Goal: Information Seeking & Learning: Learn about a topic

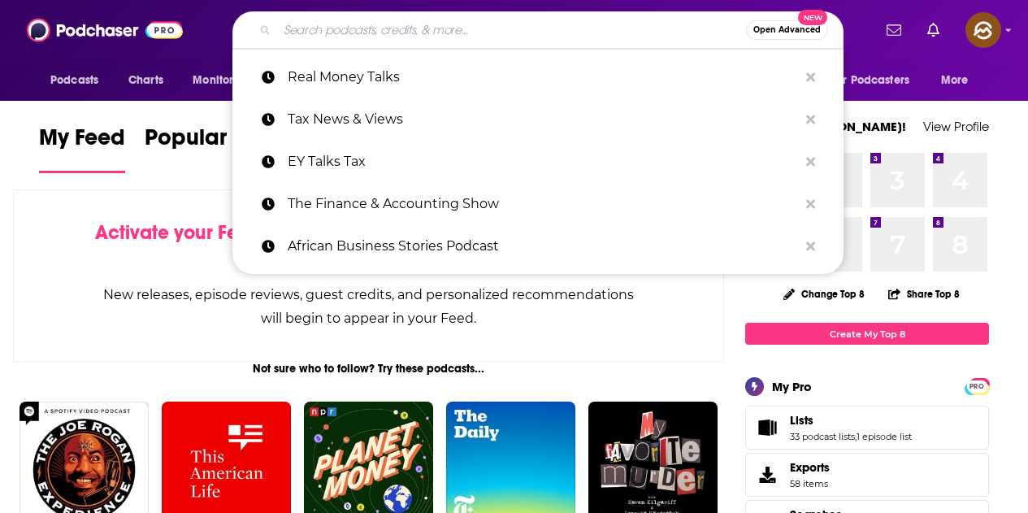
click at [397, 37] on input "Search podcasts, credits, & more..." at bounding box center [511, 30] width 469 height 26
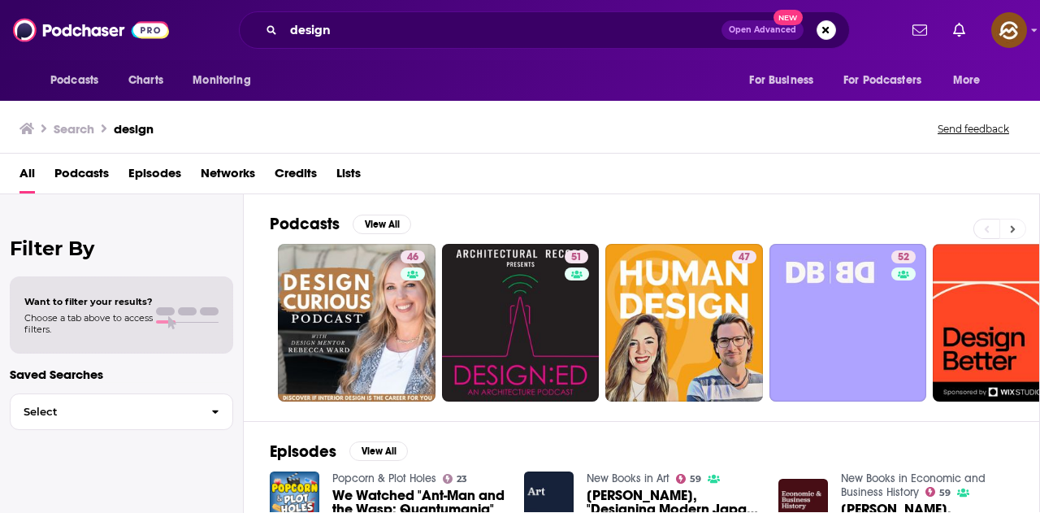
click at [1013, 232] on icon at bounding box center [1013, 228] width 5 height 7
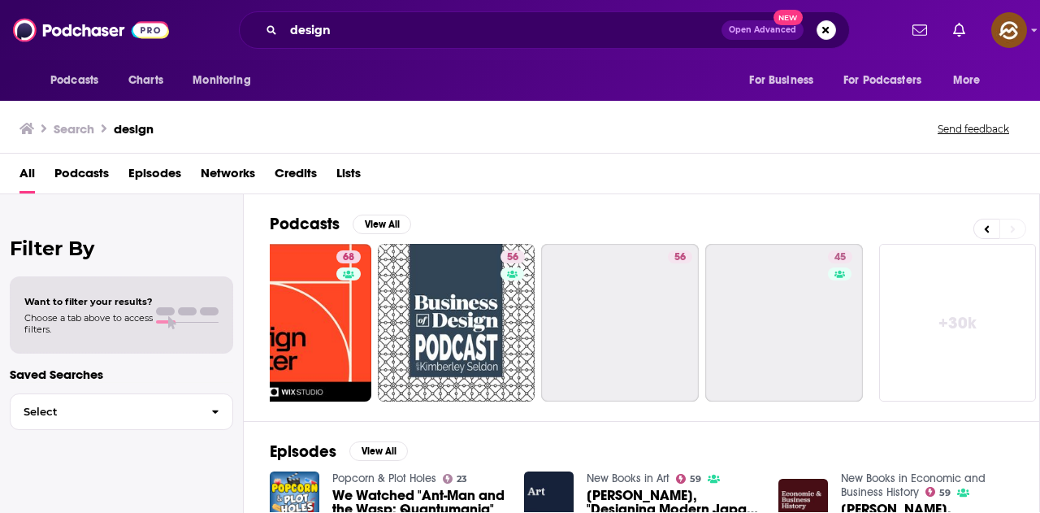
scroll to position [0, 723]
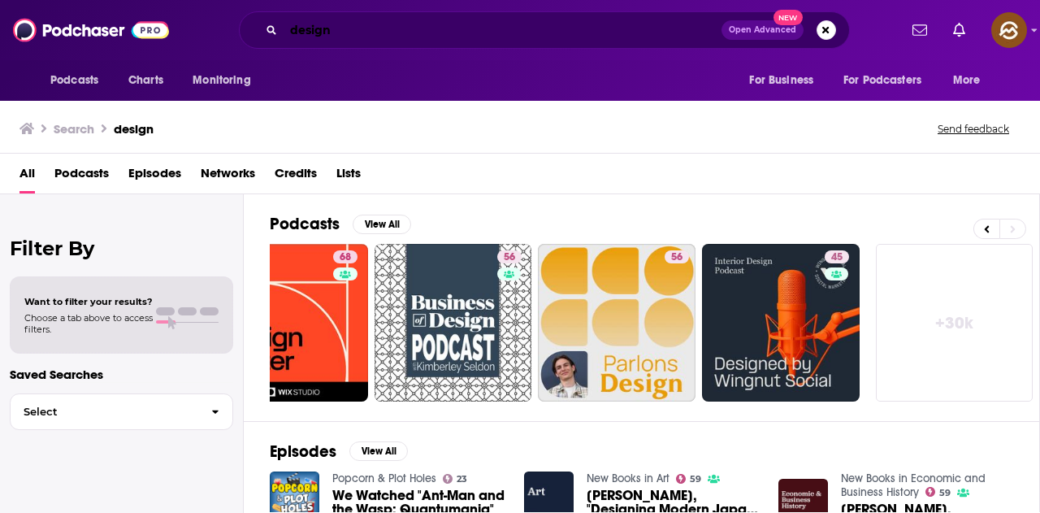
click at [284, 27] on input "design" at bounding box center [503, 30] width 438 height 26
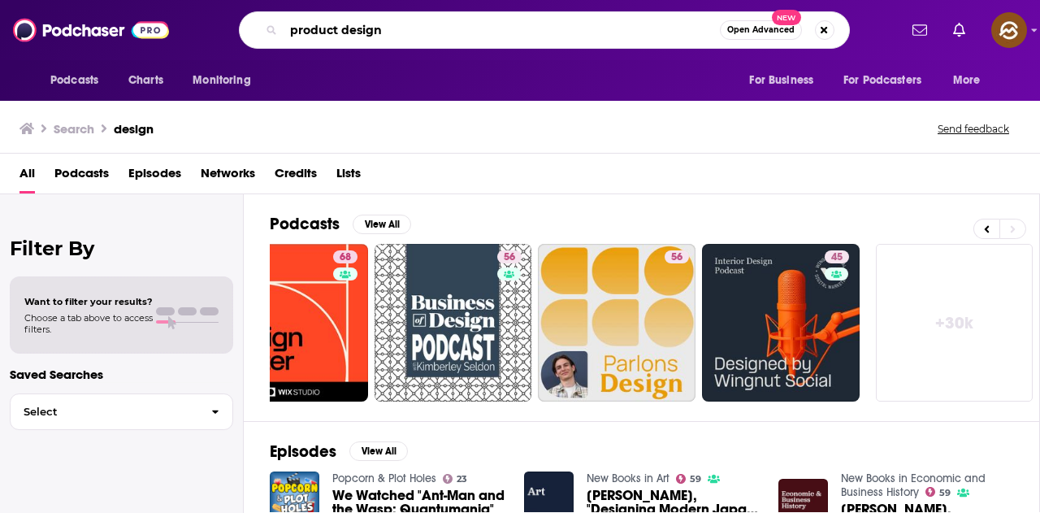
type input "product design"
click at [690, 41] on input "product design" at bounding box center [502, 30] width 436 height 26
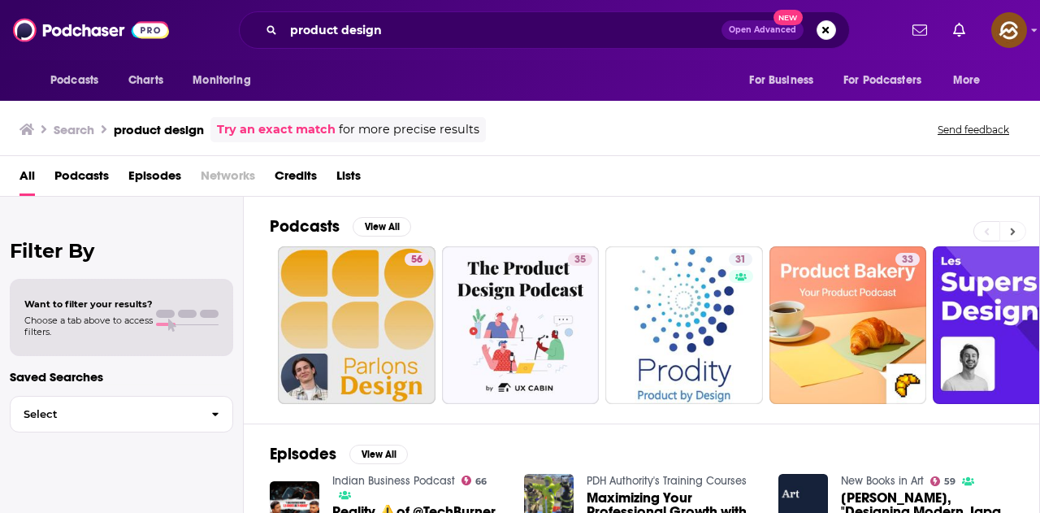
click at [1007, 233] on button at bounding box center [1013, 231] width 27 height 20
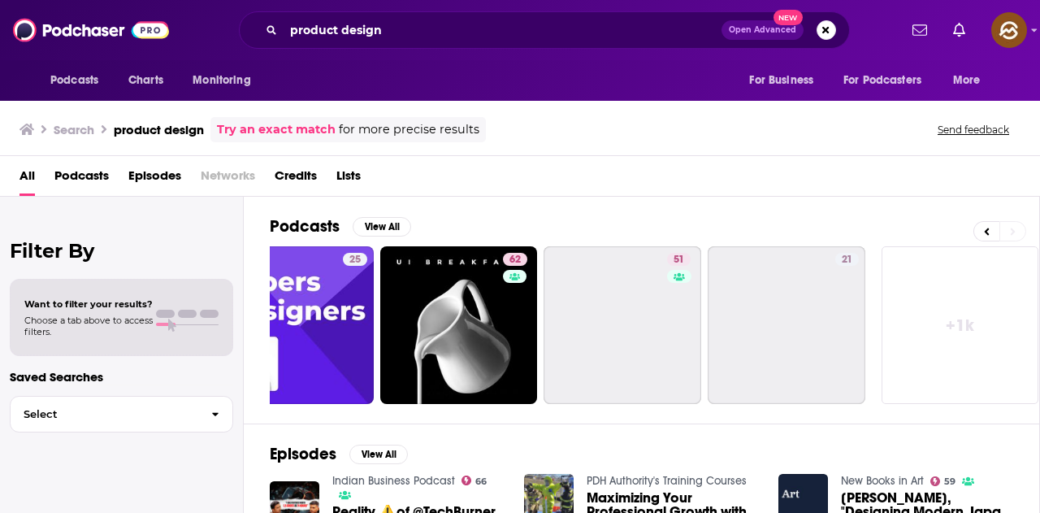
scroll to position [0, 723]
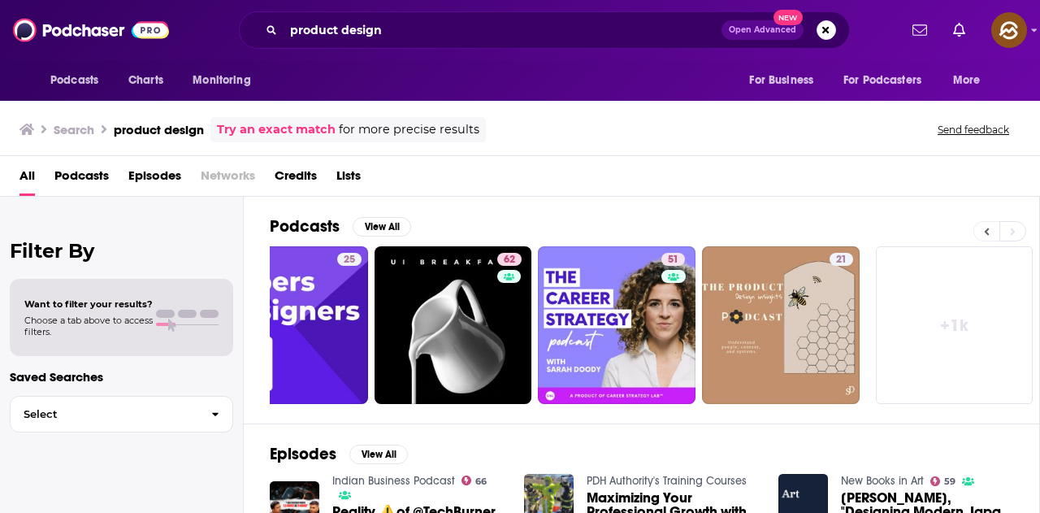
click at [997, 233] on button at bounding box center [987, 231] width 26 height 20
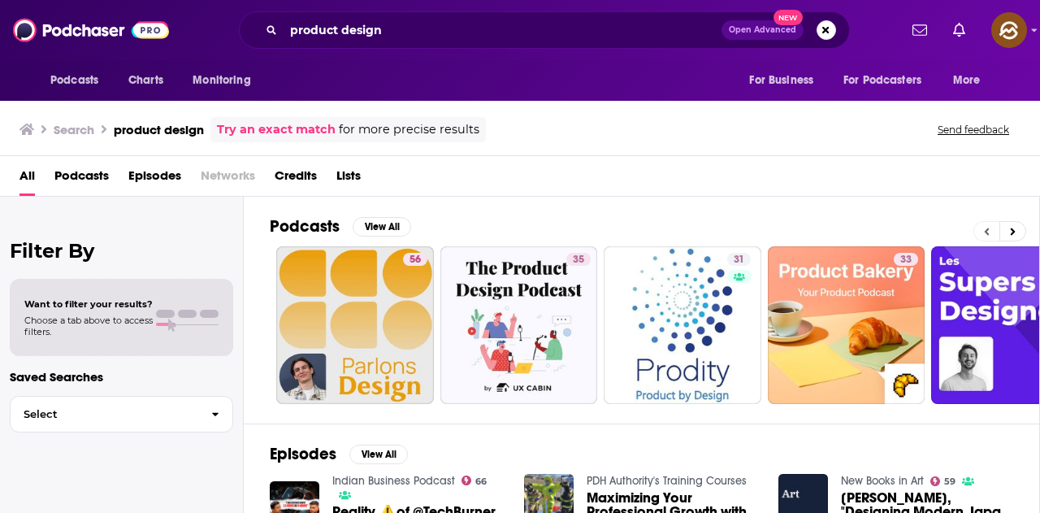
scroll to position [0, 0]
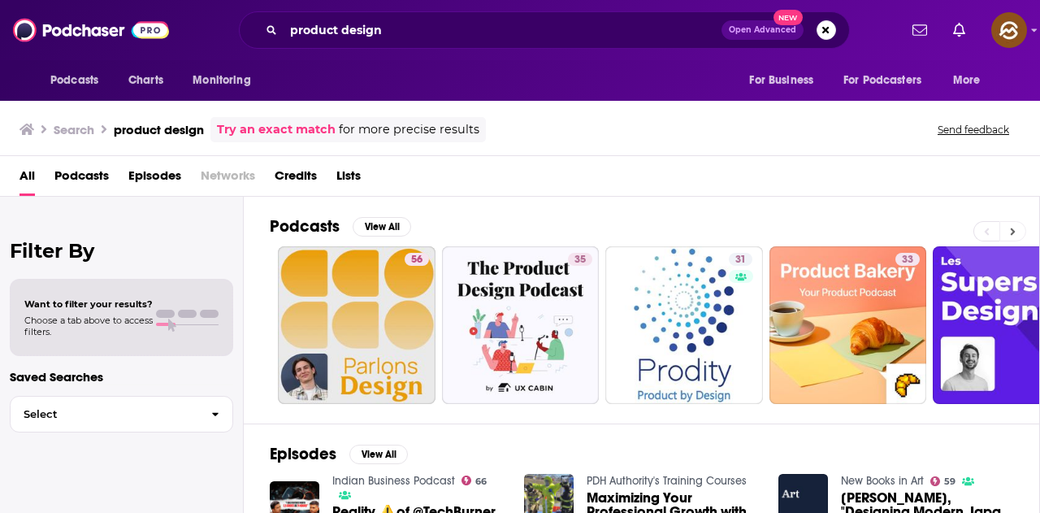
click at [1014, 228] on icon at bounding box center [1013, 231] width 6 height 11
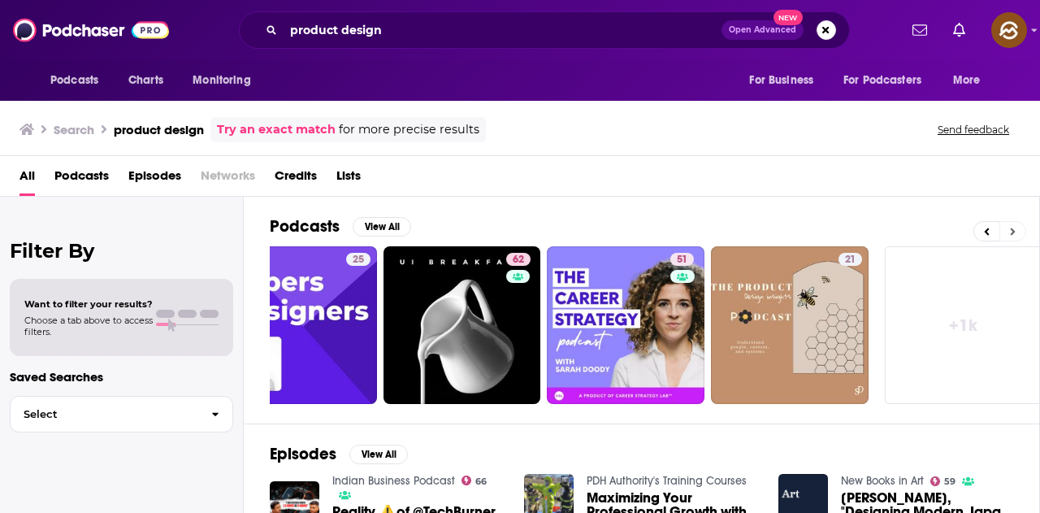
scroll to position [0, 723]
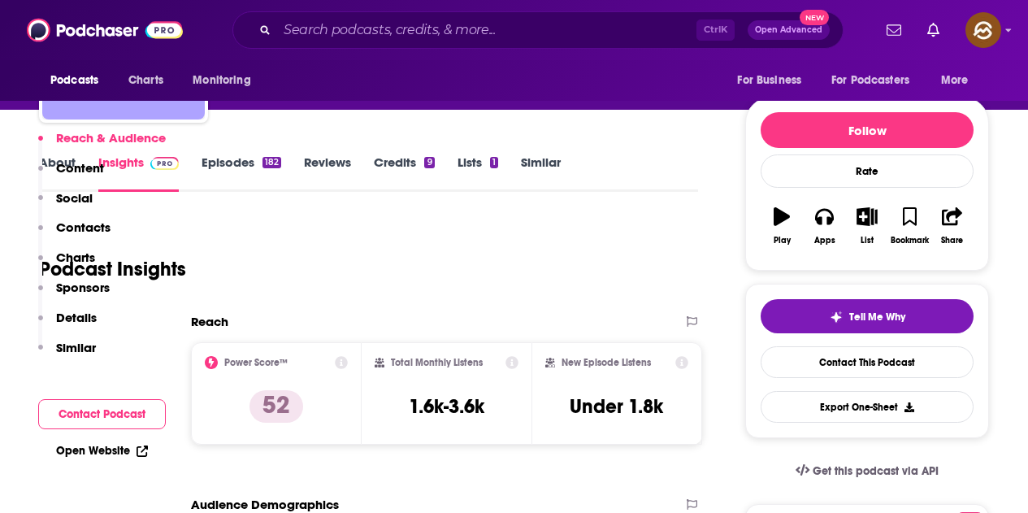
scroll to position [406, 0]
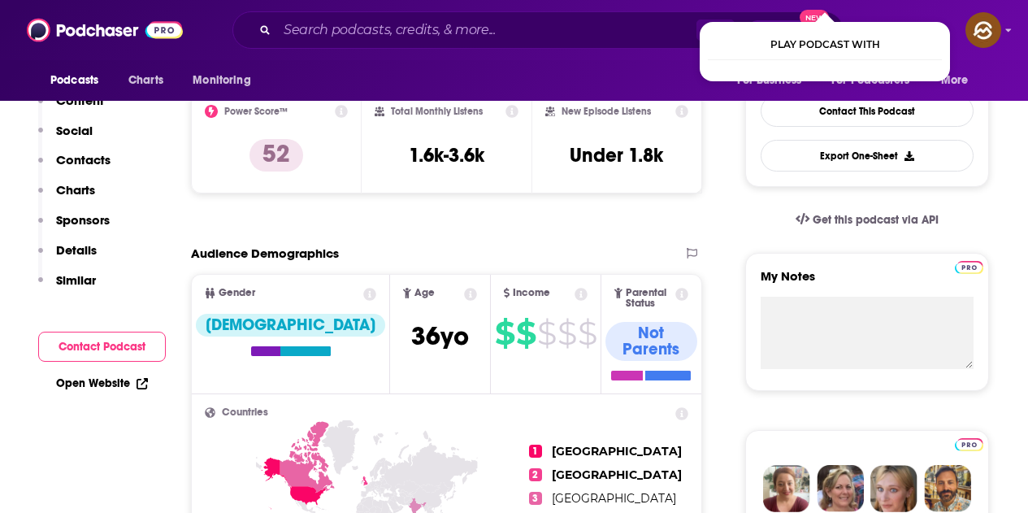
scroll to position [163, 0]
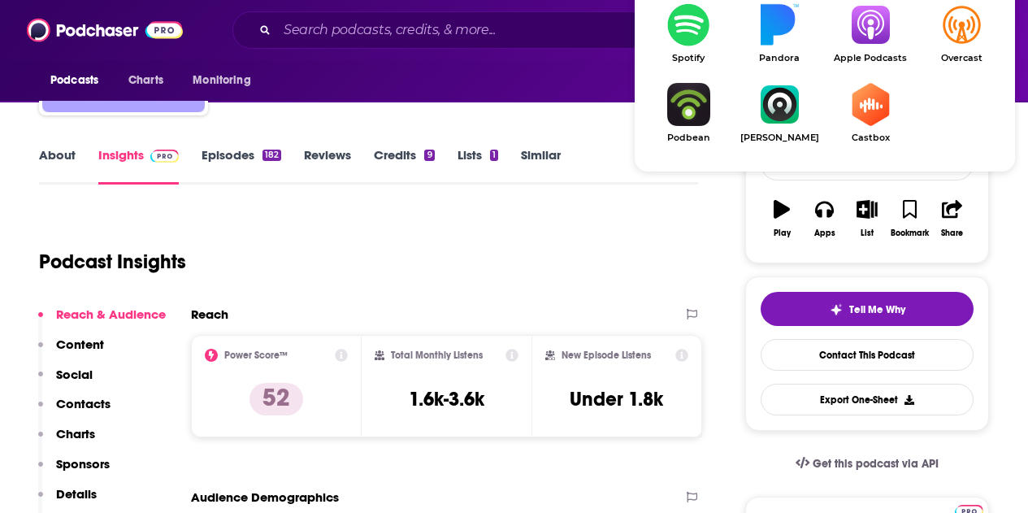
click at [870, 50] on link "Apple Podcasts" at bounding box center [870, 33] width 91 height 60
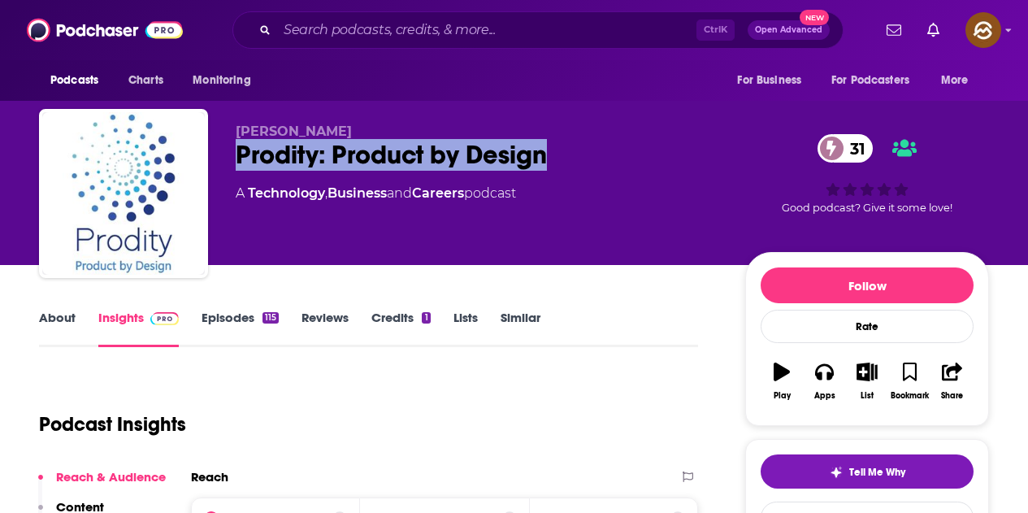
drag, startPoint x: 238, startPoint y: 146, endPoint x: 553, endPoint y: 154, distance: 314.6
click at [553, 154] on div "Prodity: Product by Design 31" at bounding box center [478, 155] width 484 height 32
click at [831, 374] on icon "button" at bounding box center [824, 372] width 18 height 16
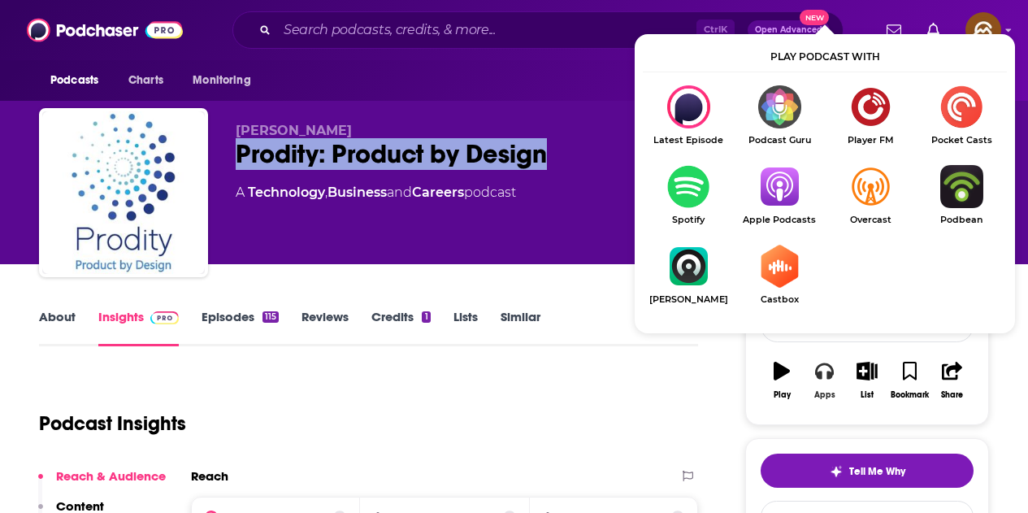
scroll to position [163, 0]
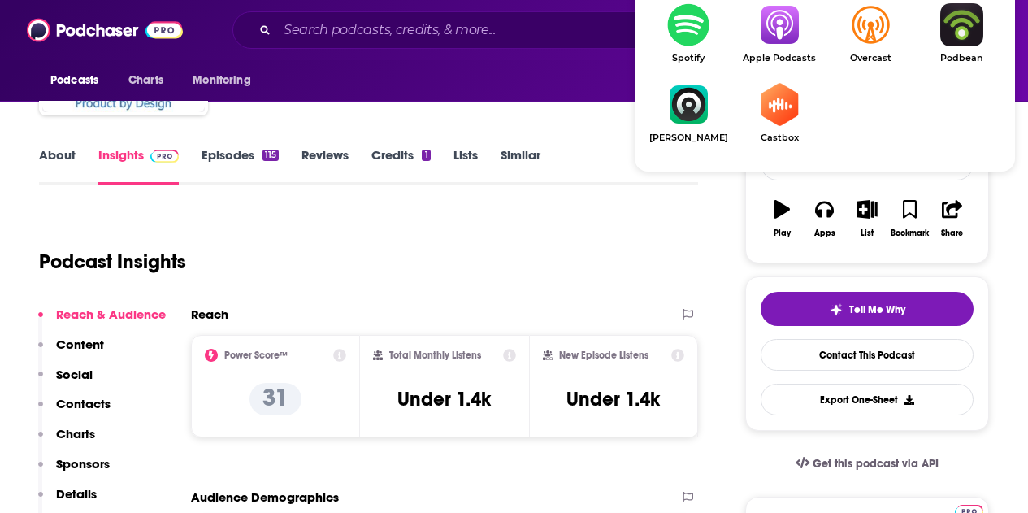
click at [782, 35] on img "Show Listen On dropdown" at bounding box center [779, 24] width 91 height 43
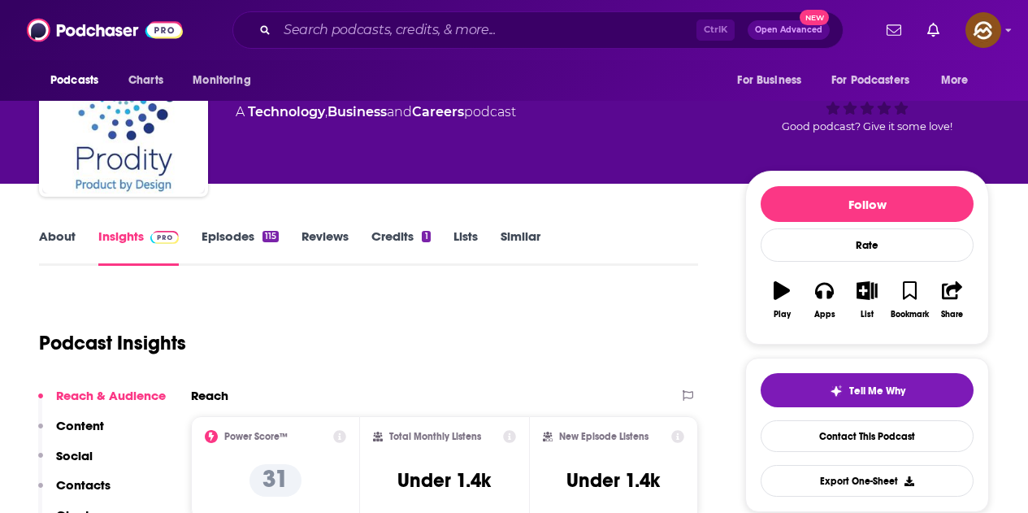
scroll to position [0, 0]
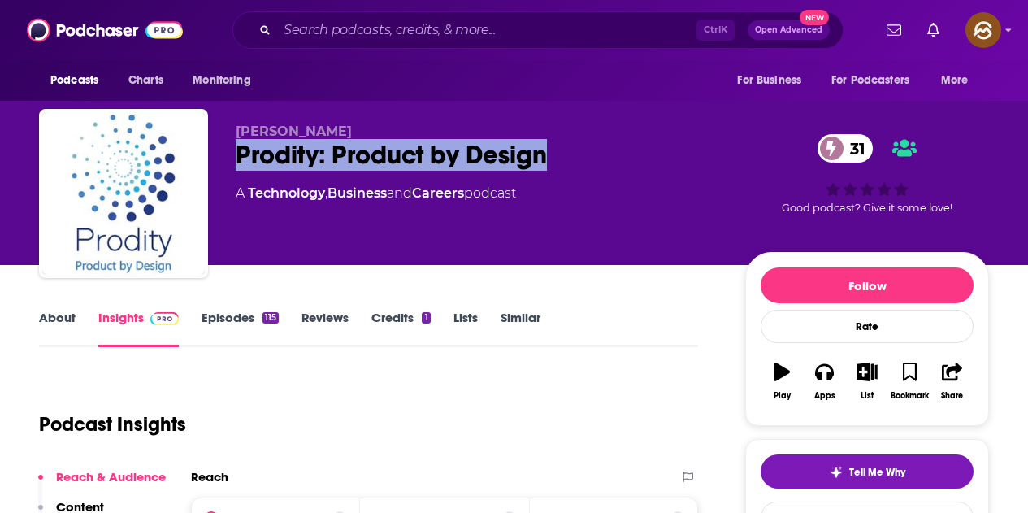
click at [257, 310] on link "Episodes 115" at bounding box center [240, 328] width 77 height 37
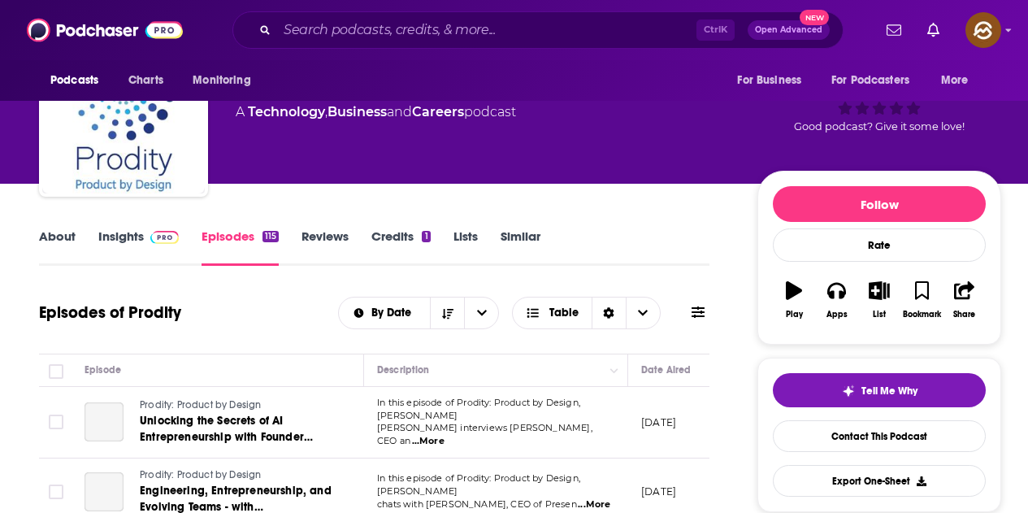
scroll to position [163, 0]
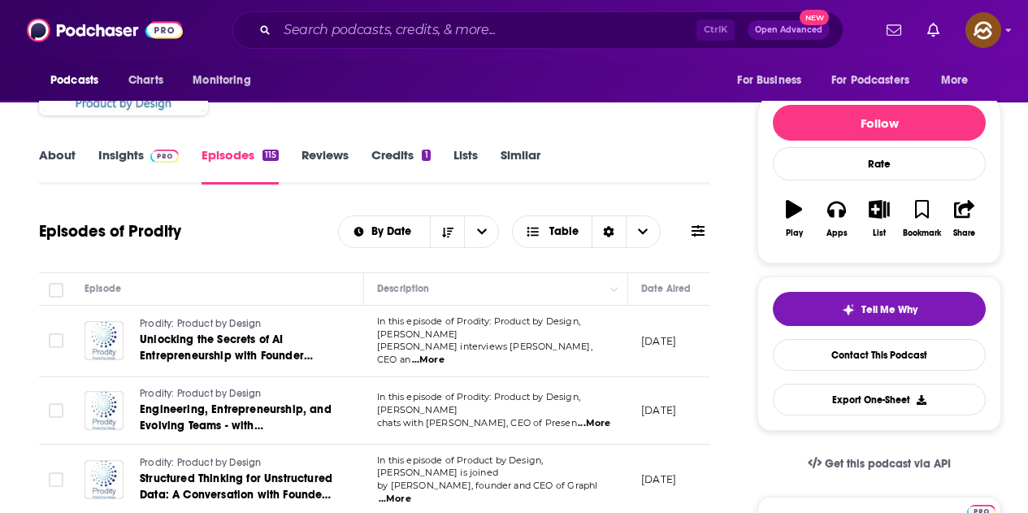
click at [696, 233] on icon at bounding box center [698, 230] width 13 height 13
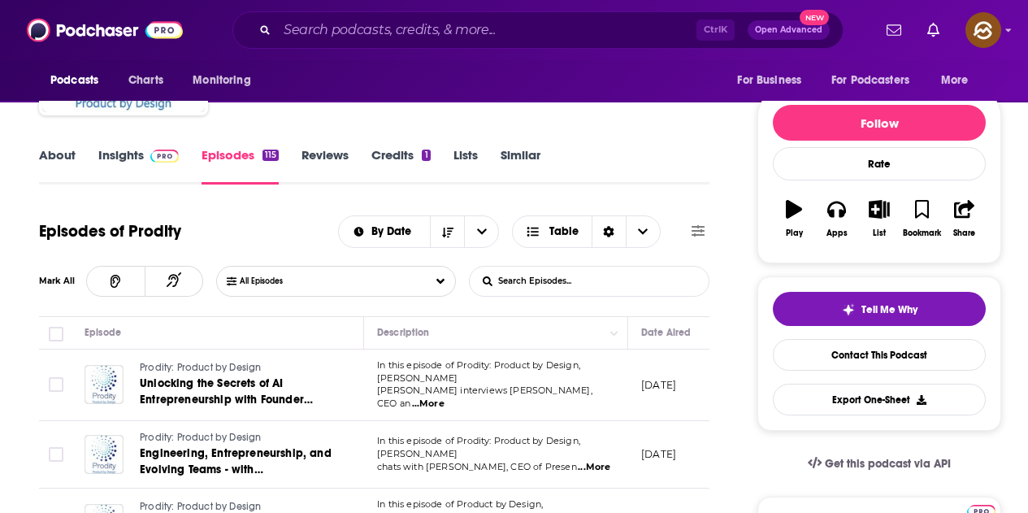
click at [538, 280] on input "List Search Input" at bounding box center [555, 281] width 170 height 29
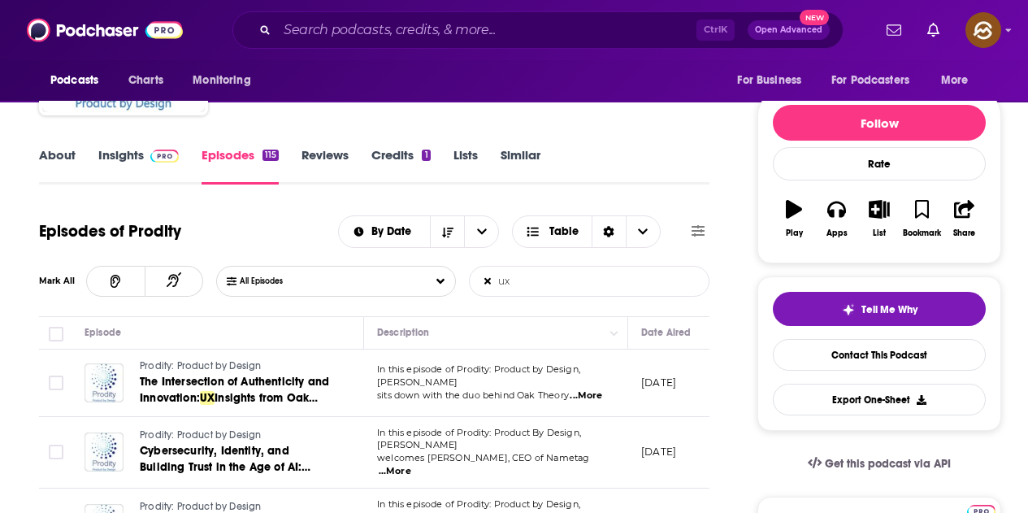
type input "u"
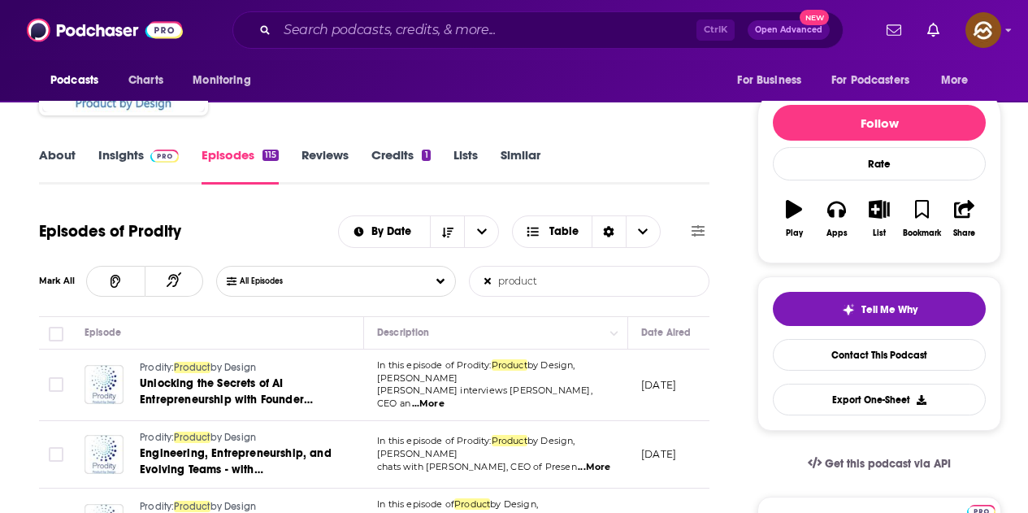
scroll to position [325, 0]
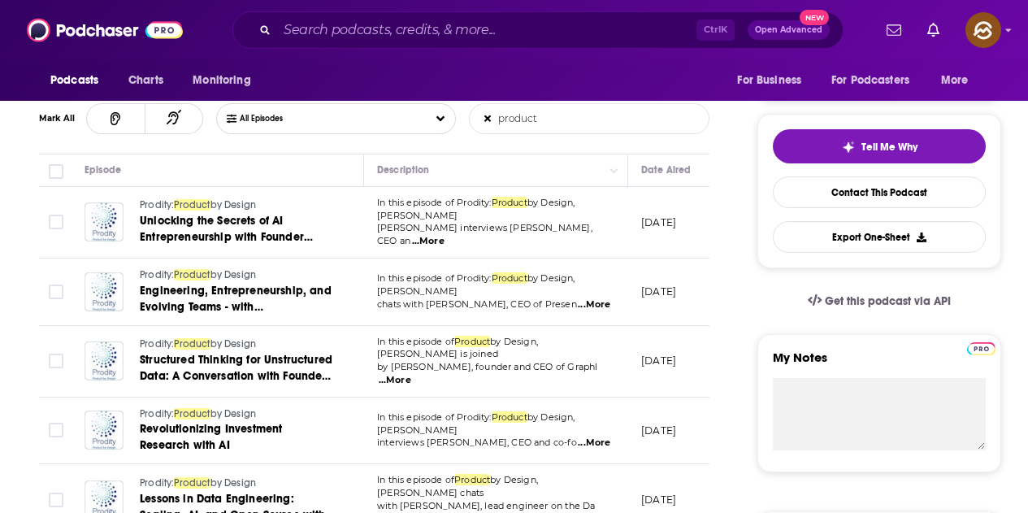
click at [411, 374] on span "...More" at bounding box center [395, 380] width 33 height 13
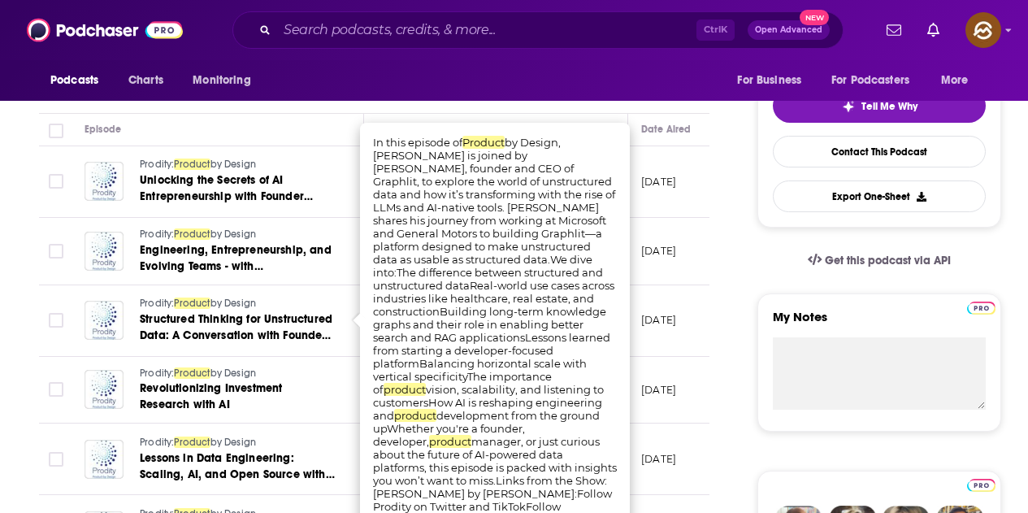
scroll to position [406, 0]
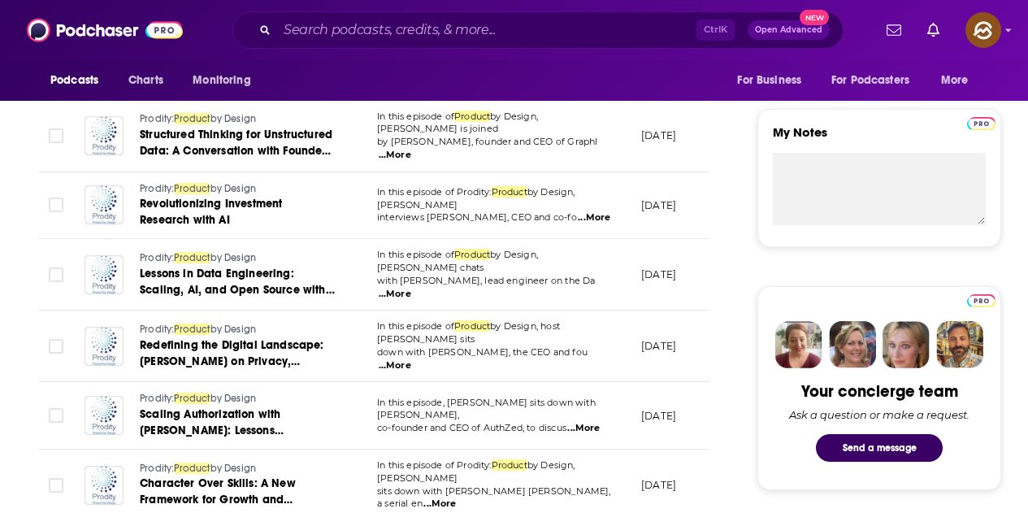
scroll to position [569, 0]
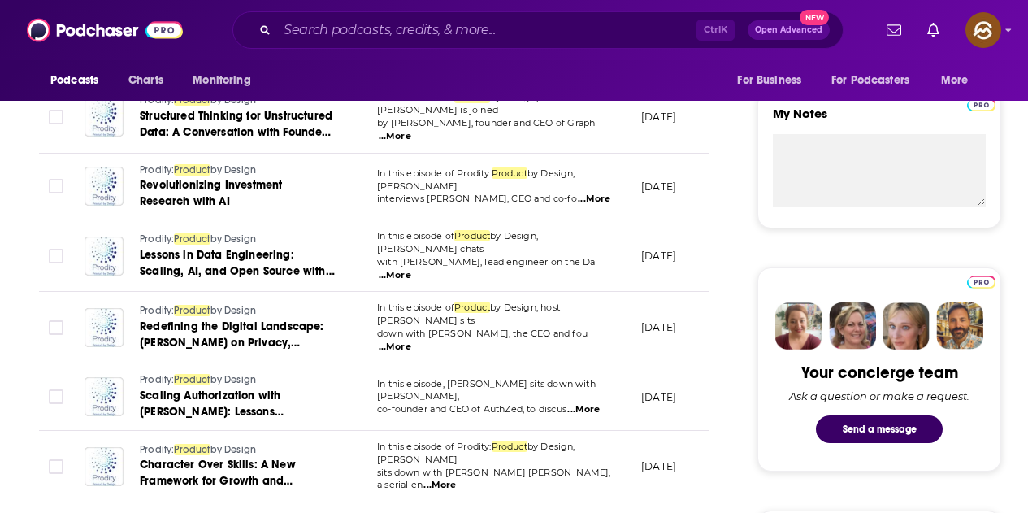
click at [593, 403] on span "...More" at bounding box center [583, 409] width 33 height 13
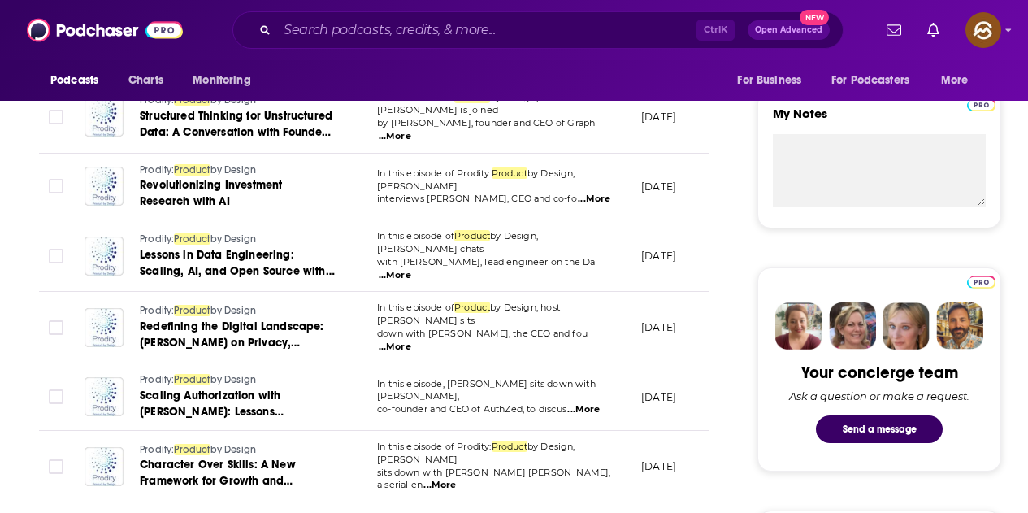
click at [456, 479] on span "...More" at bounding box center [439, 485] width 33 height 13
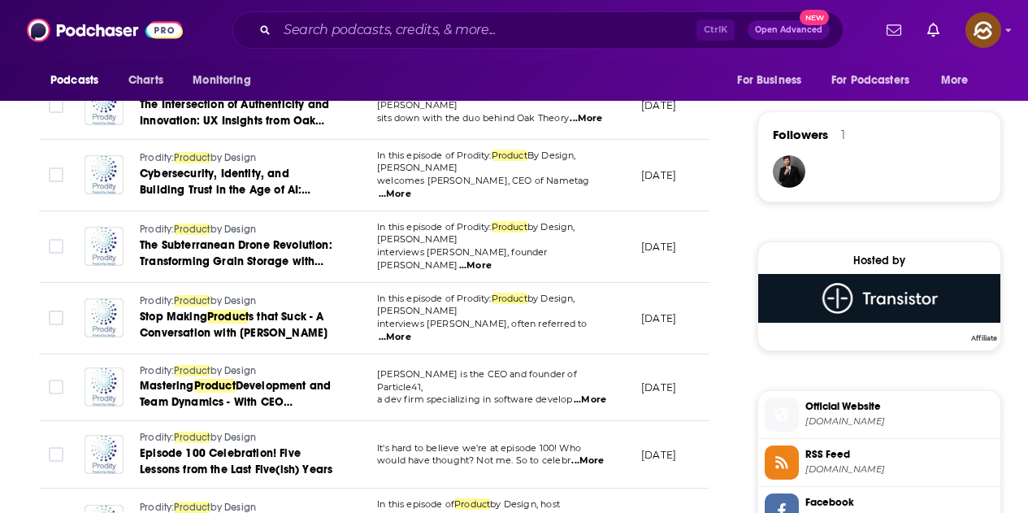
scroll to position [1301, 0]
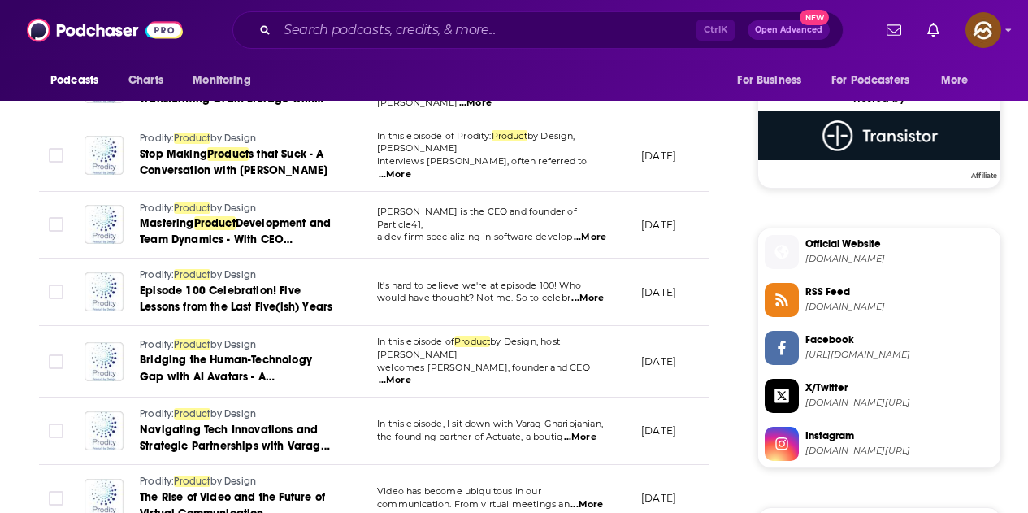
click at [589, 431] on span "...More" at bounding box center [580, 437] width 33 height 13
click at [719, 415] on div "About Insights Episodes 115 Reviews Credits 1 Lists Similar Episodes of Prodity…" at bounding box center [385, 74] width 745 height 2134
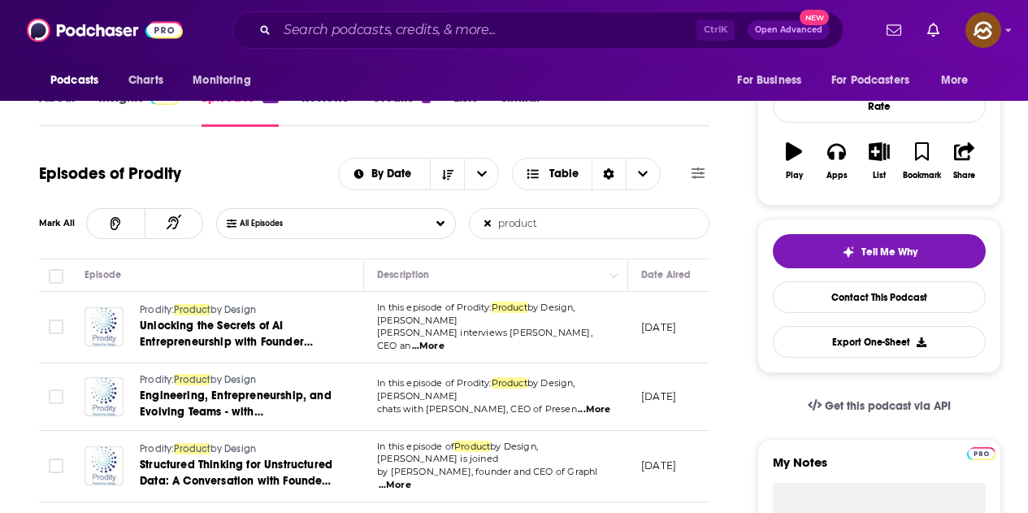
scroll to position [0, 0]
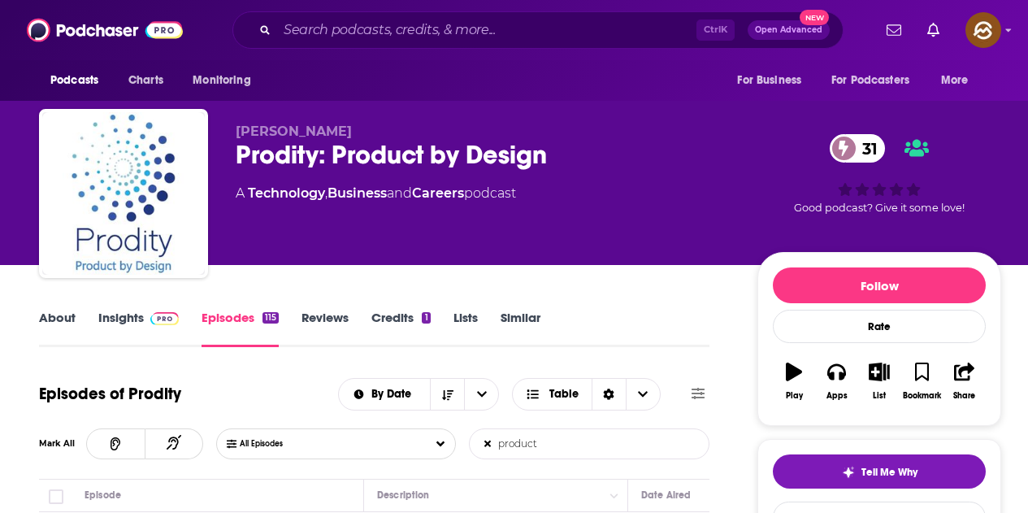
click at [574, 443] on input "product" at bounding box center [555, 443] width 170 height 29
type input "p"
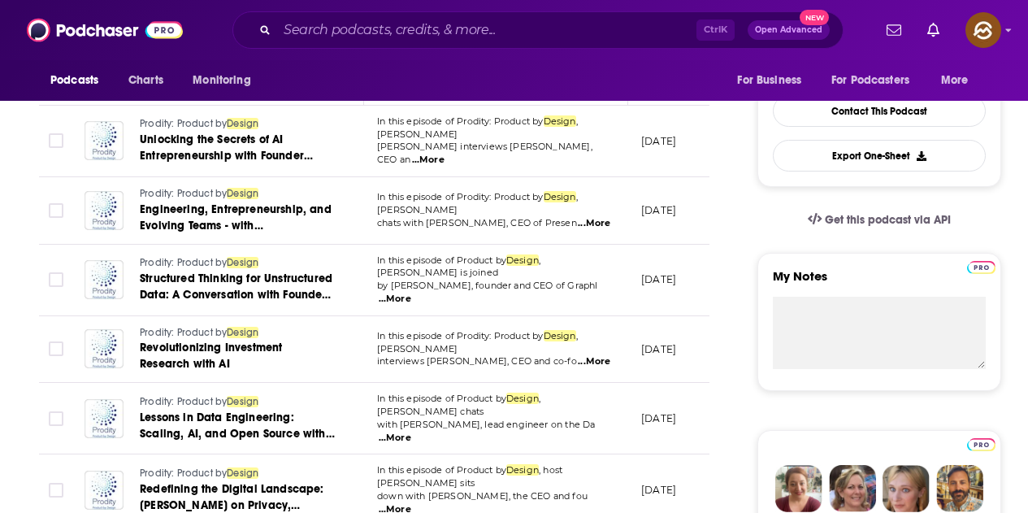
scroll to position [569, 0]
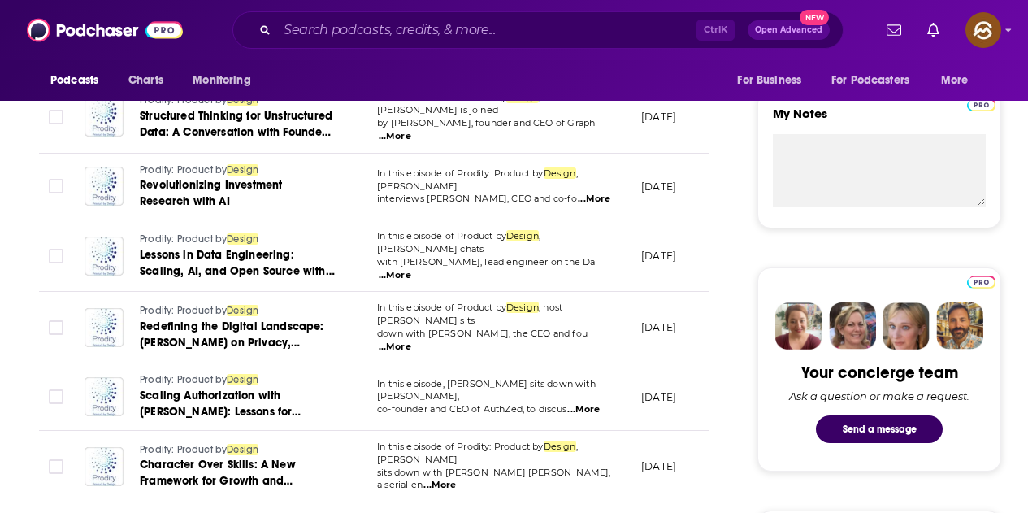
click at [596, 403] on span "...More" at bounding box center [583, 409] width 33 height 13
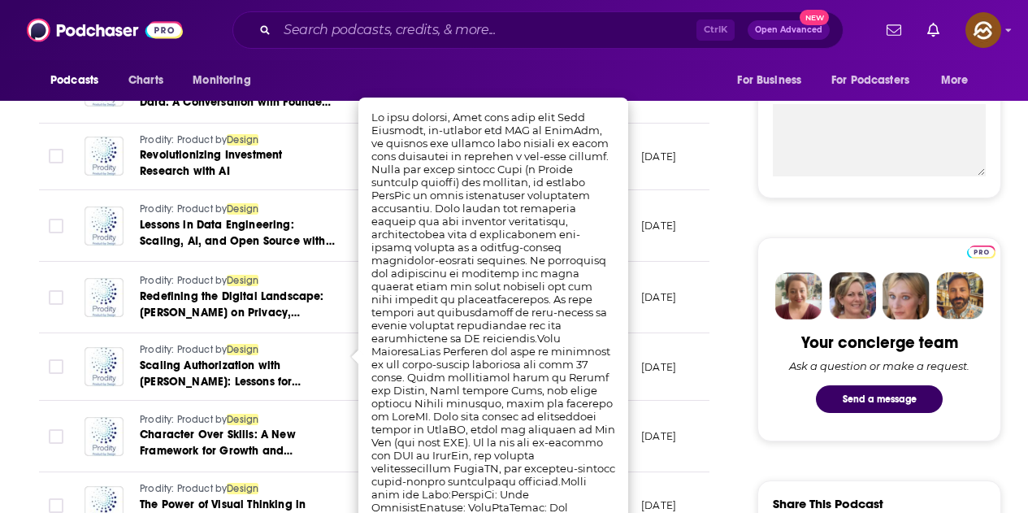
scroll to position [813, 0]
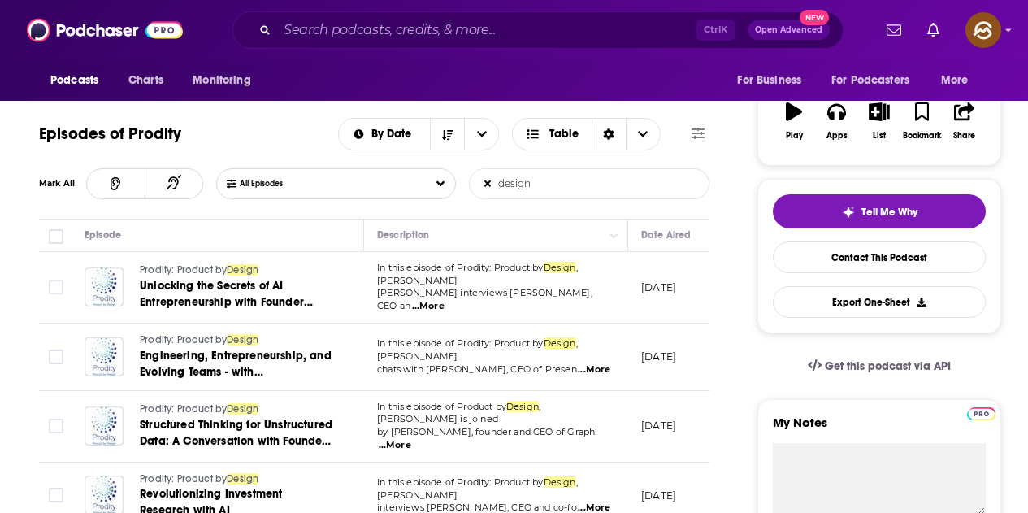
scroll to position [0, 0]
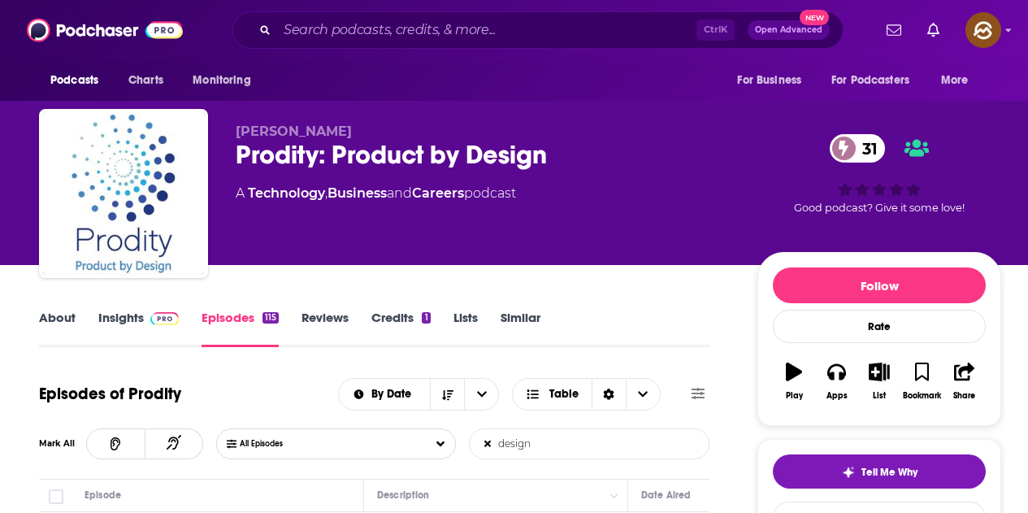
click at [568, 445] on input "design" at bounding box center [555, 443] width 170 height 29
type input "d"
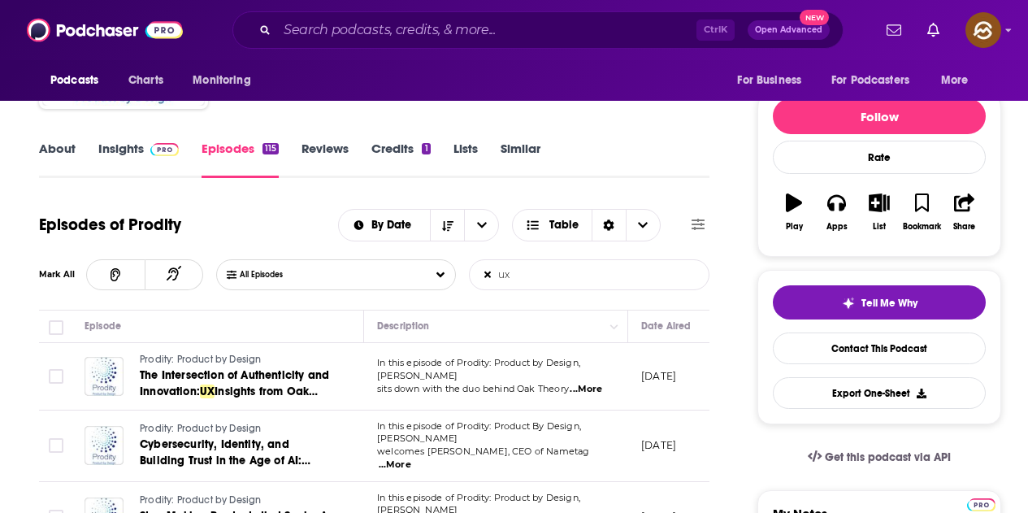
scroll to position [163, 0]
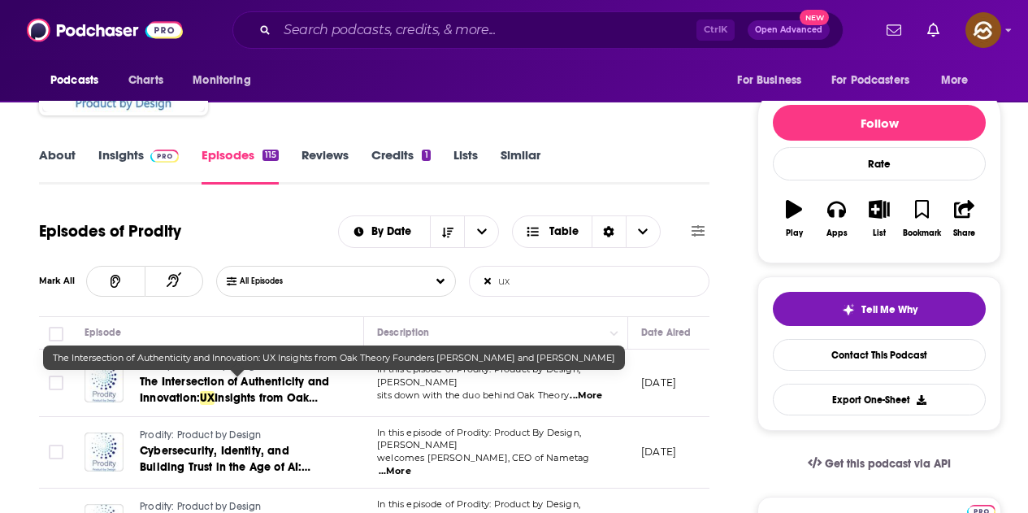
type input "ux"
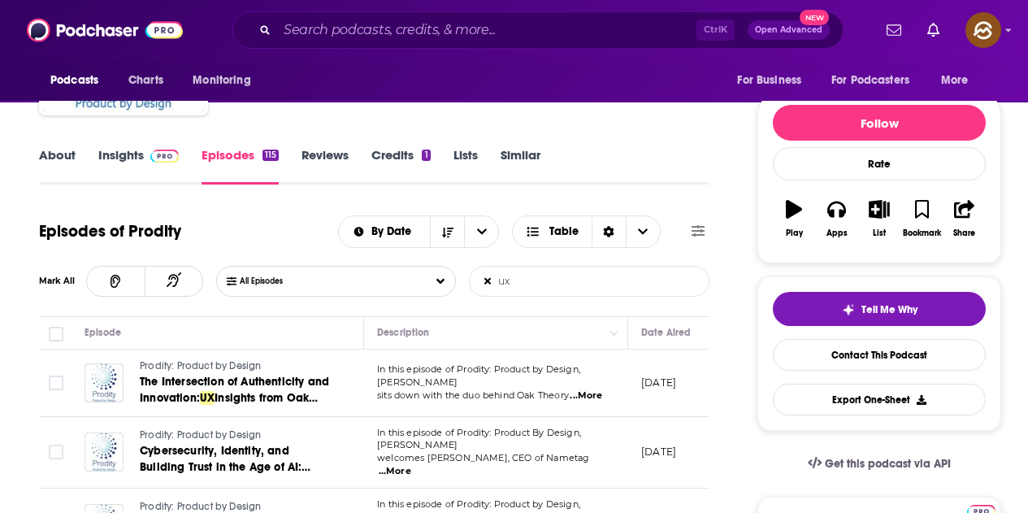
click at [221, 152] on link "Episodes 115" at bounding box center [240, 165] width 77 height 37
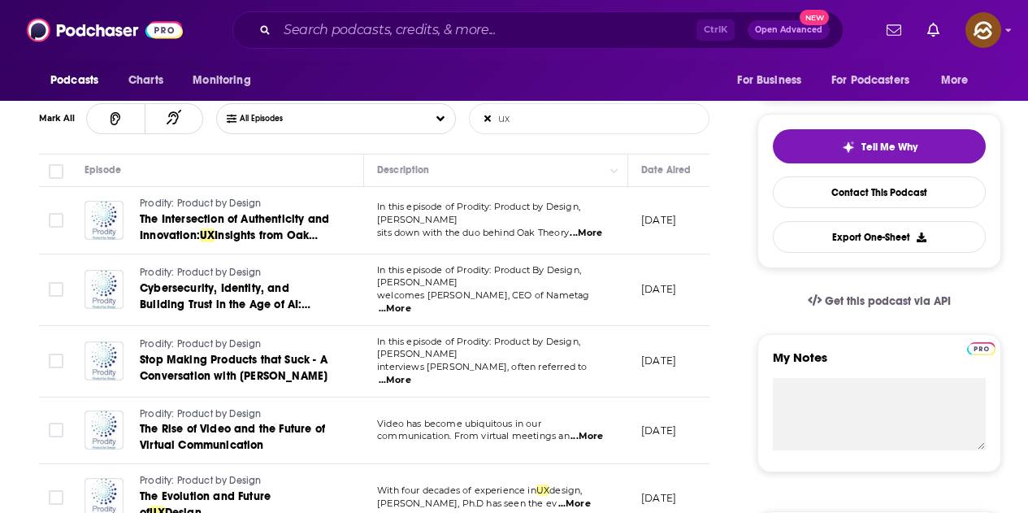
scroll to position [81, 0]
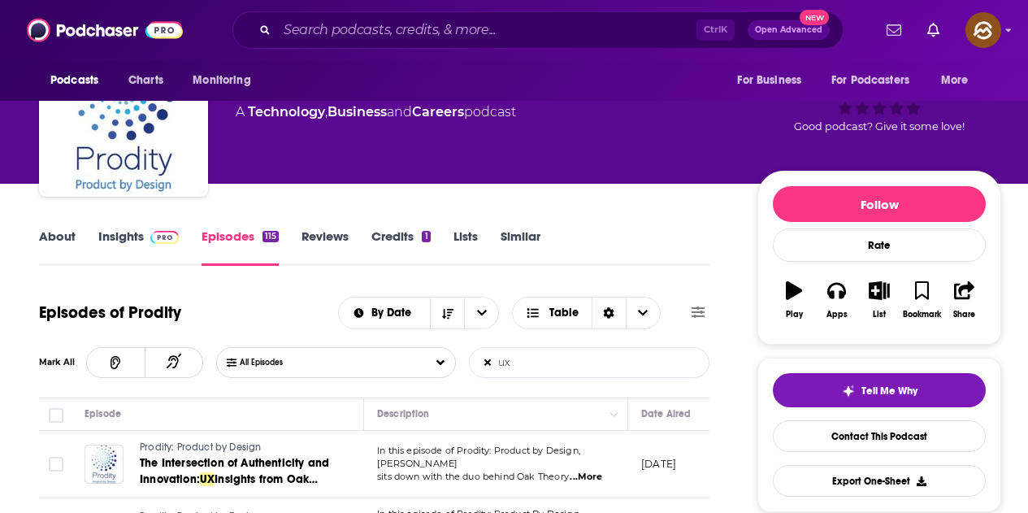
click at [125, 231] on link "Insights" at bounding box center [138, 246] width 80 height 37
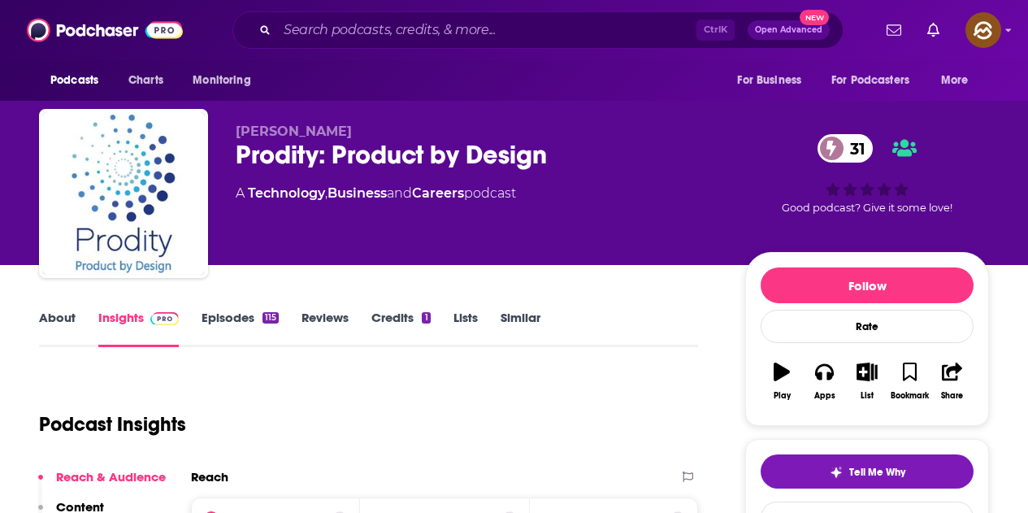
click at [243, 322] on link "Episodes 115" at bounding box center [240, 328] width 77 height 37
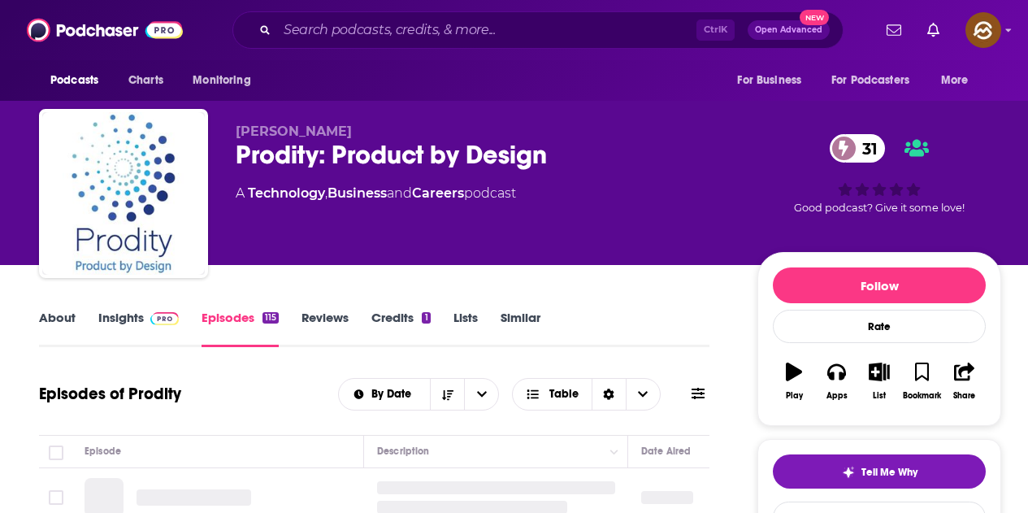
scroll to position [163, 0]
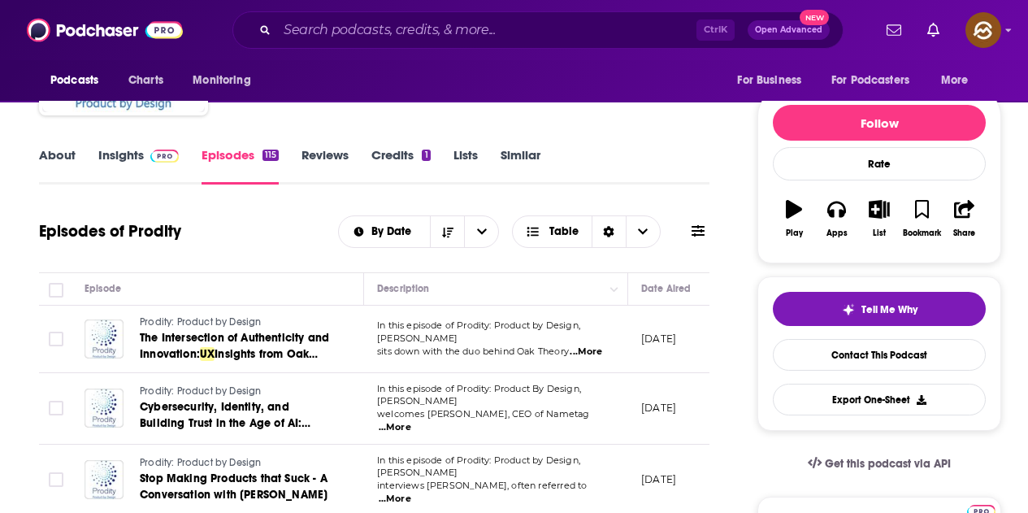
click at [698, 230] on icon at bounding box center [698, 230] width 13 height 13
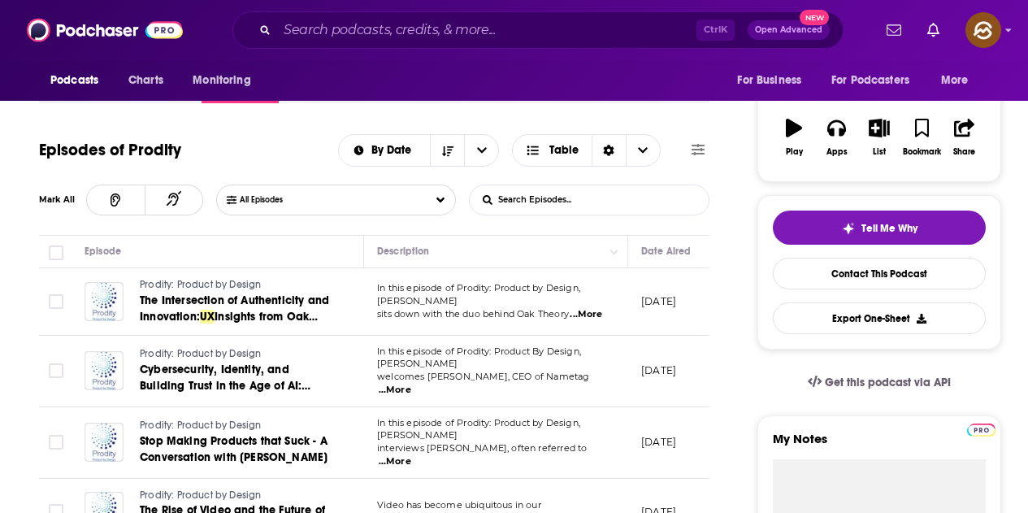
scroll to position [0, 0]
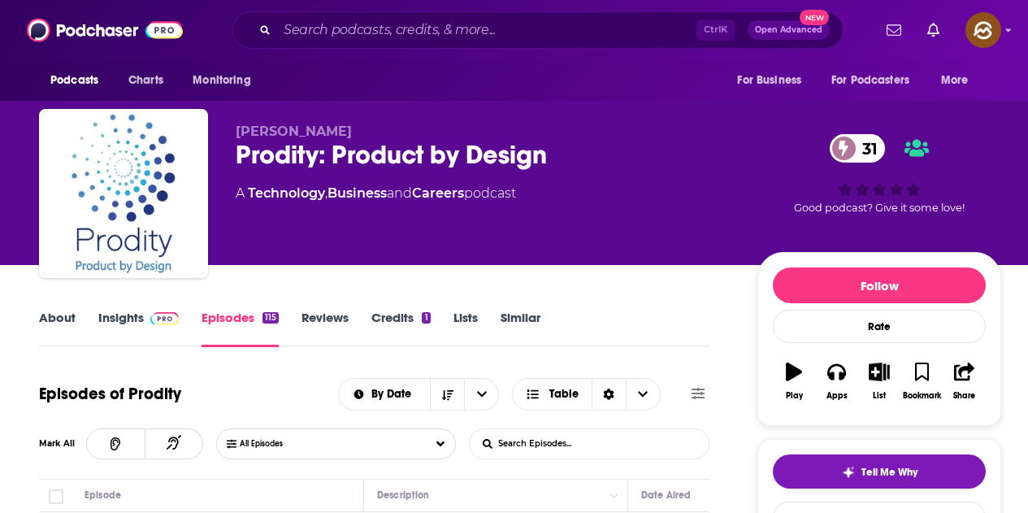
click at [252, 311] on link "Episodes 115" at bounding box center [240, 328] width 77 height 37
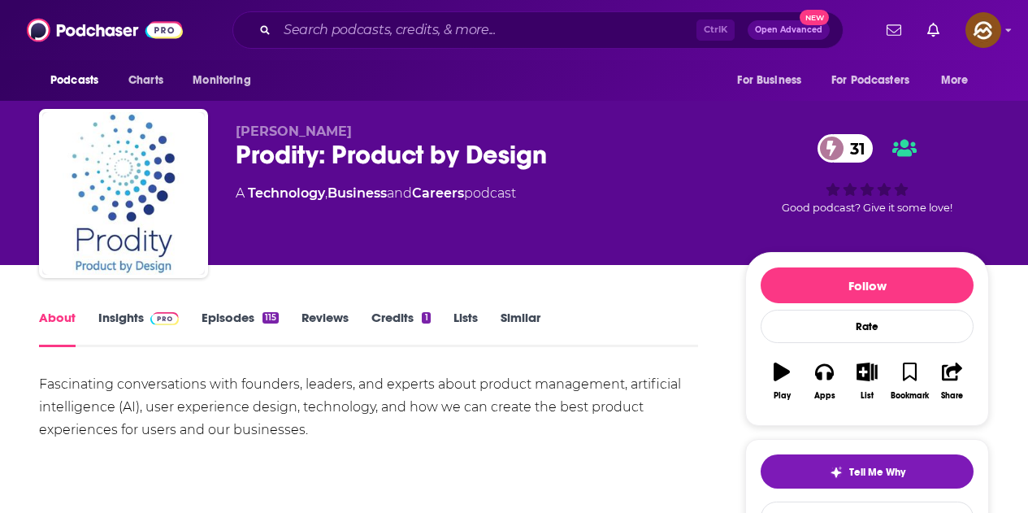
click at [127, 323] on link "Insights" at bounding box center [138, 328] width 80 height 37
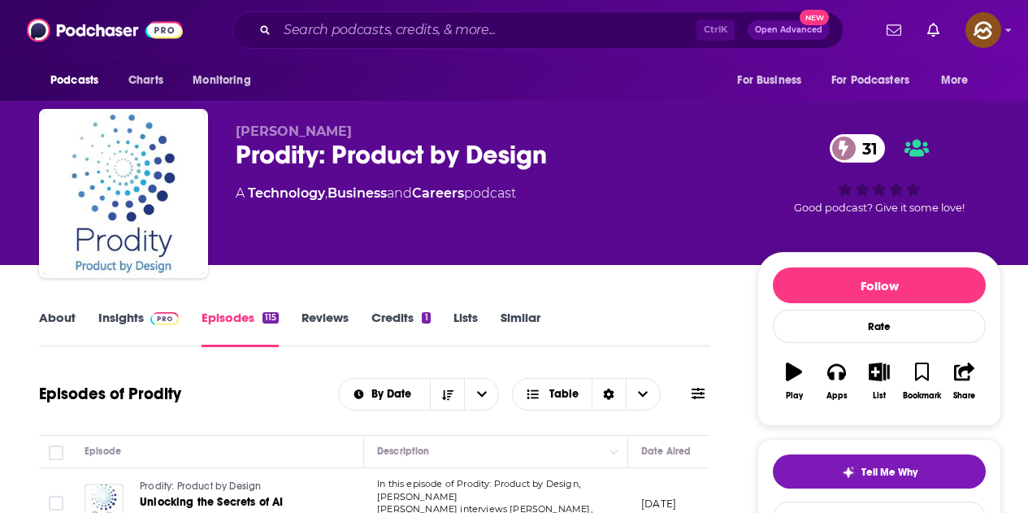
drag, startPoint x: 146, startPoint y: 315, endPoint x: 495, endPoint y: 22, distance: 455.7
click at [146, 315] on span at bounding box center [161, 317] width 35 height 15
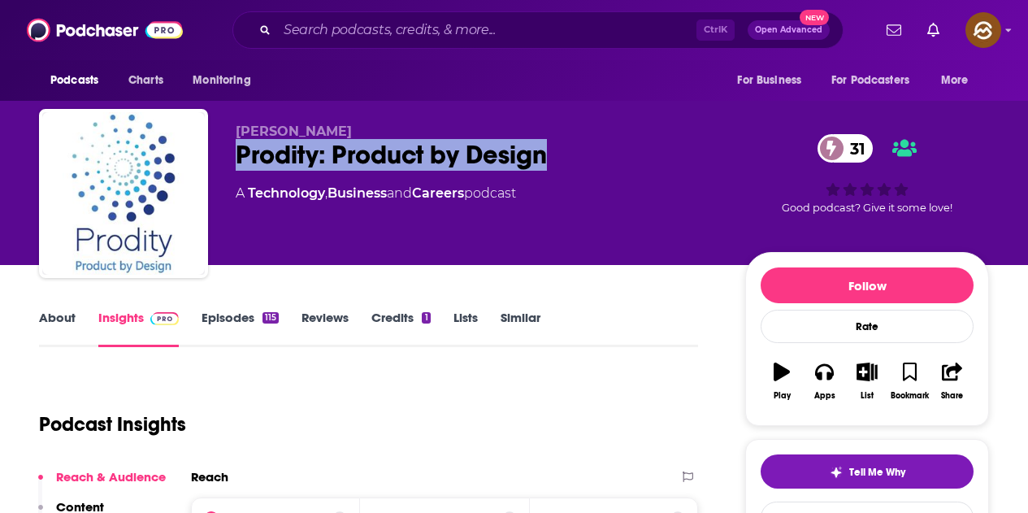
drag, startPoint x: 238, startPoint y: 150, endPoint x: 552, endPoint y: 150, distance: 313.8
click at [552, 150] on div "Prodity: Product by Design 31" at bounding box center [478, 155] width 484 height 32
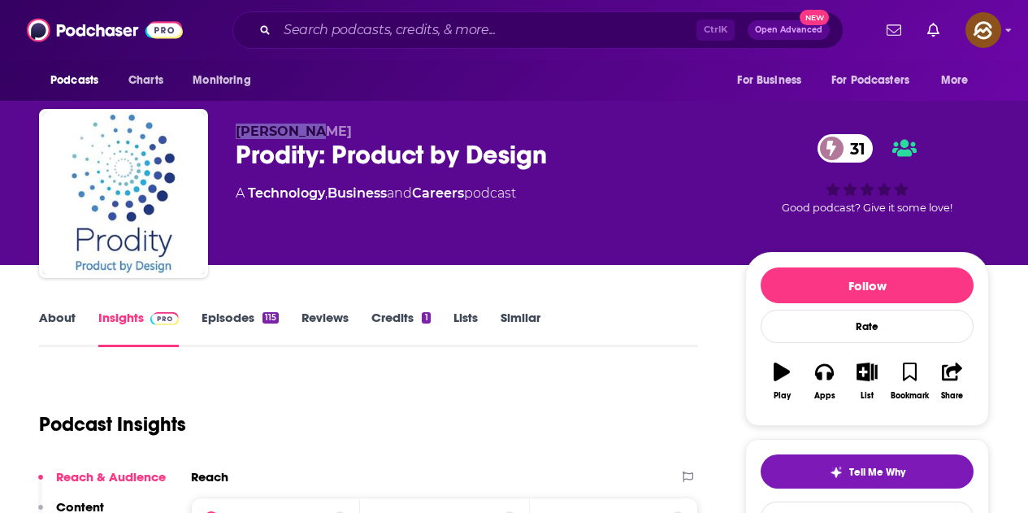
drag, startPoint x: 226, startPoint y: 126, endPoint x: 319, endPoint y: 124, distance: 93.5
click at [319, 124] on div "Kyle Evans Prodity: Product by Design 31 A Technology , Business and Careers po…" at bounding box center [514, 197] width 950 height 176
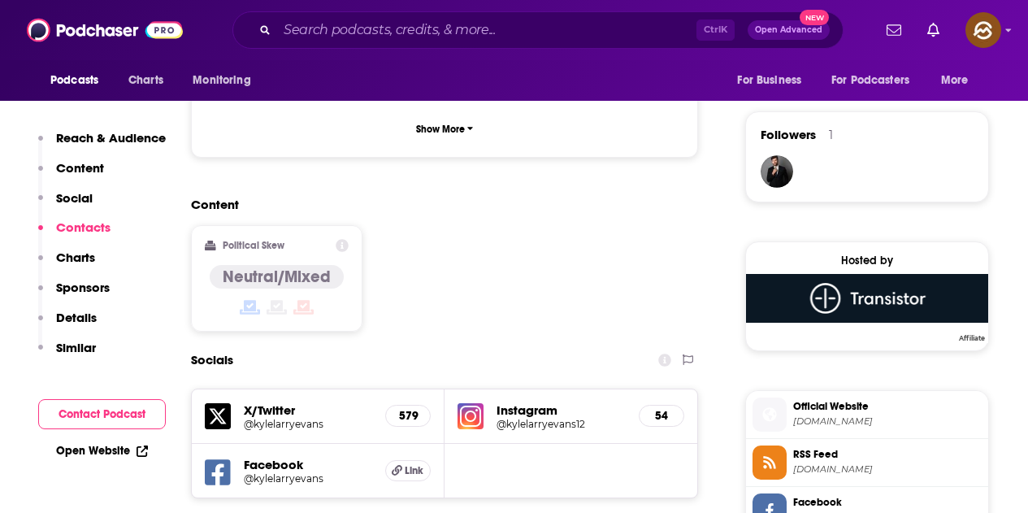
scroll to position [1463, 0]
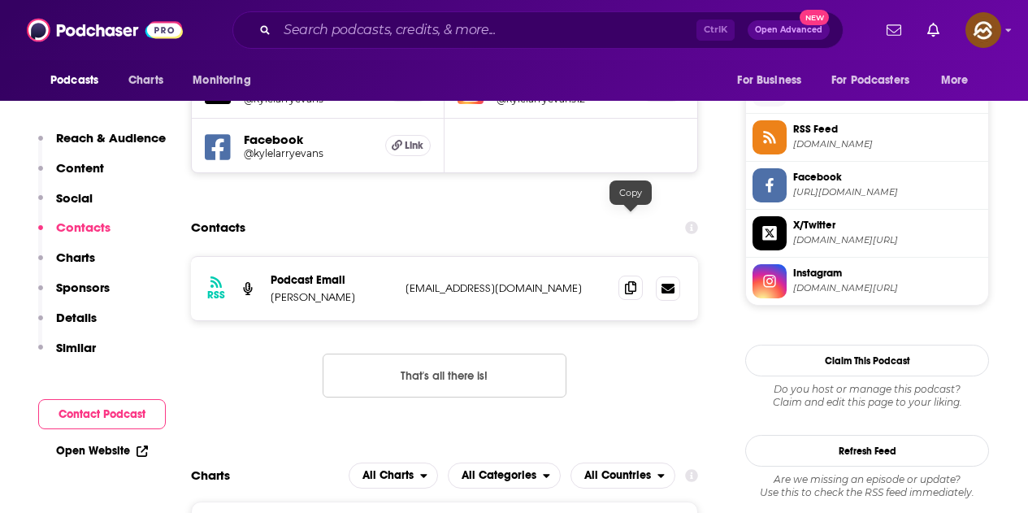
click at [631, 276] on span at bounding box center [631, 288] width 24 height 24
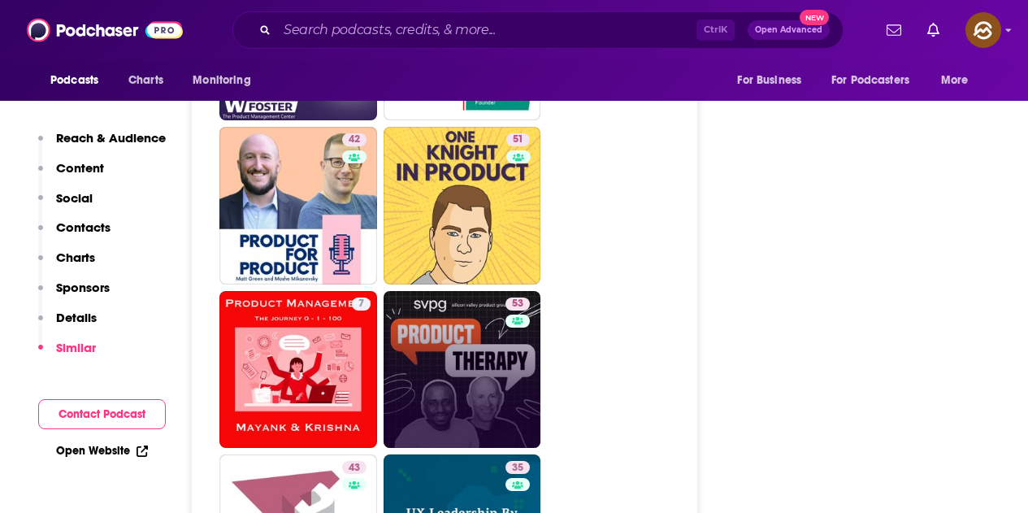
scroll to position [3739, 0]
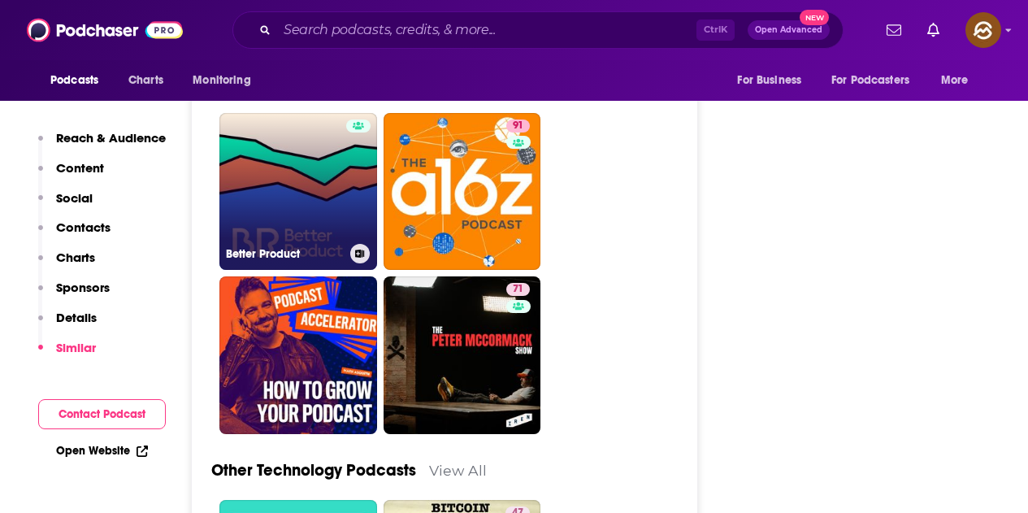
scroll to position [3414, 0]
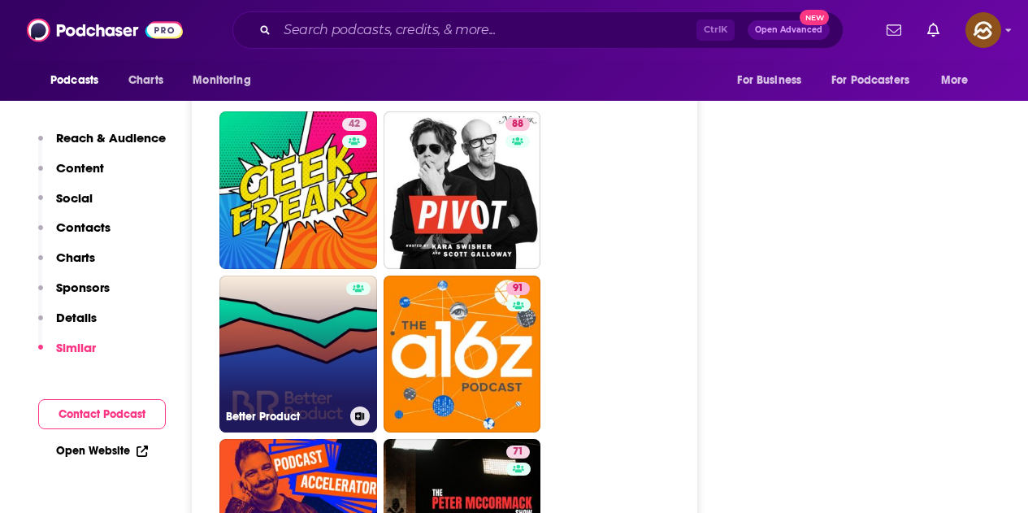
click at [332, 338] on link "Better Product" at bounding box center [298, 355] width 158 height 158
type input "[URL][DOMAIN_NAME]"
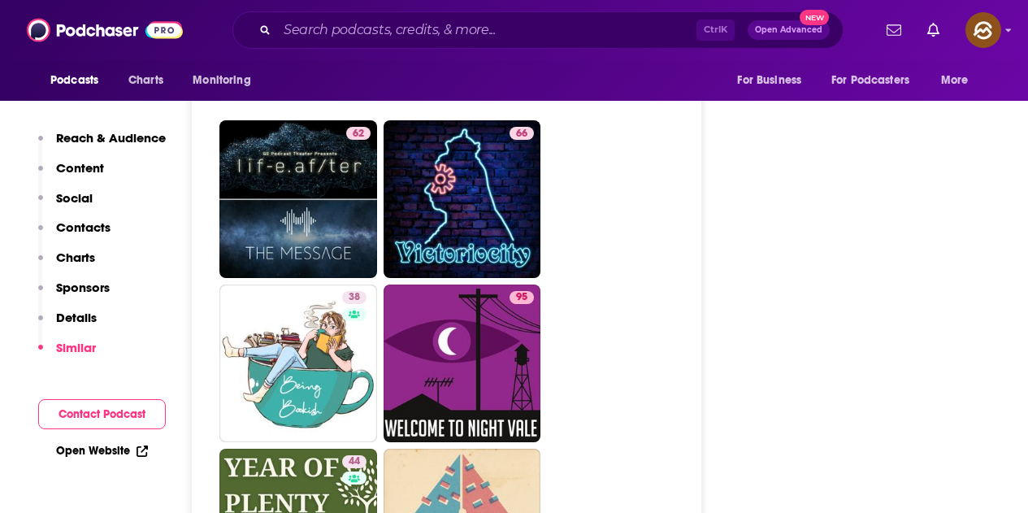
scroll to position [5202, 0]
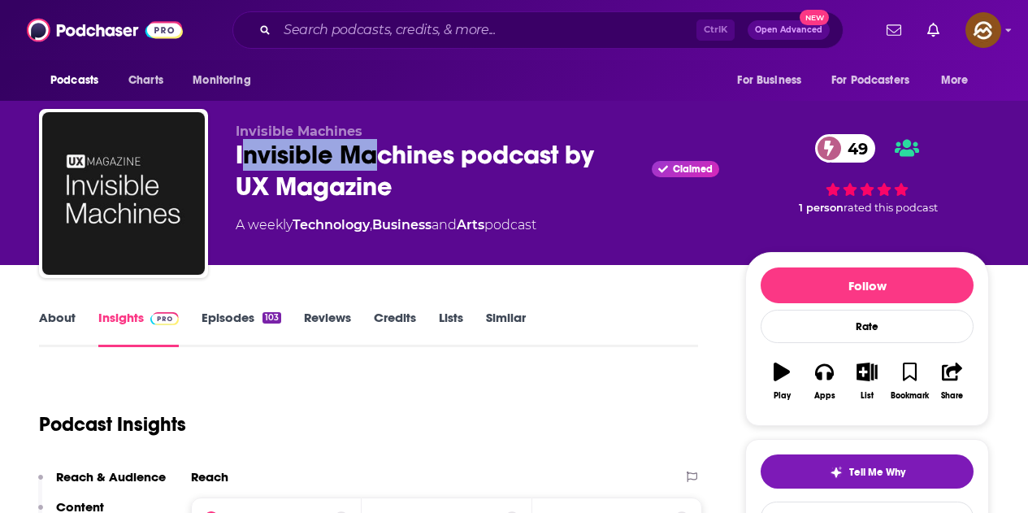
drag, startPoint x: 240, startPoint y: 148, endPoint x: 371, endPoint y: 168, distance: 133.2
click at [371, 168] on div "Invisible Machines podcast by UX Magazine Claimed 49" at bounding box center [478, 170] width 484 height 63
click at [412, 178] on div "Invisible Machines podcast by UX Magazine Claimed 49" at bounding box center [478, 170] width 484 height 63
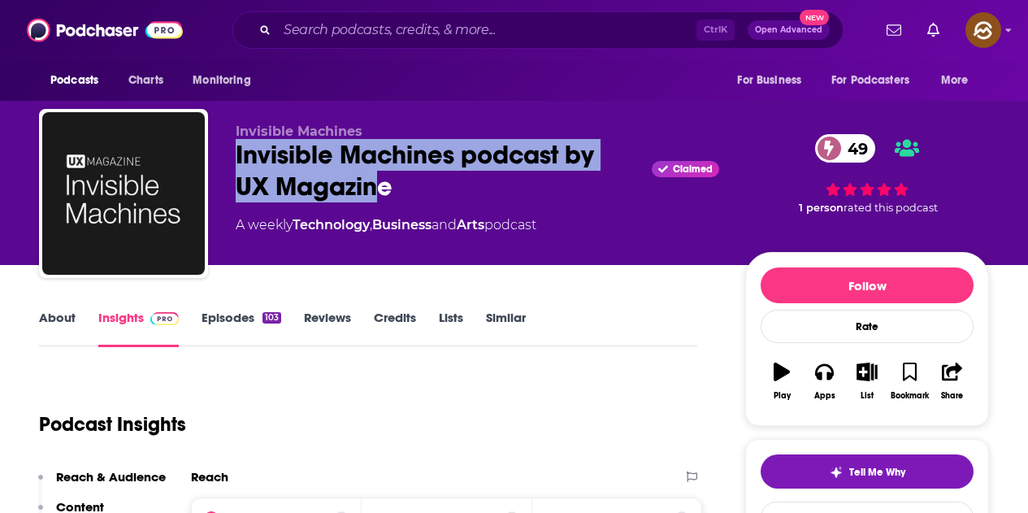
drag, startPoint x: 232, startPoint y: 153, endPoint x: 384, endPoint y: 179, distance: 154.2
click at [384, 179] on div "Invisible Machines Invisible Machines podcast by UX Magazine Claimed 49 A weekl…" at bounding box center [514, 197] width 950 height 176
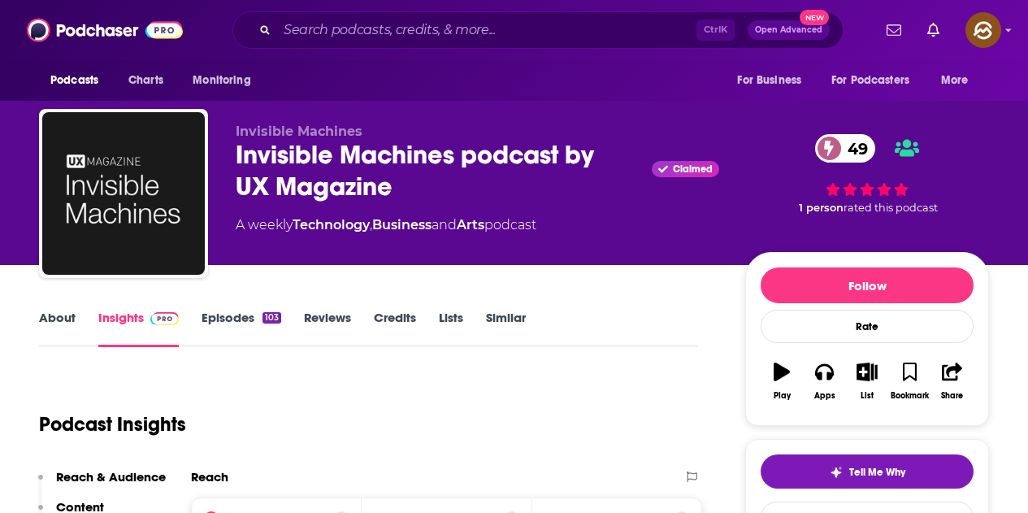
click at [403, 188] on div "Invisible Machines podcast by UX Magazine Claimed 49" at bounding box center [478, 170] width 484 height 63
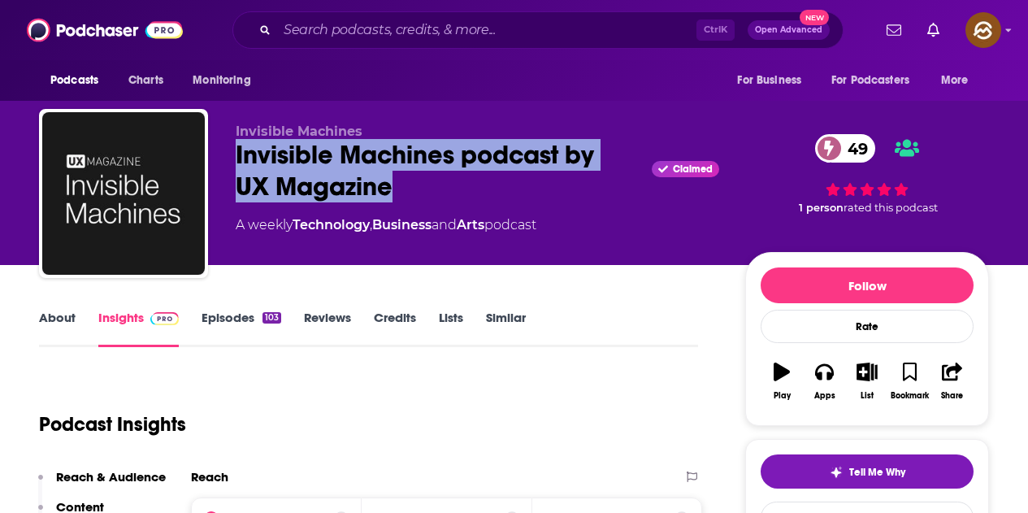
drag, startPoint x: 233, startPoint y: 150, endPoint x: 391, endPoint y: 180, distance: 160.7
click at [391, 180] on div "Invisible Machines Invisible Machines podcast by UX Magazine Claimed 49 A weekl…" at bounding box center [514, 197] width 950 height 176
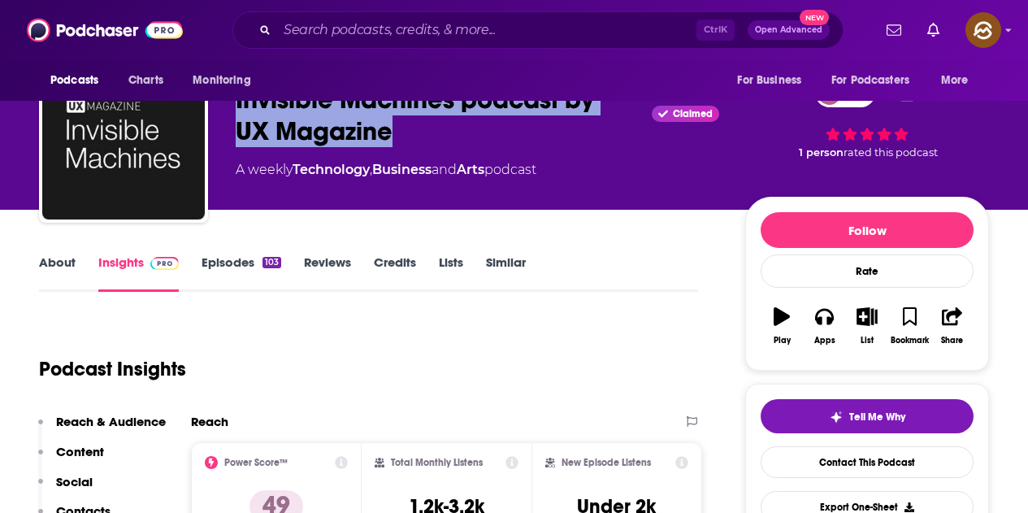
scroll to position [81, 0]
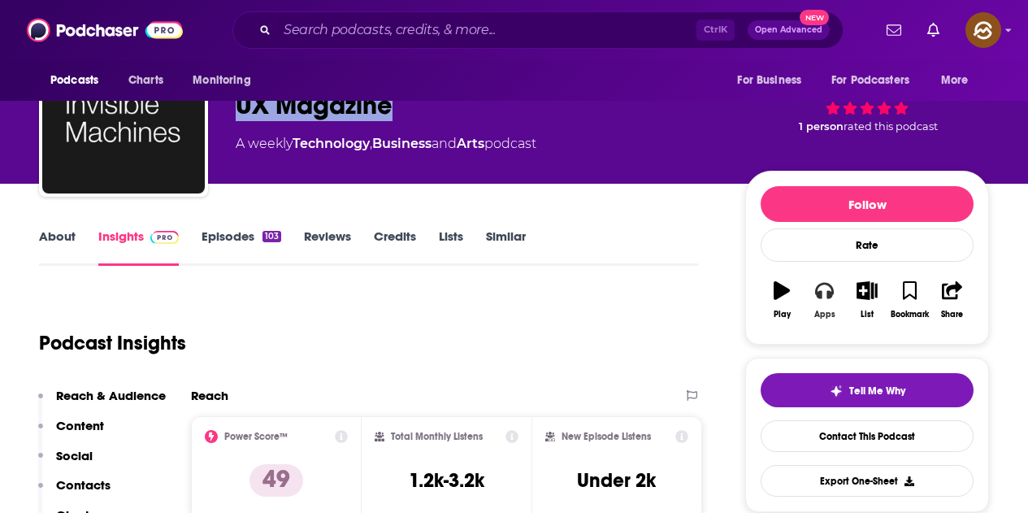
click at [830, 302] on button "Apps" at bounding box center [824, 300] width 42 height 59
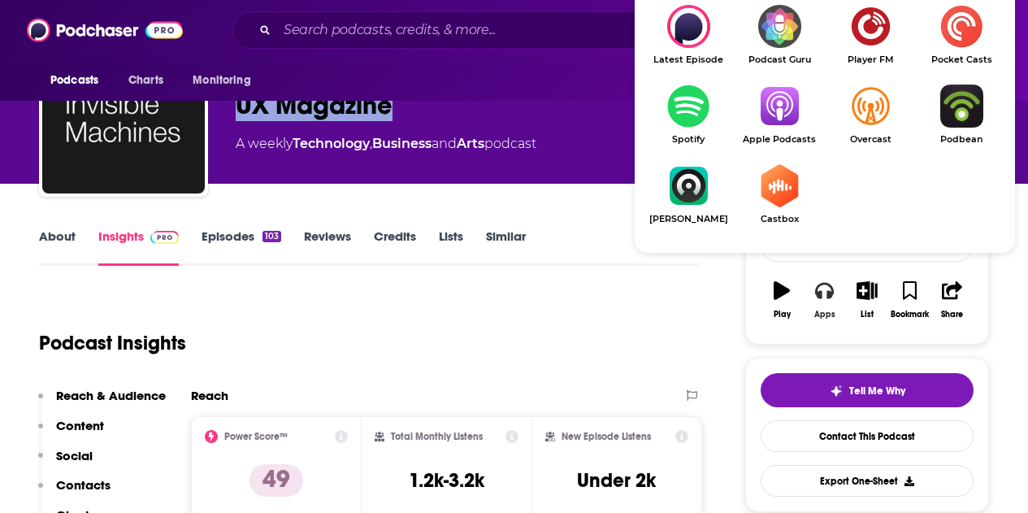
scroll to position [244, 0]
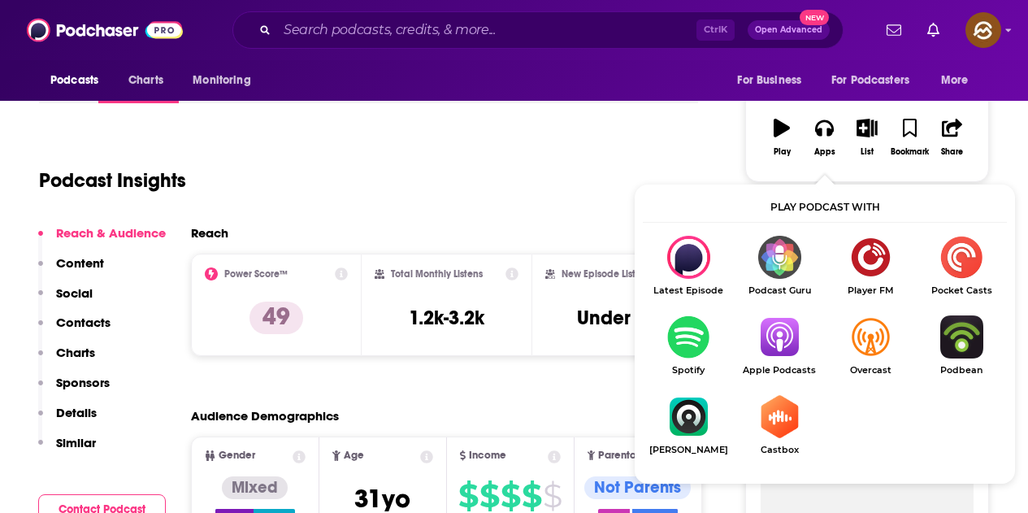
click at [775, 347] on img "Show Listen On dropdown" at bounding box center [779, 336] width 91 height 43
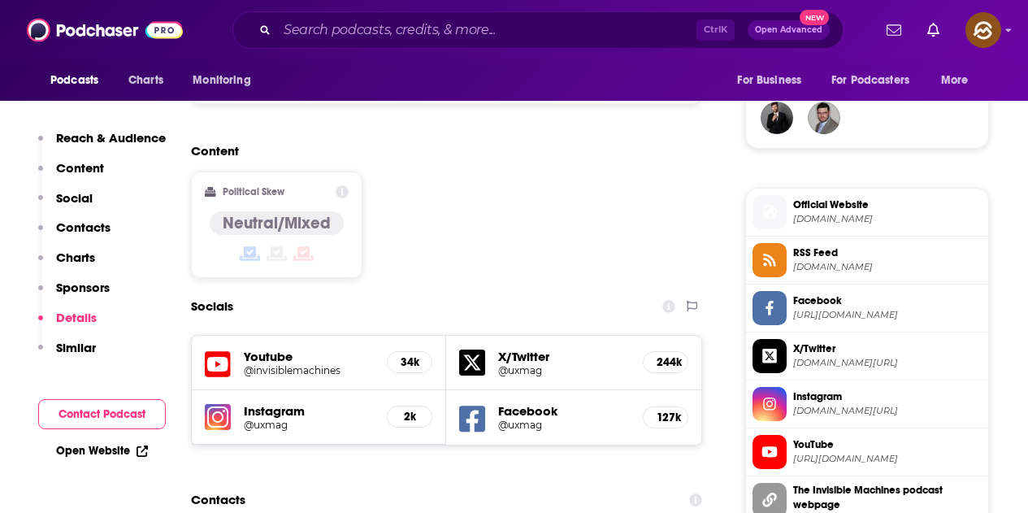
scroll to position [0, 0]
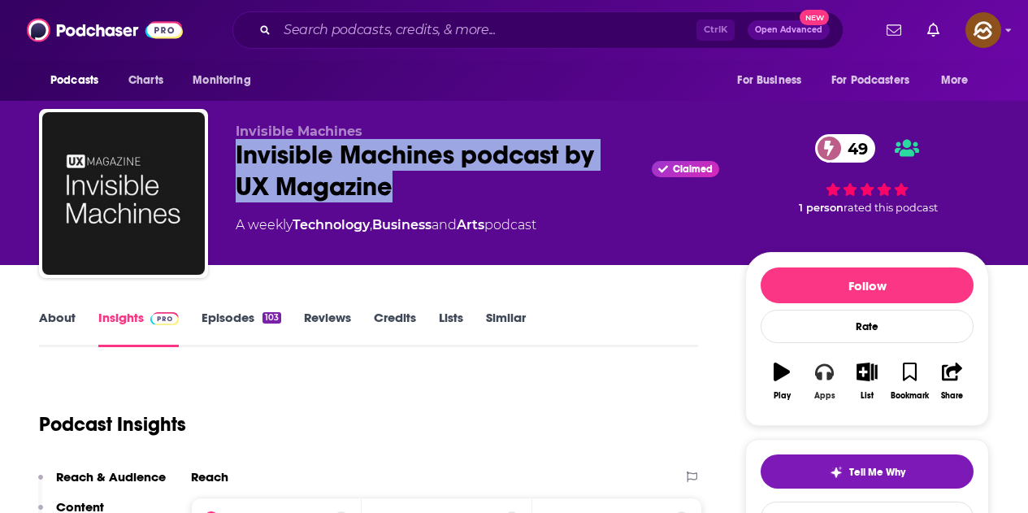
click at [829, 384] on button "Apps" at bounding box center [824, 381] width 42 height 59
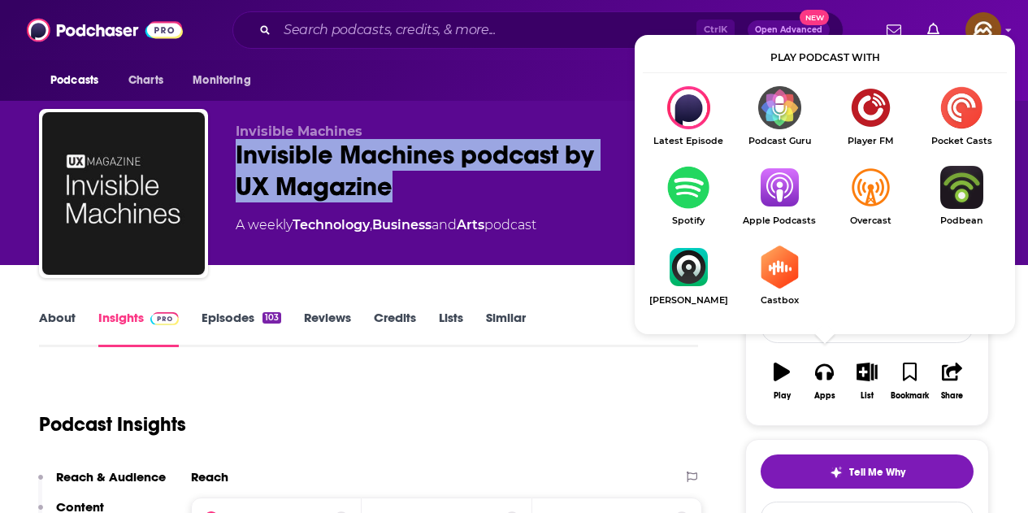
click at [786, 198] on img "Show Listen On dropdown" at bounding box center [779, 187] width 91 height 43
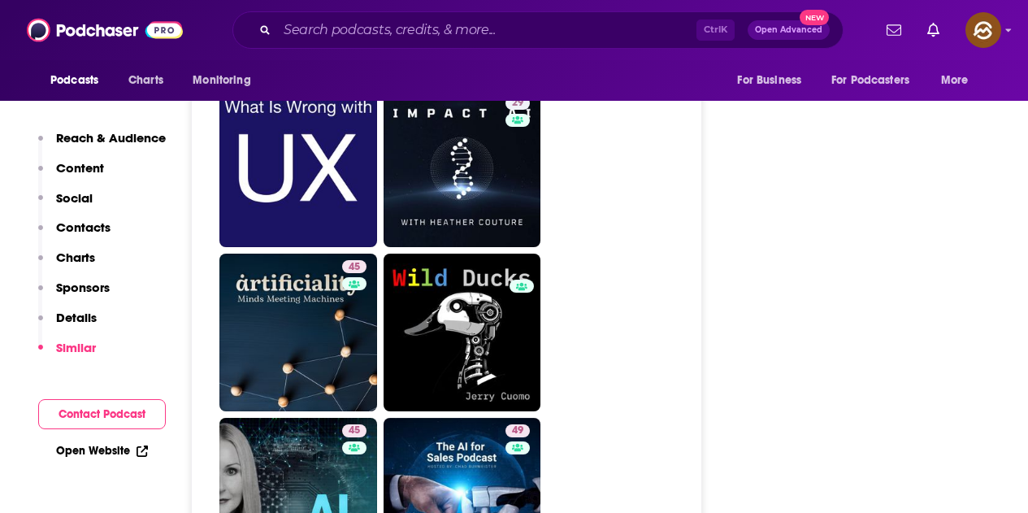
scroll to position [4389, 0]
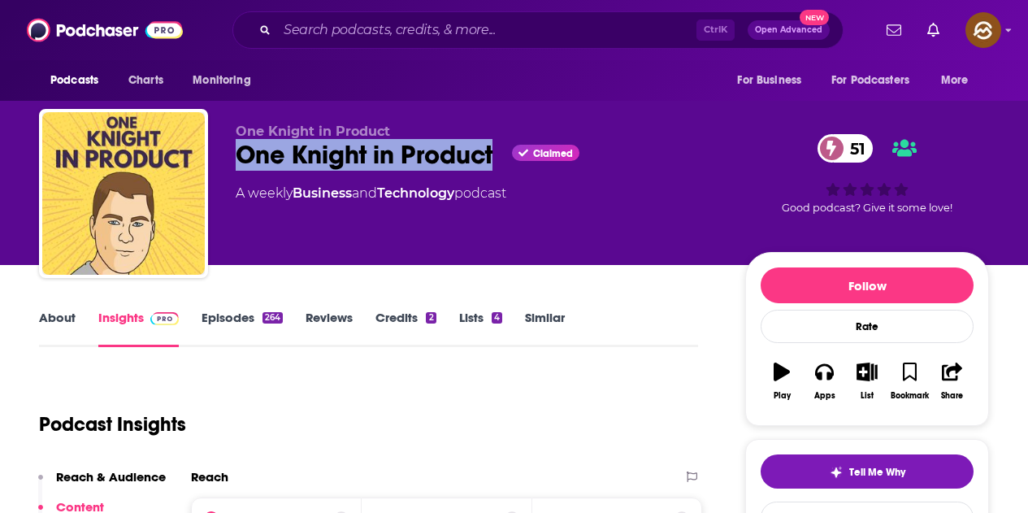
drag, startPoint x: 238, startPoint y: 150, endPoint x: 497, endPoint y: 140, distance: 259.5
click at [497, 140] on div "One Knight in Product Claimed 51" at bounding box center [478, 155] width 484 height 32
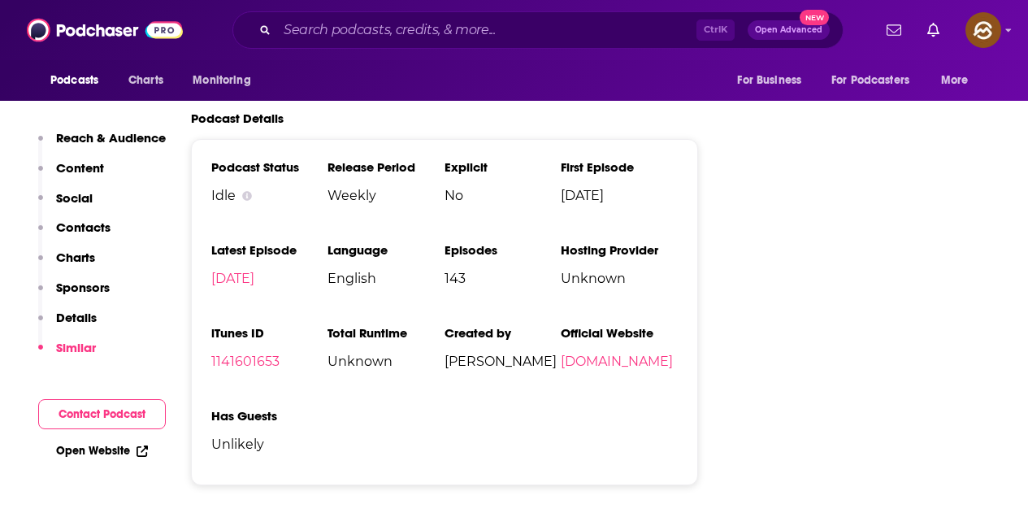
scroll to position [2438, 0]
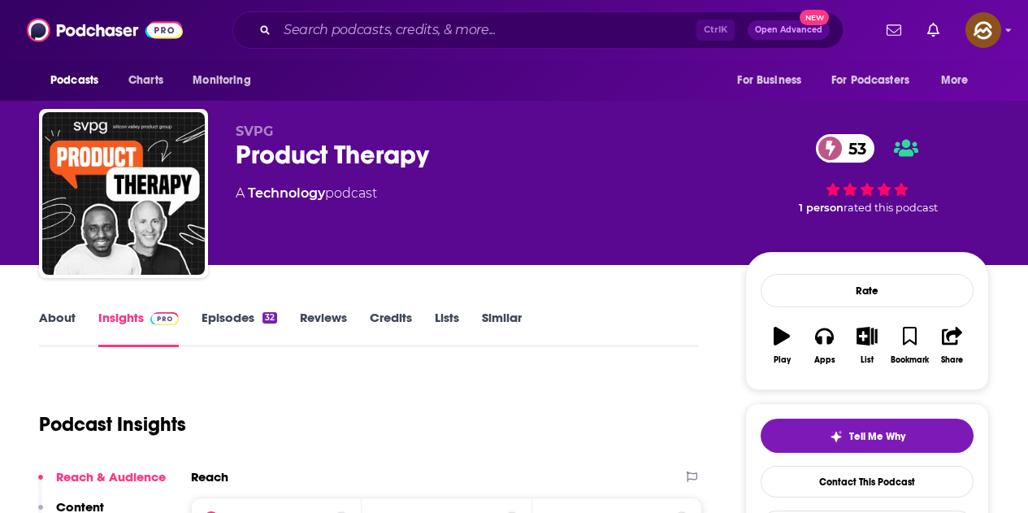
click at [240, 153] on div "Product Therapy 53" at bounding box center [478, 155] width 484 height 32
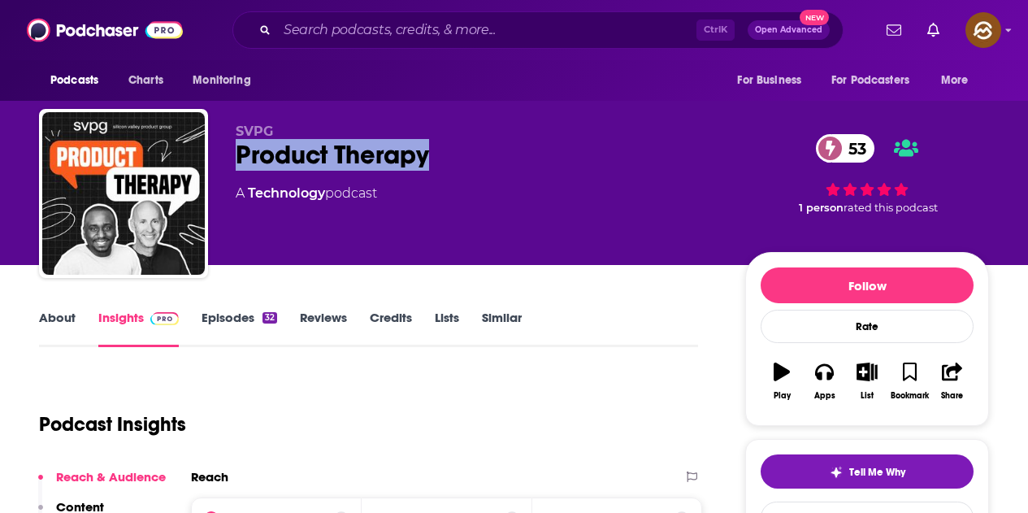
click at [445, 148] on div "SVPG Product Therapy 53 A Technology podcast 53 1 person rated this podcast" at bounding box center [514, 197] width 950 height 176
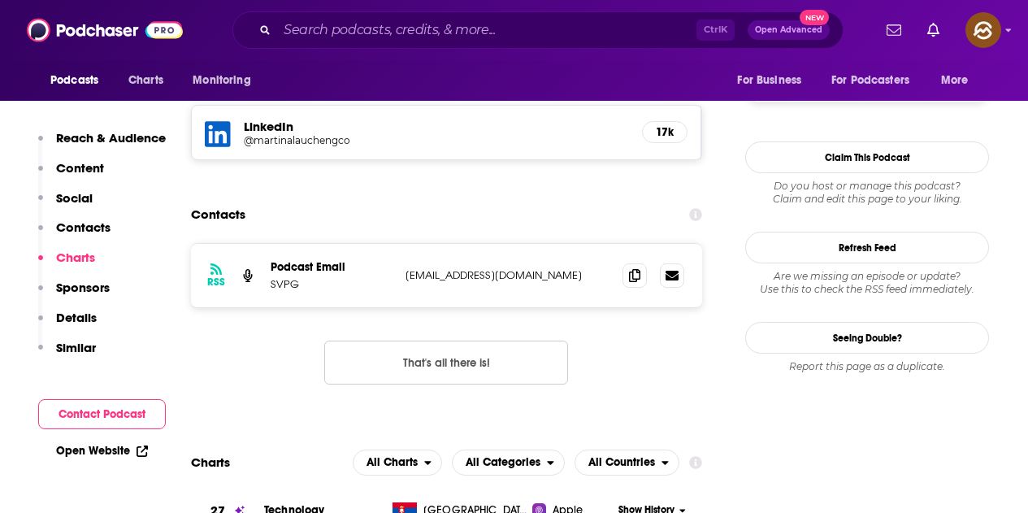
scroll to position [1387, 0]
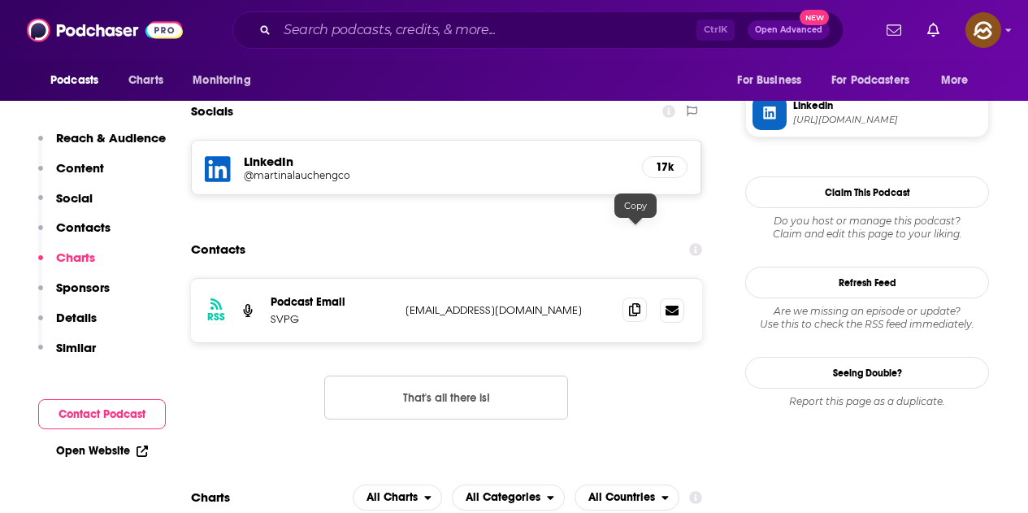
click at [636, 303] on icon at bounding box center [634, 309] width 11 height 13
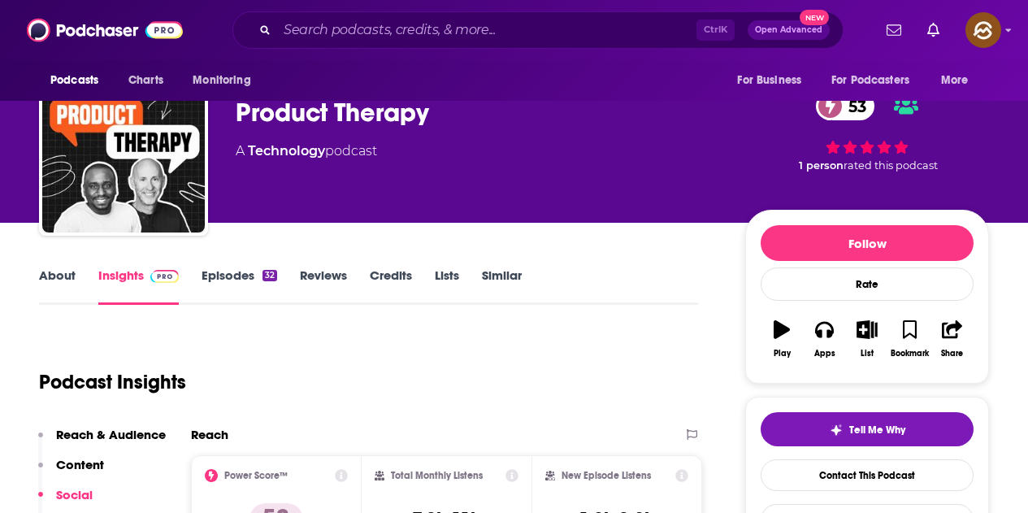
scroll to position [0, 0]
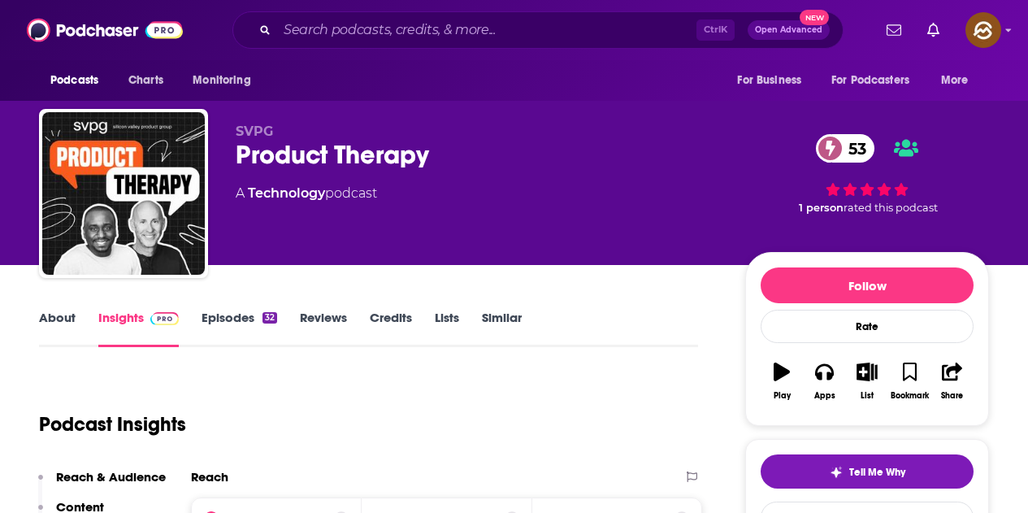
click at [256, 312] on link "Episodes 32" at bounding box center [240, 328] width 76 height 37
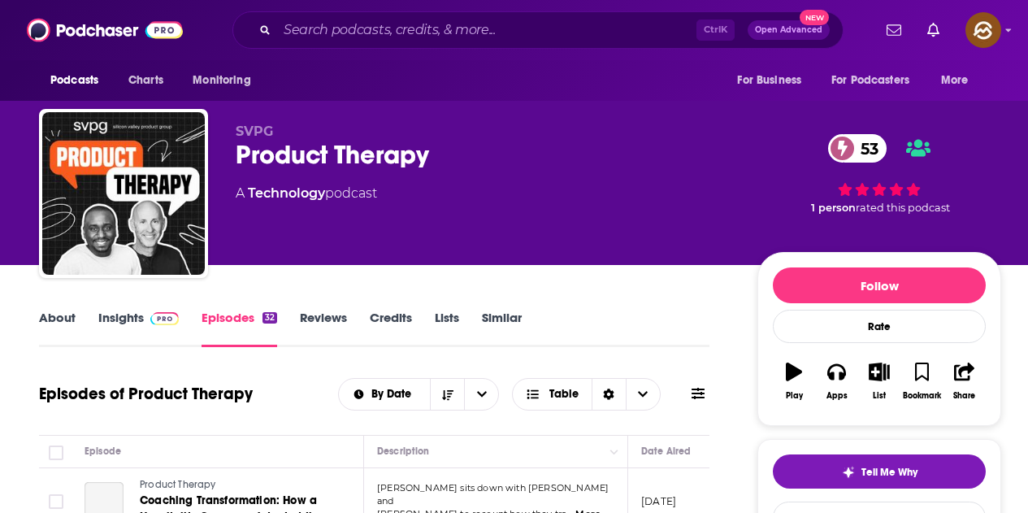
scroll to position [244, 0]
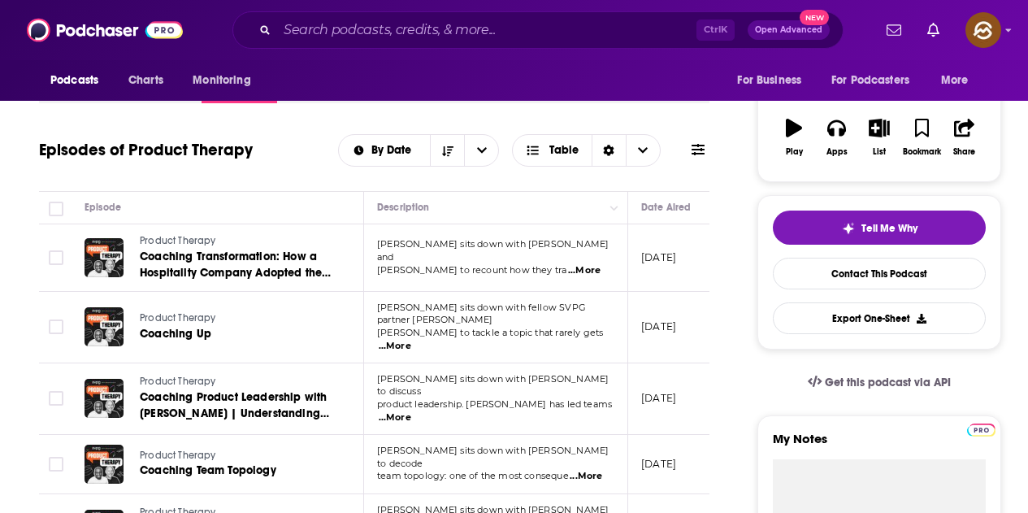
click at [589, 264] on span "...More" at bounding box center [584, 270] width 33 height 13
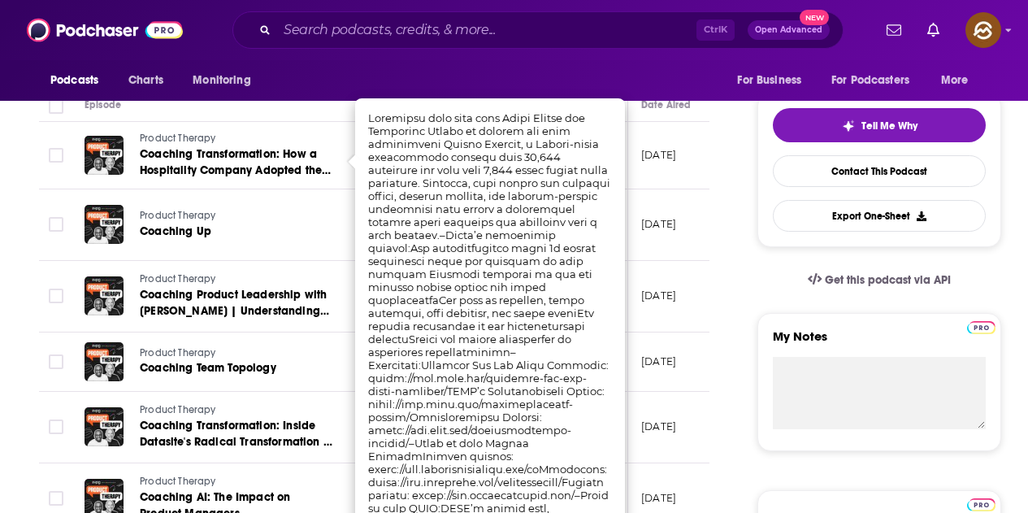
scroll to position [406, 0]
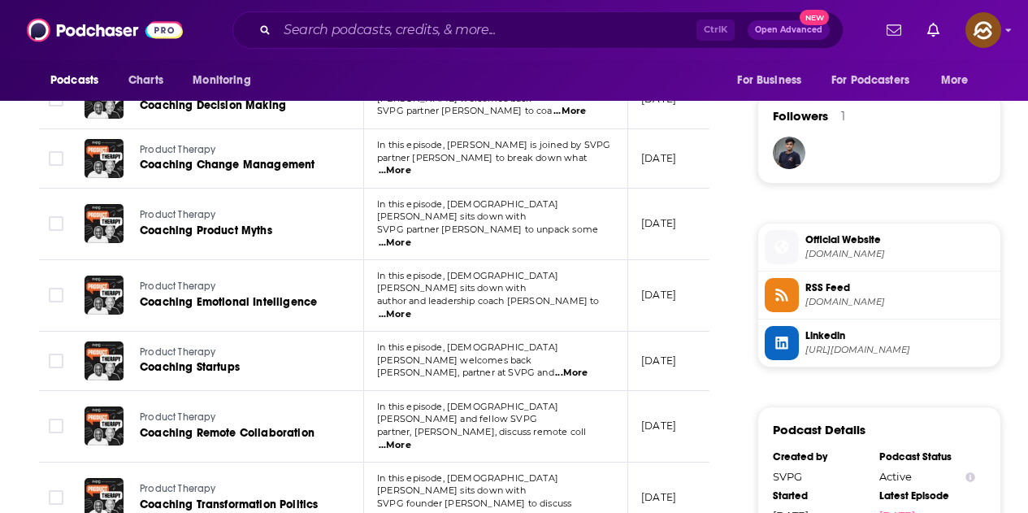
scroll to position [1219, 0]
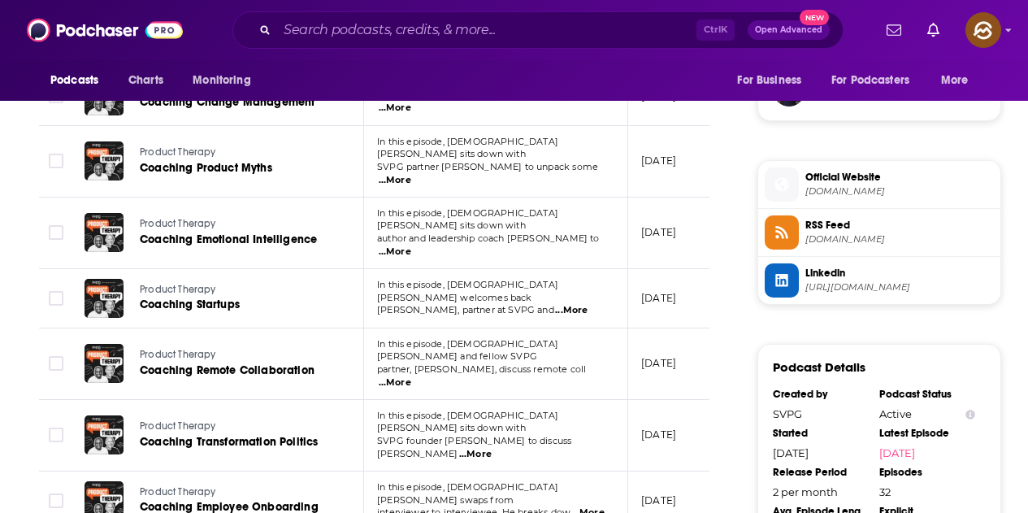
click at [584, 304] on span "...More" at bounding box center [571, 310] width 33 height 13
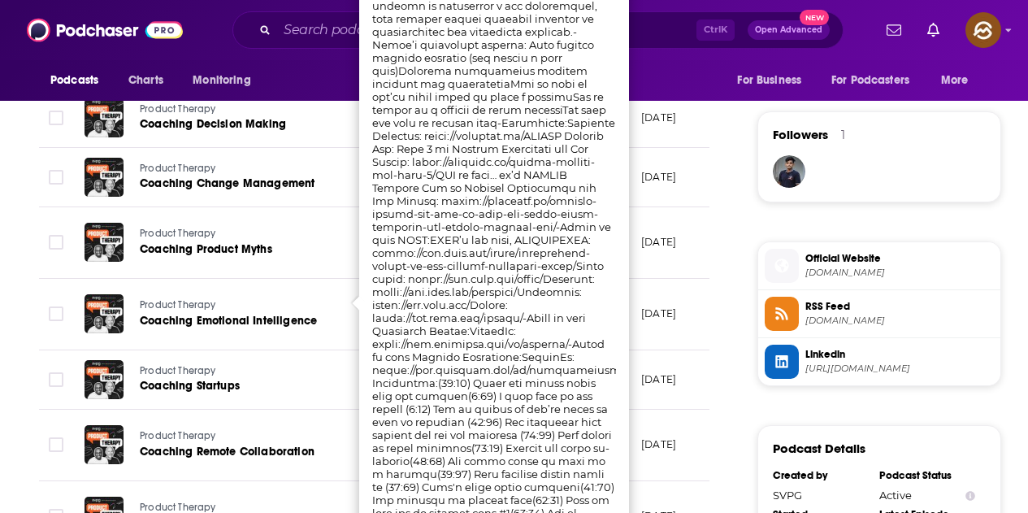
scroll to position [975, 0]
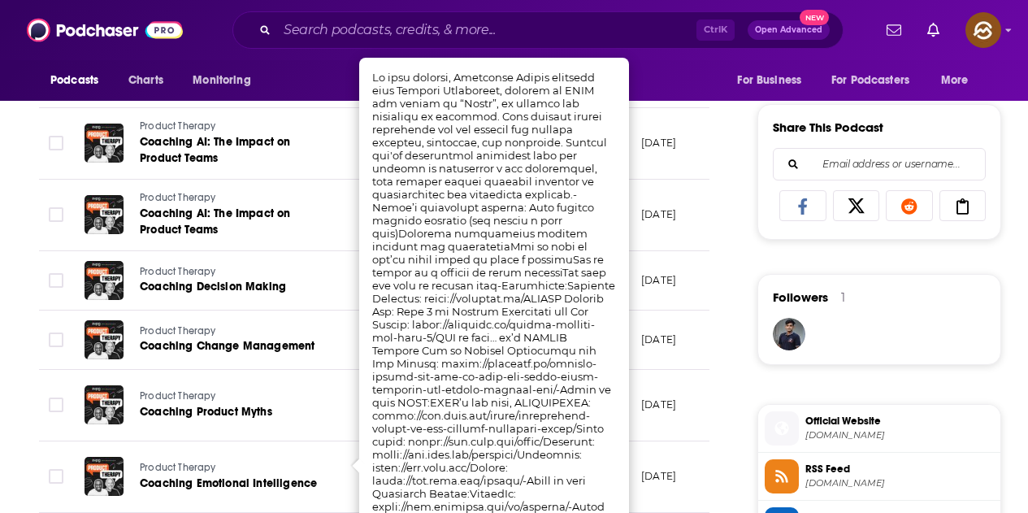
click at [730, 304] on div "About Insights Episodes 32 Reviews Credits Lists Similar Episodes of Product Th…" at bounding box center [385, 399] width 745 height 2134
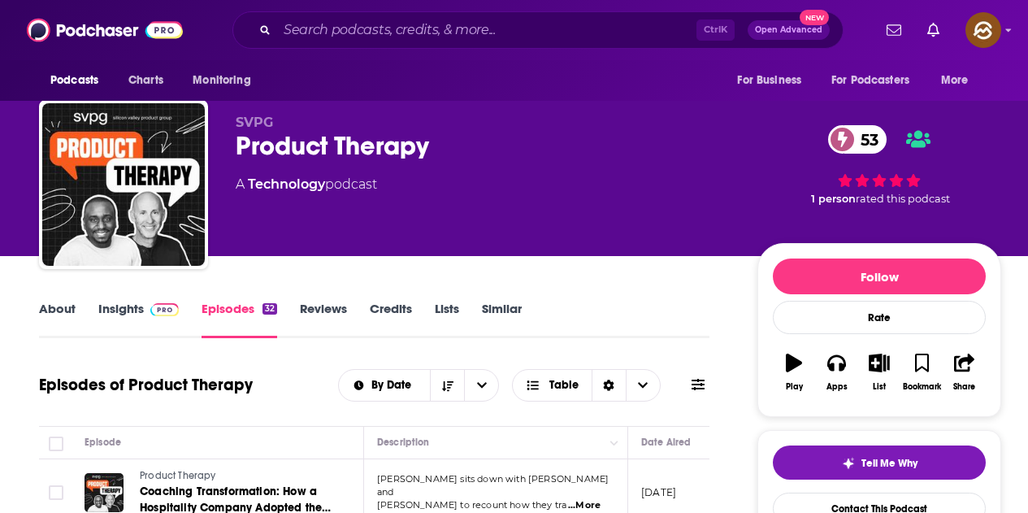
scroll to position [0, 0]
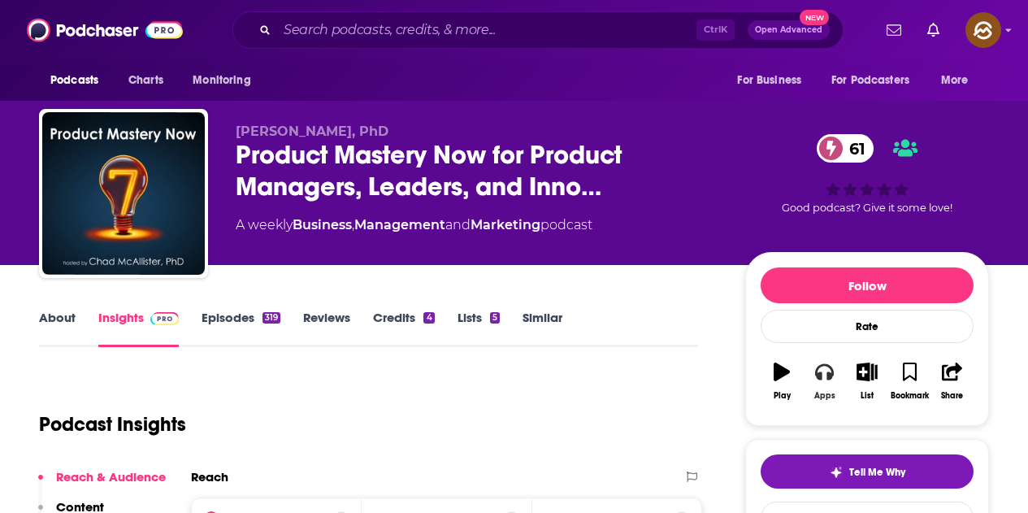
click at [828, 376] on icon "button" at bounding box center [824, 372] width 18 height 16
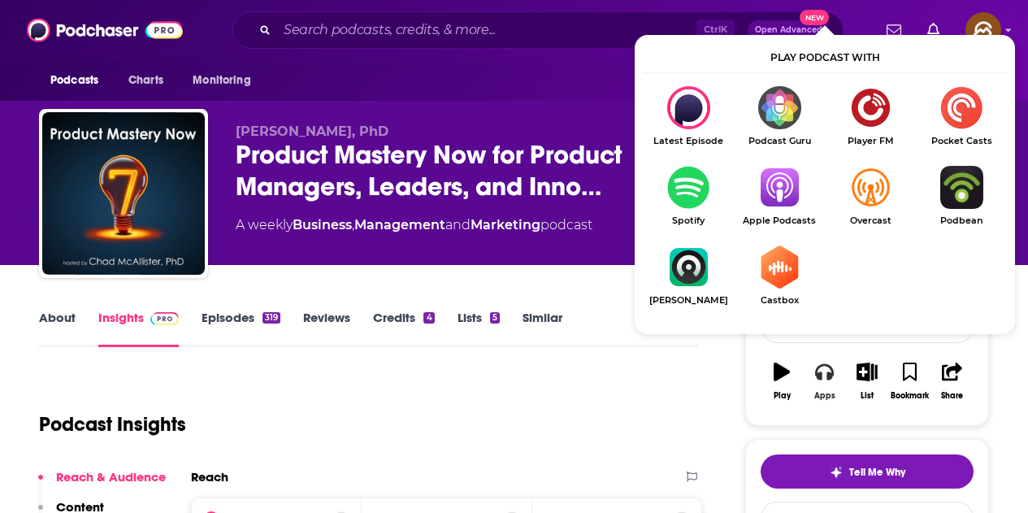
scroll to position [81, 0]
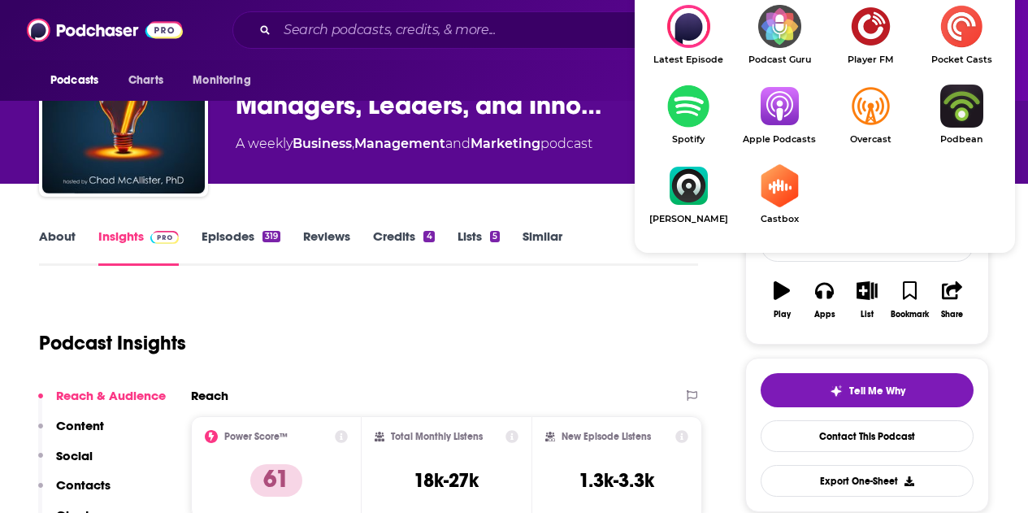
click at [777, 103] on img "Show Listen On dropdown" at bounding box center [779, 106] width 91 height 43
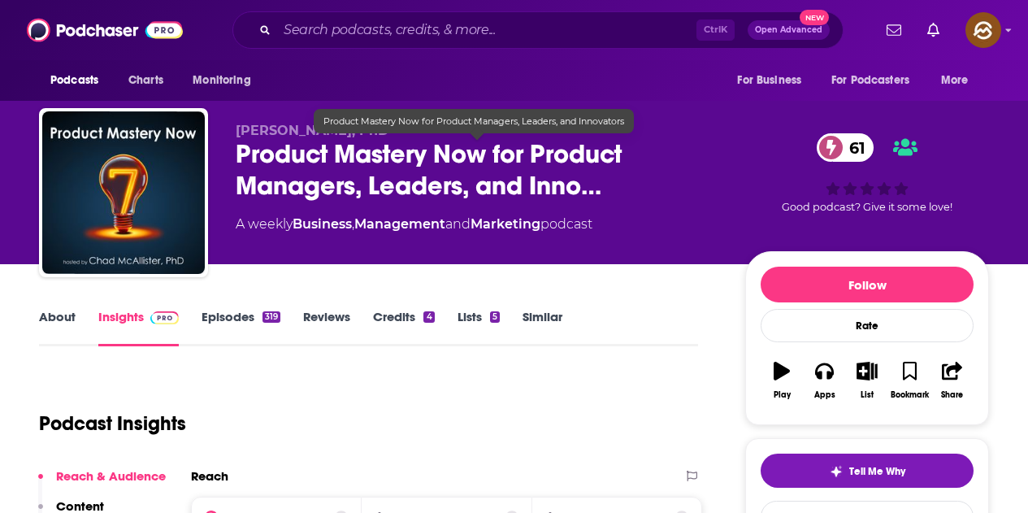
scroll to position [0, 0]
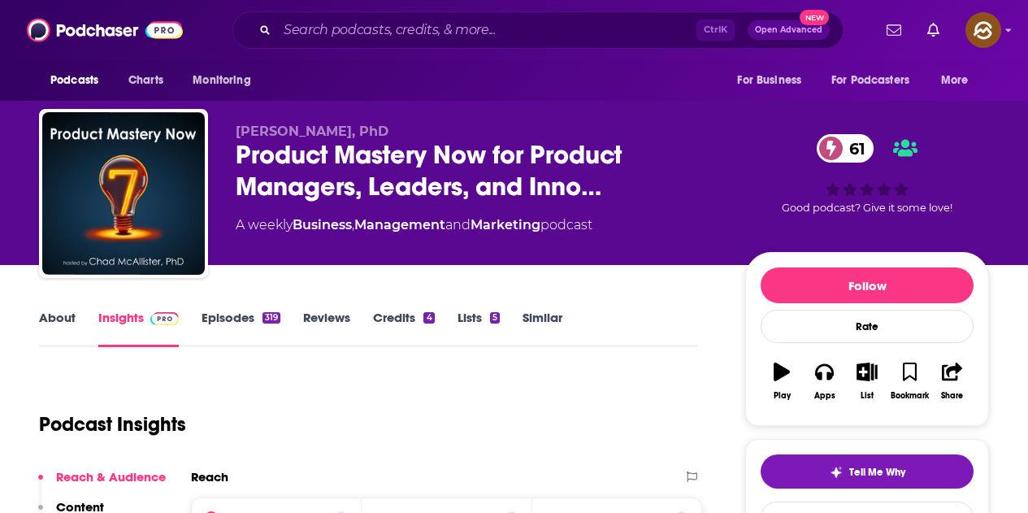
click at [297, 110] on div "Chad McAllister, PhD Product Mastery Now for Product Managers, Leaders, and Inn…" at bounding box center [514, 197] width 950 height 176
drag, startPoint x: 234, startPoint y: 128, endPoint x: 341, endPoint y: 135, distance: 107.5
click at [341, 135] on div "Chad McAllister, PhD Product Mastery Now for Product Managers, Leaders, and Inn…" at bounding box center [514, 197] width 950 height 176
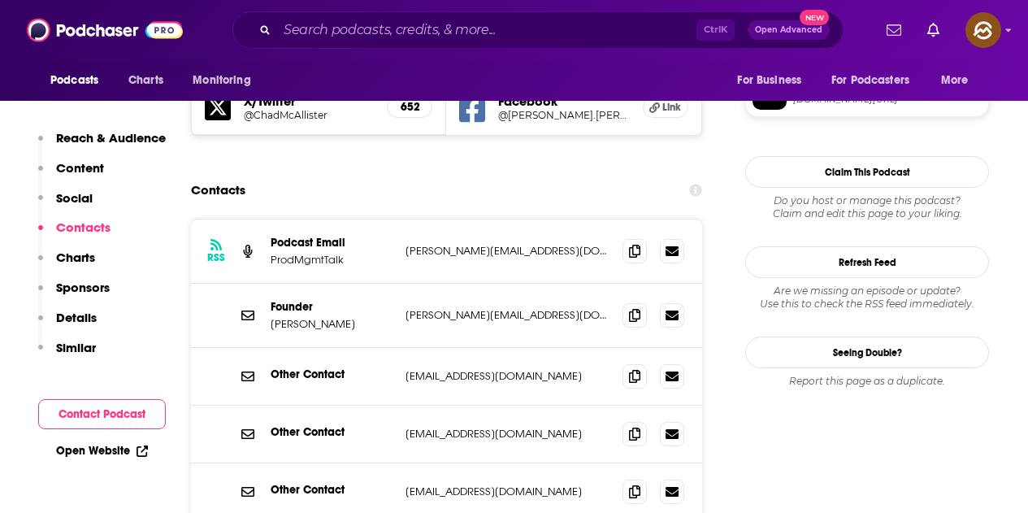
scroll to position [1463, 0]
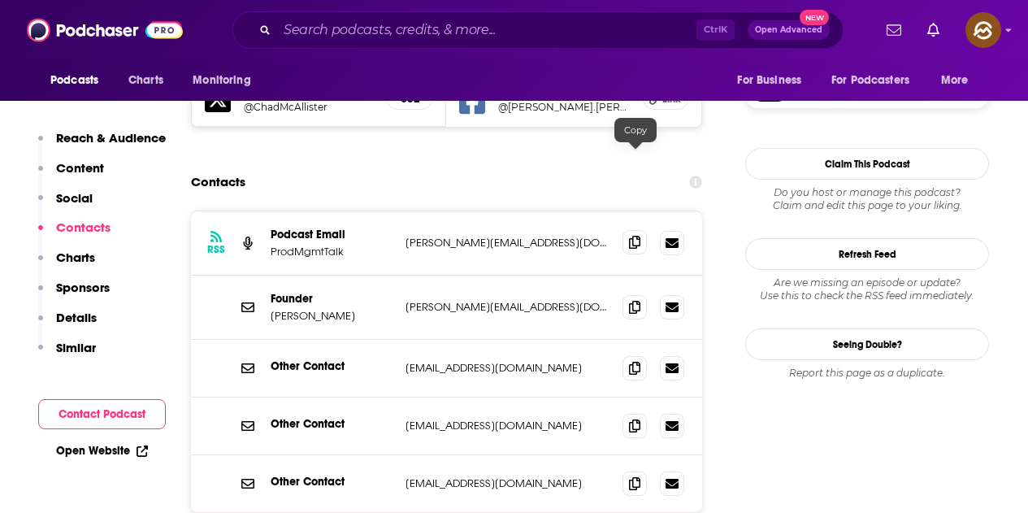
click at [629, 230] on span at bounding box center [635, 242] width 24 height 24
click at [634, 300] on icon at bounding box center [634, 306] width 11 height 13
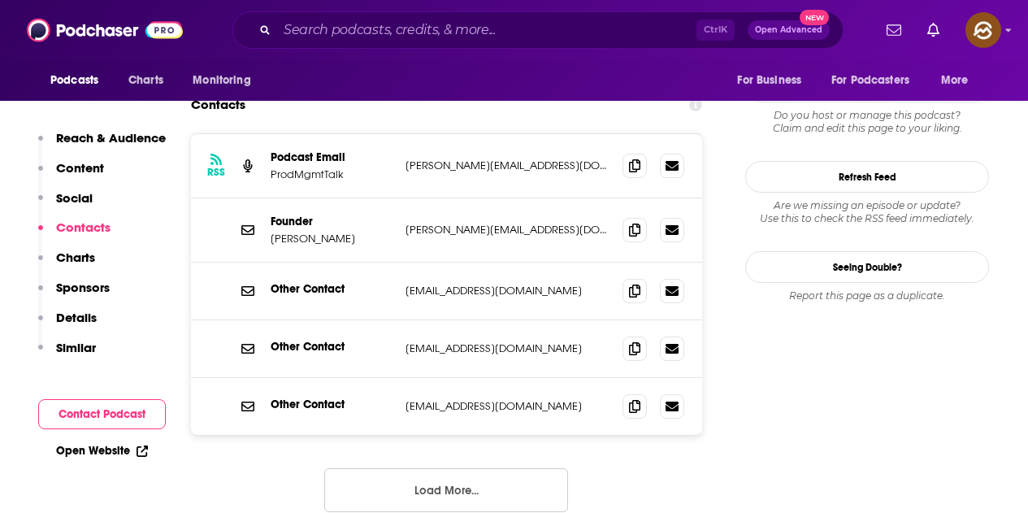
scroll to position [1544, 0]
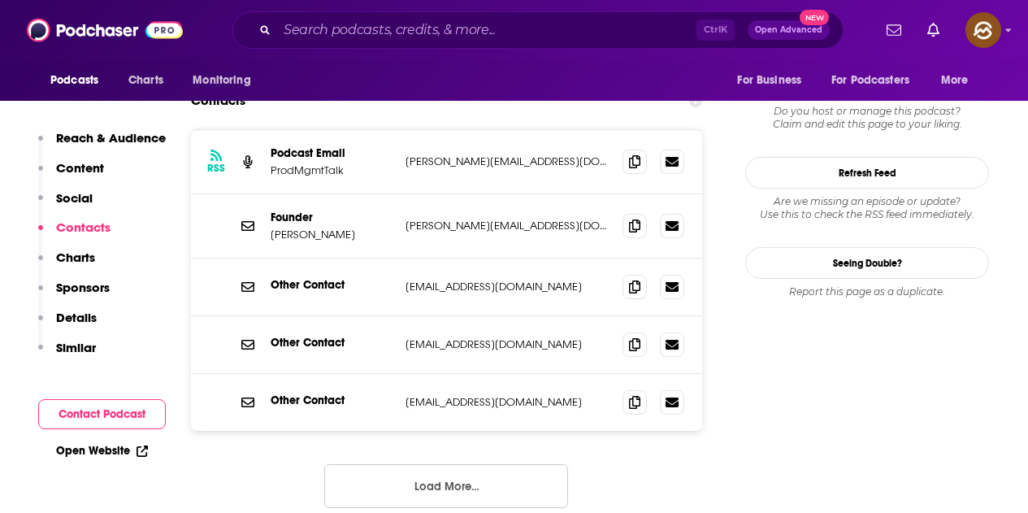
click at [475, 464] on button "Load More..." at bounding box center [446, 486] width 244 height 44
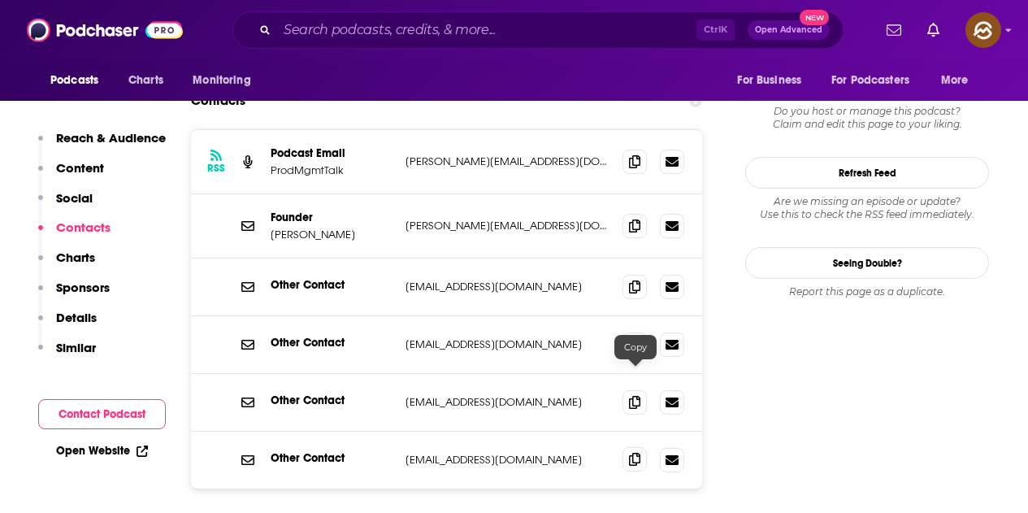
click at [630, 453] on icon at bounding box center [634, 459] width 11 height 13
click at [631, 389] on span at bounding box center [635, 401] width 24 height 24
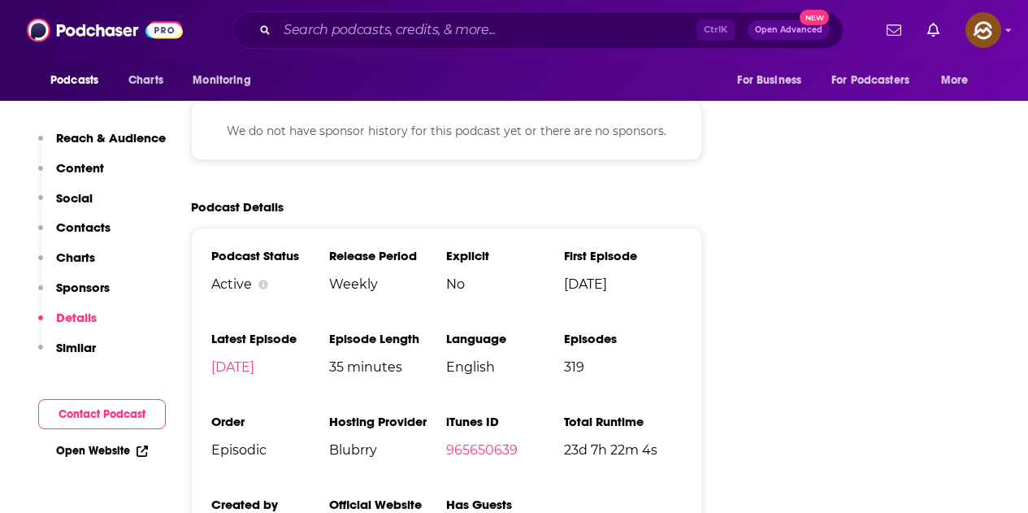
scroll to position [0, 0]
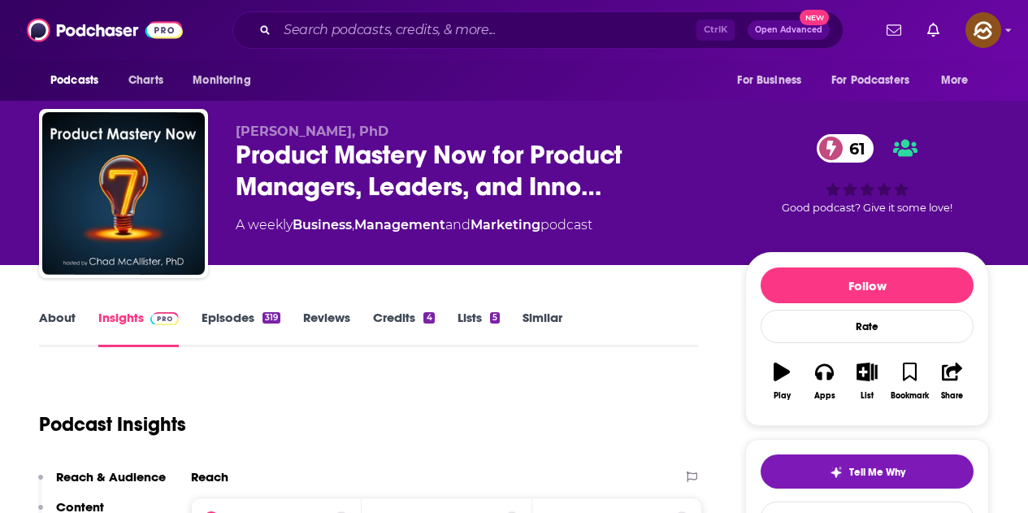
click at [248, 319] on link "Episodes 319" at bounding box center [241, 328] width 79 height 37
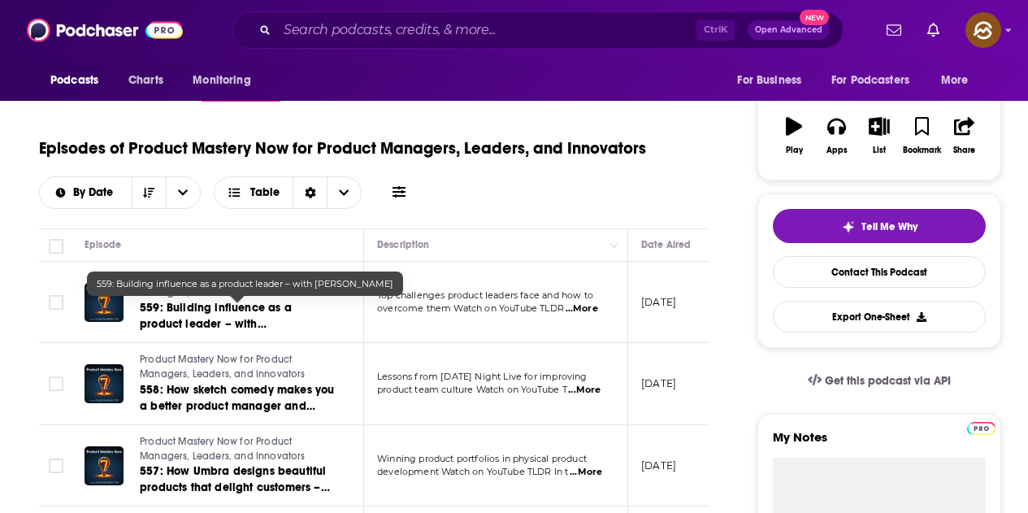
scroll to position [325, 0]
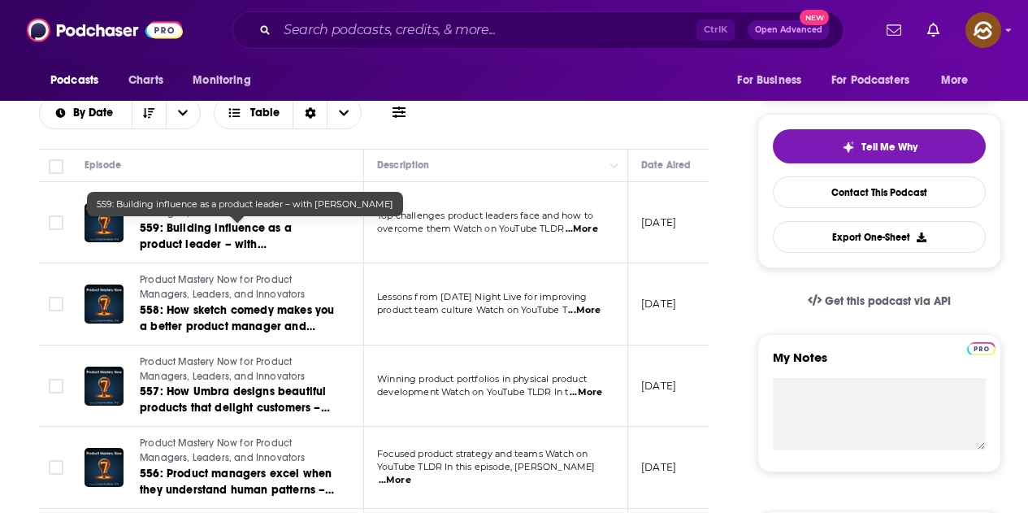
click at [592, 308] on span "...More" at bounding box center [584, 310] width 33 height 13
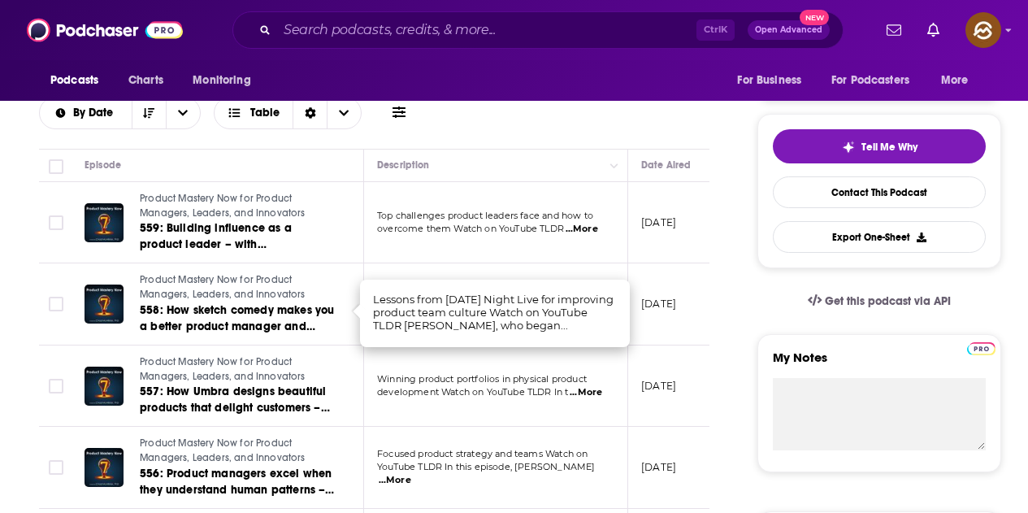
click at [606, 249] on td "Top challenges product leaders face and how to overcome them Watch on YouTube T…" at bounding box center [496, 223] width 264 height 82
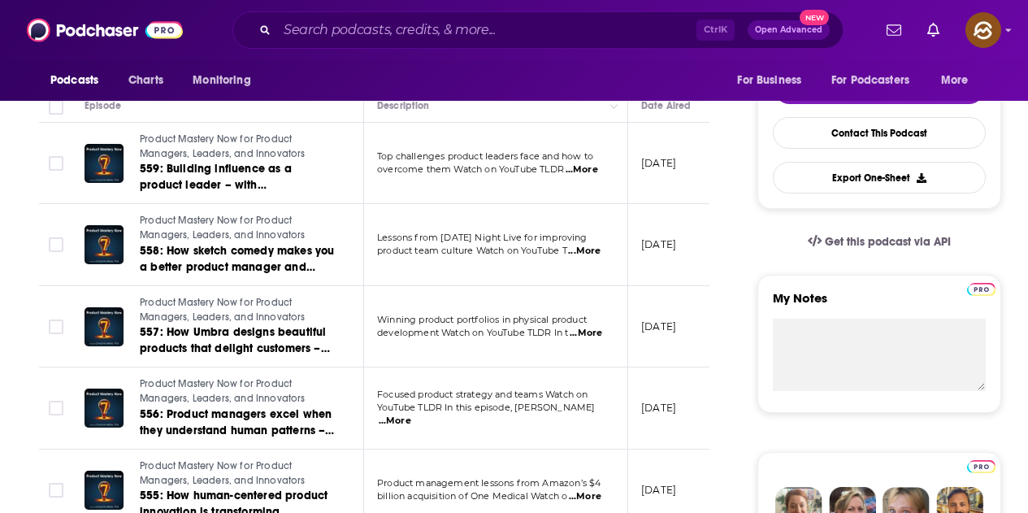
scroll to position [406, 0]
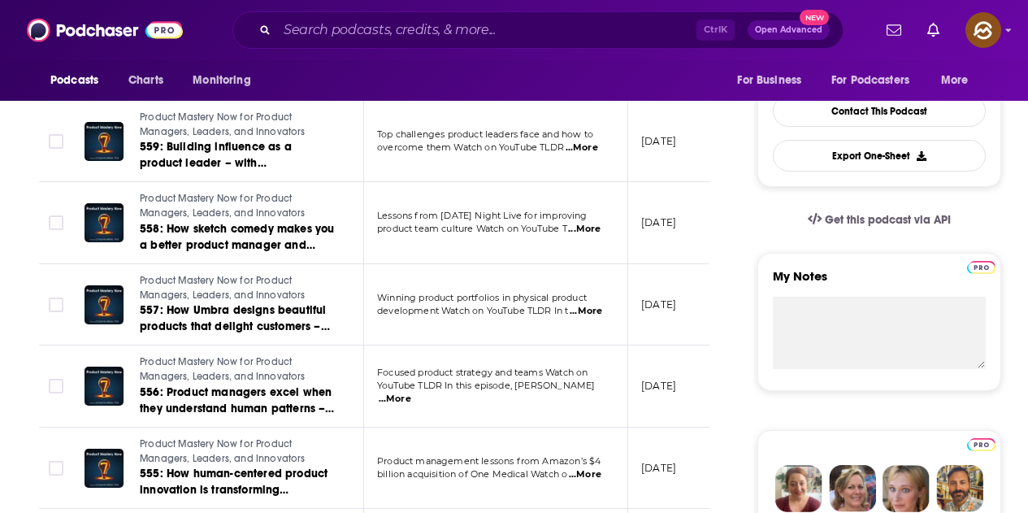
click at [588, 306] on span "...More" at bounding box center [586, 311] width 33 height 13
click at [411, 395] on span "...More" at bounding box center [395, 399] width 33 height 13
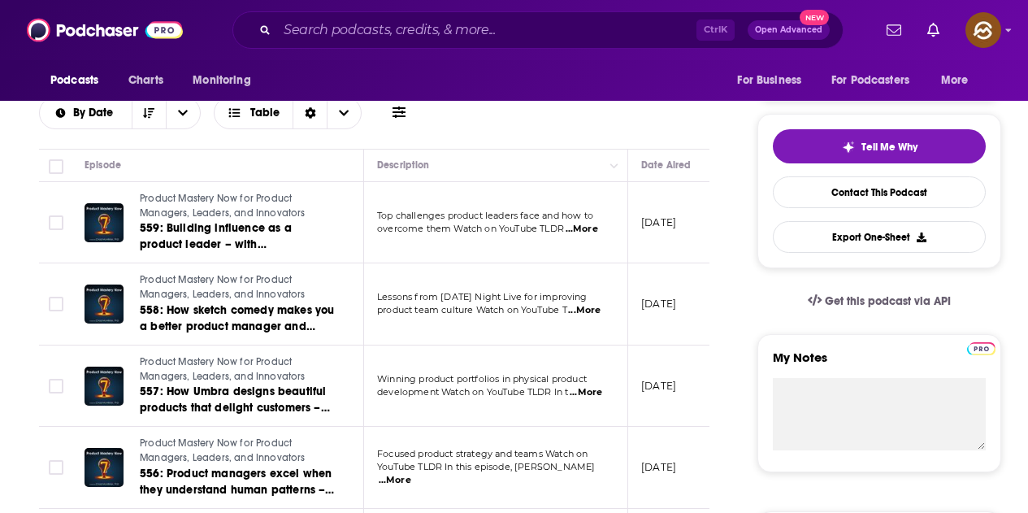
scroll to position [81, 0]
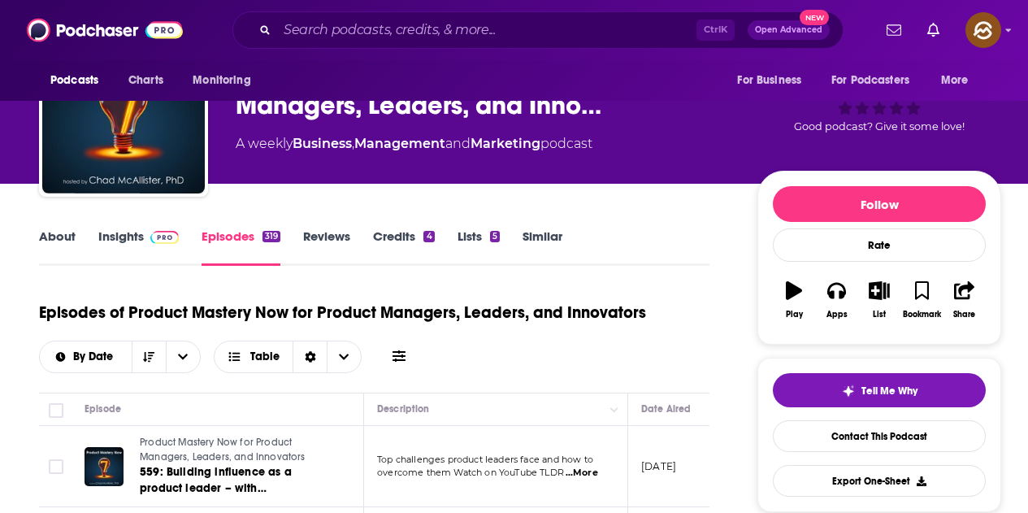
drag, startPoint x: 134, startPoint y: 240, endPoint x: 269, endPoint y: 18, distance: 259.7
click at [134, 240] on link "Insights" at bounding box center [138, 246] width 80 height 37
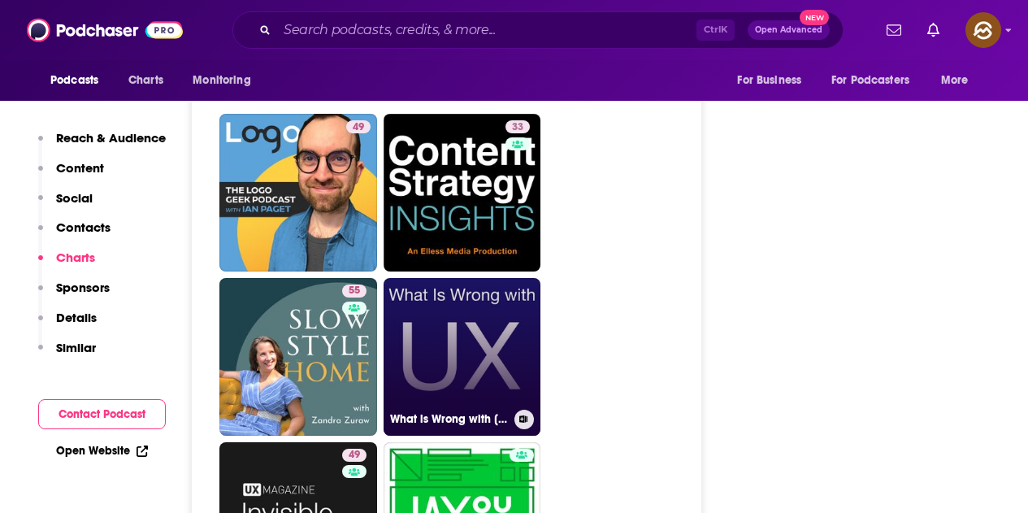
scroll to position [4471, 0]
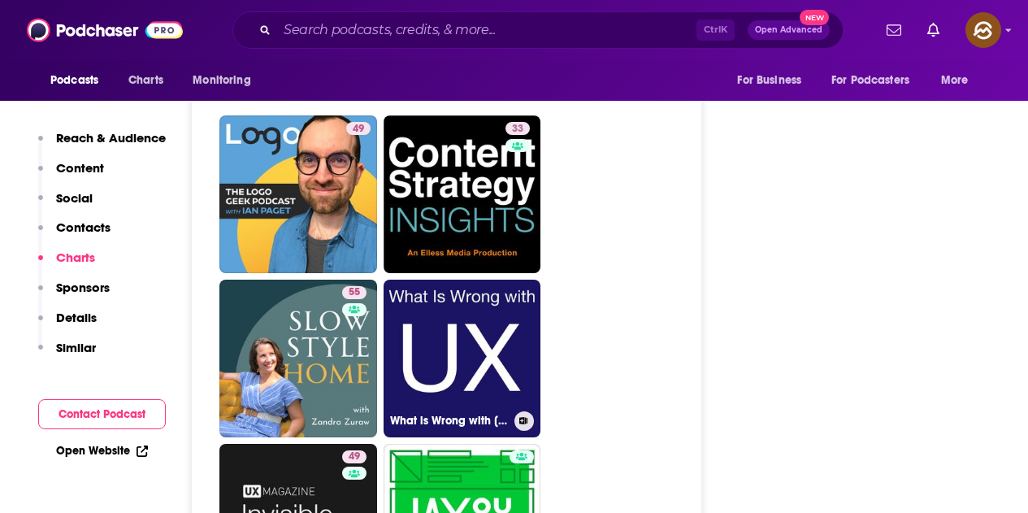
drag, startPoint x: 503, startPoint y: 287, endPoint x: 513, endPoint y: 276, distance: 15.0
click at [503, 287] on link "What is Wrong with [PERSON_NAME]" at bounding box center [463, 359] width 158 height 158
type input "[URL][DOMAIN_NAME]"
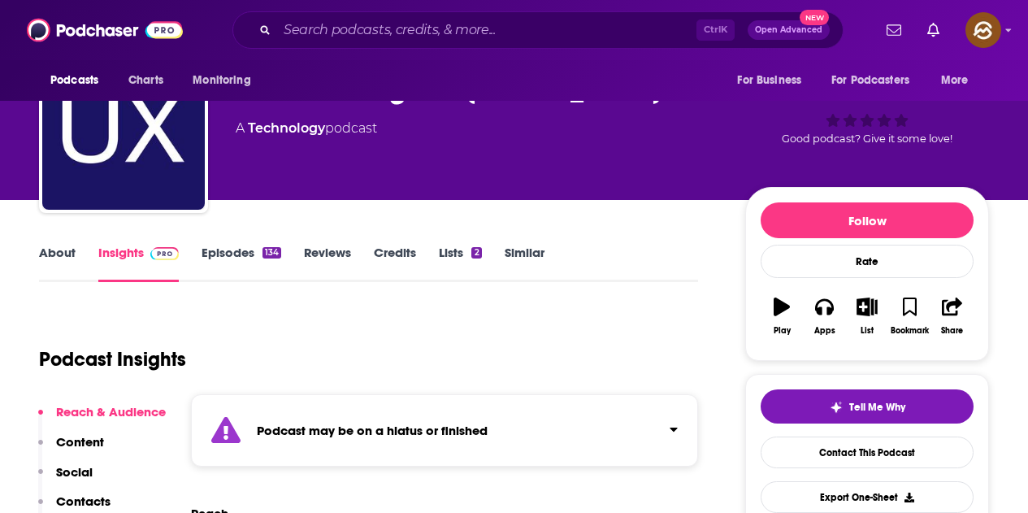
scroll to position [81, 0]
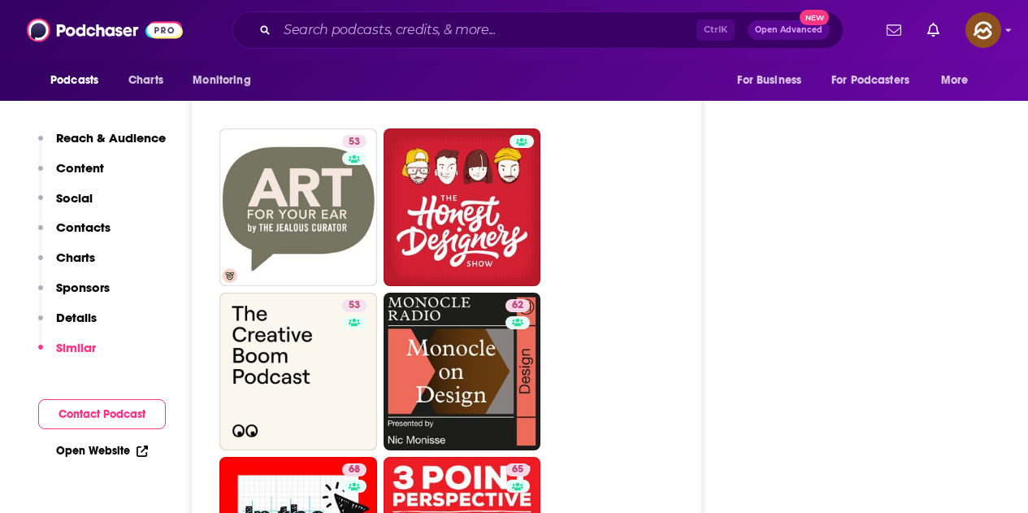
scroll to position [3089, 0]
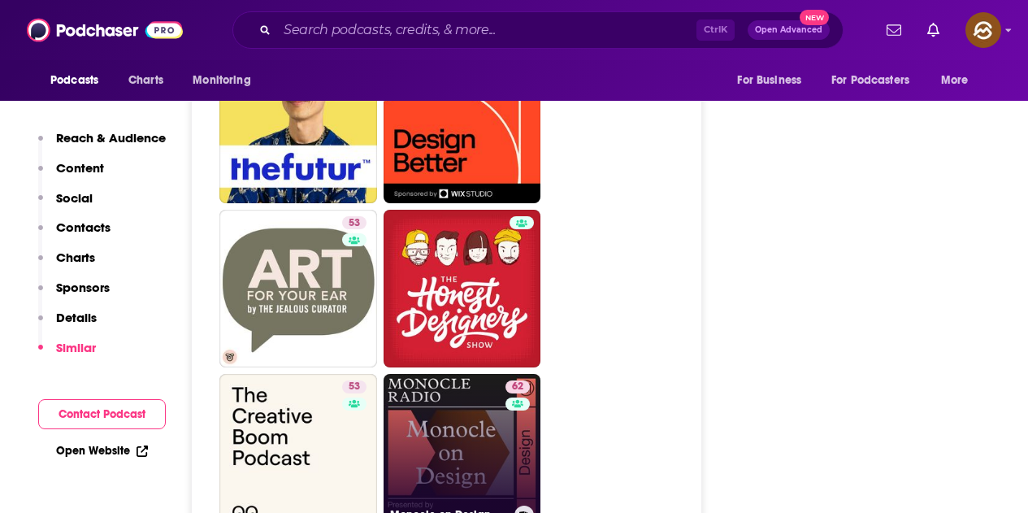
click at [484, 374] on link "62 Monocle on Design" at bounding box center [463, 453] width 158 height 158
type input "https://www.podchaser.com/podcasts/monocle-on-design-31483"
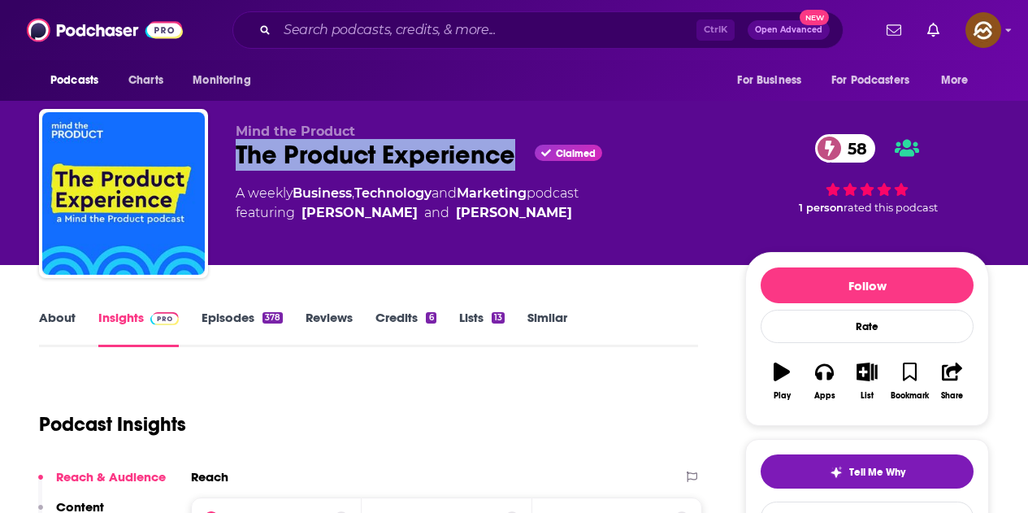
drag, startPoint x: 238, startPoint y: 155, endPoint x: 511, endPoint y: 160, distance: 273.2
click at [511, 160] on div "The Product Experience Claimed 58" at bounding box center [478, 155] width 484 height 32
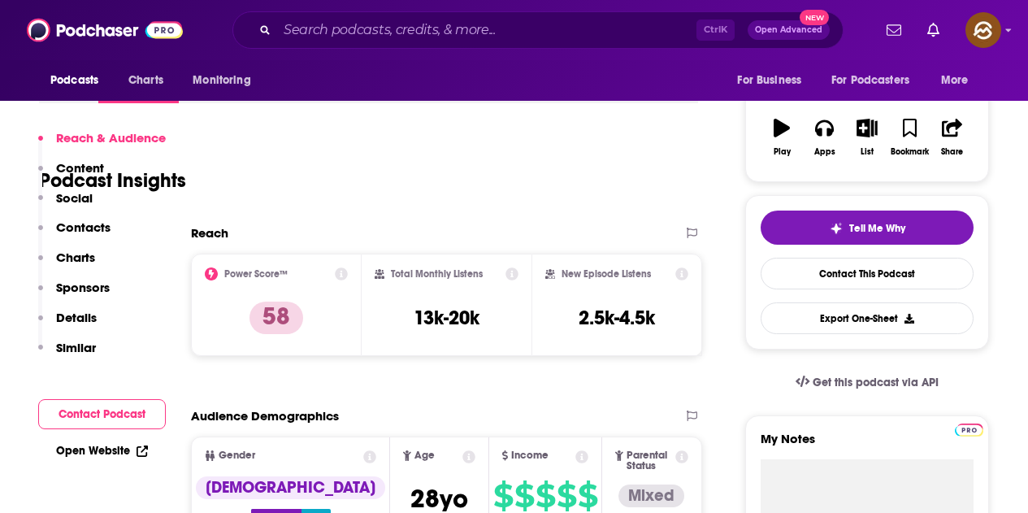
scroll to position [1626, 0]
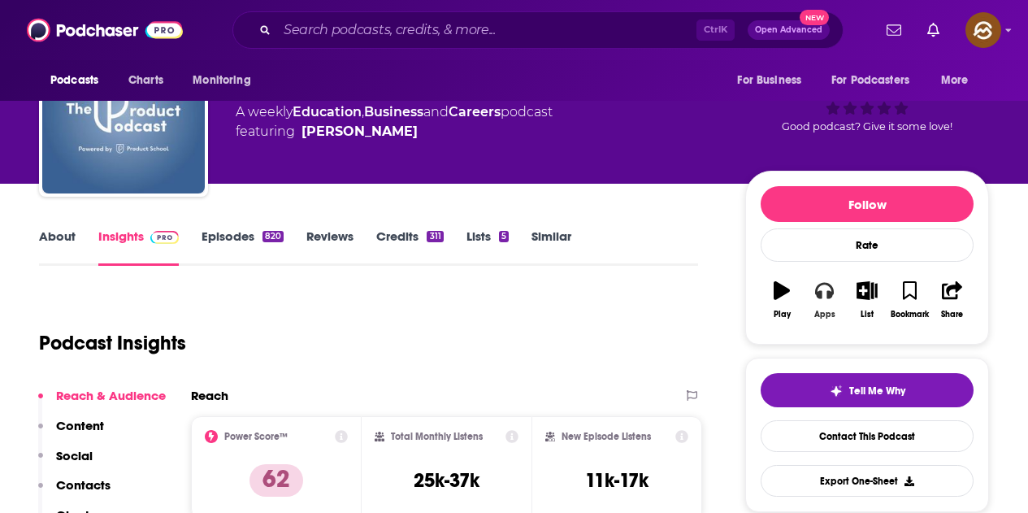
click at [826, 317] on div "Apps" at bounding box center [824, 315] width 21 height 10
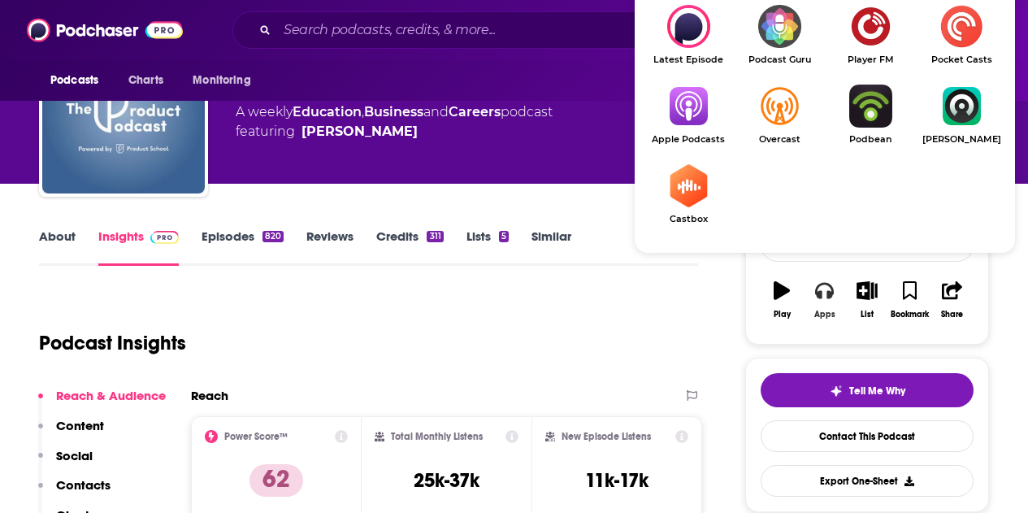
scroll to position [163, 0]
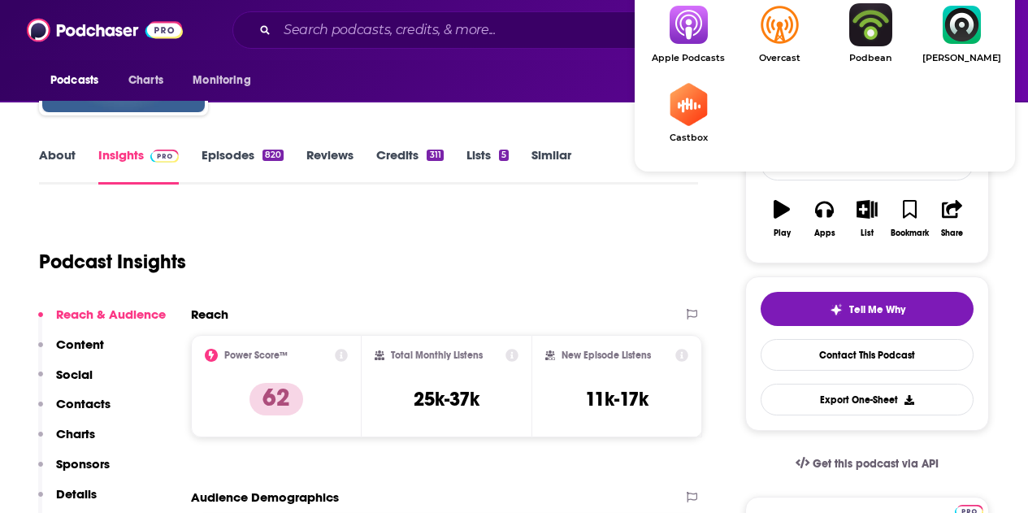
click at [694, 54] on span "Apple Podcasts" at bounding box center [688, 58] width 91 height 11
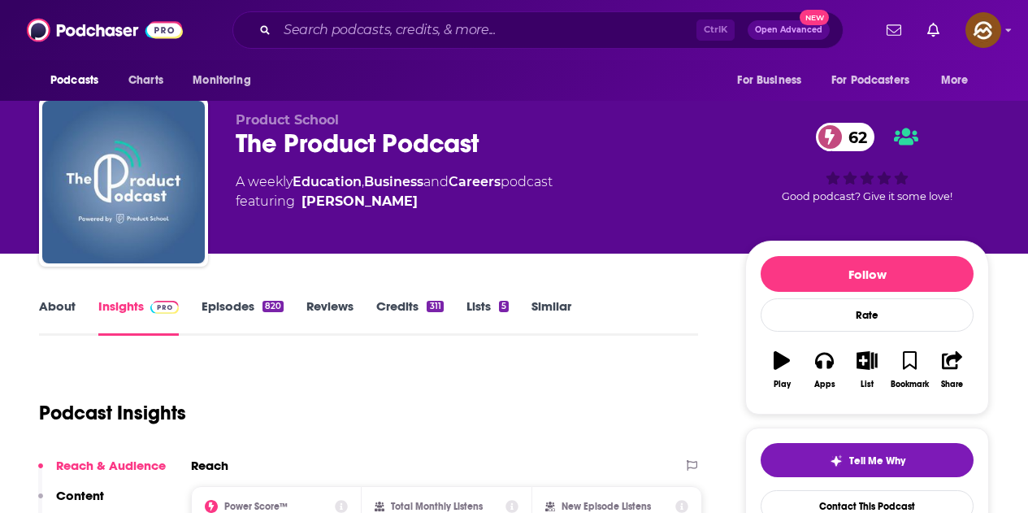
scroll to position [0, 0]
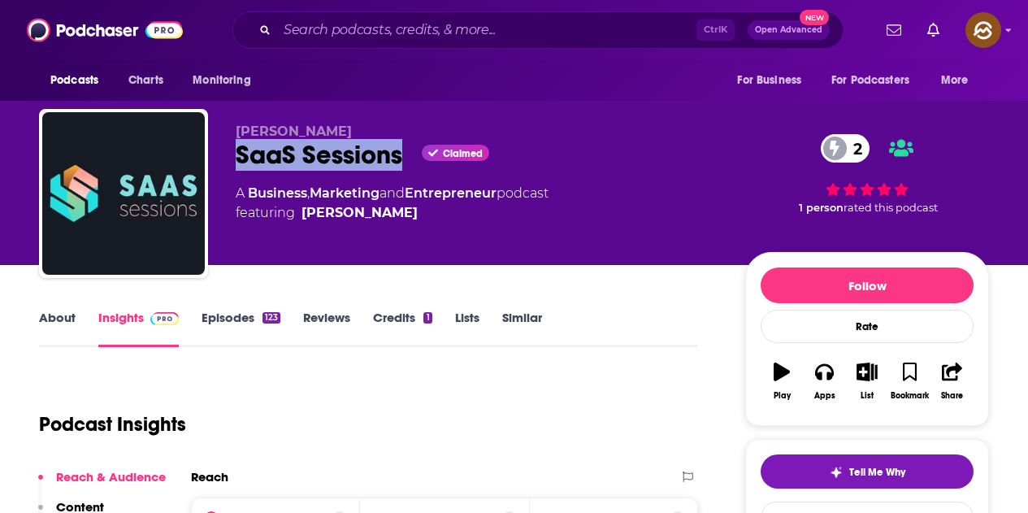
drag, startPoint x: 229, startPoint y: 152, endPoint x: 402, endPoint y: 150, distance: 172.3
click at [402, 150] on div "[PERSON_NAME] SaaS Sessions Claimed 2 A Business , Marketing and Entrepreneur p…" at bounding box center [514, 197] width 950 height 176
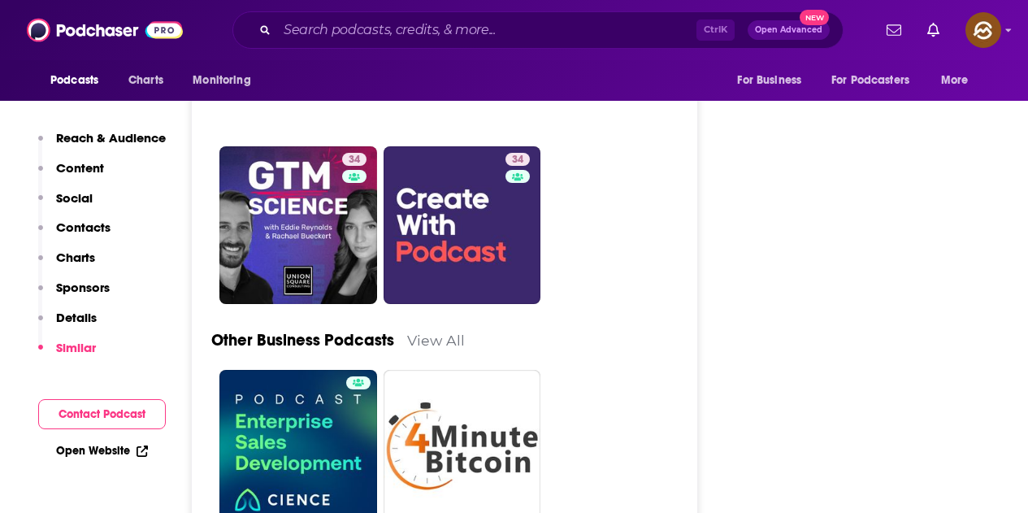
scroll to position [4227, 0]
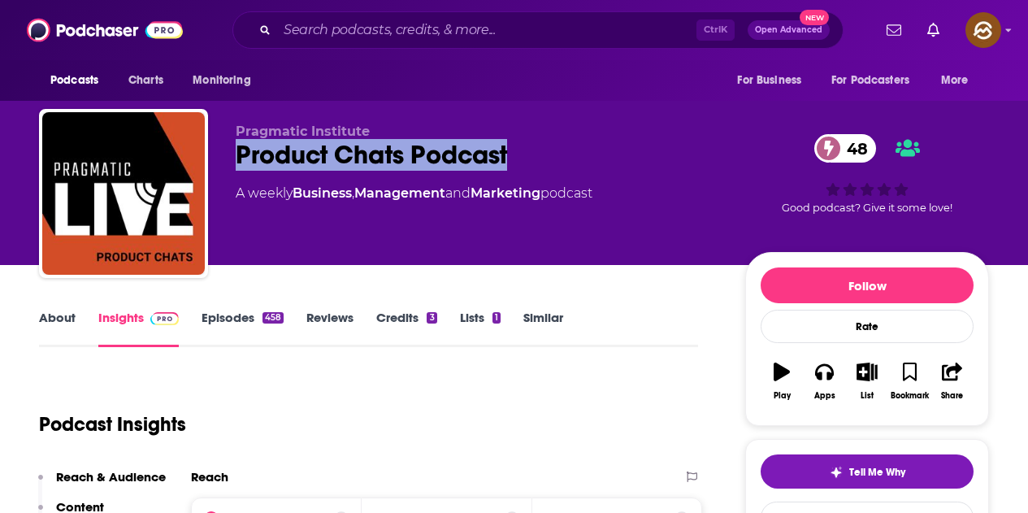
drag, startPoint x: 232, startPoint y: 156, endPoint x: 510, endPoint y: 145, distance: 278.2
click at [510, 145] on div "Pragmatic Institute Product Chats Podcast 48 A weekly Business , Management and…" at bounding box center [514, 197] width 950 height 176
click at [825, 391] on div "Apps" at bounding box center [824, 396] width 21 height 10
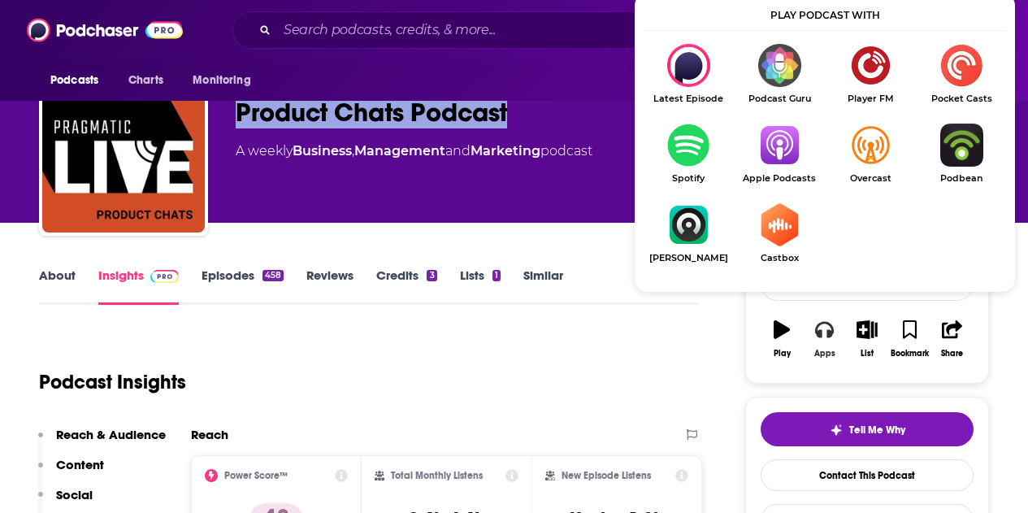
scroll to position [81, 0]
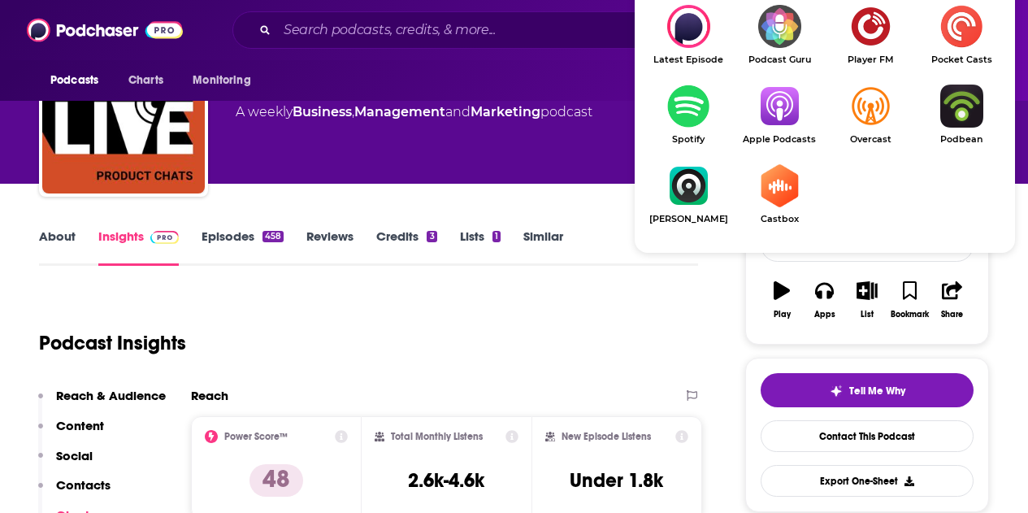
click at [787, 121] on img "Show Listen On dropdown" at bounding box center [779, 106] width 91 height 43
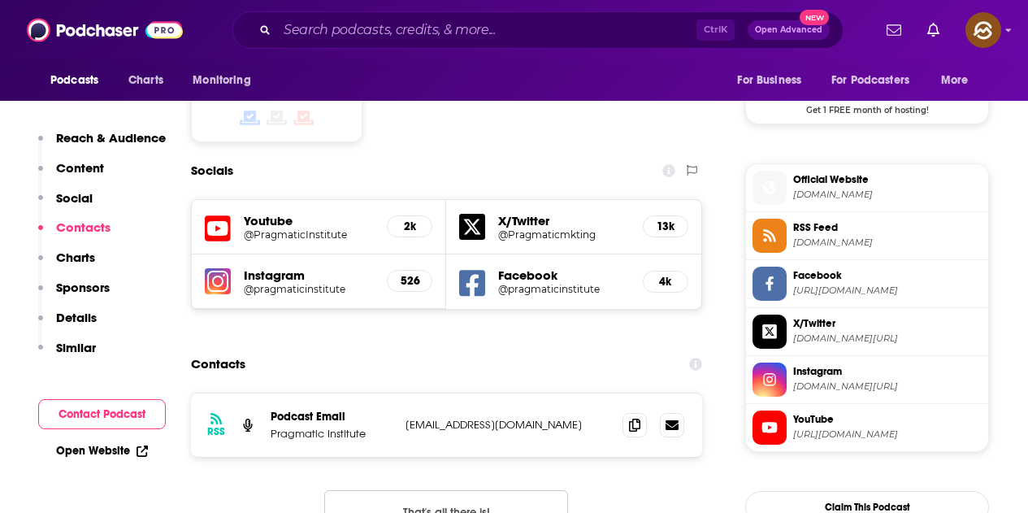
scroll to position [1382, 0]
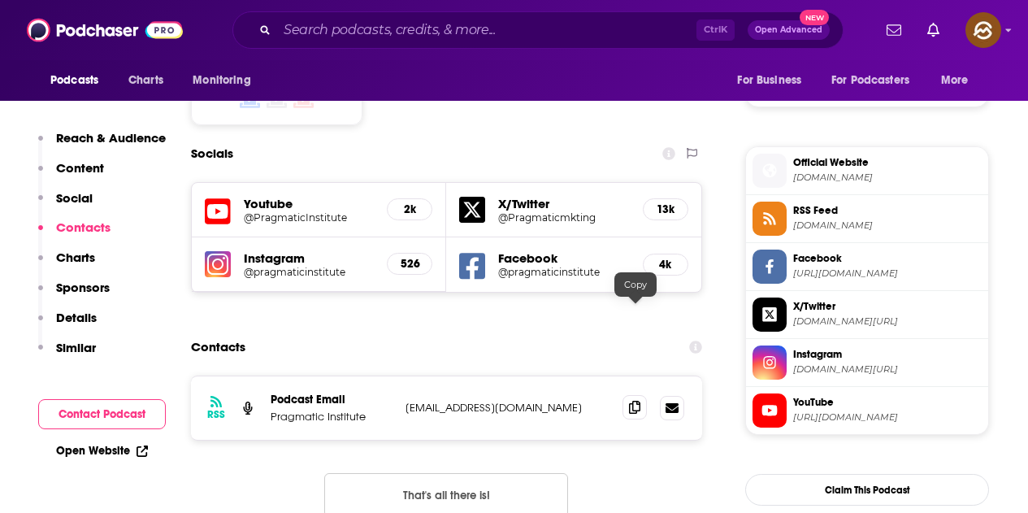
click at [632, 401] on icon at bounding box center [634, 407] width 11 height 13
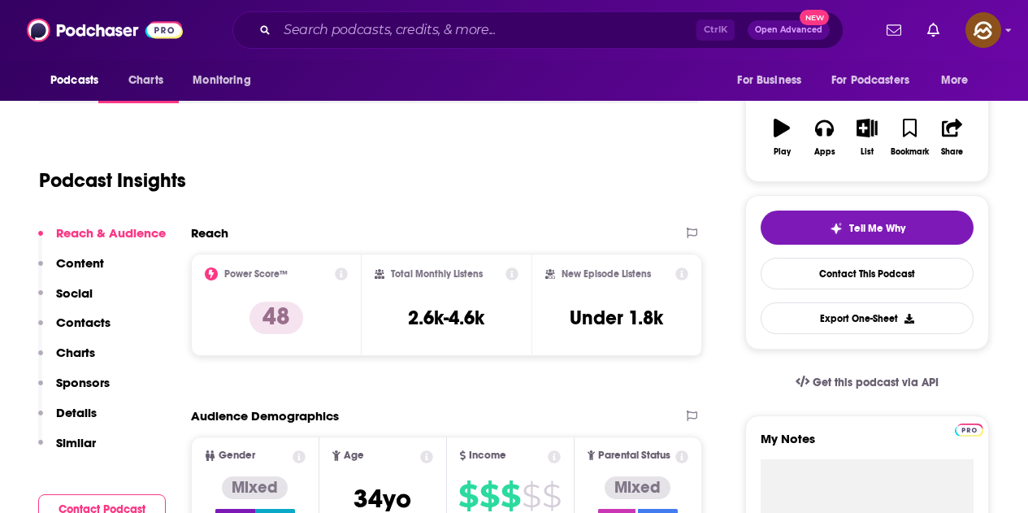
scroll to position [0, 0]
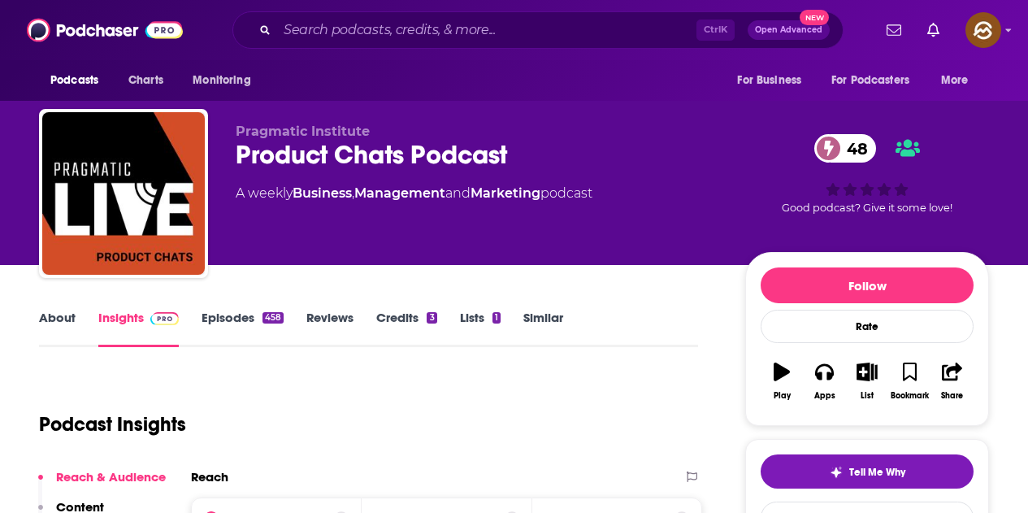
click at [243, 315] on link "Episodes 458" at bounding box center [243, 328] width 82 height 37
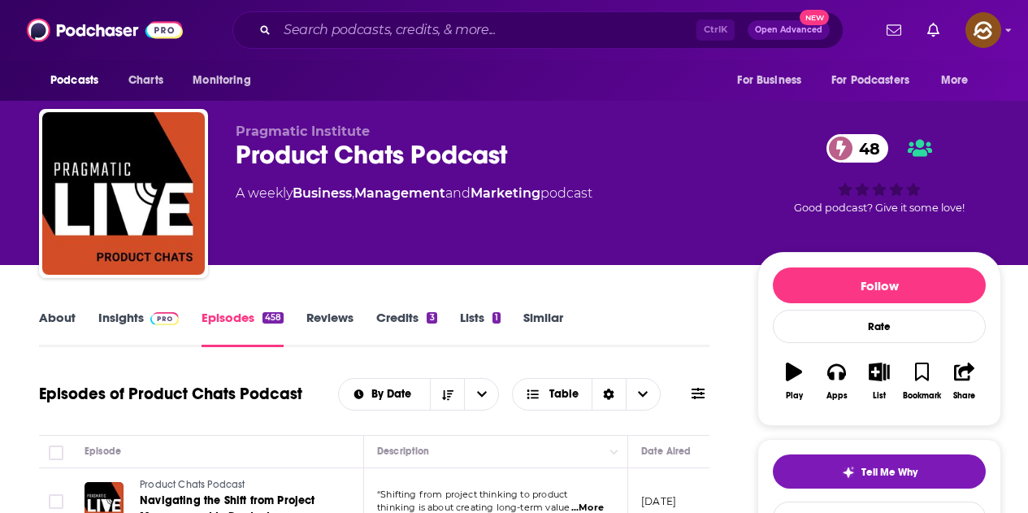
scroll to position [81, 0]
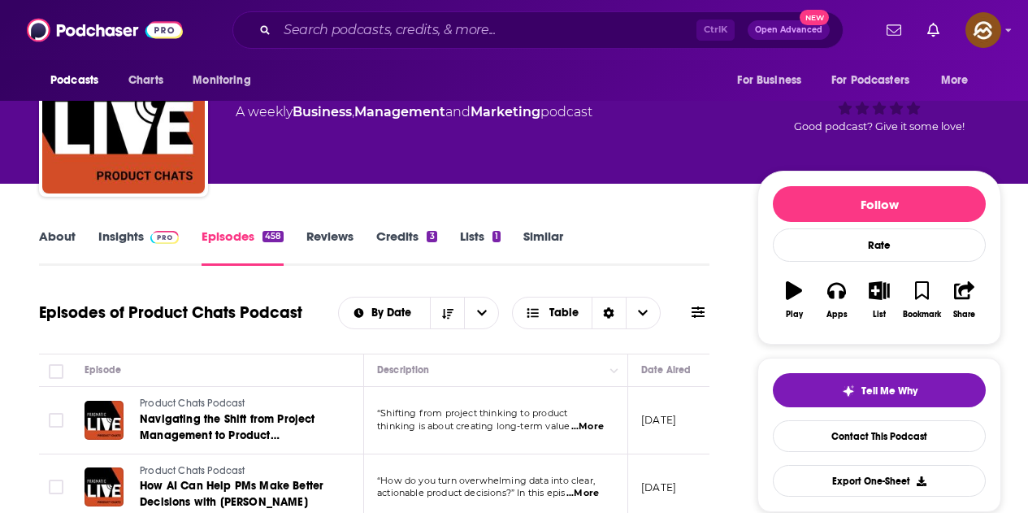
click at [157, 240] on img at bounding box center [164, 237] width 28 height 13
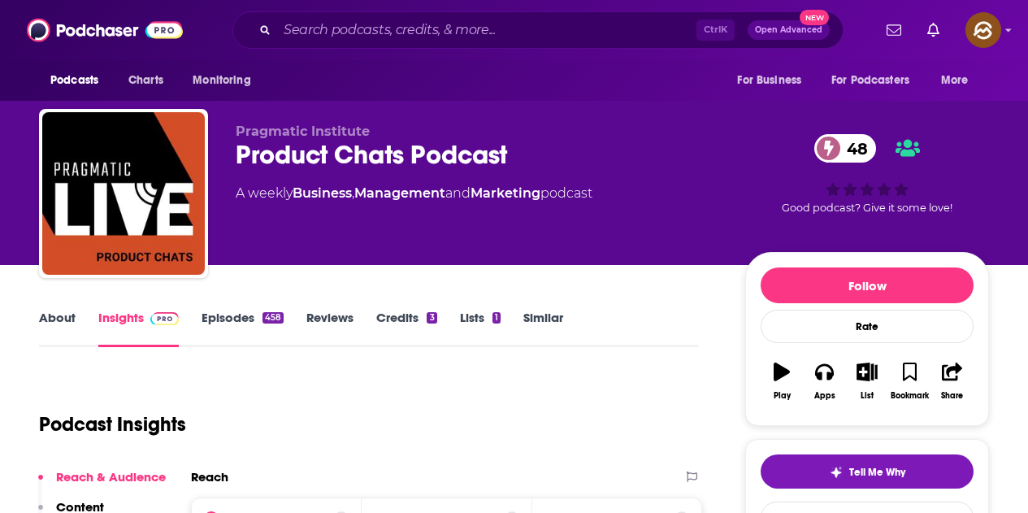
drag, startPoint x: 245, startPoint y: 318, endPoint x: 457, endPoint y: 0, distance: 382.1
click at [245, 318] on link "Episodes 458" at bounding box center [243, 328] width 82 height 37
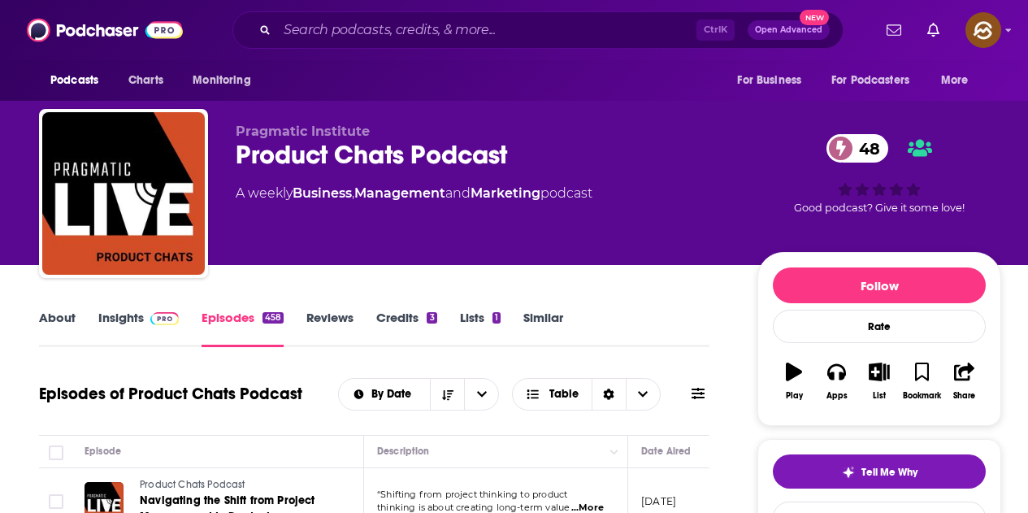
scroll to position [81, 0]
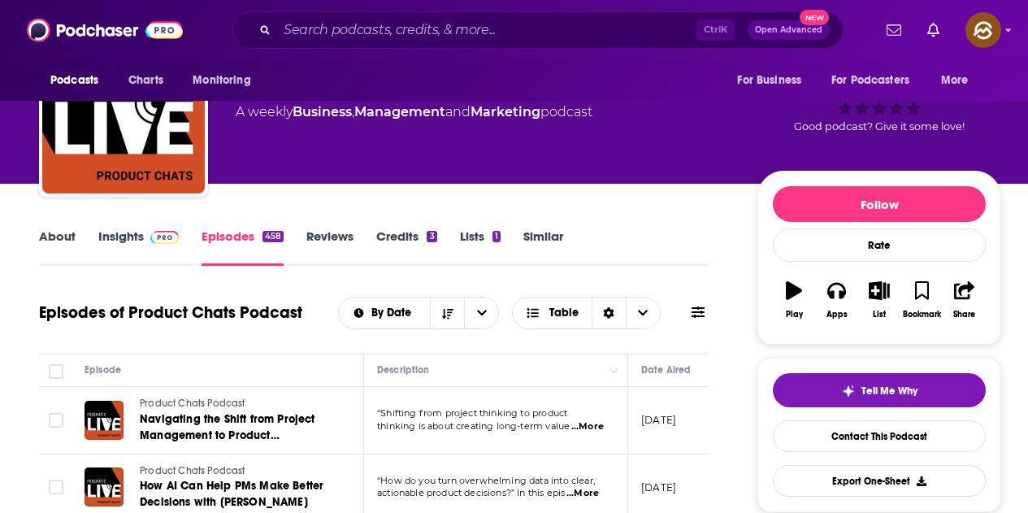
click at [123, 231] on link "Insights" at bounding box center [138, 246] width 80 height 37
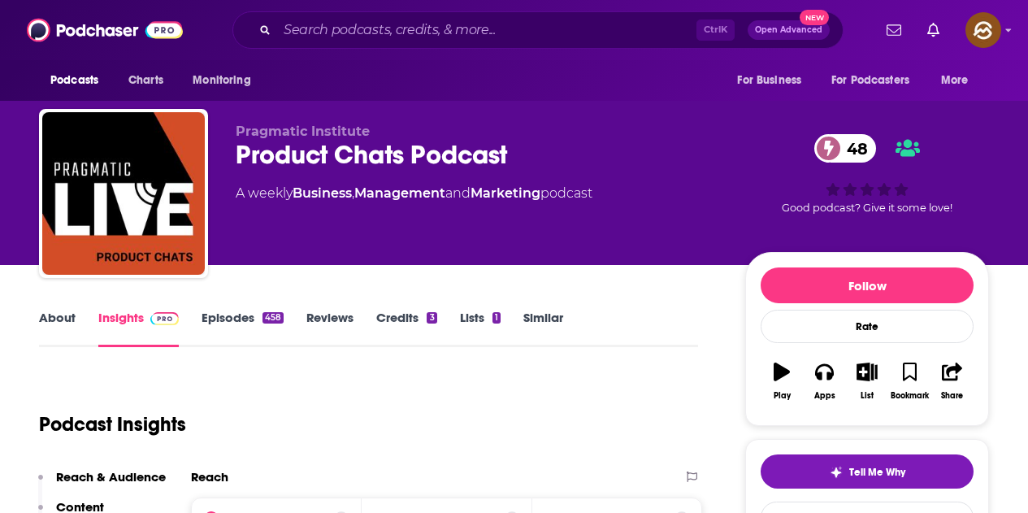
click at [232, 320] on link "Episodes 458" at bounding box center [243, 328] width 82 height 37
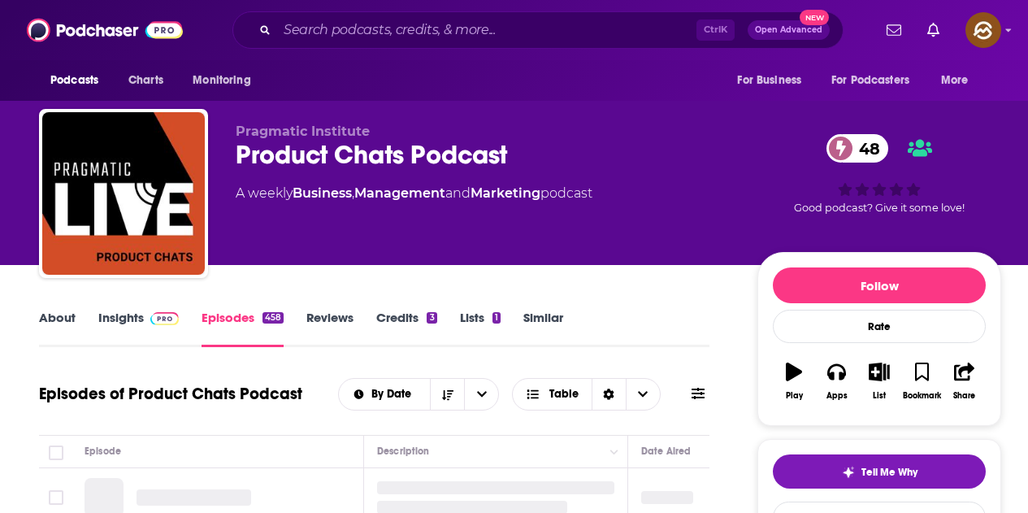
scroll to position [244, 0]
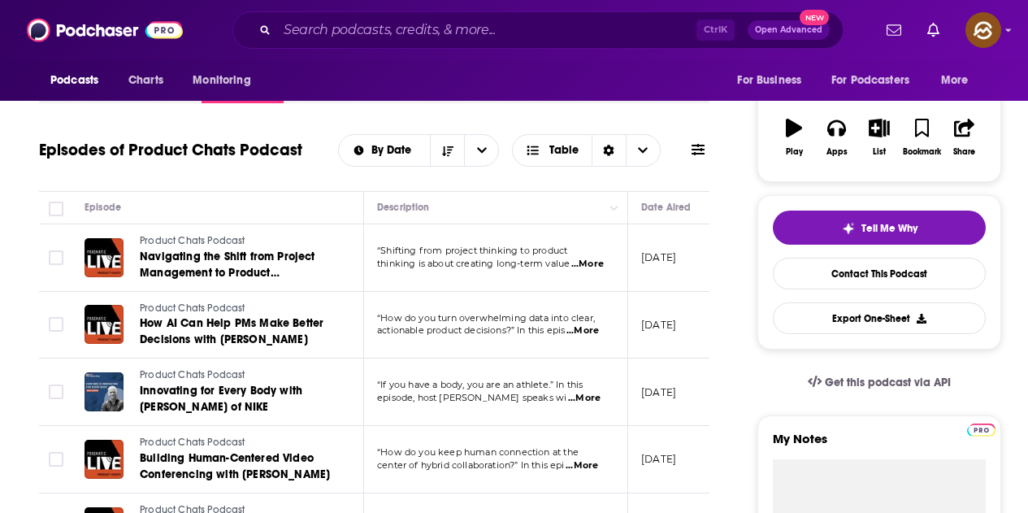
click at [585, 260] on span "...More" at bounding box center [587, 264] width 33 height 13
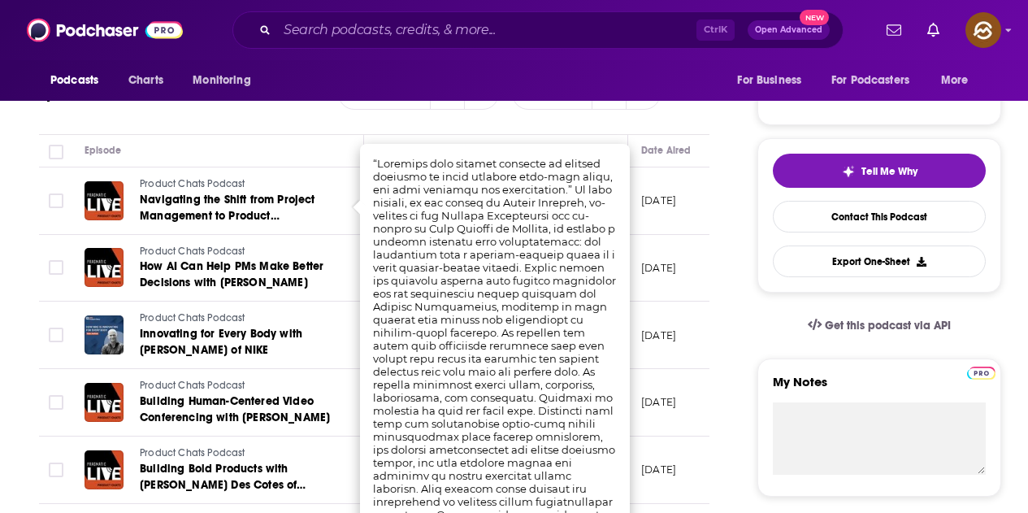
scroll to position [406, 0]
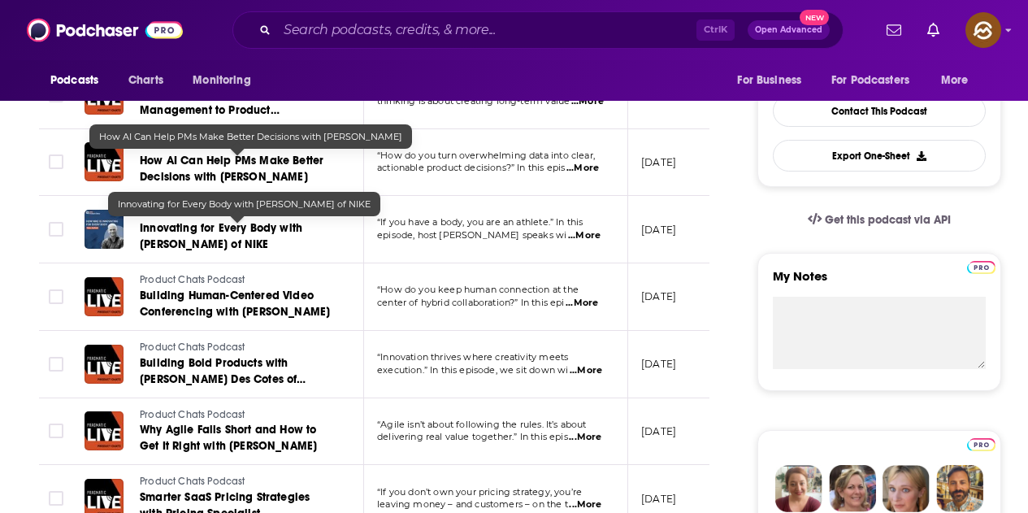
scroll to position [244, 0]
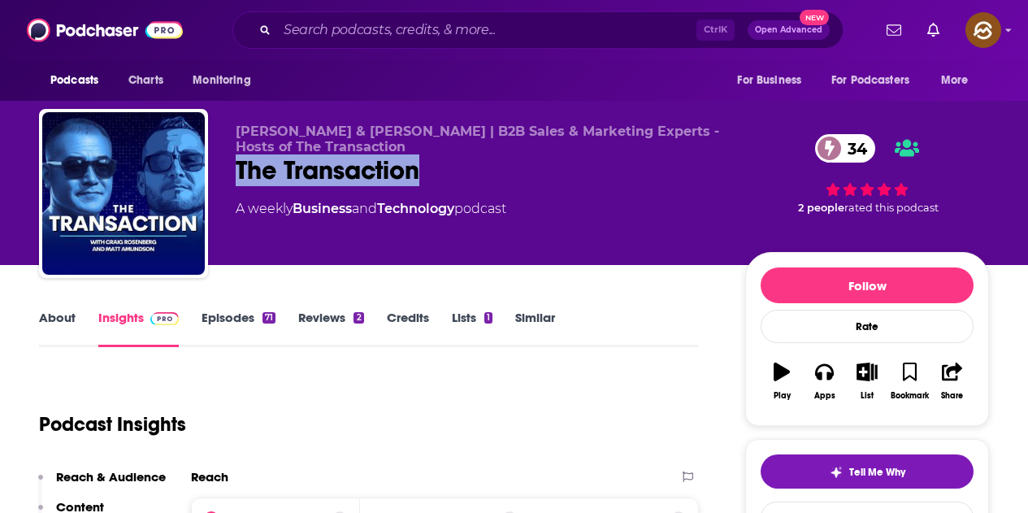
drag, startPoint x: 238, startPoint y: 161, endPoint x: 426, endPoint y: 165, distance: 187.8
click at [426, 165] on div "The Transaction 34" at bounding box center [478, 170] width 484 height 32
click at [825, 384] on button "Apps" at bounding box center [824, 381] width 42 height 59
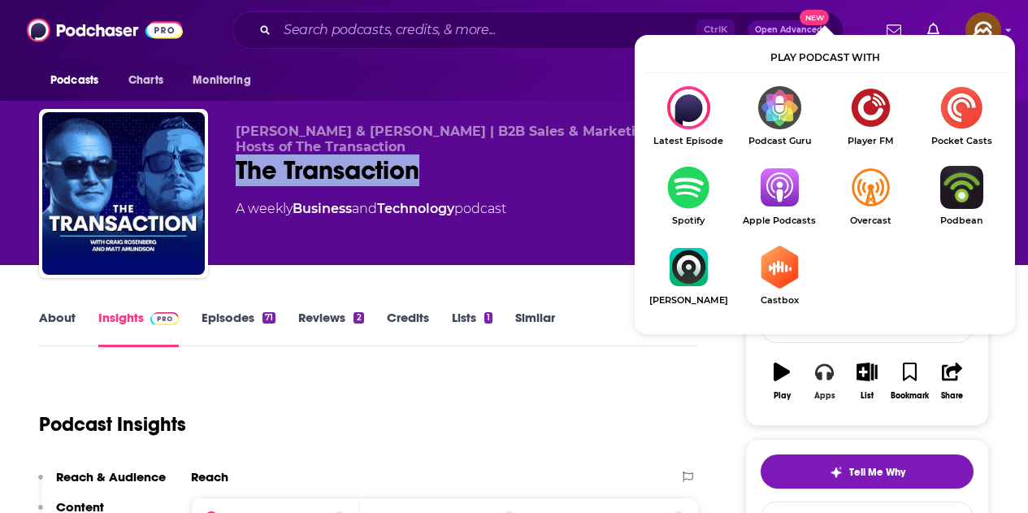
scroll to position [81, 0]
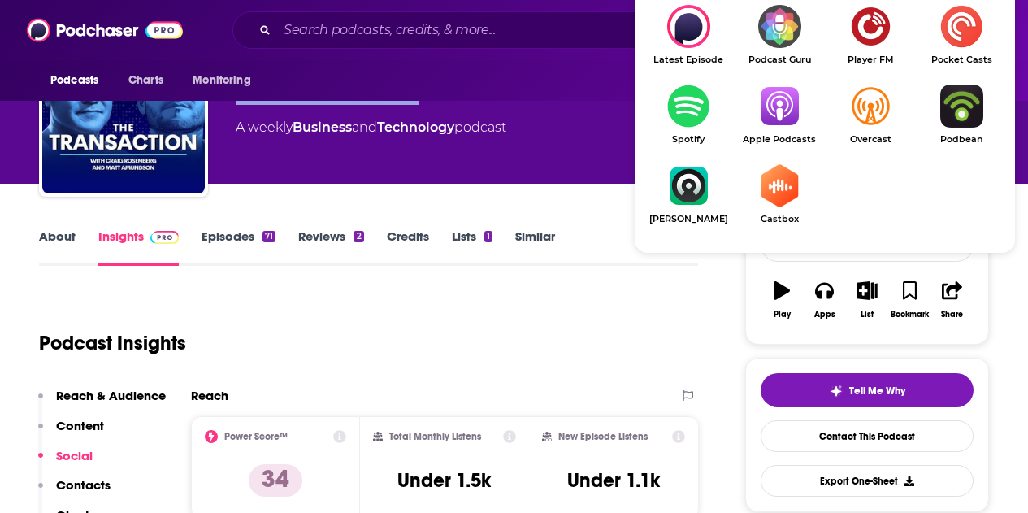
click at [788, 115] on img "Show Listen On dropdown" at bounding box center [779, 106] width 91 height 43
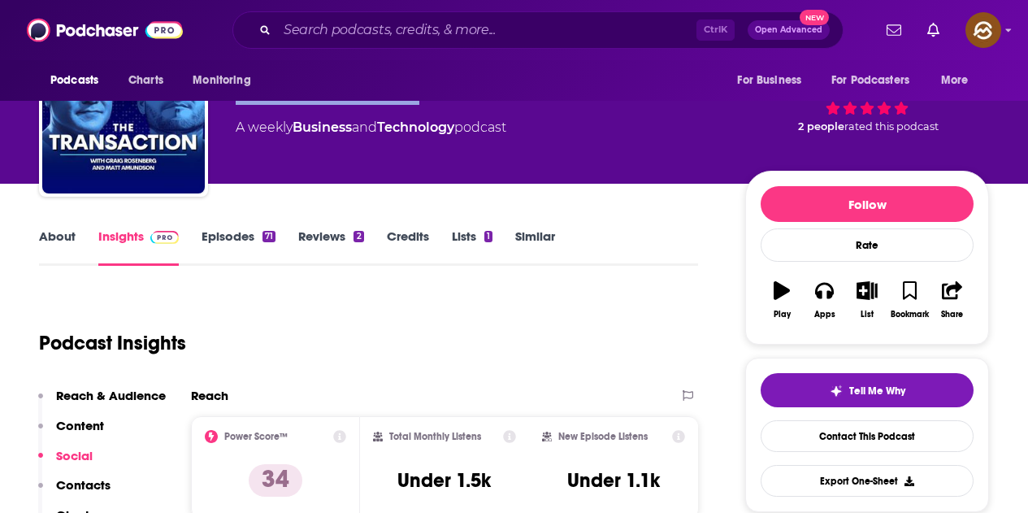
scroll to position [0, 0]
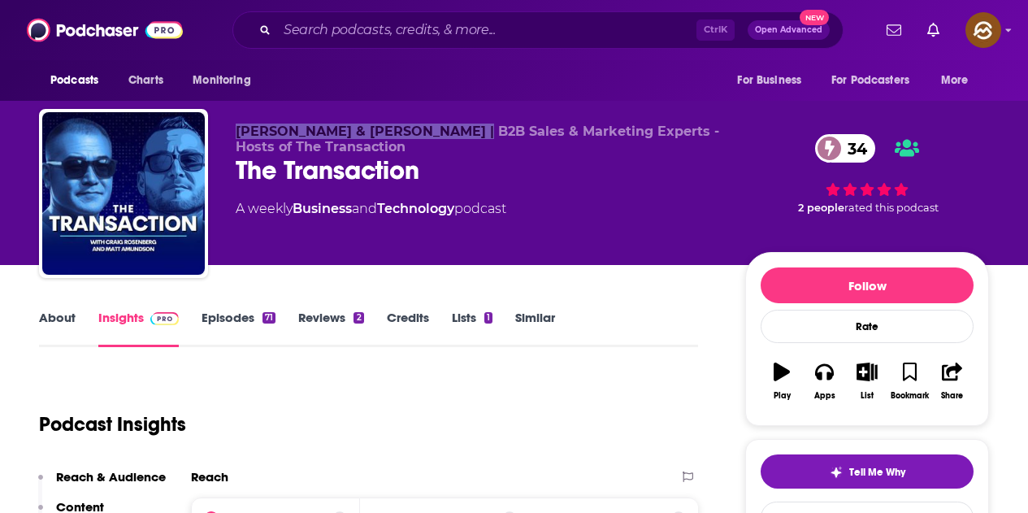
drag, startPoint x: 238, startPoint y: 131, endPoint x: 474, endPoint y: 128, distance: 235.7
click at [474, 128] on span "Craig Rosenberg & Matt Amundson | B2B Sales & Marketing Experts - Hosts of The …" at bounding box center [478, 139] width 484 height 31
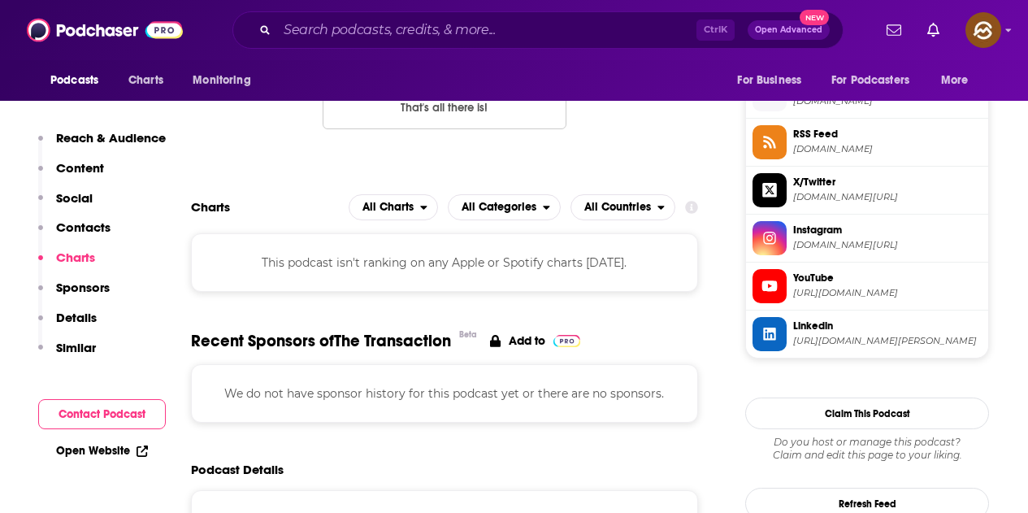
scroll to position [1219, 0]
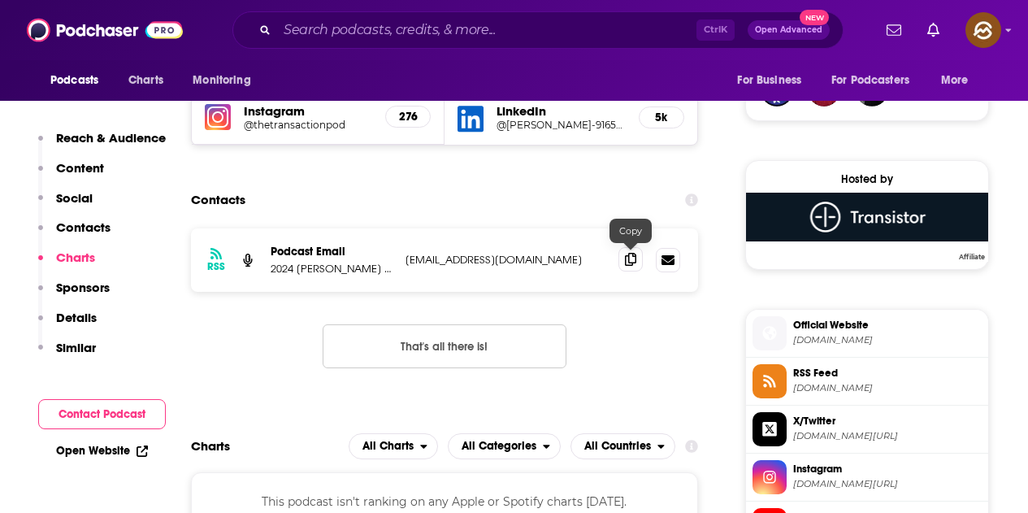
click at [622, 258] on span at bounding box center [631, 259] width 24 height 24
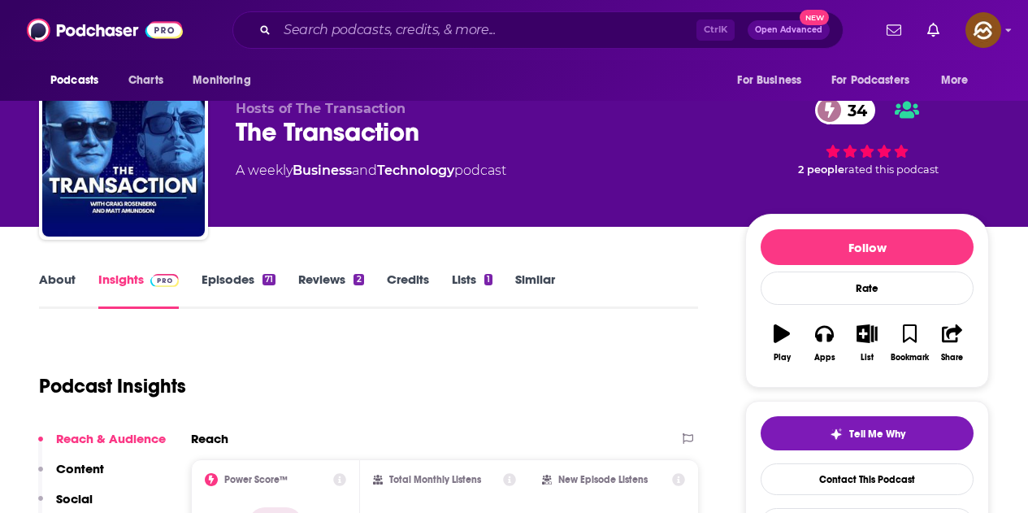
scroll to position [0, 0]
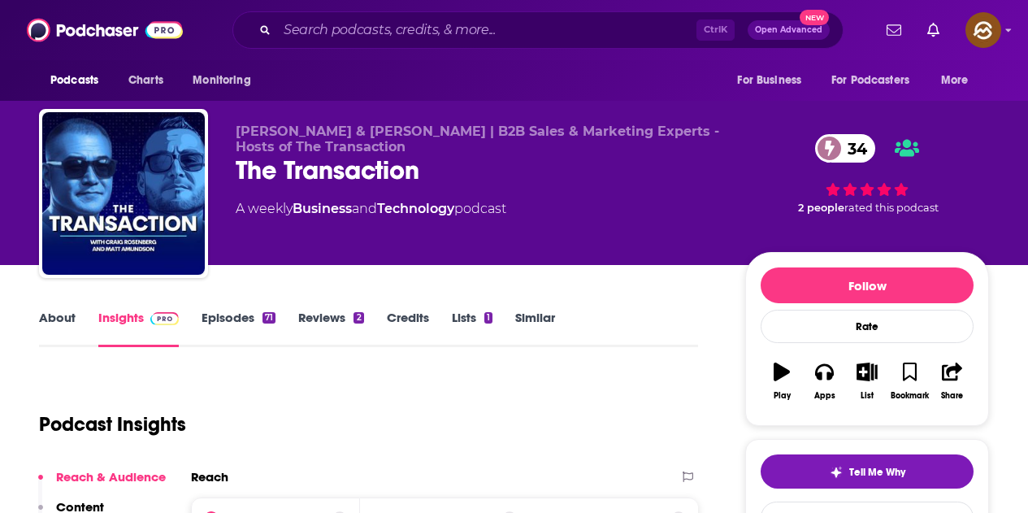
click at [254, 315] on link "Episodes 71" at bounding box center [239, 328] width 74 height 37
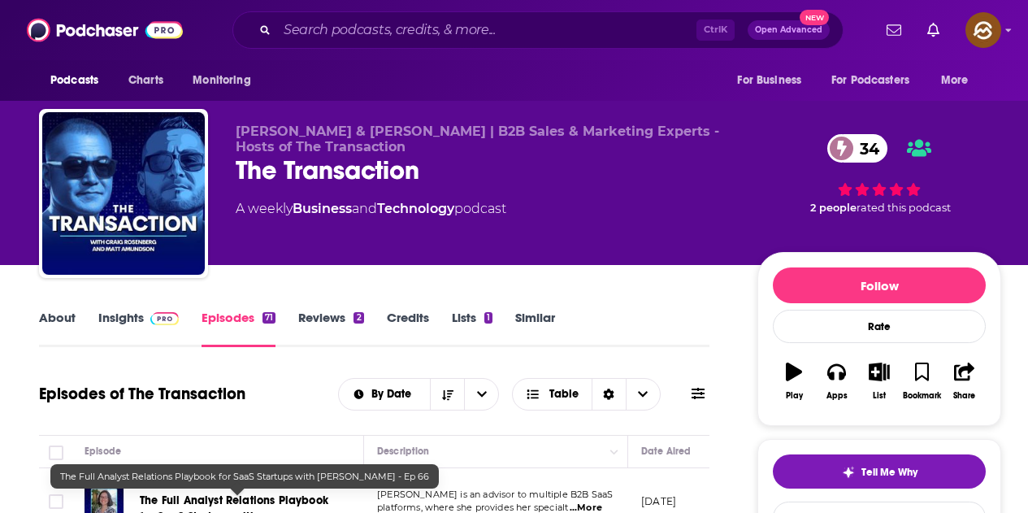
click at [131, 324] on link "Insights" at bounding box center [138, 328] width 80 height 37
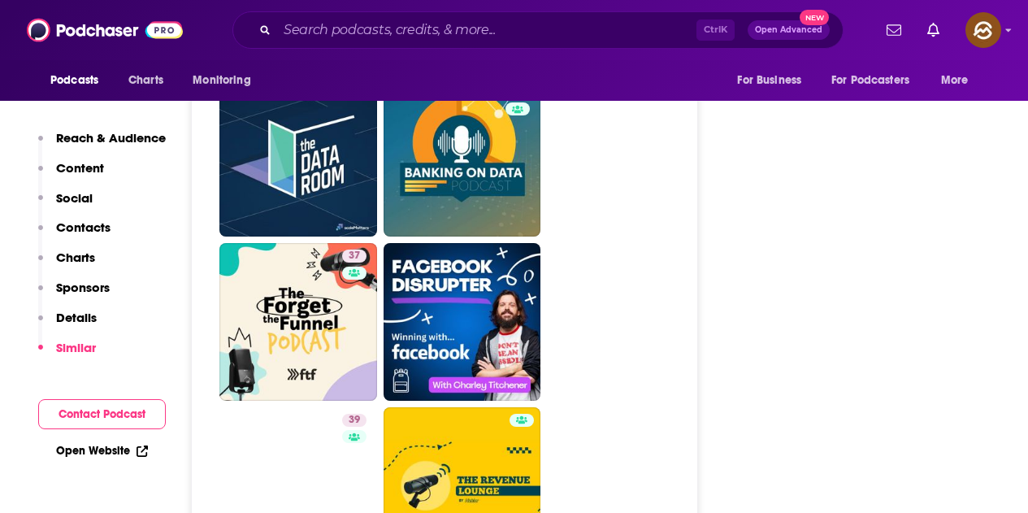
scroll to position [2916, 0]
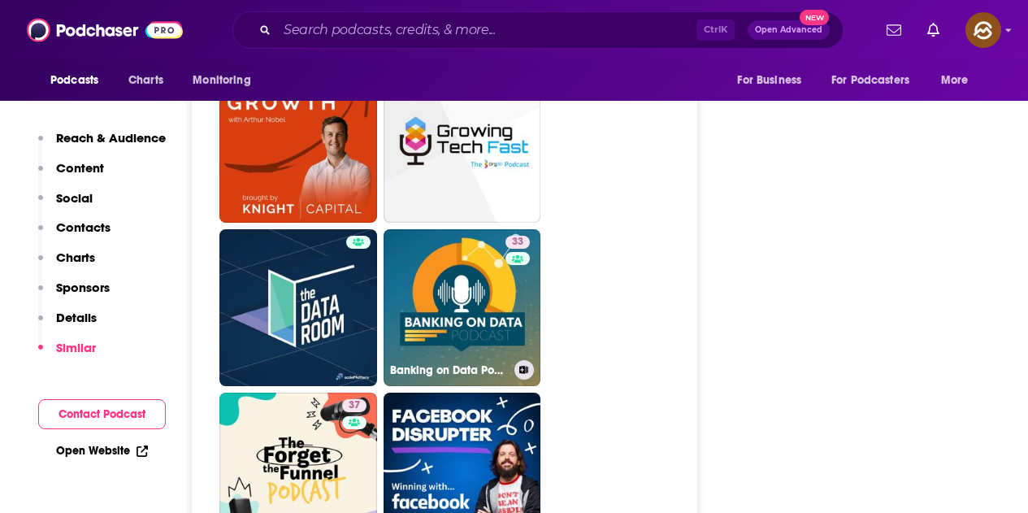
drag, startPoint x: 493, startPoint y: 279, endPoint x: 768, endPoint y: 256, distance: 276.5
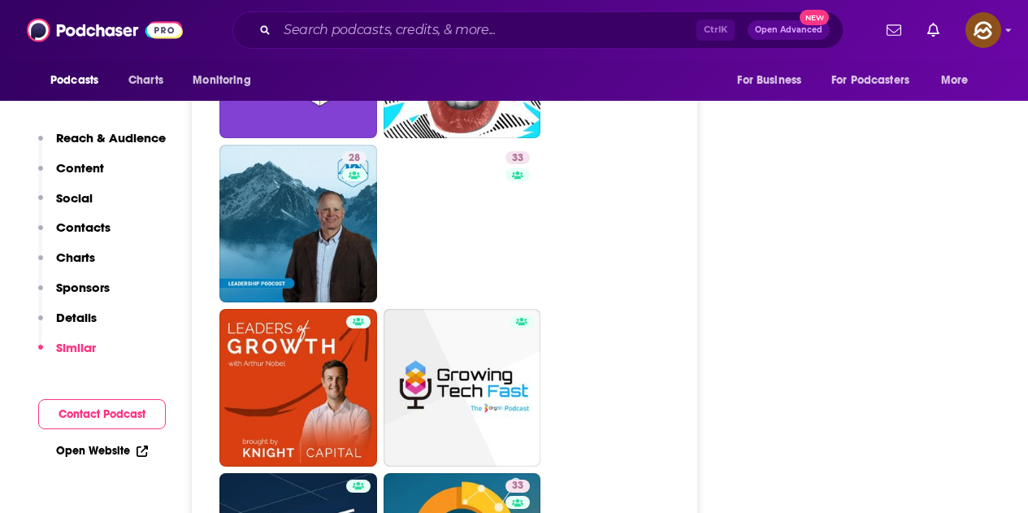
scroll to position [2347, 0]
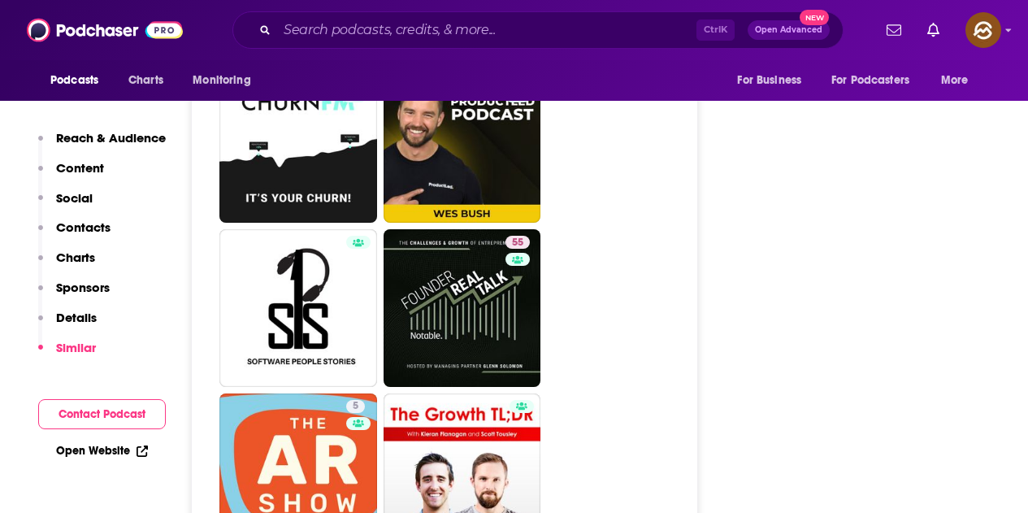
scroll to position [4308, 0]
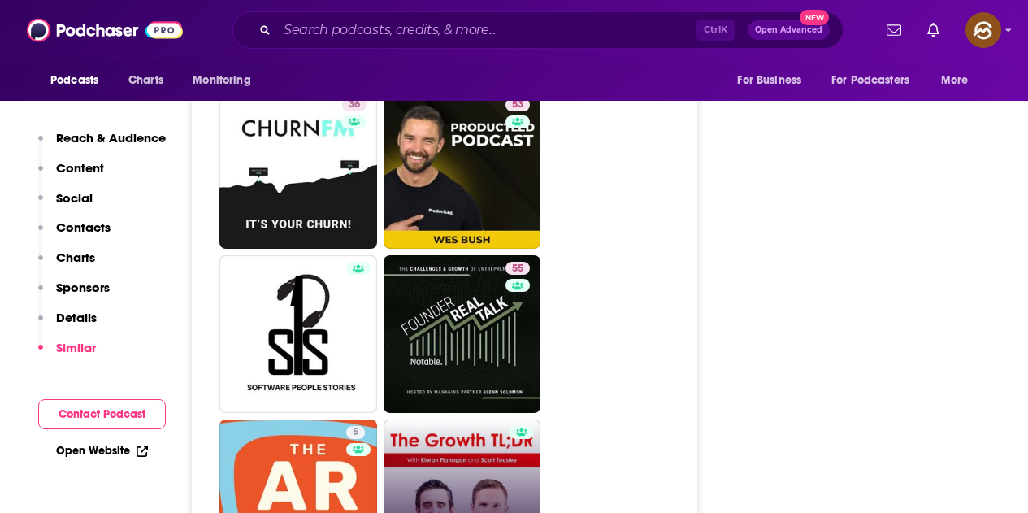
click at [442, 419] on link "The GrowthTLDR Podcast. Weekly Conversations on Business Growth." at bounding box center [463, 498] width 158 height 158
type input "[URL][DOMAIN_NAME]"
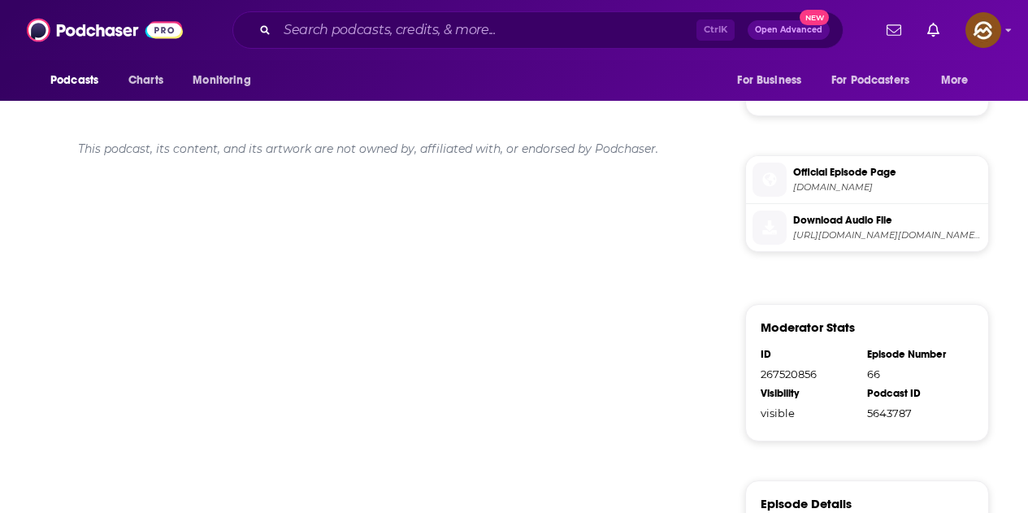
scroll to position [488, 0]
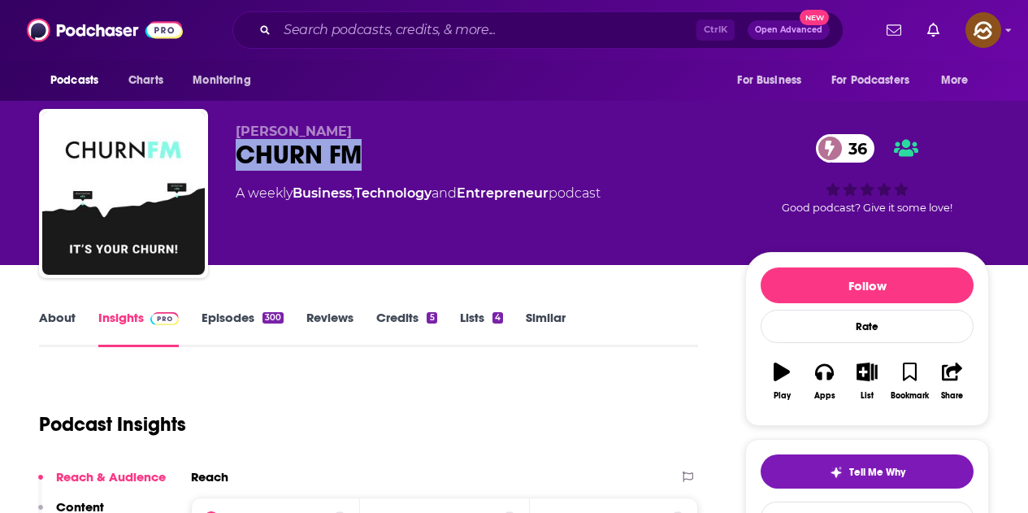
drag, startPoint x: 235, startPoint y: 143, endPoint x: 379, endPoint y: 151, distance: 144.1
click at [379, 151] on div "Andrew Michael CHURN FM 36 A weekly Business , Technology and Entrepreneur podc…" at bounding box center [514, 197] width 950 height 176
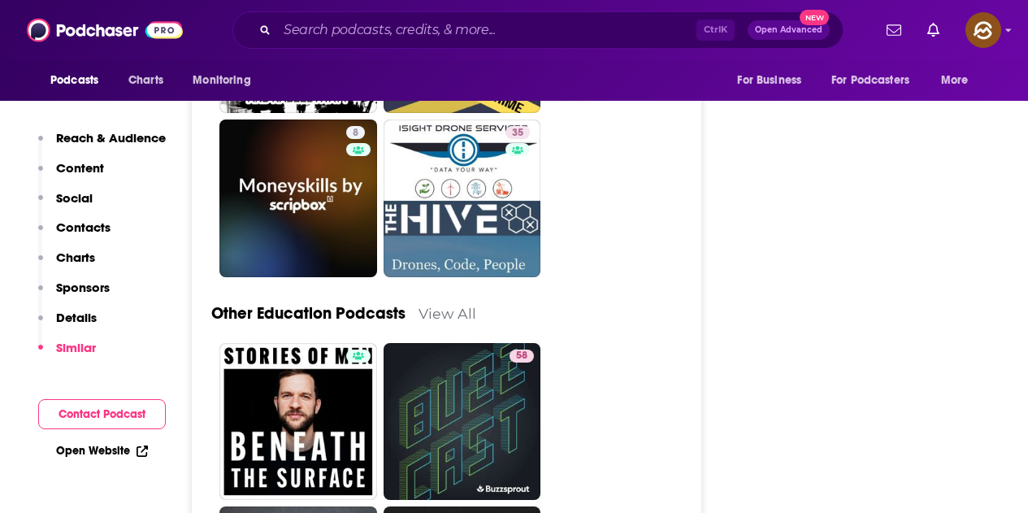
scroll to position [4471, 0]
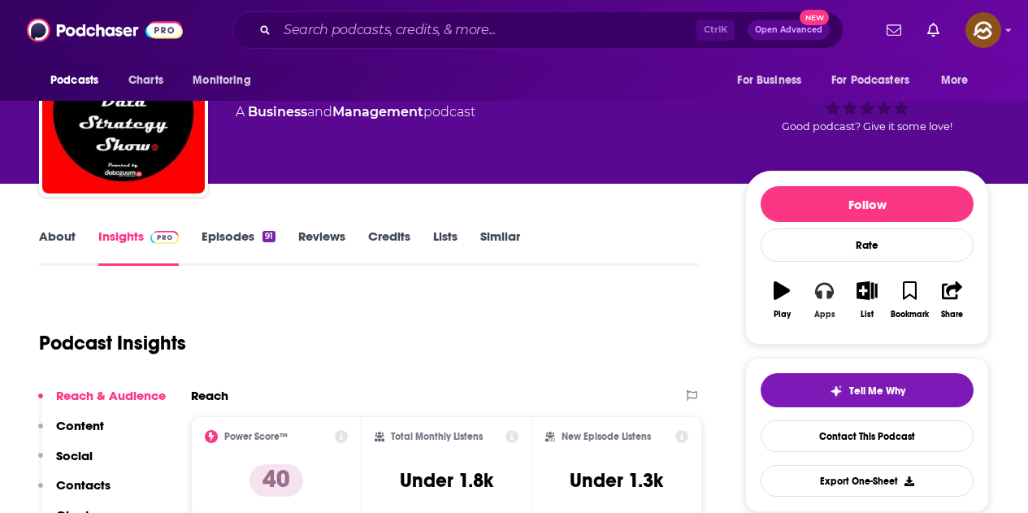
click at [828, 310] on div "Apps" at bounding box center [824, 315] width 21 height 10
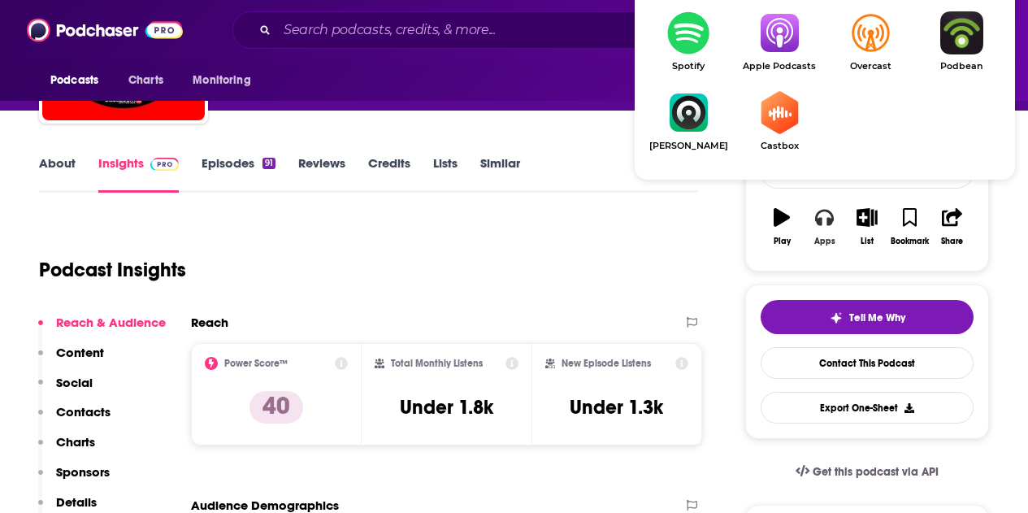
scroll to position [163, 0]
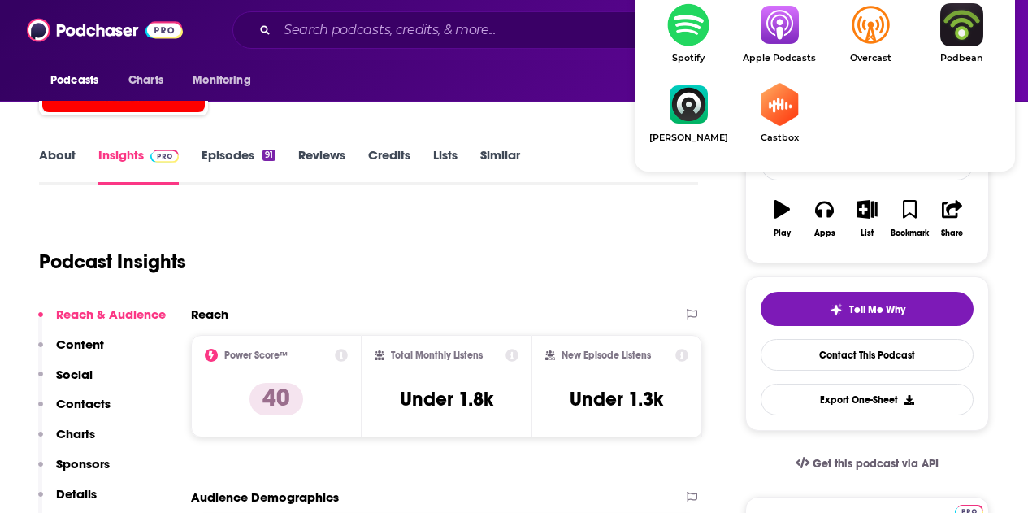
click at [793, 40] on img "Show Listen On dropdown" at bounding box center [779, 24] width 91 height 43
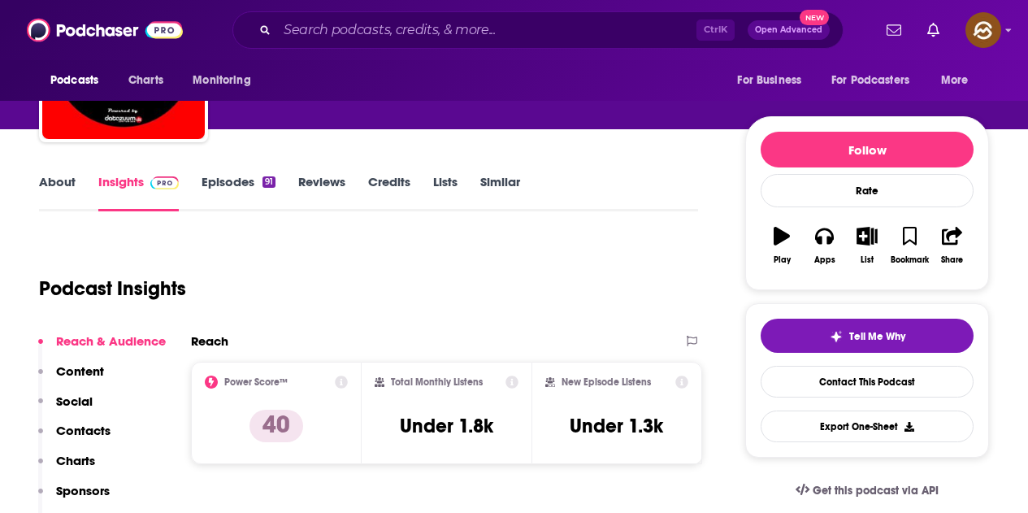
scroll to position [0, 0]
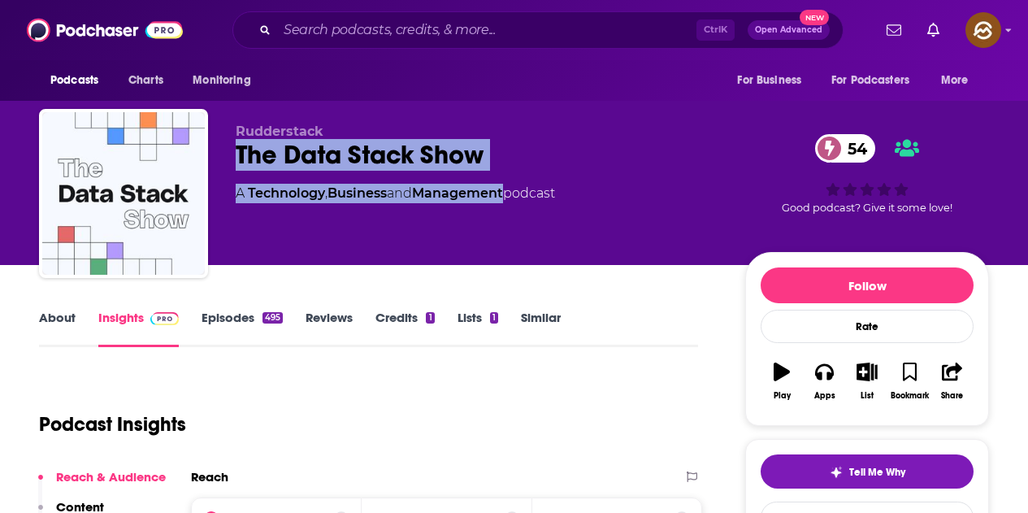
drag, startPoint x: 241, startPoint y: 151, endPoint x: 513, endPoint y: 177, distance: 273.5
click at [513, 177] on div "Rudderstack The Data Stack Show 54 A Technology , Business and Management podca…" at bounding box center [478, 189] width 484 height 130
click at [542, 146] on div "The Data Stack Show 54" at bounding box center [478, 155] width 484 height 32
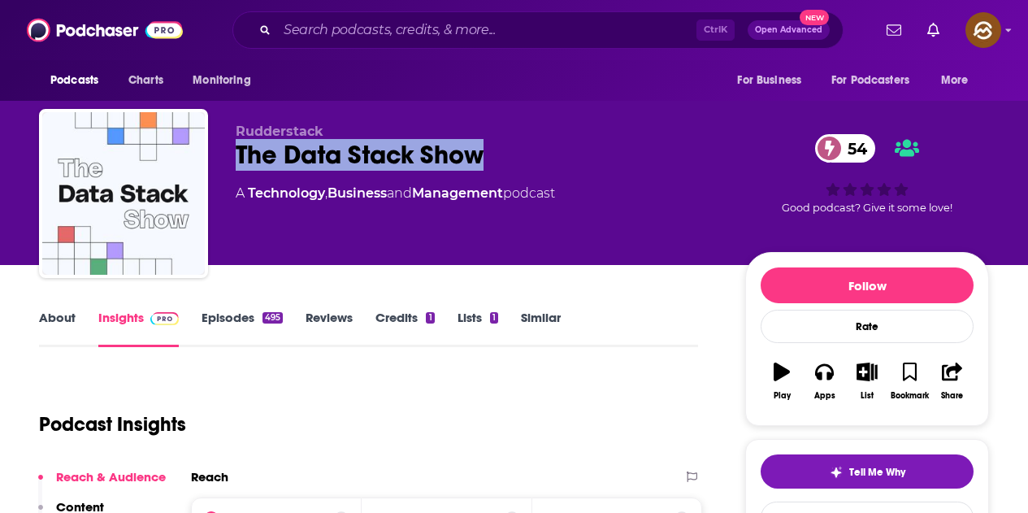
drag, startPoint x: 239, startPoint y: 158, endPoint x: 515, endPoint y: 161, distance: 276.4
click at [515, 161] on div "The Data Stack Show 54" at bounding box center [478, 155] width 484 height 32
click at [837, 382] on button "Apps" at bounding box center [824, 381] width 42 height 59
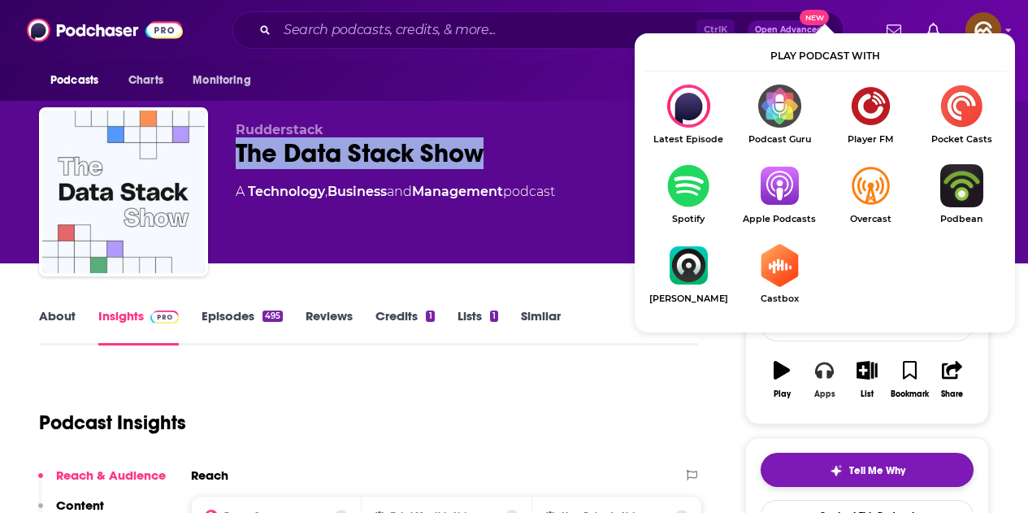
scroll to position [163, 0]
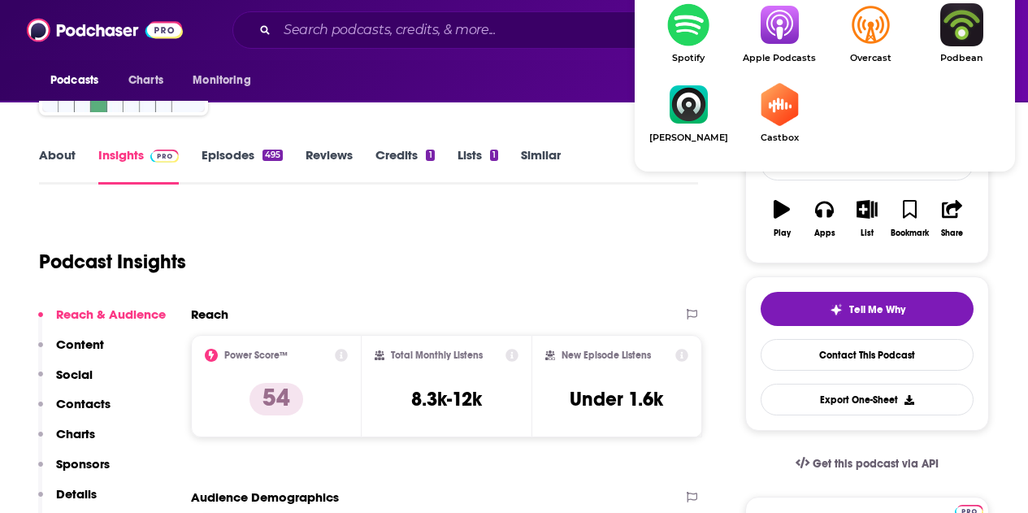
click at [791, 41] on img "Show Listen On dropdown" at bounding box center [779, 24] width 91 height 43
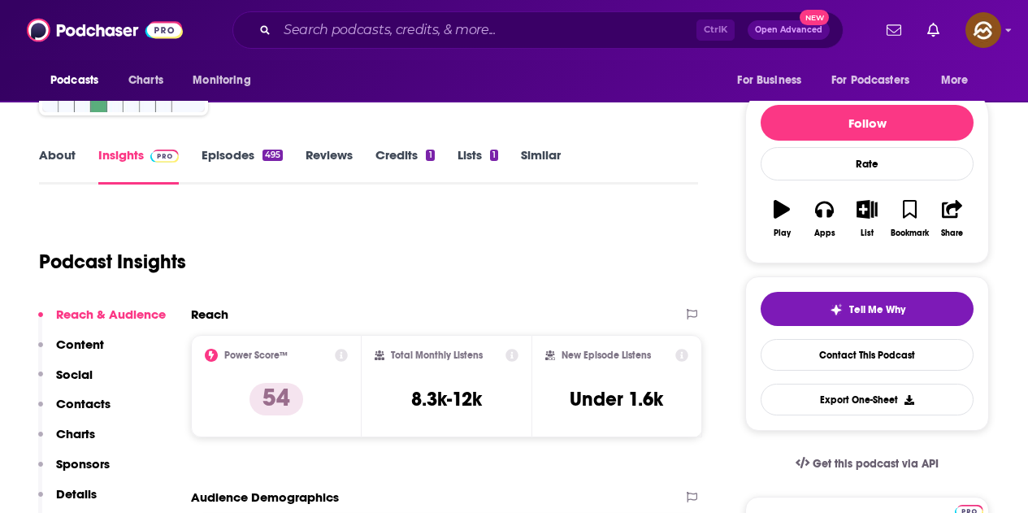
scroll to position [0, 0]
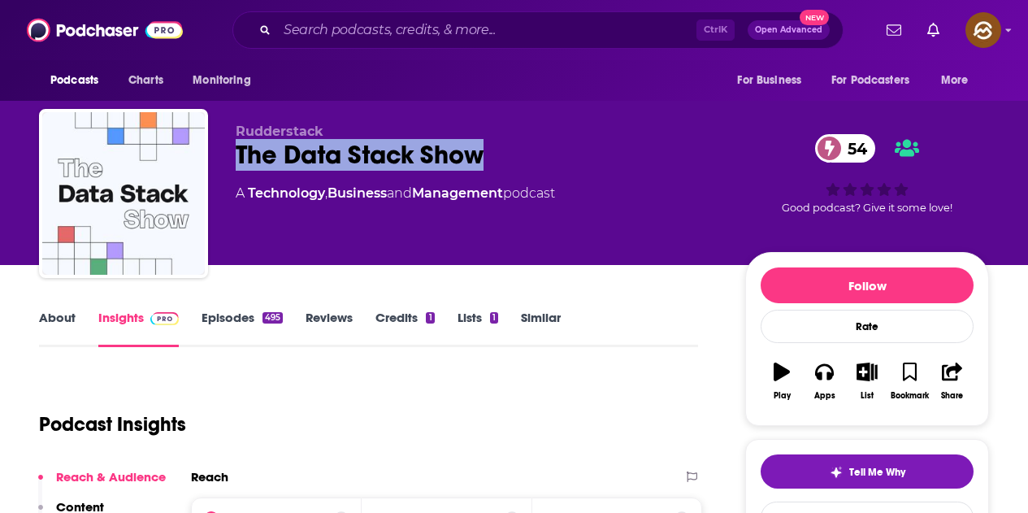
click at [228, 320] on link "Episodes 495" at bounding box center [242, 328] width 81 height 37
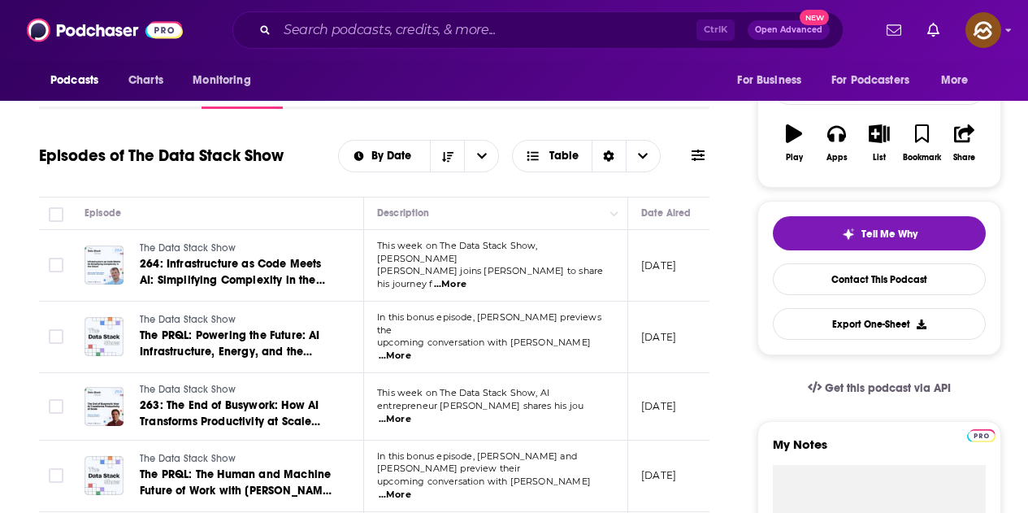
scroll to position [81, 0]
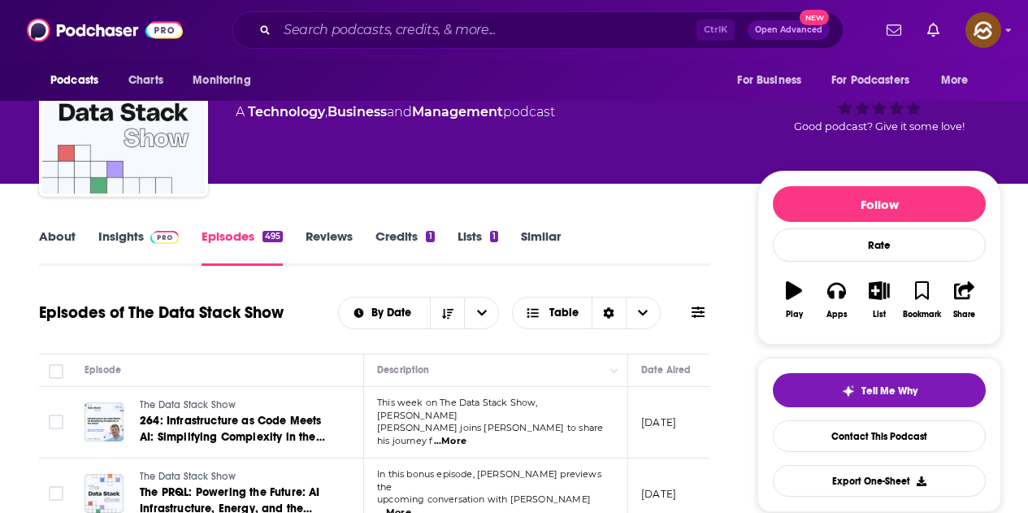
click at [694, 316] on icon at bounding box center [698, 311] width 13 height 11
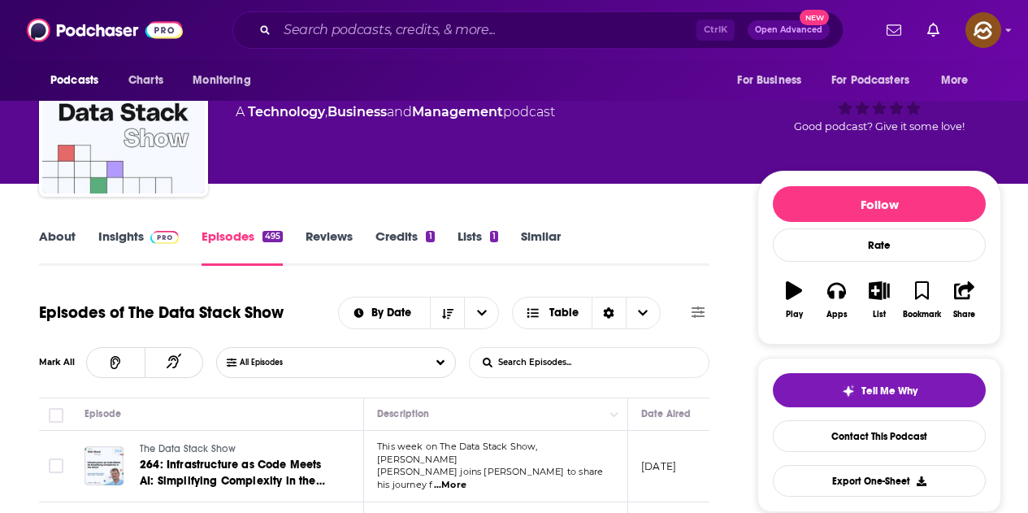
click at [523, 358] on input "List Search Input" at bounding box center [555, 362] width 170 height 29
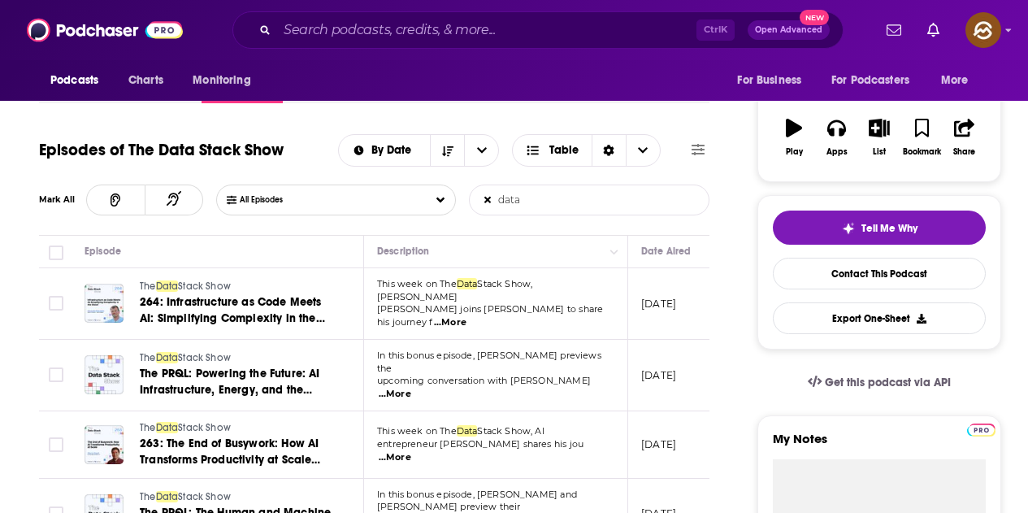
scroll to position [325, 0]
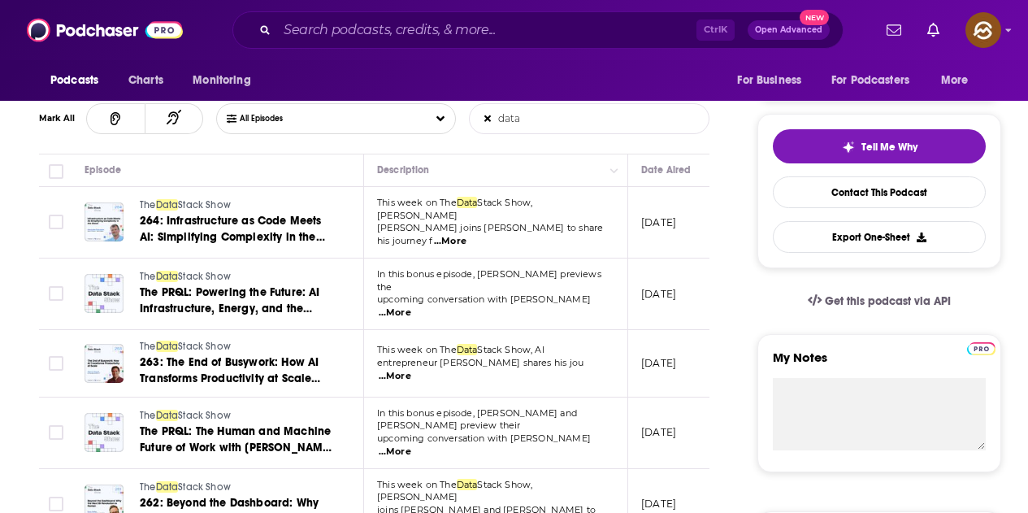
type input "data"
click at [467, 235] on span "...More" at bounding box center [450, 241] width 33 height 13
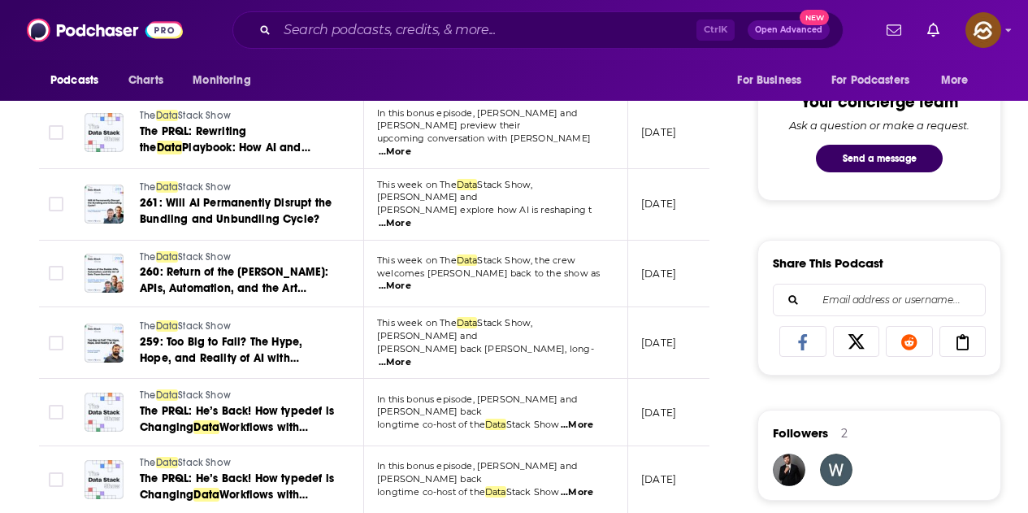
scroll to position [732, 0]
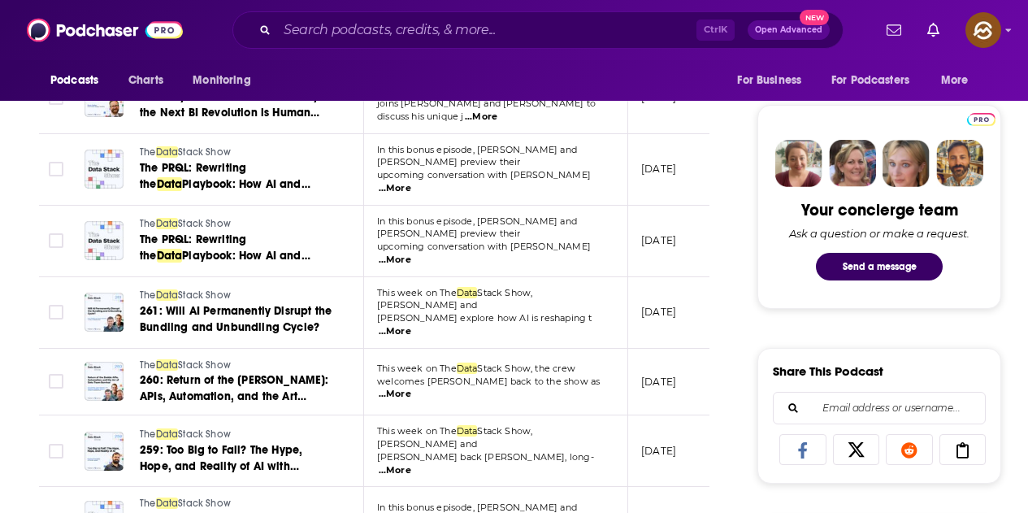
click at [411, 325] on span "...More" at bounding box center [395, 331] width 33 height 13
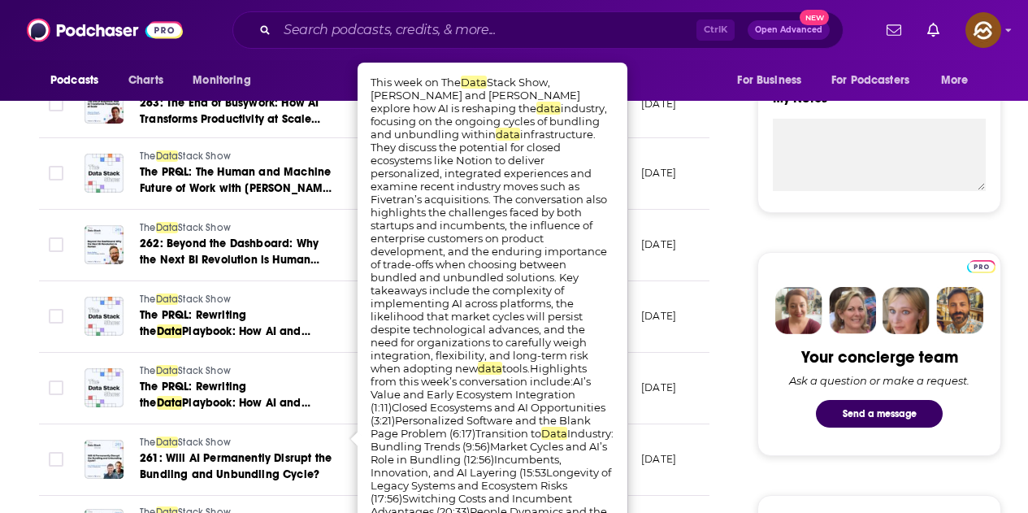
scroll to position [569, 0]
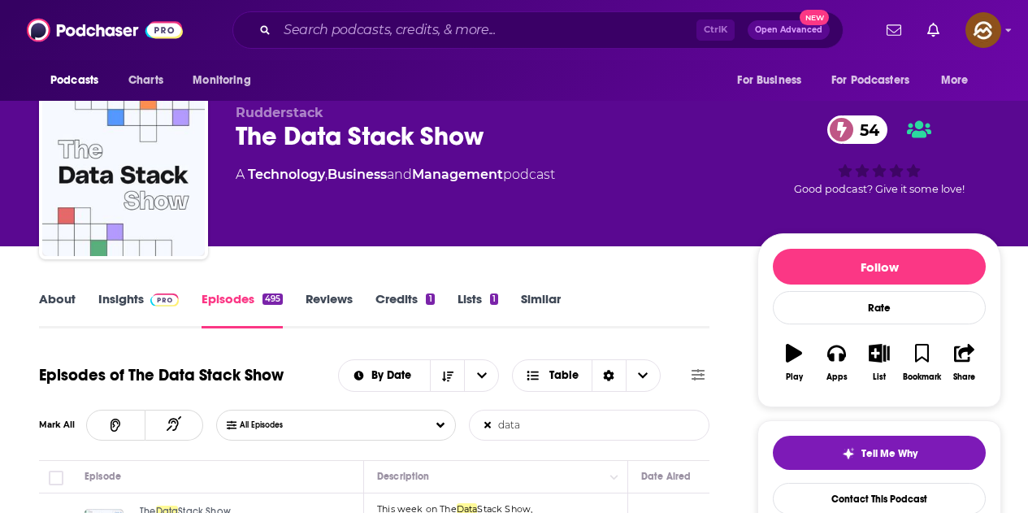
scroll to position [0, 0]
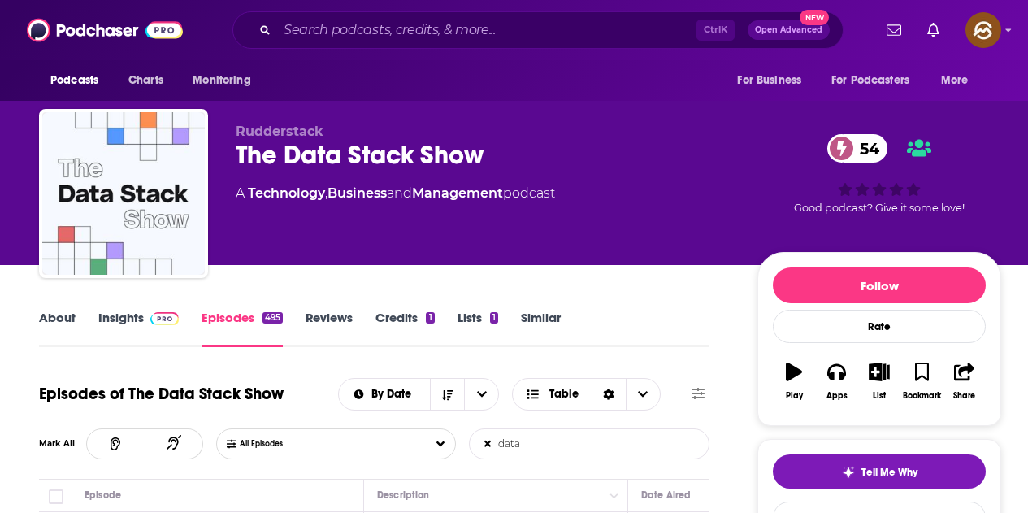
click at [140, 324] on link "Insights" at bounding box center [138, 328] width 80 height 37
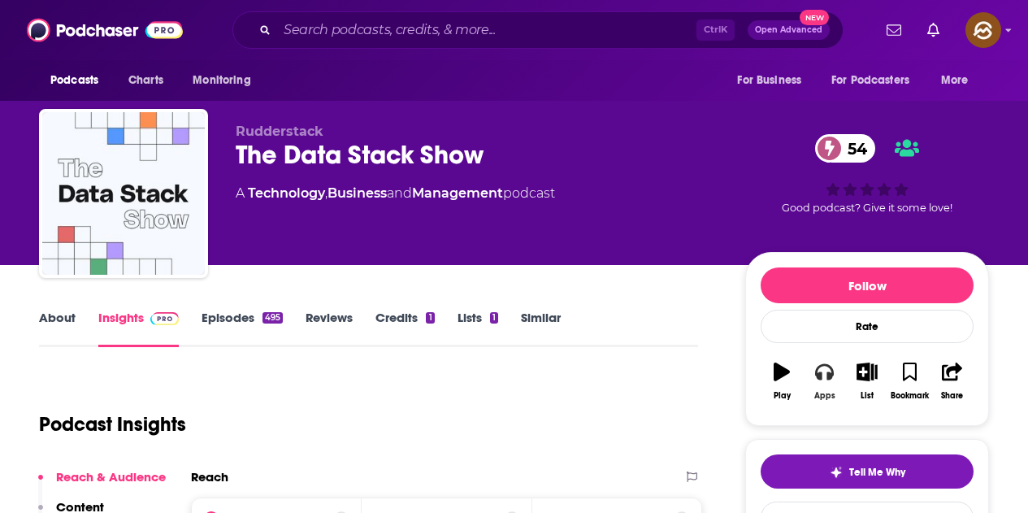
click at [825, 379] on icon "button" at bounding box center [824, 372] width 18 height 18
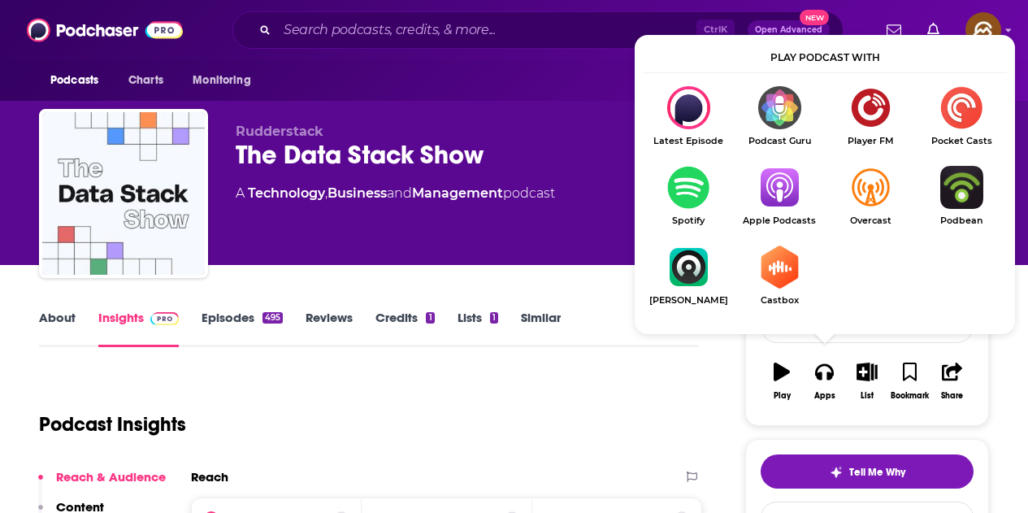
click at [788, 199] on img "Show Listen On dropdown" at bounding box center [779, 187] width 91 height 43
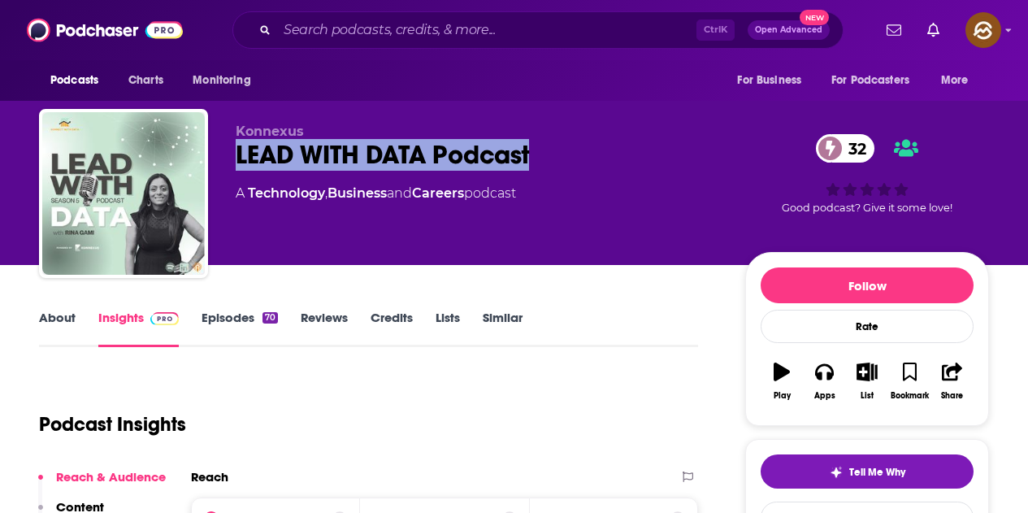
drag, startPoint x: 238, startPoint y: 159, endPoint x: 535, endPoint y: 165, distance: 296.8
click at [535, 165] on div "LEAD WITH DATA Podcast 32" at bounding box center [478, 155] width 484 height 32
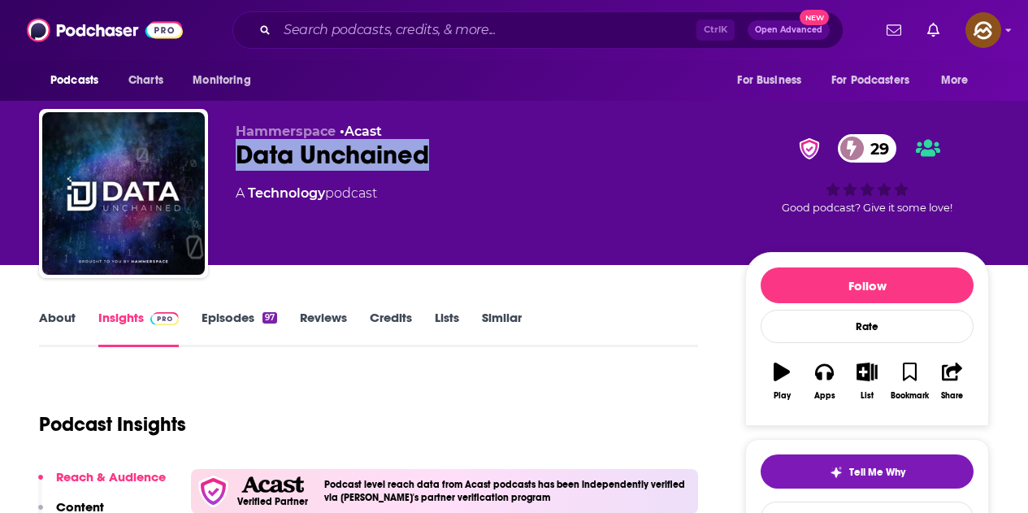
drag, startPoint x: 237, startPoint y: 160, endPoint x: 427, endPoint y: 161, distance: 190.2
click at [427, 161] on div "Data Unchained 29" at bounding box center [478, 155] width 484 height 32
click at [813, 383] on button "Apps" at bounding box center [824, 381] width 42 height 59
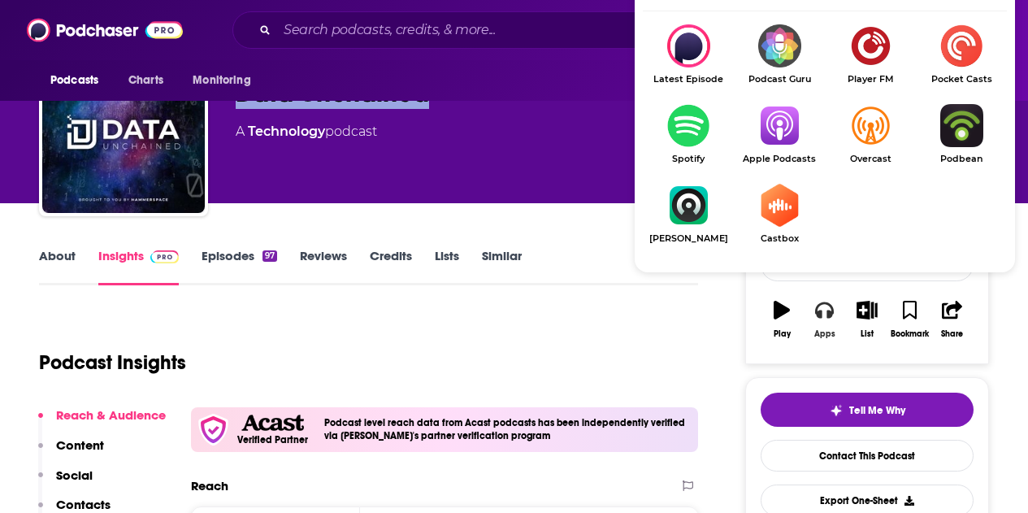
scroll to position [81, 0]
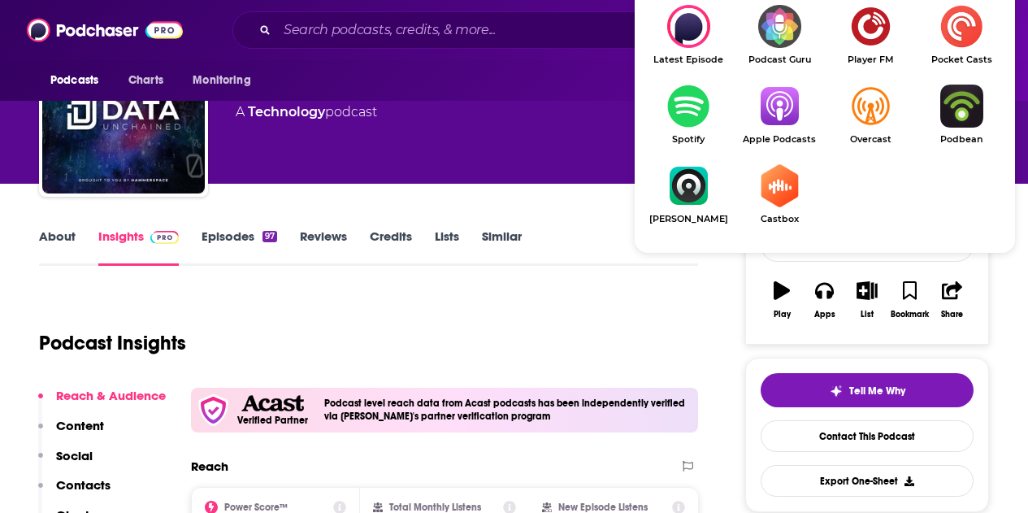
click at [786, 118] on img "Show Listen On dropdown" at bounding box center [779, 106] width 91 height 43
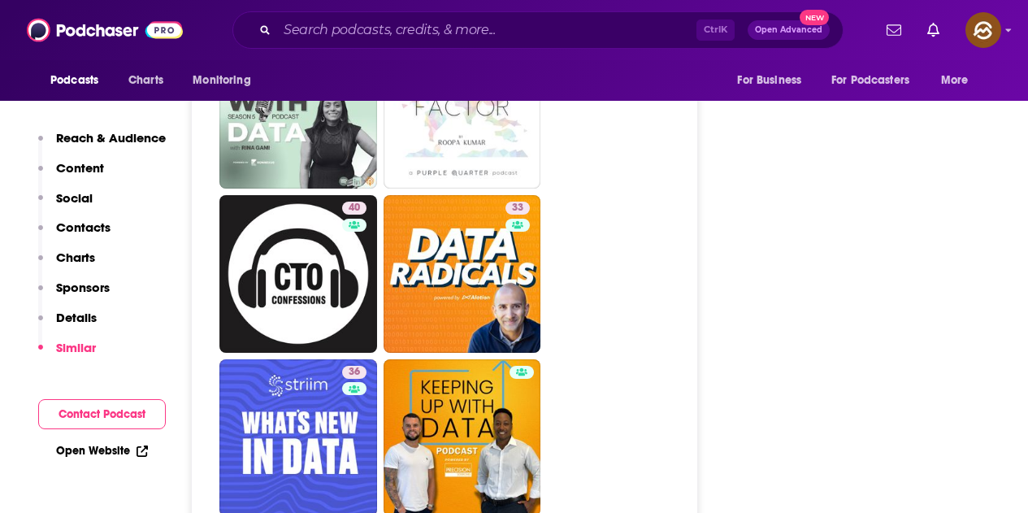
scroll to position [3414, 0]
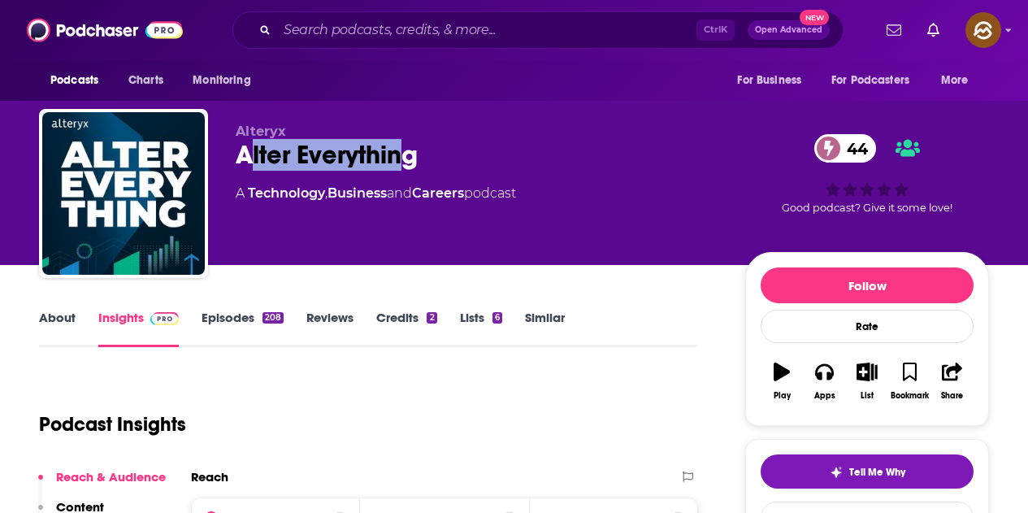
drag, startPoint x: 245, startPoint y: 154, endPoint x: 406, endPoint y: 163, distance: 160.4
click at [406, 163] on div "Alter Everything 44" at bounding box center [478, 155] width 484 height 32
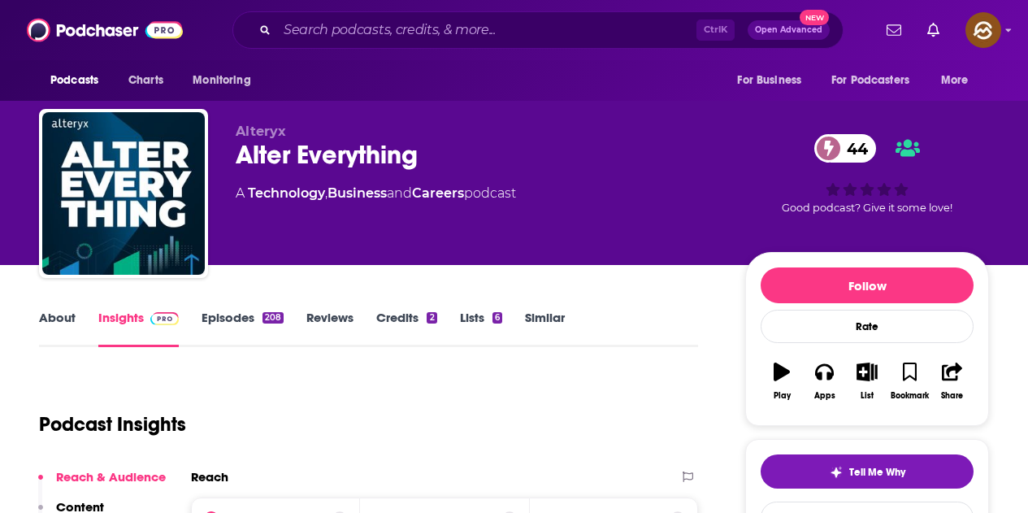
click at [484, 164] on div "Alter Everything 44" at bounding box center [478, 155] width 484 height 32
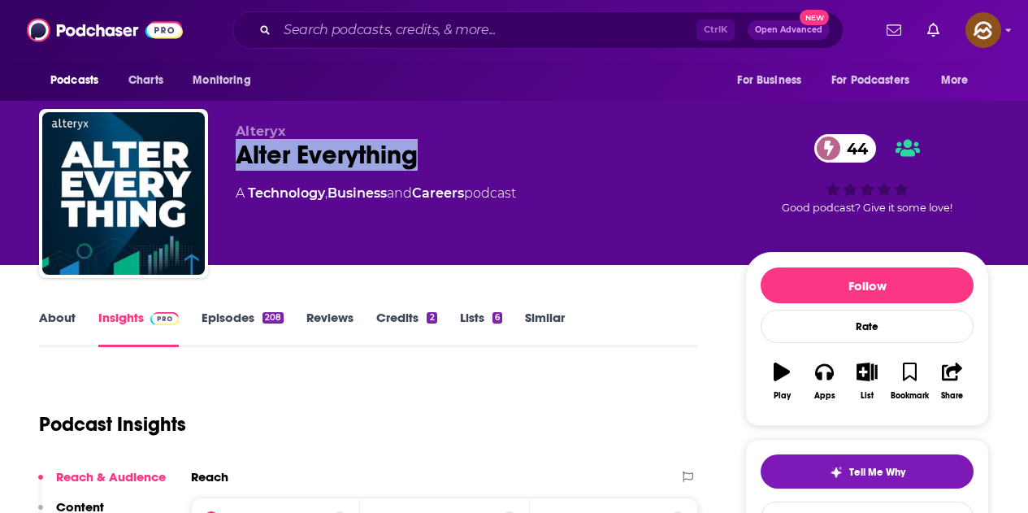
drag, startPoint x: 234, startPoint y: 149, endPoint x: 419, endPoint y: 148, distance: 184.5
click at [419, 148] on div "Alteryx Alter Everything 44 A Technology , Business and Careers podcast 44 Good…" at bounding box center [514, 197] width 950 height 176
click at [823, 367] on icon "button" at bounding box center [824, 372] width 18 height 18
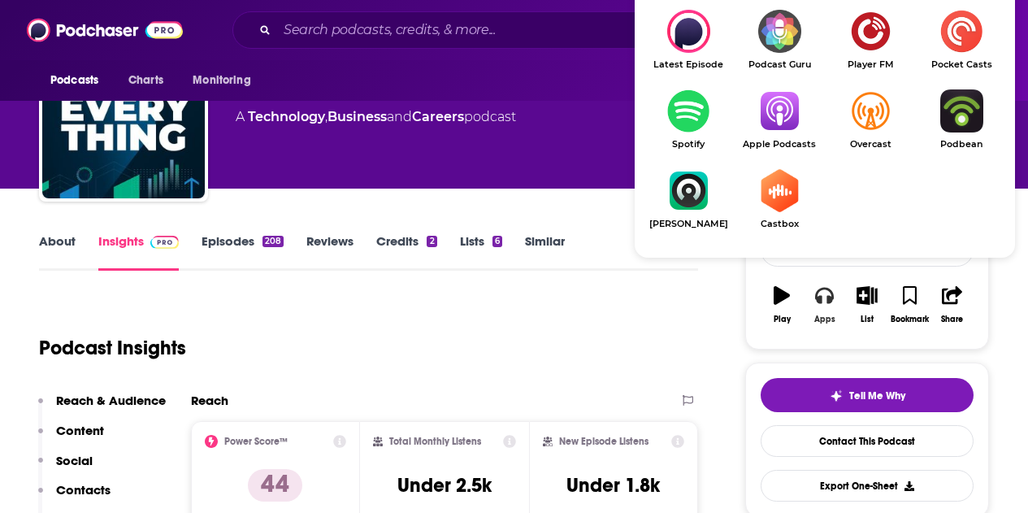
scroll to position [81, 0]
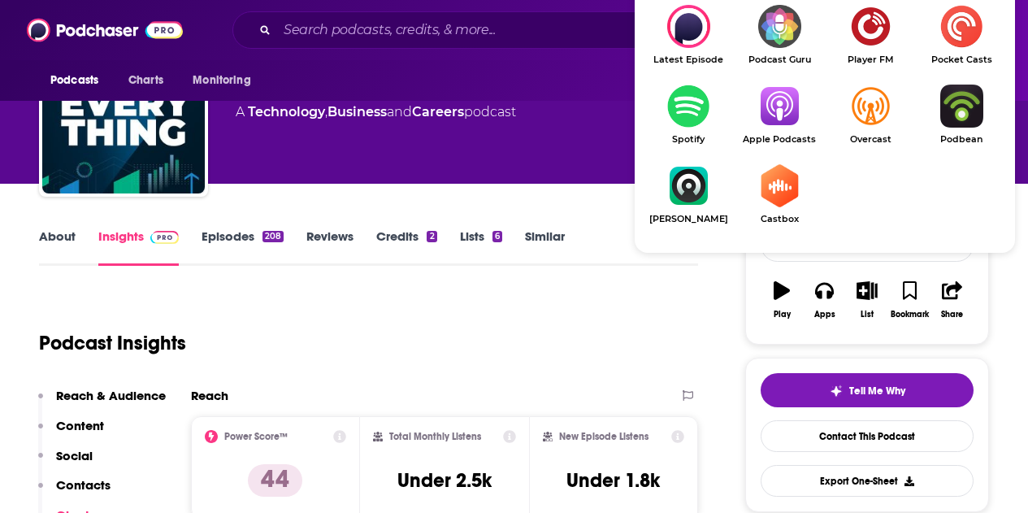
click at [792, 118] on img "Show Listen On dropdown" at bounding box center [779, 106] width 91 height 43
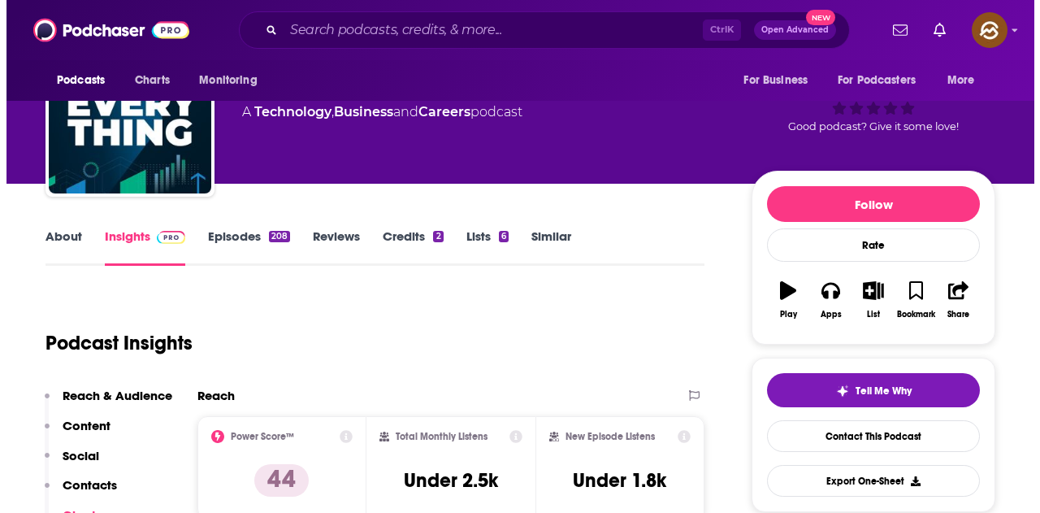
scroll to position [0, 0]
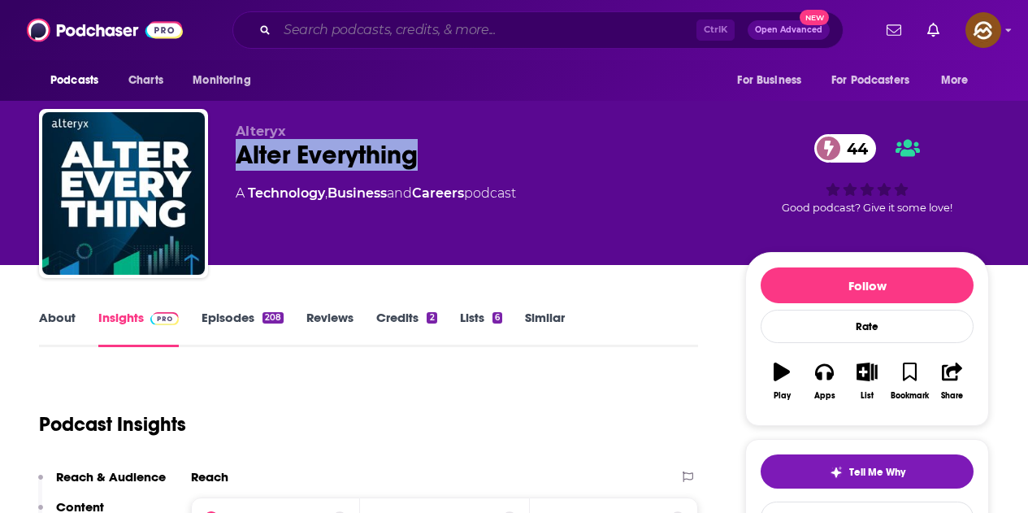
click at [420, 18] on input "Search podcasts, credits, & more..." at bounding box center [486, 30] width 419 height 26
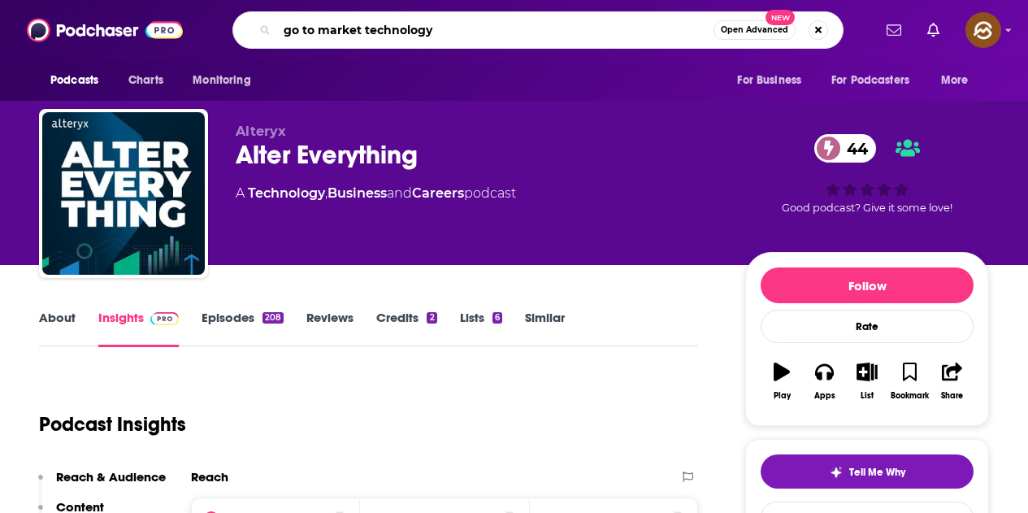
type input "go to market technology"
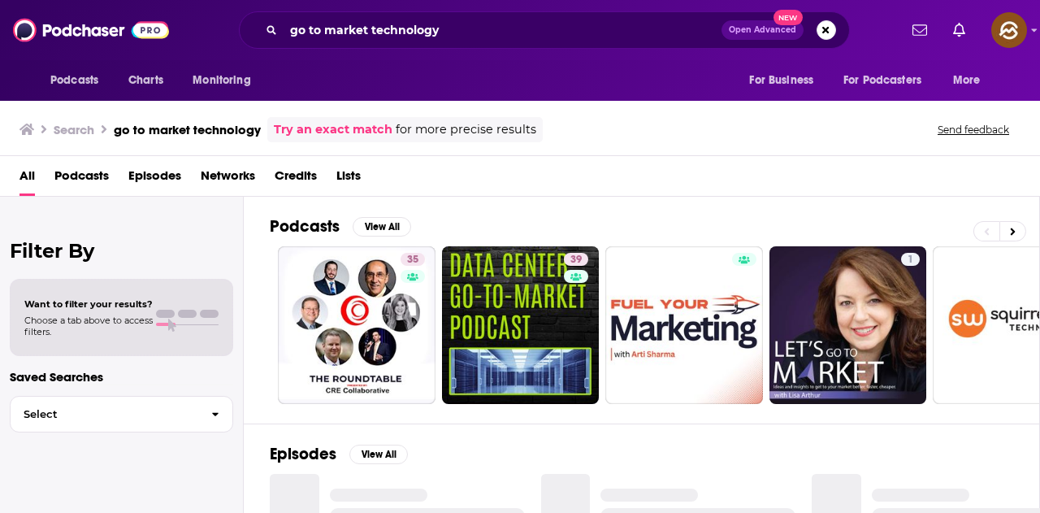
click at [156, 174] on span "Episodes" at bounding box center [154, 179] width 53 height 33
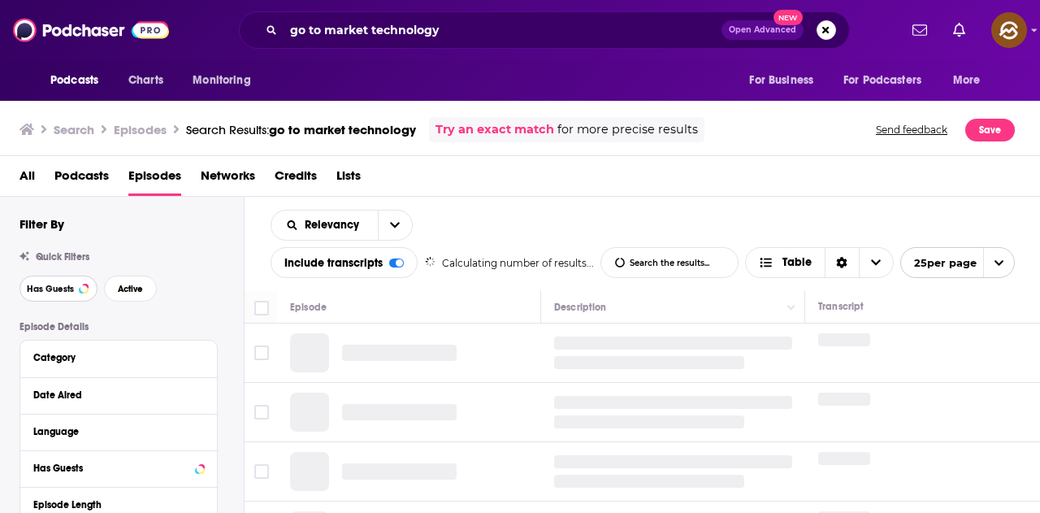
click at [48, 285] on span "Has Guests" at bounding box center [50, 288] width 47 height 9
click at [141, 284] on span "Active" at bounding box center [130, 288] width 25 height 9
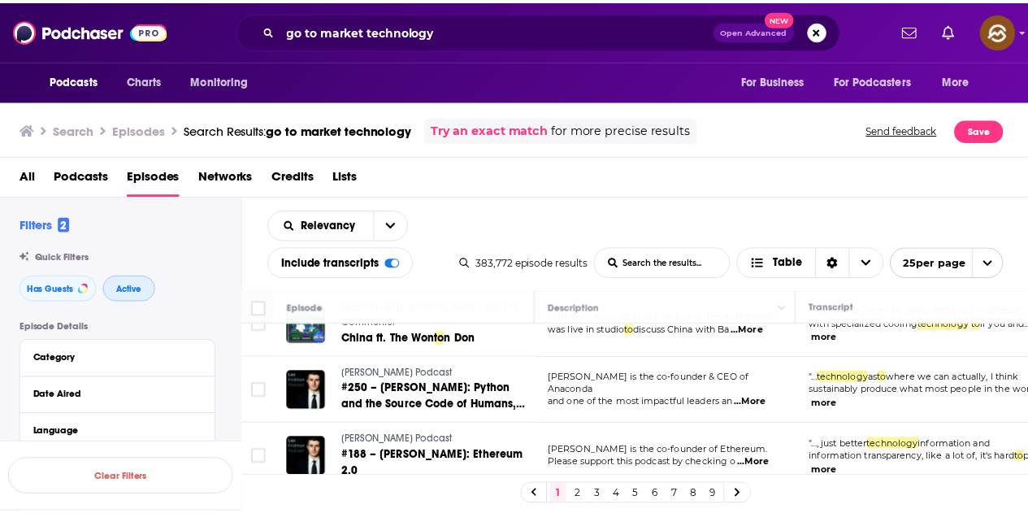
scroll to position [894, 0]
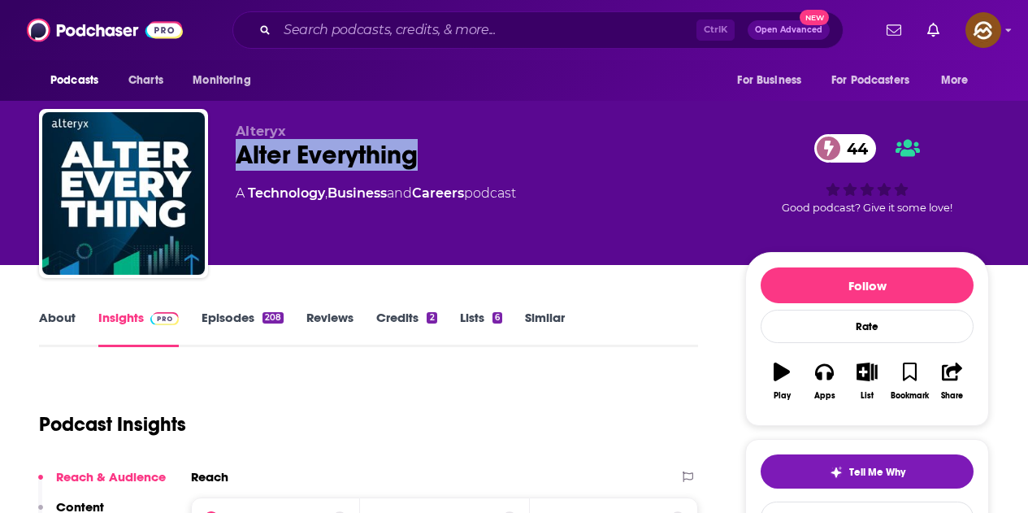
drag, startPoint x: 235, startPoint y: 156, endPoint x: 423, endPoint y: 152, distance: 187.8
click at [423, 152] on div "Alteryx Alter Everything 44 A Technology , Business and Careers podcast 44 Good…" at bounding box center [514, 197] width 950 height 176
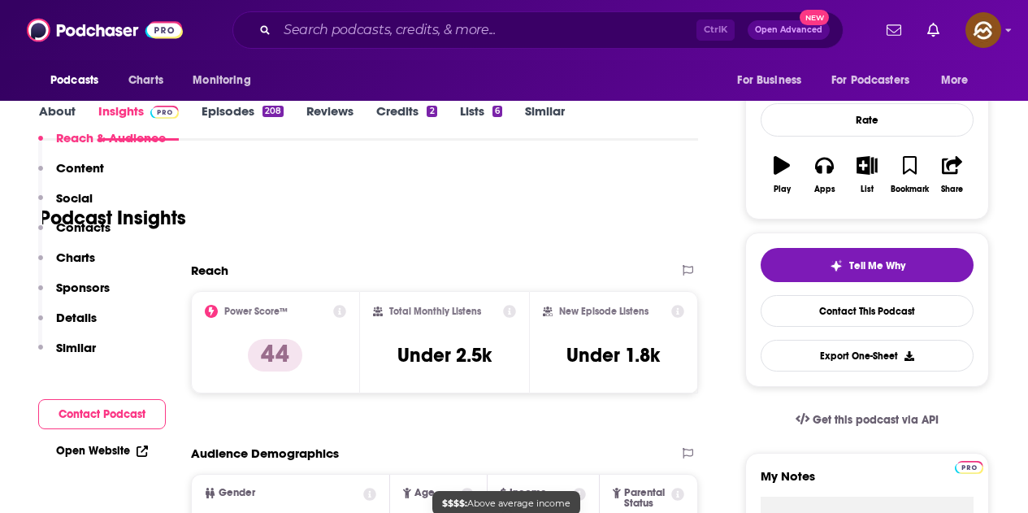
scroll to position [81, 0]
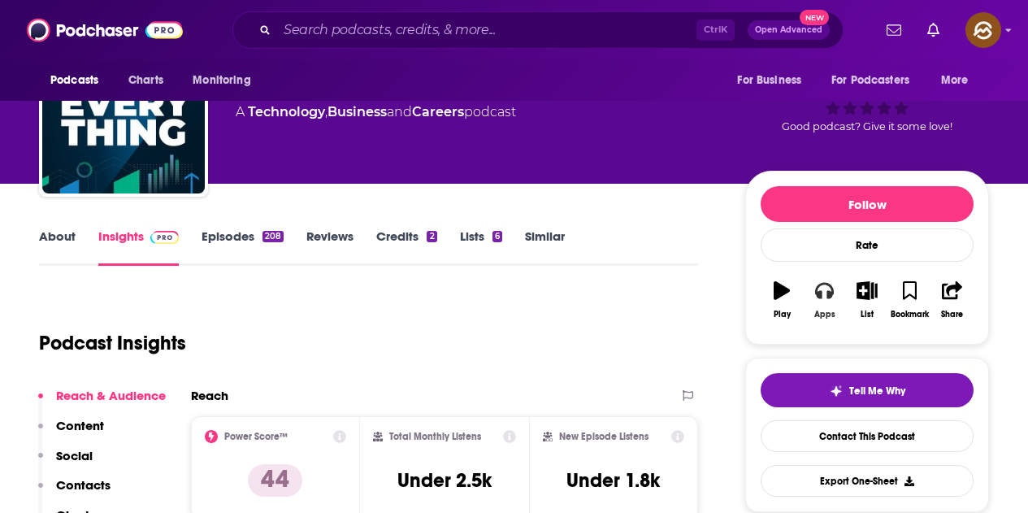
click at [844, 297] on button "Apps" at bounding box center [824, 300] width 42 height 59
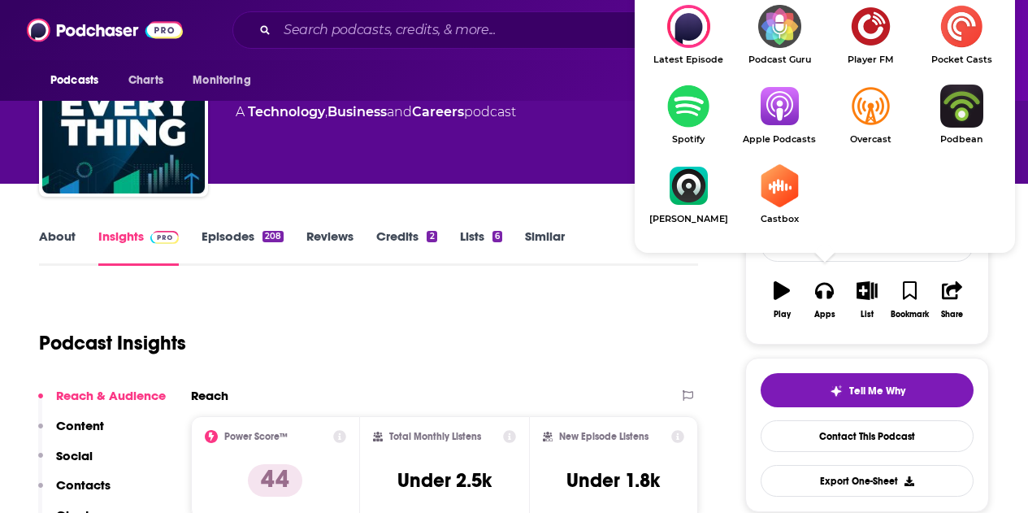
click at [790, 126] on img "Show Listen On dropdown" at bounding box center [779, 106] width 91 height 43
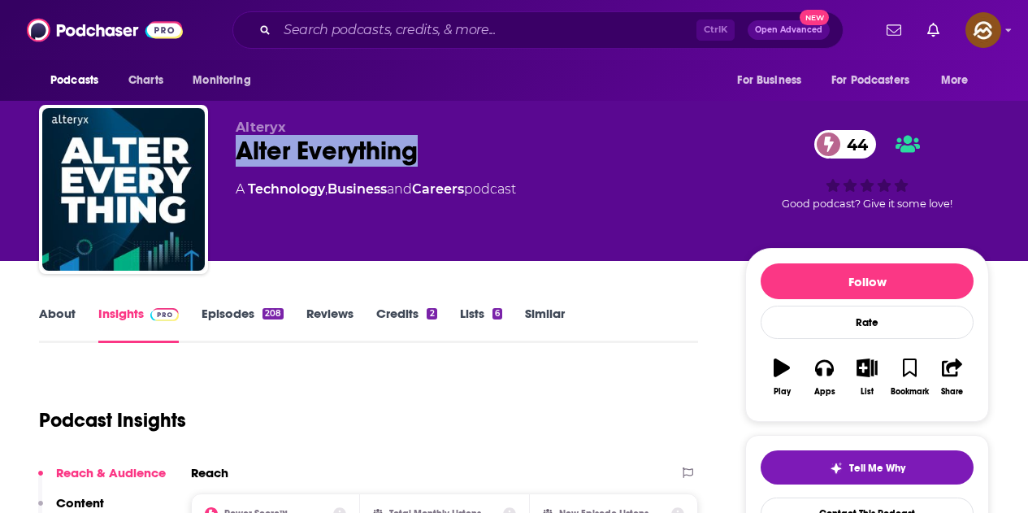
scroll to position [0, 0]
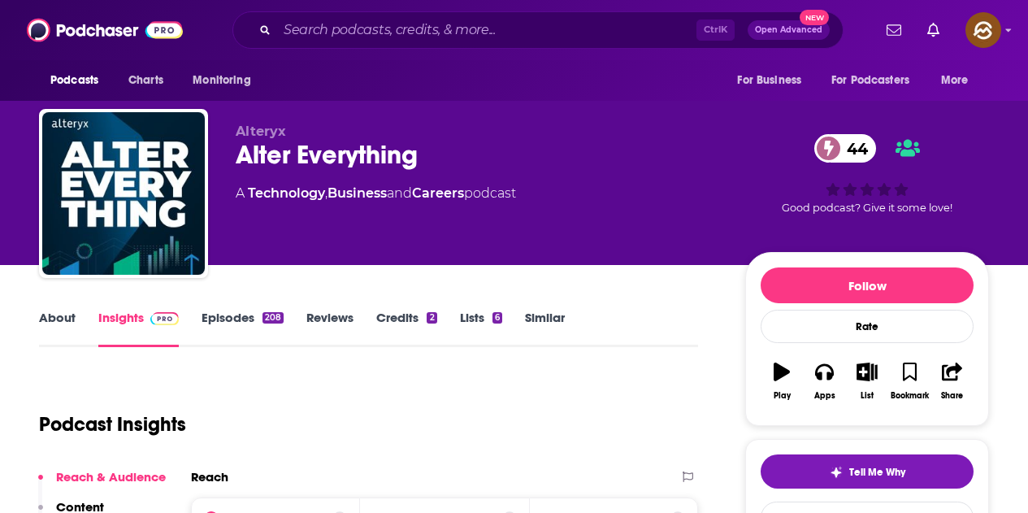
click at [626, 210] on div "Alteryx Alter Everything 44 A Technology , Business and Careers podcast" at bounding box center [478, 189] width 484 height 130
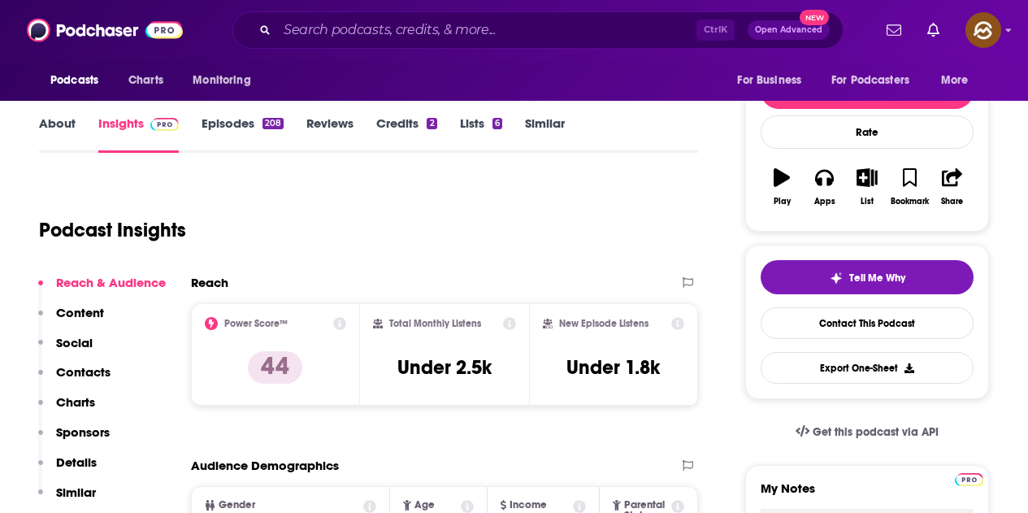
scroll to position [244, 0]
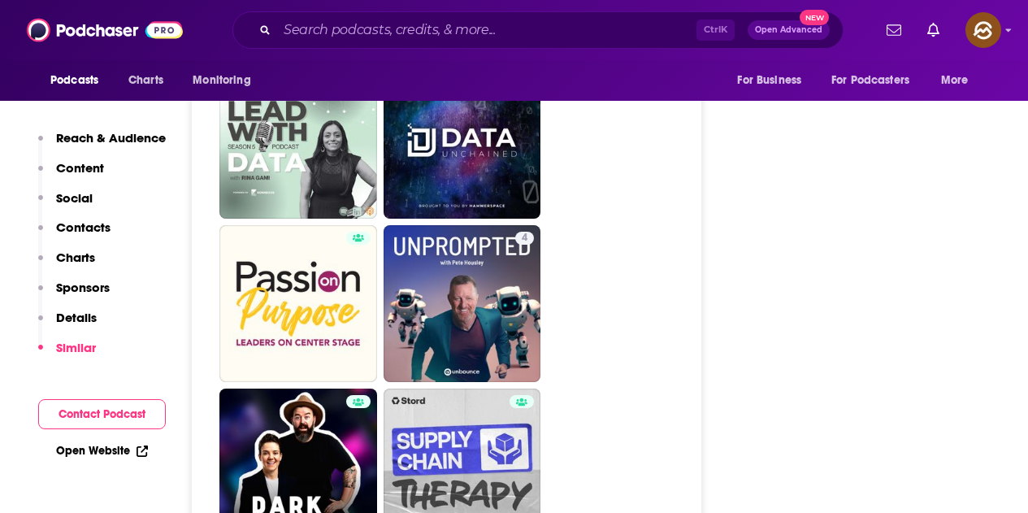
scroll to position [3495, 0]
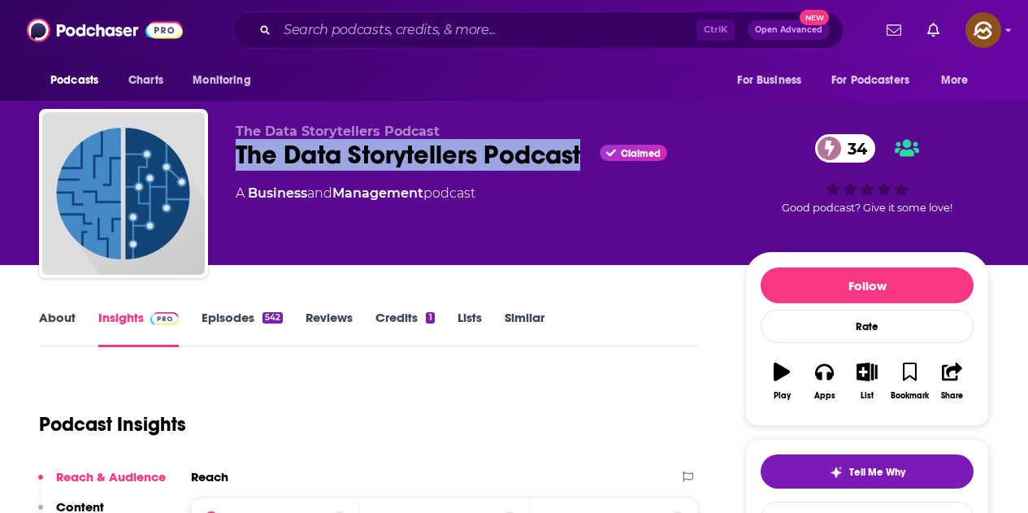
drag, startPoint x: 232, startPoint y: 147, endPoint x: 586, endPoint y: 170, distance: 354.3
click at [586, 170] on div "The Data Storytellers Podcast The Data Storytellers Podcast Claimed 34 A Busine…" at bounding box center [514, 197] width 950 height 176
click at [823, 380] on icon "button" at bounding box center [824, 372] width 18 height 18
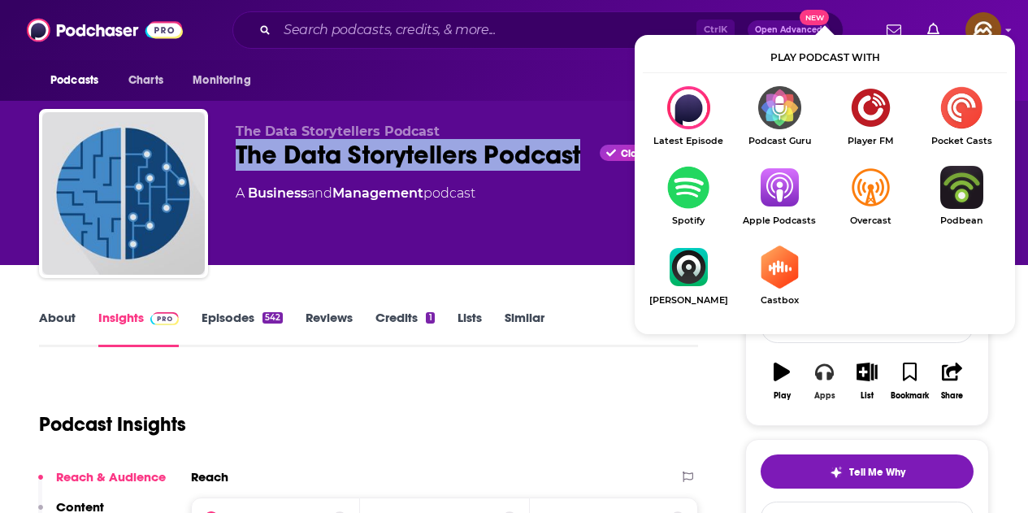
scroll to position [81, 0]
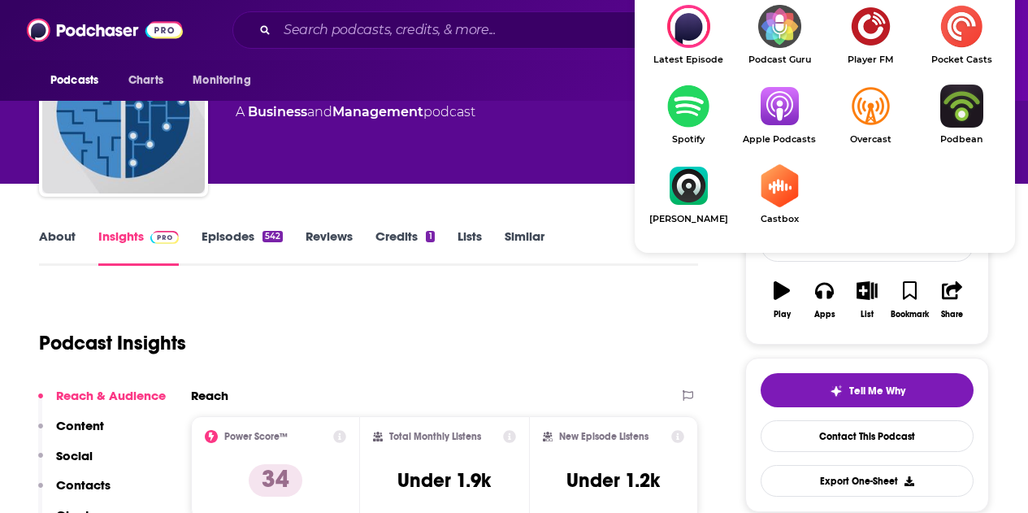
click at [772, 111] on img "Show Listen On dropdown" at bounding box center [779, 106] width 91 height 43
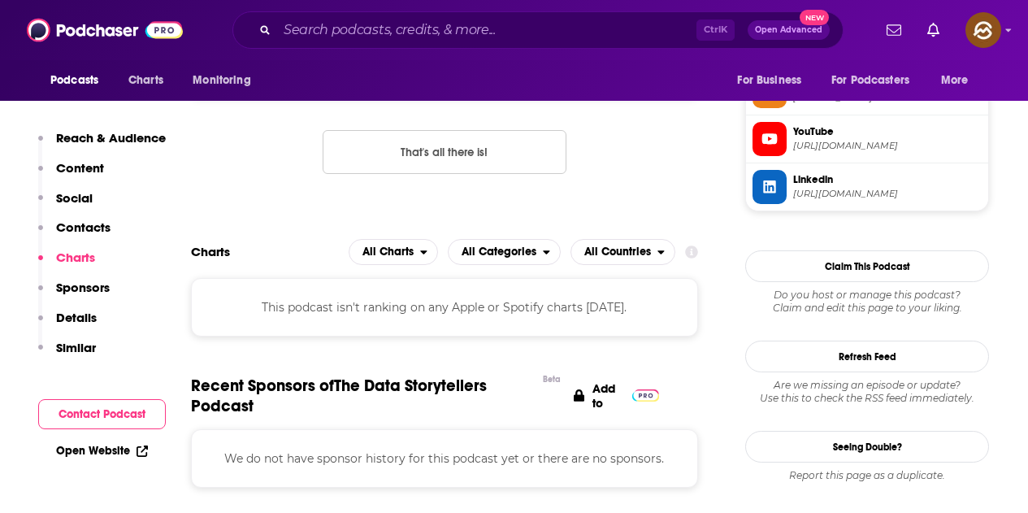
scroll to position [1057, 0]
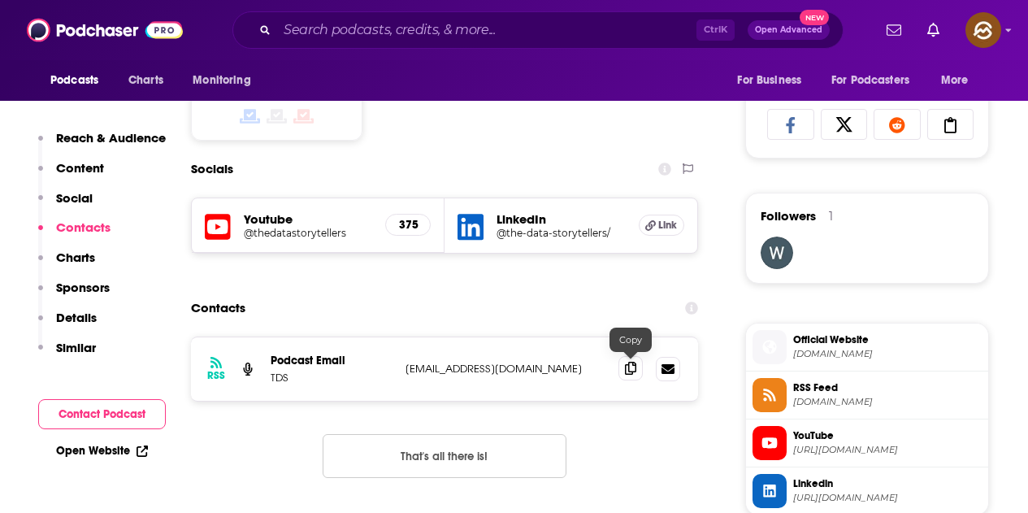
click at [636, 371] on icon at bounding box center [630, 368] width 11 height 13
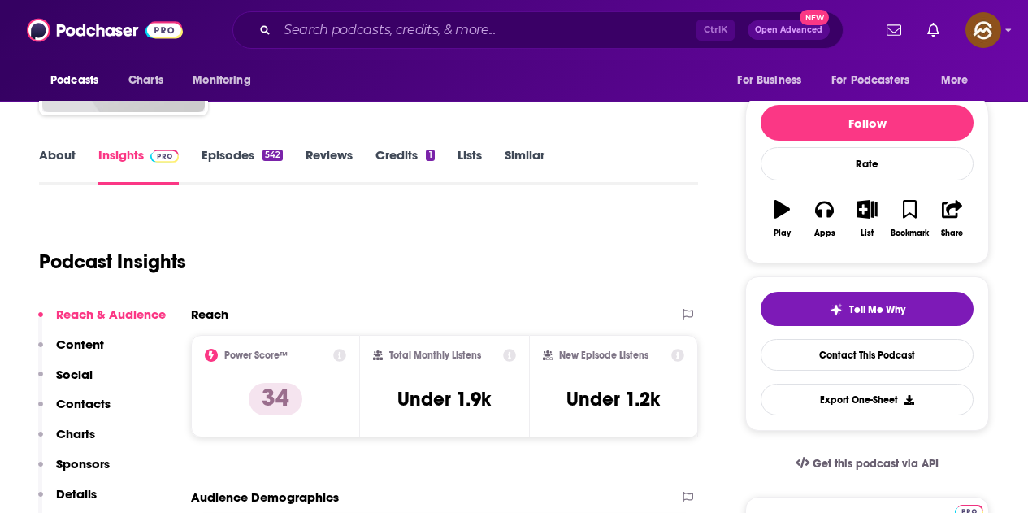
scroll to position [0, 0]
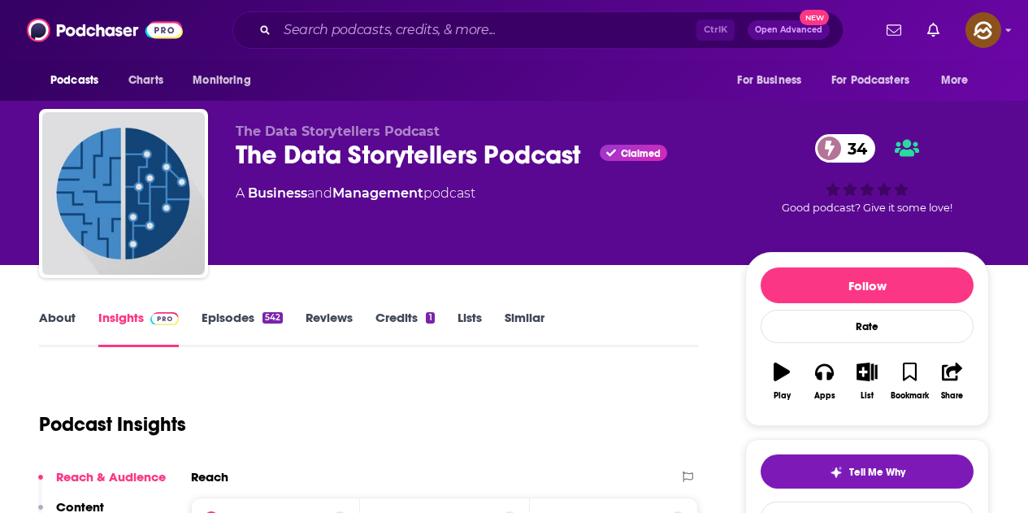
drag, startPoint x: 219, startPoint y: 314, endPoint x: 445, endPoint y: 18, distance: 372.3
click at [219, 314] on link "Episodes 542" at bounding box center [242, 328] width 81 height 37
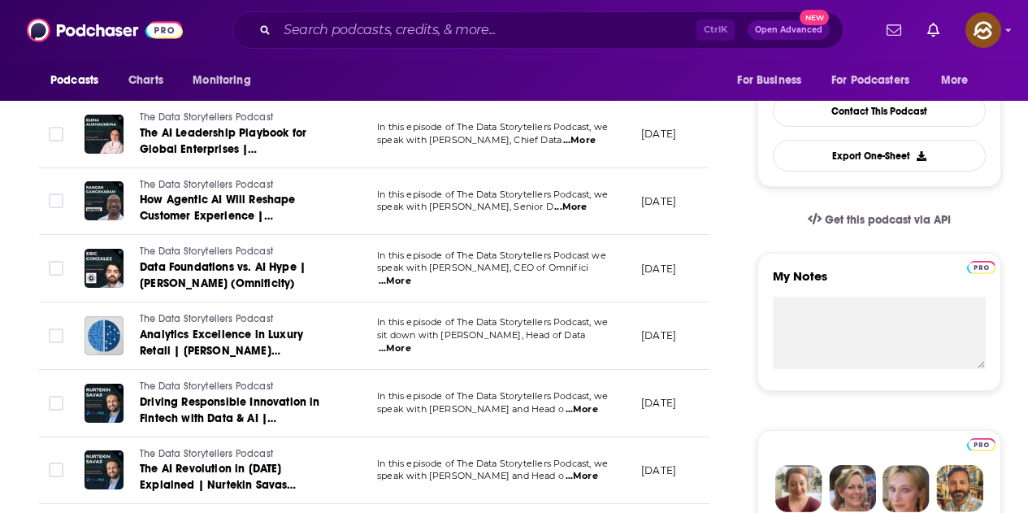
scroll to position [81, 0]
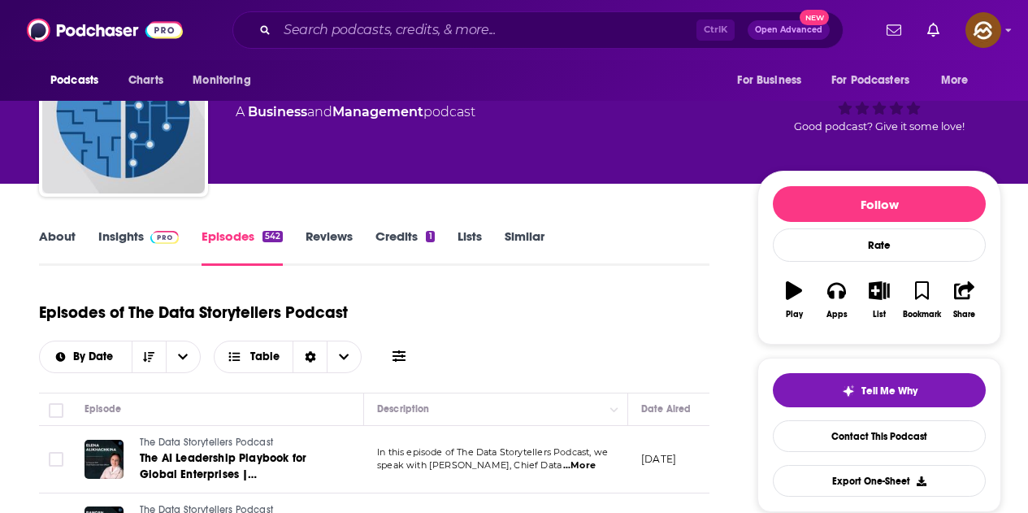
click at [139, 234] on link "Insights" at bounding box center [138, 246] width 80 height 37
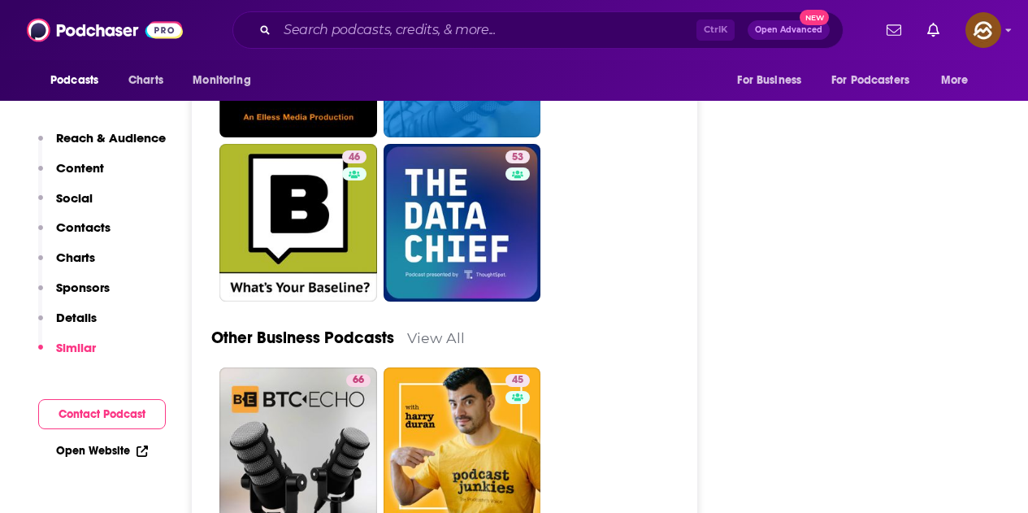
scroll to position [4064, 0]
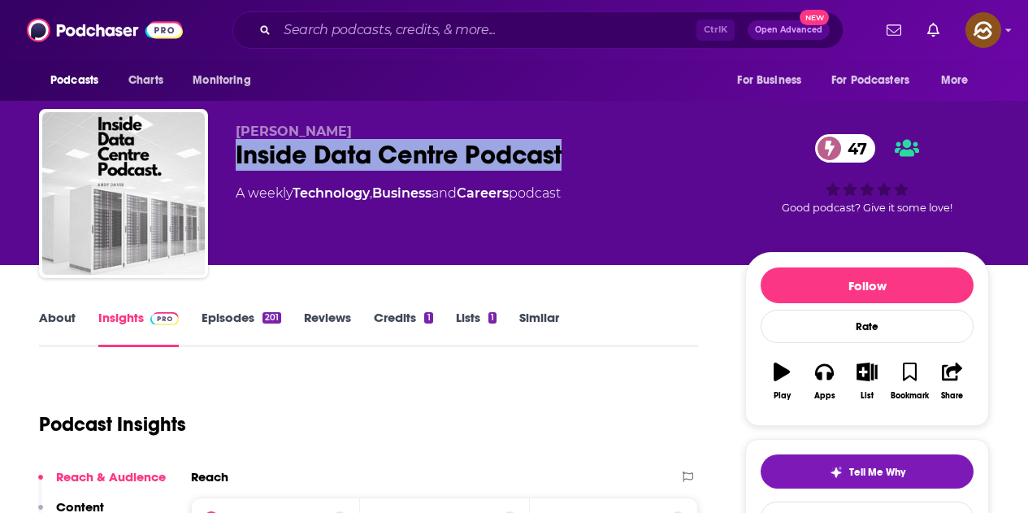
drag, startPoint x: 229, startPoint y: 159, endPoint x: 580, endPoint y: 146, distance: 351.4
click at [580, 146] on div "[PERSON_NAME] Inside Data Centre Podcast 47 A weekly Technology , Business and …" at bounding box center [514, 197] width 950 height 176
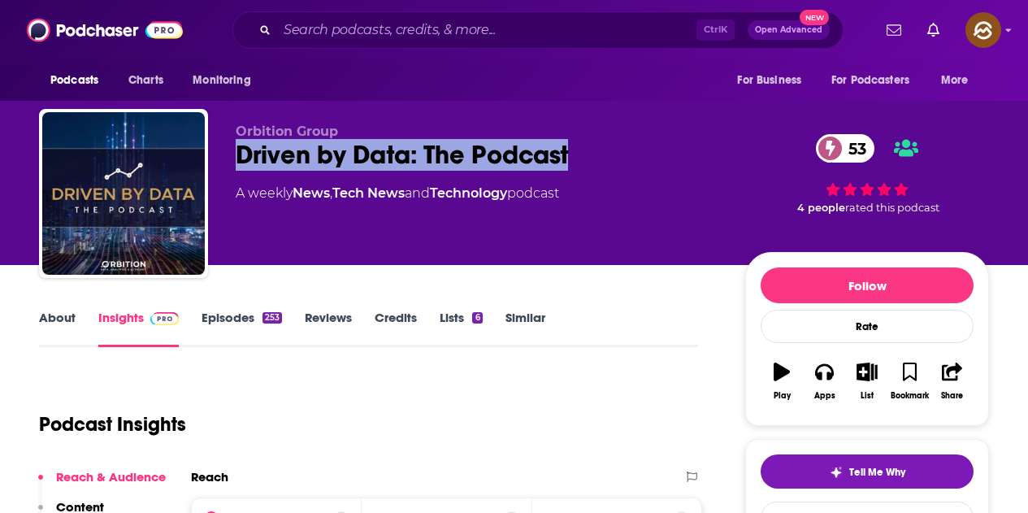
drag, startPoint x: 233, startPoint y: 161, endPoint x: 573, endPoint y: 159, distance: 339.8
click at [573, 159] on div "Orbition Group Driven by Data: The Podcast 53 A weekly News , Tech News and Tec…" at bounding box center [514, 197] width 950 height 176
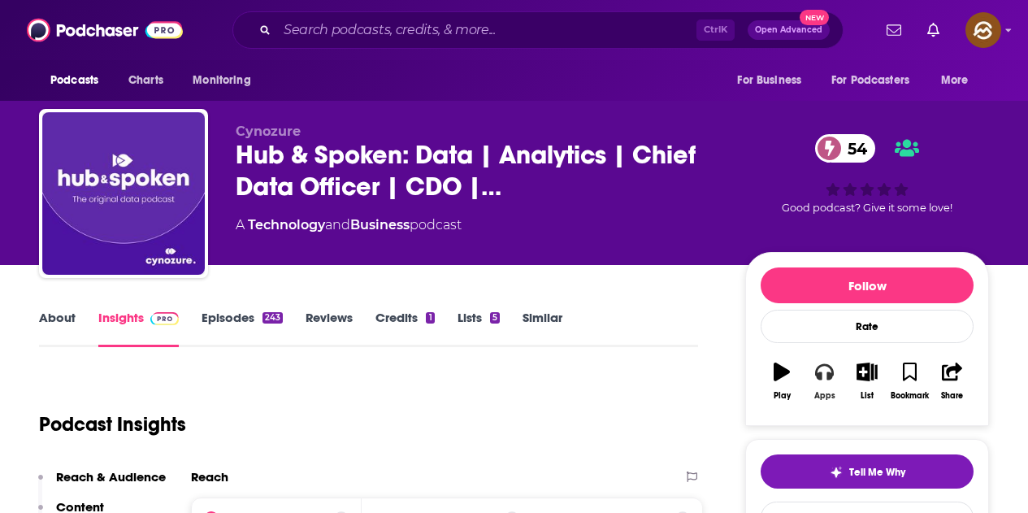
click at [832, 391] on div "Apps" at bounding box center [824, 396] width 21 height 10
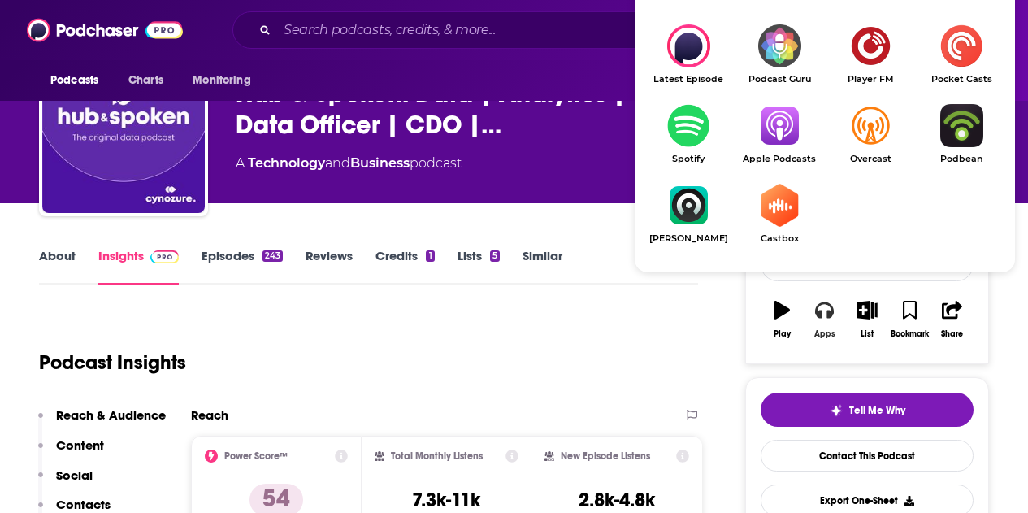
scroll to position [81, 0]
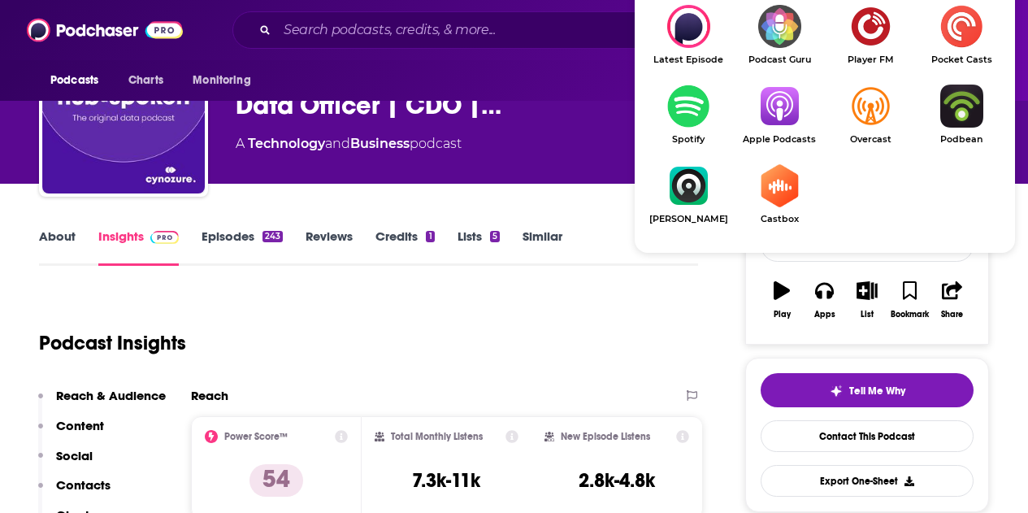
click at [797, 105] on img "Show Listen On dropdown" at bounding box center [779, 106] width 91 height 43
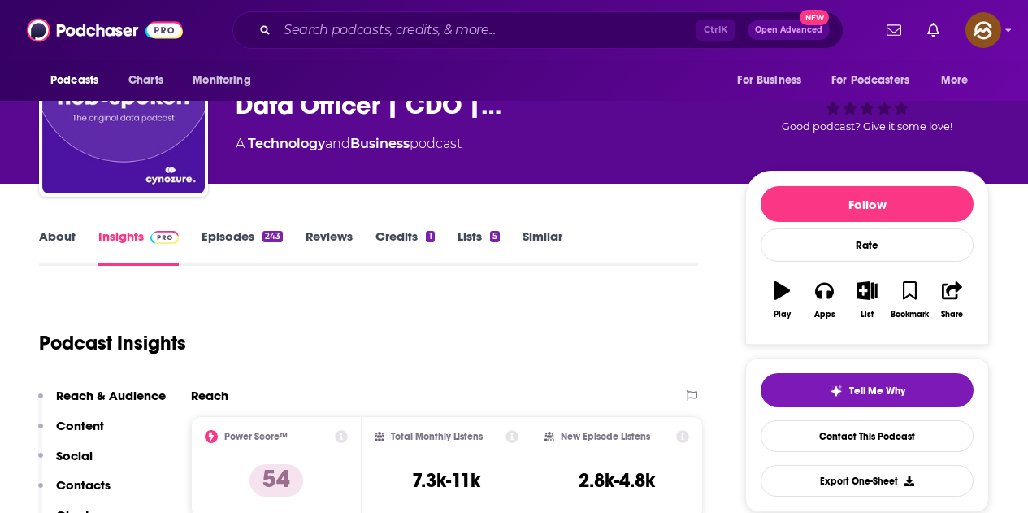
scroll to position [0, 0]
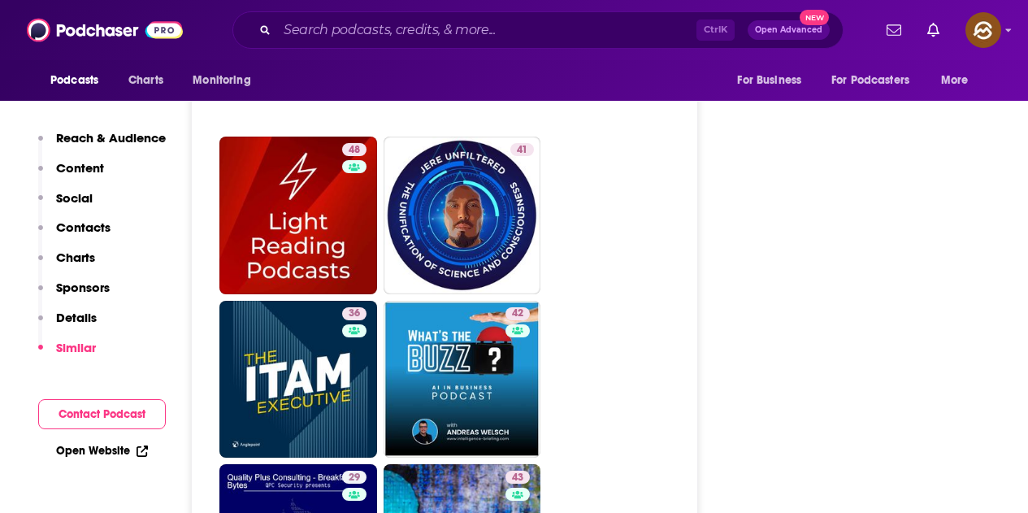
scroll to position [4308, 0]
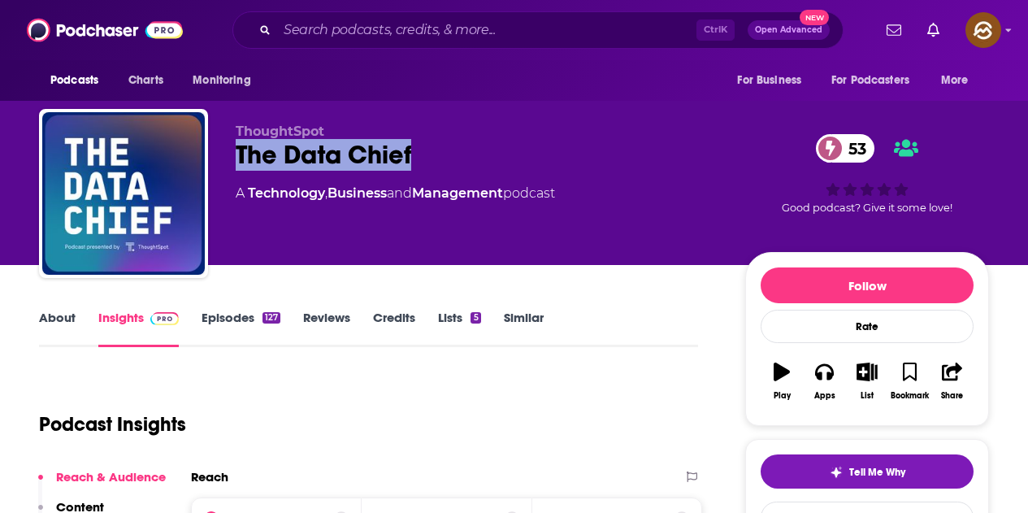
drag, startPoint x: 396, startPoint y: 151, endPoint x: 413, endPoint y: 150, distance: 17.1
click at [413, 150] on div "The Data Chief 53" at bounding box center [478, 155] width 484 height 32
click at [823, 376] on icon "button" at bounding box center [824, 372] width 18 height 18
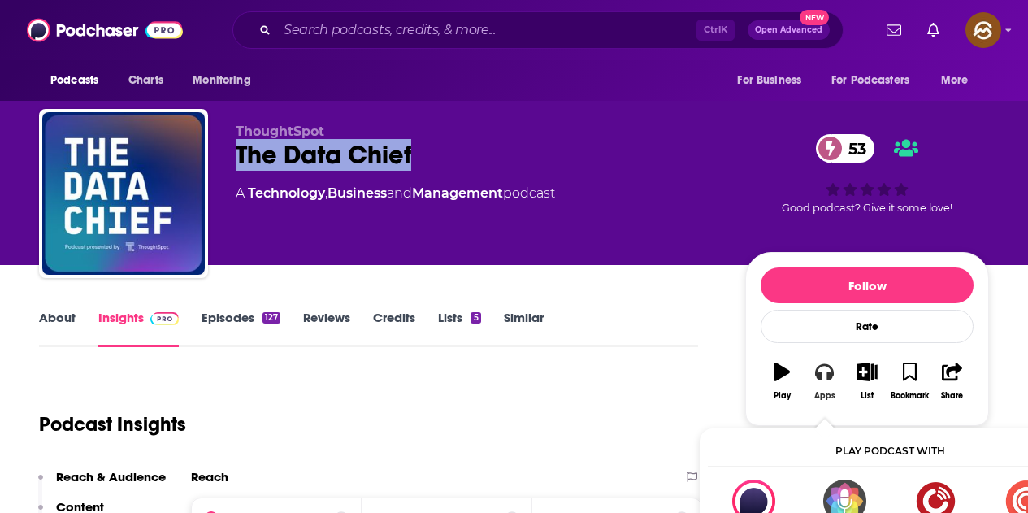
scroll to position [163, 0]
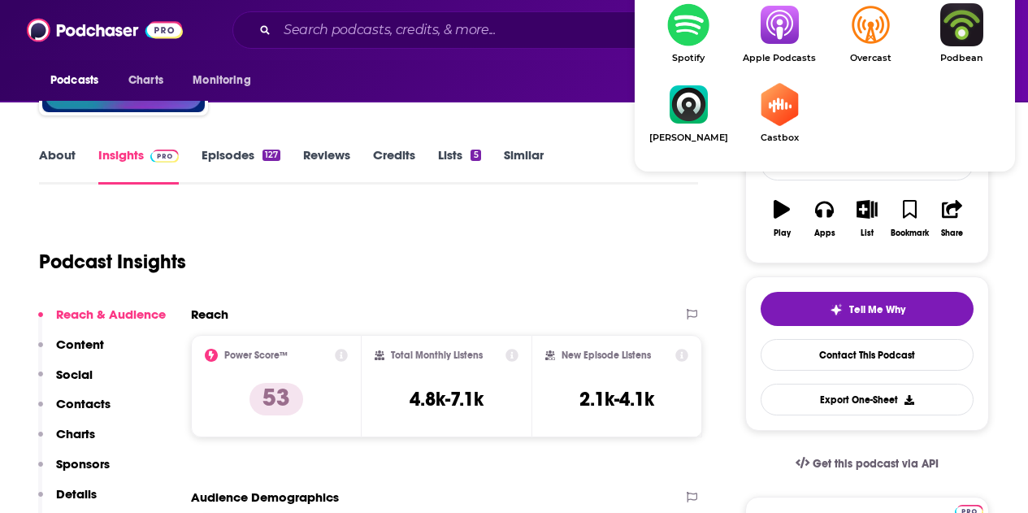
click at [768, 37] on img "Show Listen On dropdown" at bounding box center [779, 24] width 91 height 43
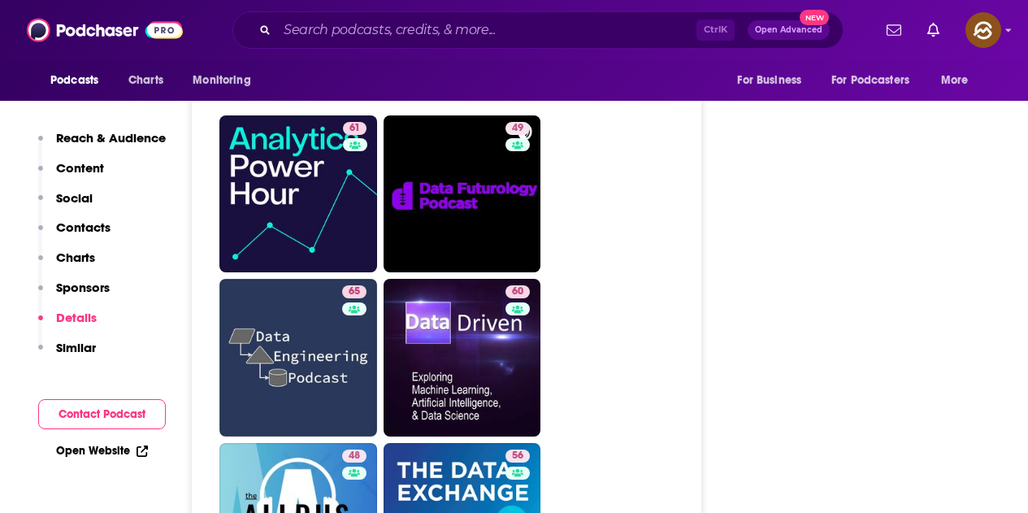
scroll to position [2992, 0]
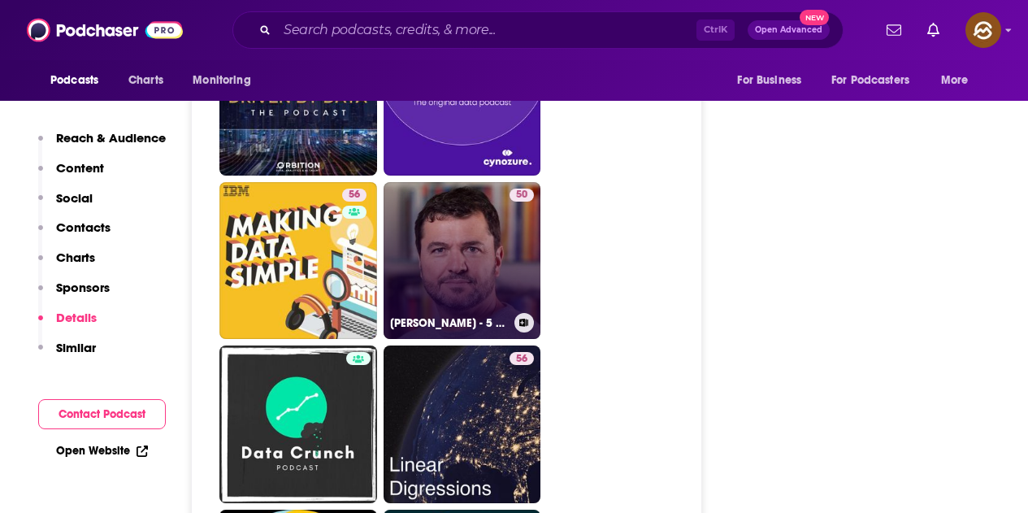
scroll to position [3642, 0]
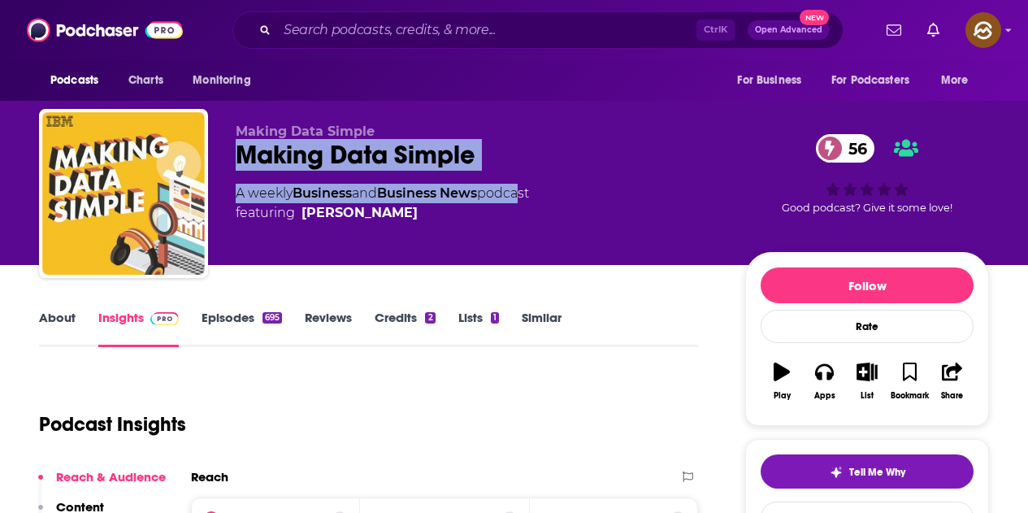
drag, startPoint x: 236, startPoint y: 154, endPoint x: 526, endPoint y: 180, distance: 291.3
click at [526, 180] on div "Making Data Simple Making Data Simple 56 A weekly Business and Business News po…" at bounding box center [478, 189] width 484 height 130
click at [520, 153] on div "Making Data Simple 56" at bounding box center [478, 155] width 484 height 32
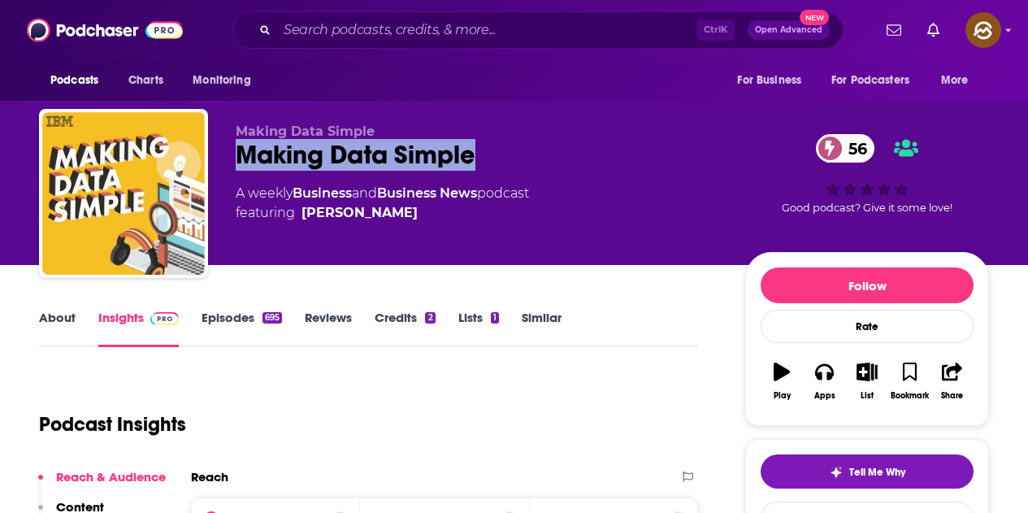
drag, startPoint x: 238, startPoint y: 154, endPoint x: 507, endPoint y: 166, distance: 269.3
click at [507, 166] on div "Making Data Simple 56" at bounding box center [478, 155] width 484 height 32
click at [832, 383] on button "Apps" at bounding box center [824, 381] width 42 height 59
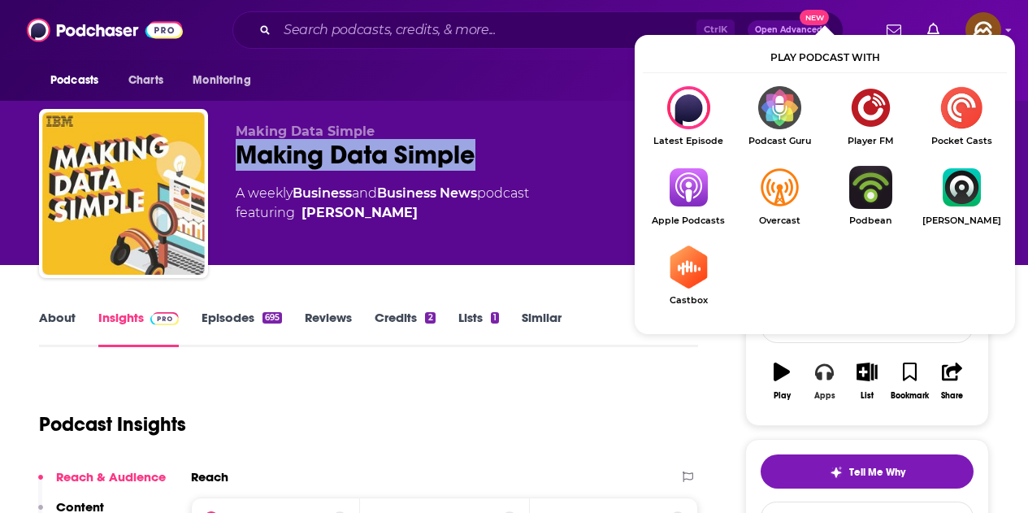
scroll to position [81, 0]
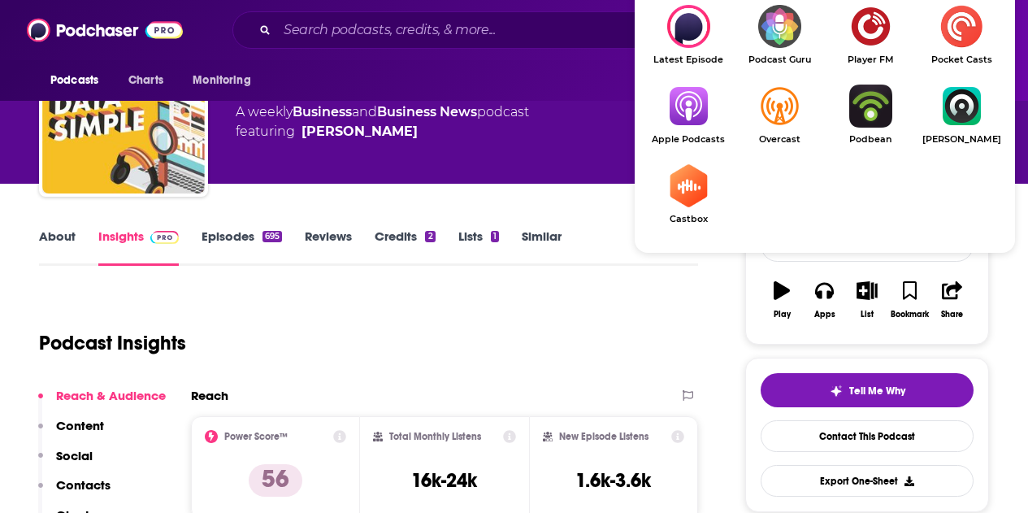
click at [676, 108] on img "Show Listen On dropdown" at bounding box center [688, 106] width 91 height 43
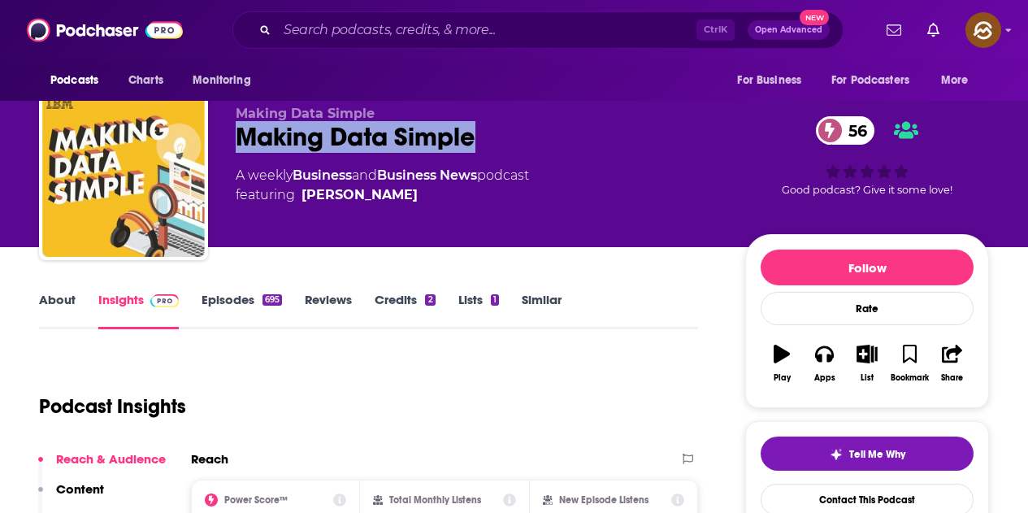
scroll to position [0, 0]
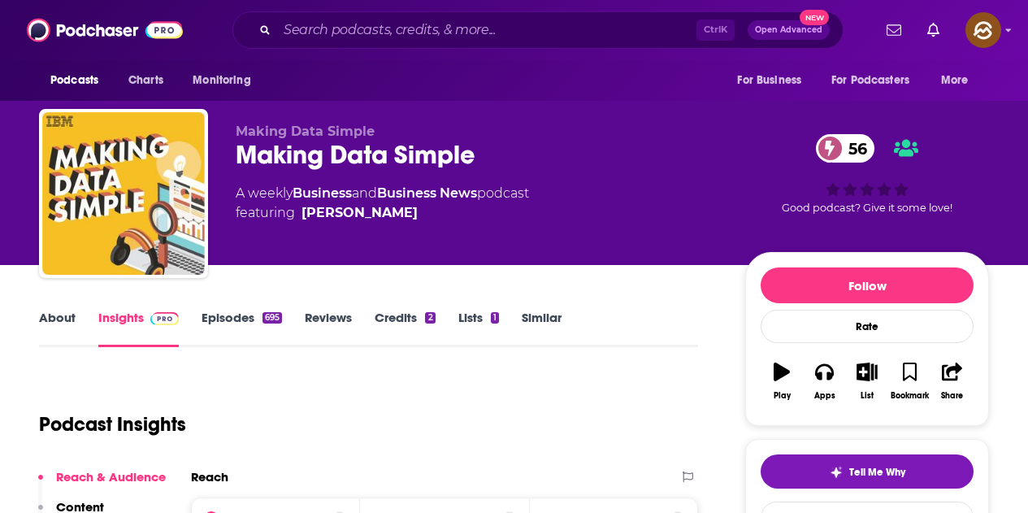
click at [411, 208] on span "featuring David Pittman" at bounding box center [382, 213] width 293 height 20
click at [402, 220] on span "featuring David Pittman" at bounding box center [382, 213] width 293 height 20
drag, startPoint x: 380, startPoint y: 232, endPoint x: 432, endPoint y: 223, distance: 52.9
click at [432, 223] on div "Making Data Simple Making Data Simple 56 A weekly Business and Business News po…" at bounding box center [478, 189] width 484 height 130
click at [432, 223] on body "Podcasts Charts Monitoring Ctrl K Open Advanced New For Business For Podcasters…" at bounding box center [514, 256] width 1028 height 513
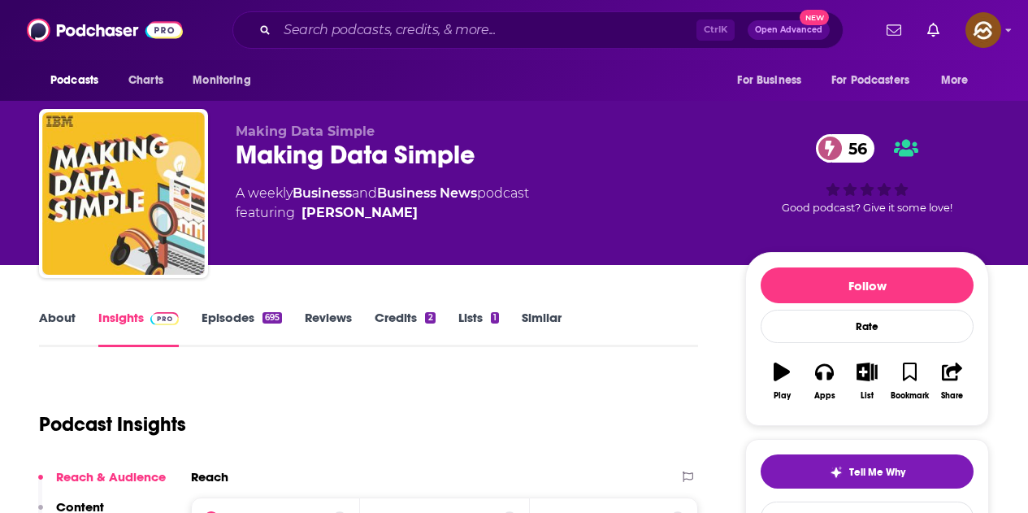
click at [319, 235] on div "Making Data Simple Making Data Simple 56 A weekly Business and Business News po…" at bounding box center [478, 189] width 484 height 130
drag, startPoint x: 301, startPoint y: 226, endPoint x: 407, endPoint y: 228, distance: 106.5
click at [407, 228] on div "Making Data Simple Making Data Simple 56 A weekly Business and Business News po…" at bounding box center [478, 189] width 484 height 130
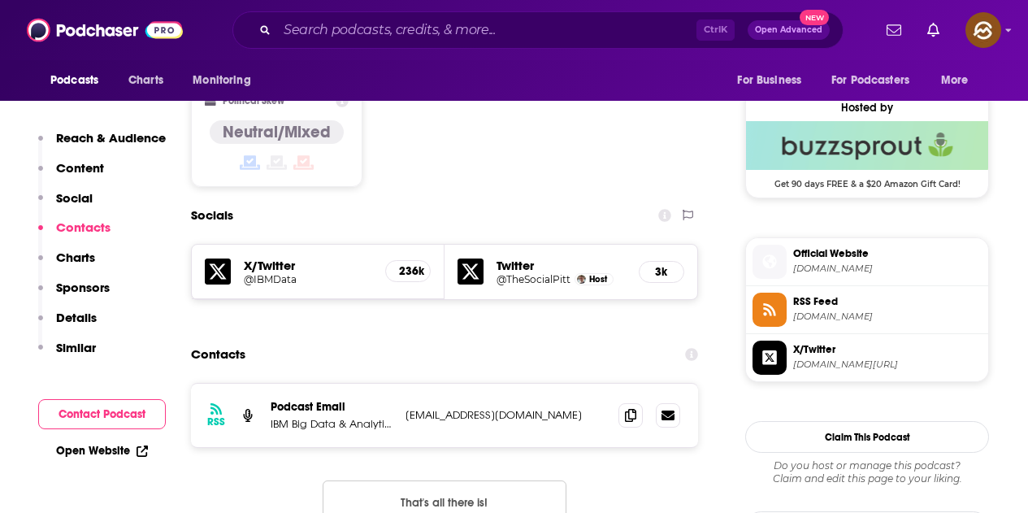
scroll to position [1382, 0]
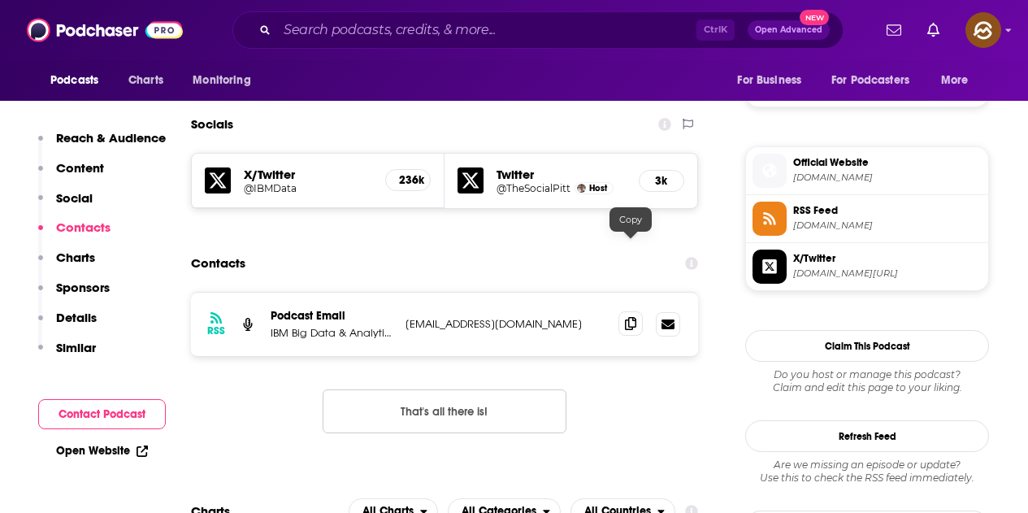
click at [628, 317] on icon at bounding box center [630, 323] width 11 height 13
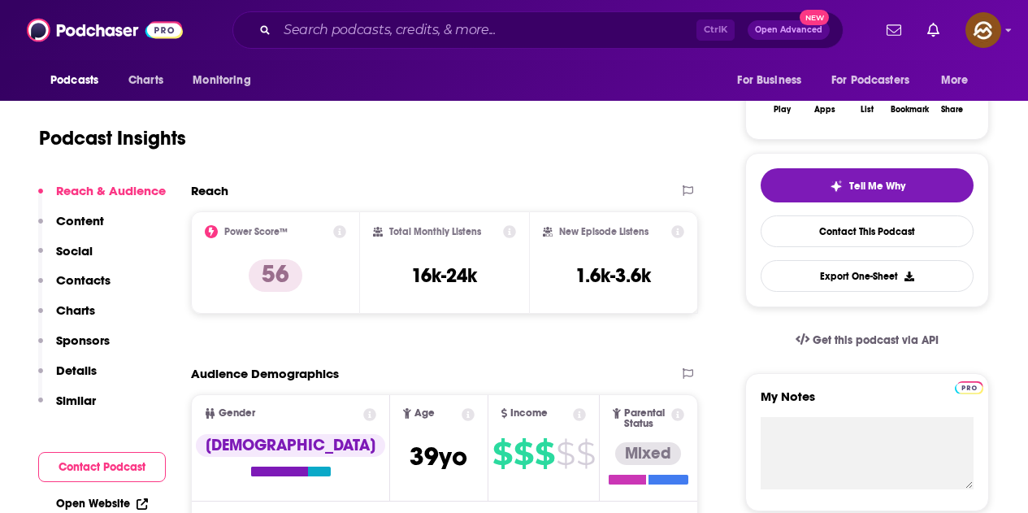
scroll to position [163, 0]
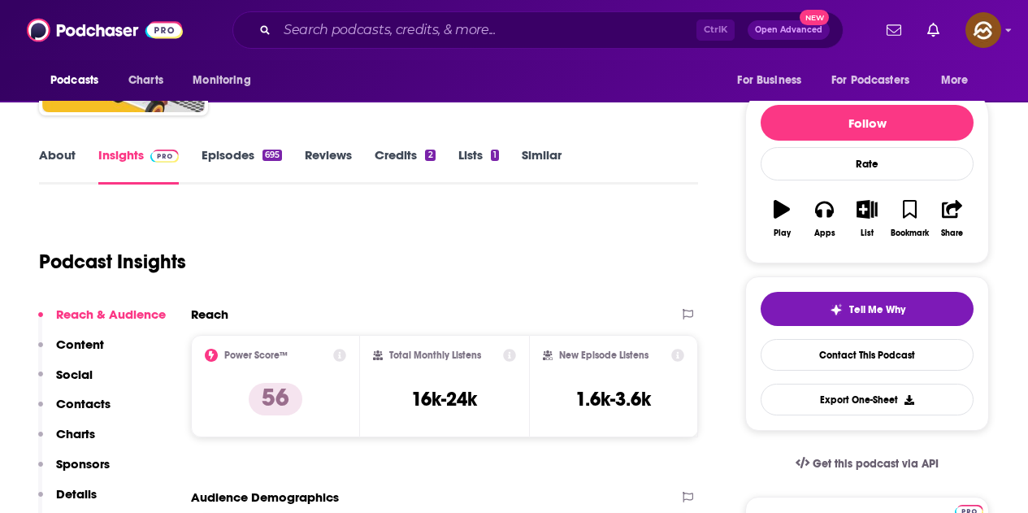
click at [248, 145] on div "About Insights Episodes 695 Reviews Credits 2 Lists 1 Similar" at bounding box center [368, 165] width 659 height 40
click at [247, 155] on link "Episodes 695" at bounding box center [242, 165] width 80 height 37
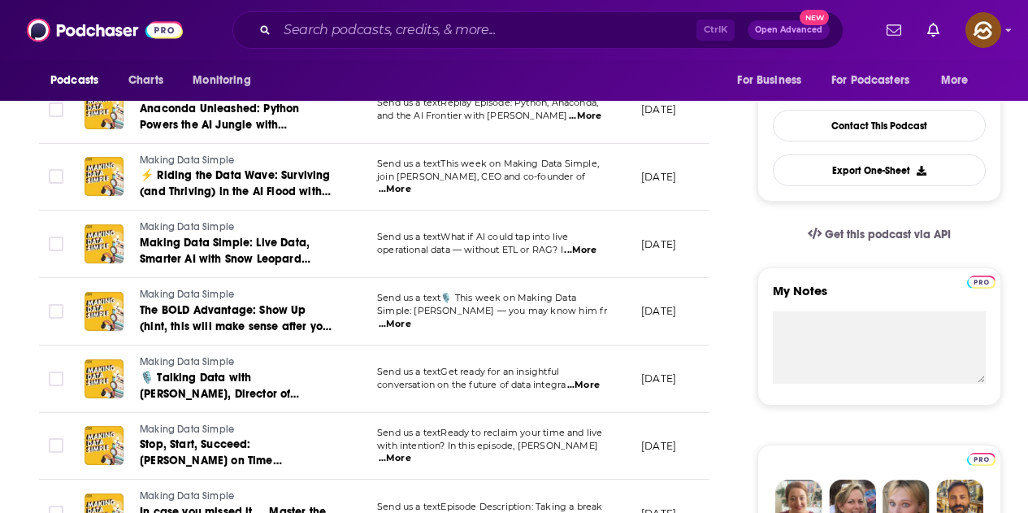
scroll to position [406, 0]
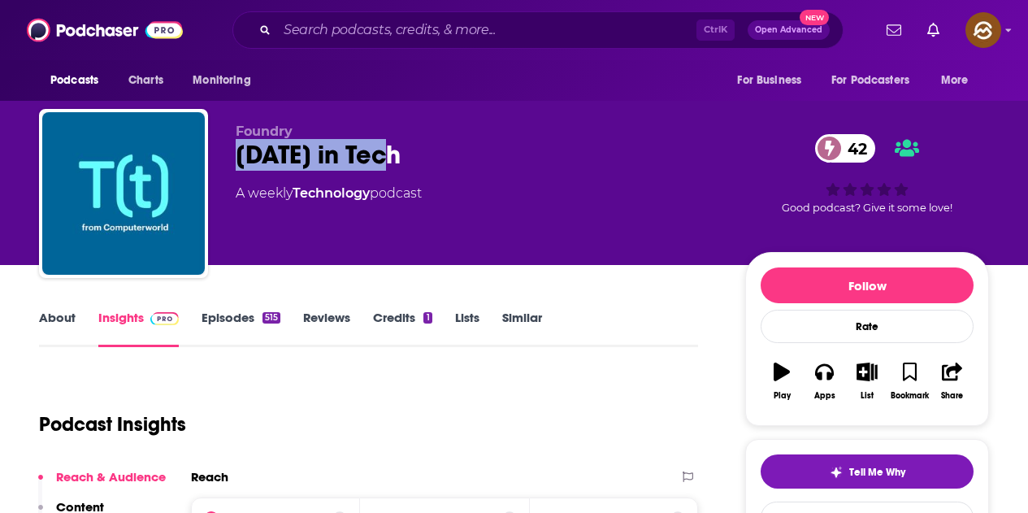
drag, startPoint x: 238, startPoint y: 152, endPoint x: 488, endPoint y: 153, distance: 249.5
click at [488, 153] on div "Today in Tech 42" at bounding box center [478, 155] width 484 height 32
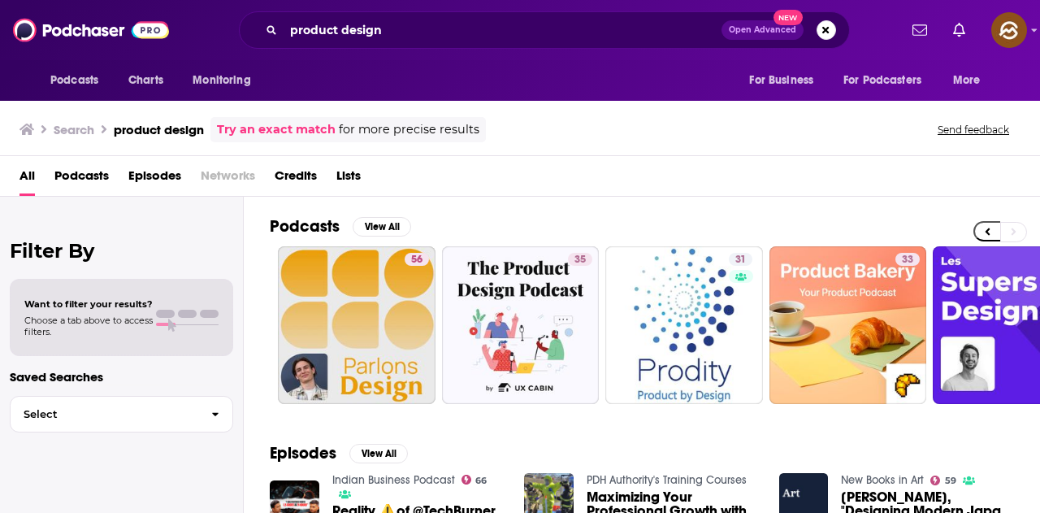
scroll to position [0, 723]
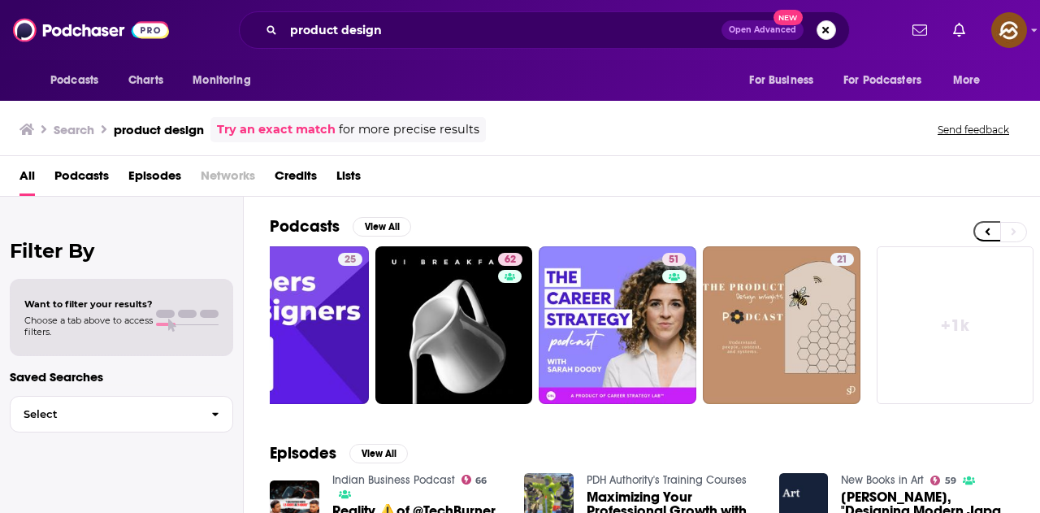
click at [829, 28] on button "Search podcasts, credits, & more..." at bounding box center [827, 30] width 20 height 20
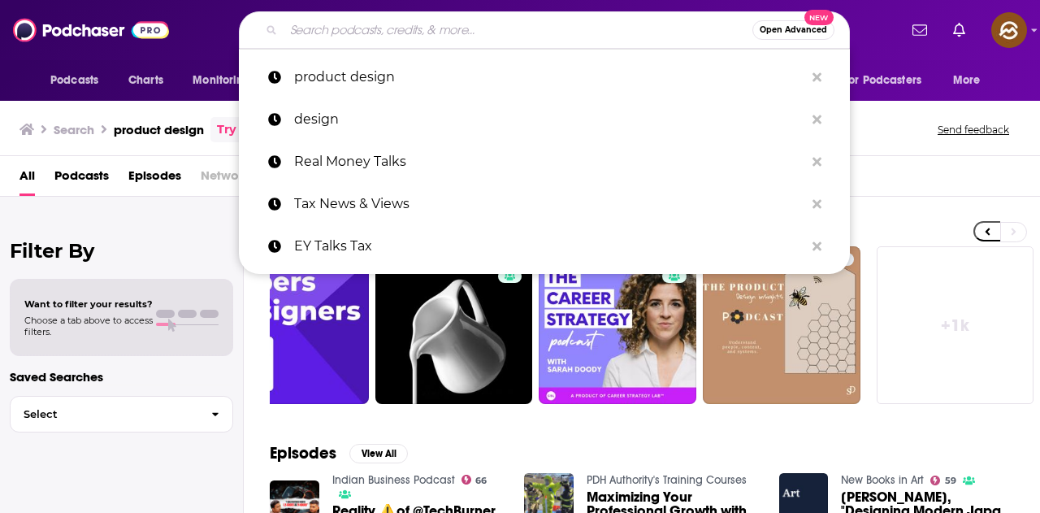
click at [509, 36] on input "Search podcasts, credits, & more..." at bounding box center [518, 30] width 469 height 26
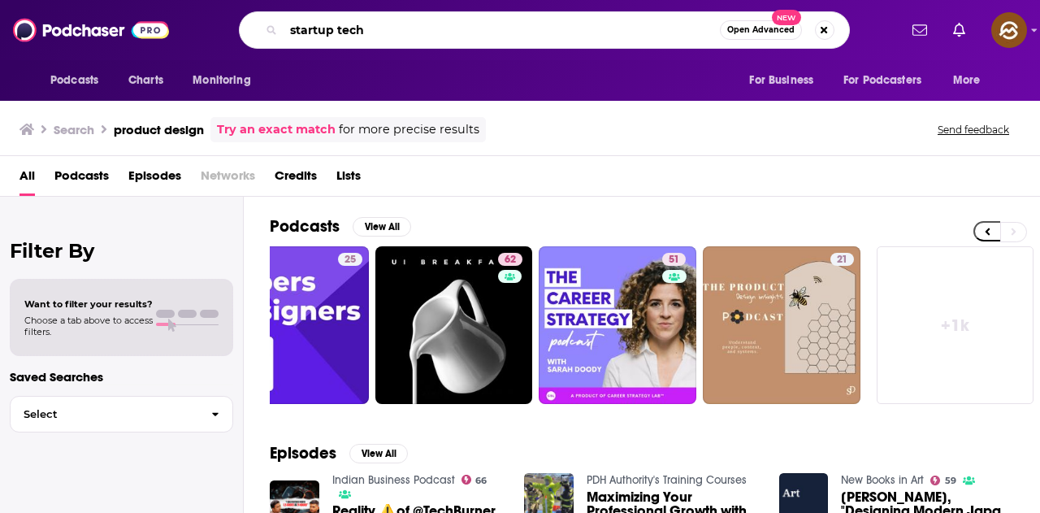
type input "startup tech"
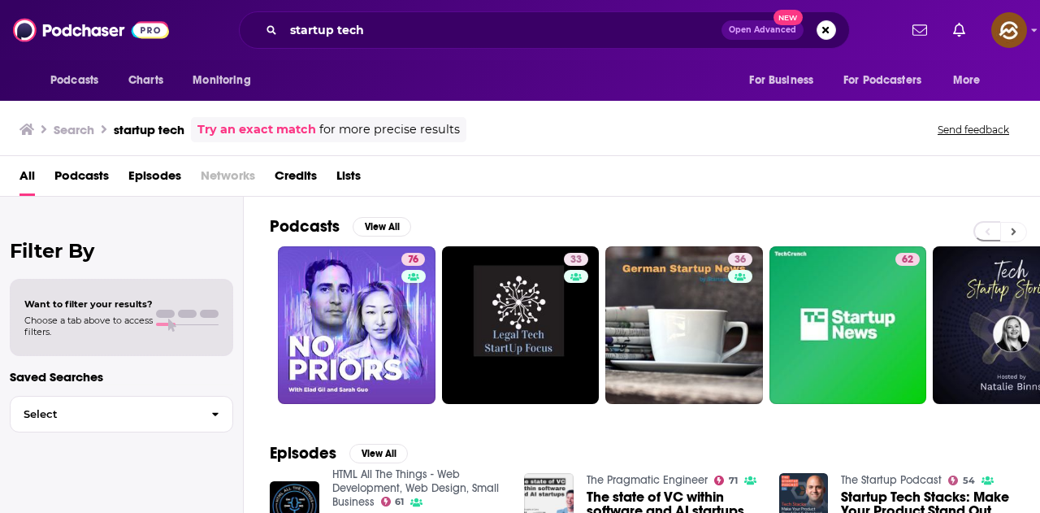
click at [1014, 232] on icon at bounding box center [1014, 231] width 5 height 7
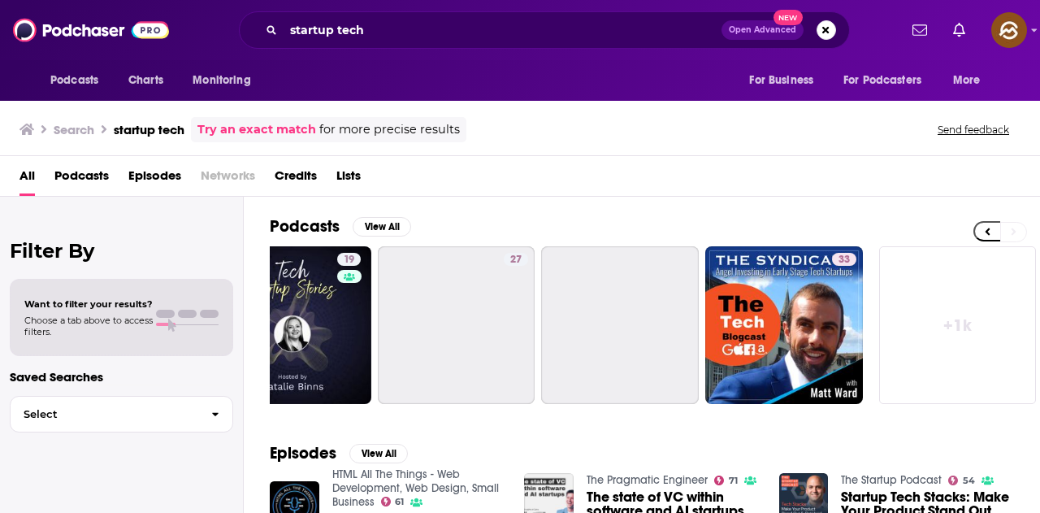
scroll to position [0, 723]
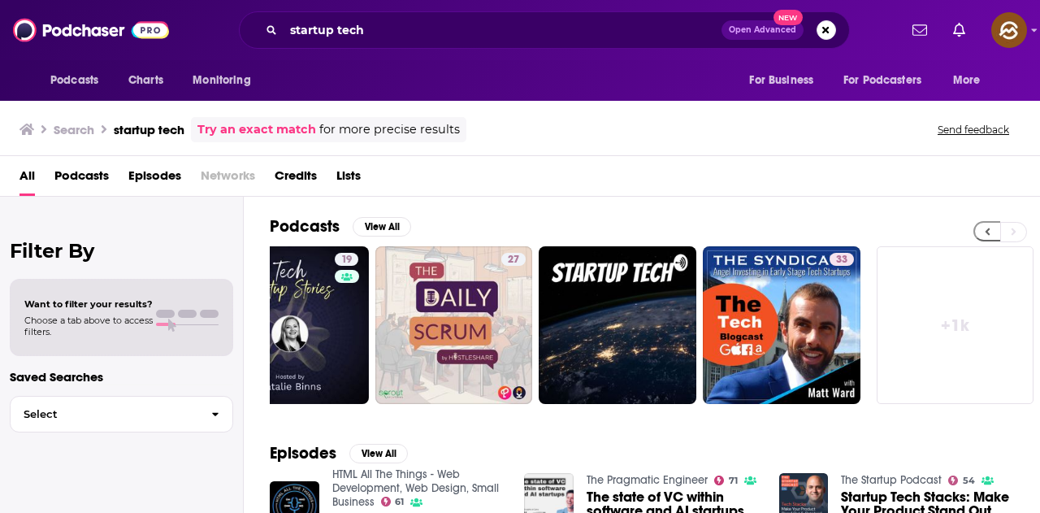
click at [985, 230] on icon at bounding box center [988, 231] width 6 height 11
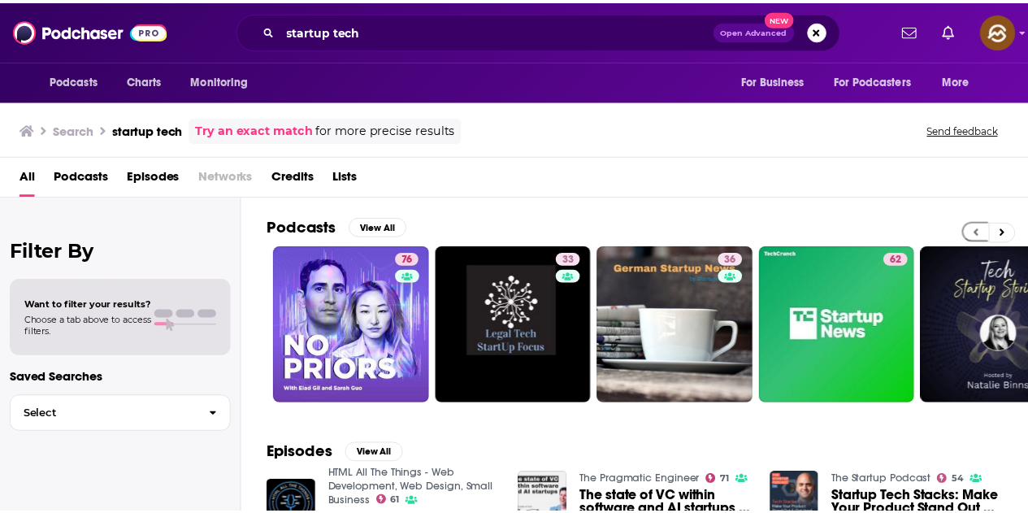
scroll to position [0, 0]
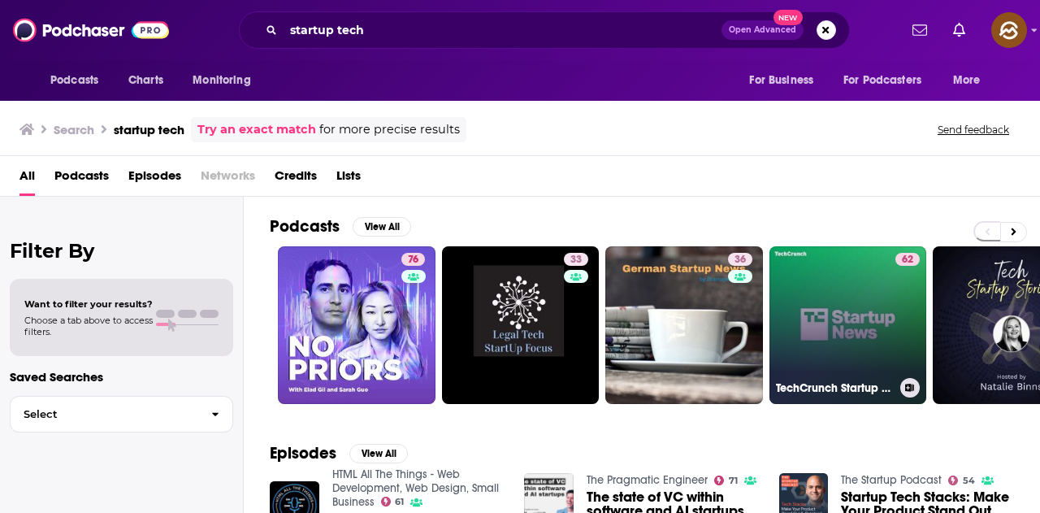
click at [849, 312] on link "62 TechCrunch Startup News" at bounding box center [849, 325] width 158 height 158
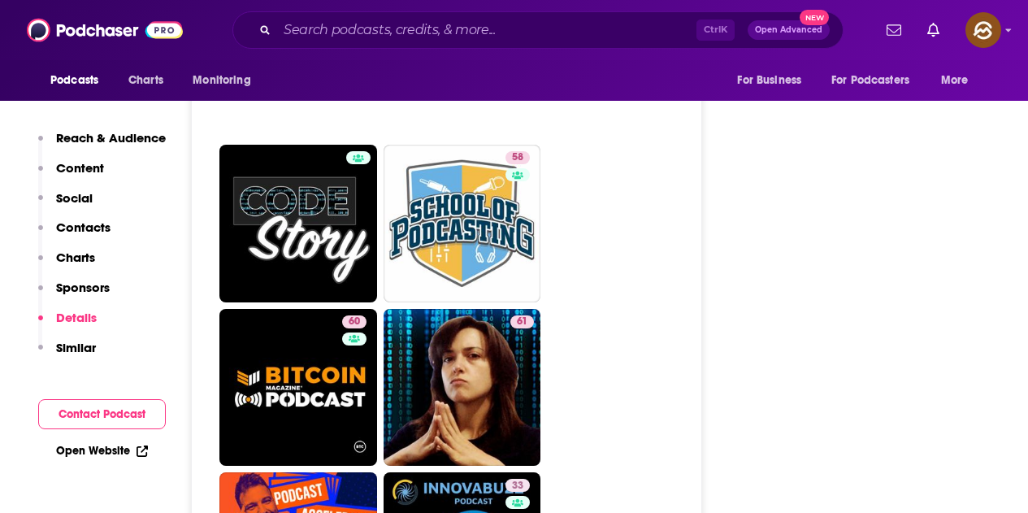
scroll to position [6503, 0]
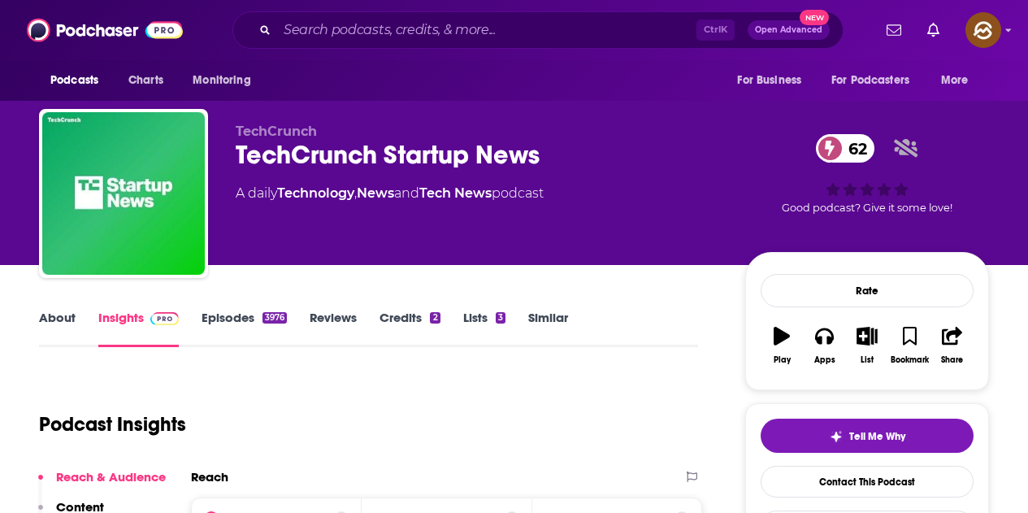
drag, startPoint x: 234, startPoint y: 152, endPoint x: 551, endPoint y: 157, distance: 317.0
click at [552, 157] on div "TechCrunch TechCrunch Startup News 62 A daily Technology , News and Tech News p…" at bounding box center [514, 197] width 950 height 176
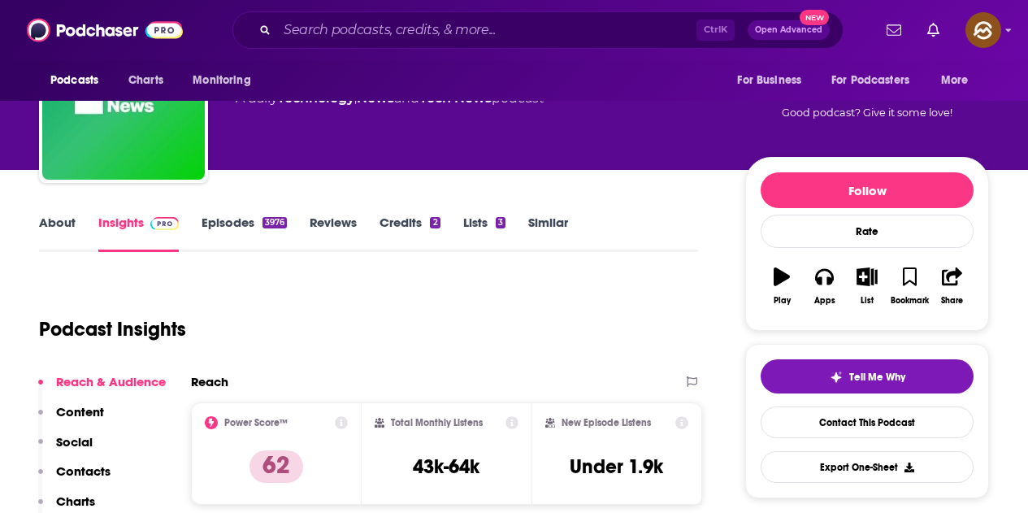
scroll to position [163, 0]
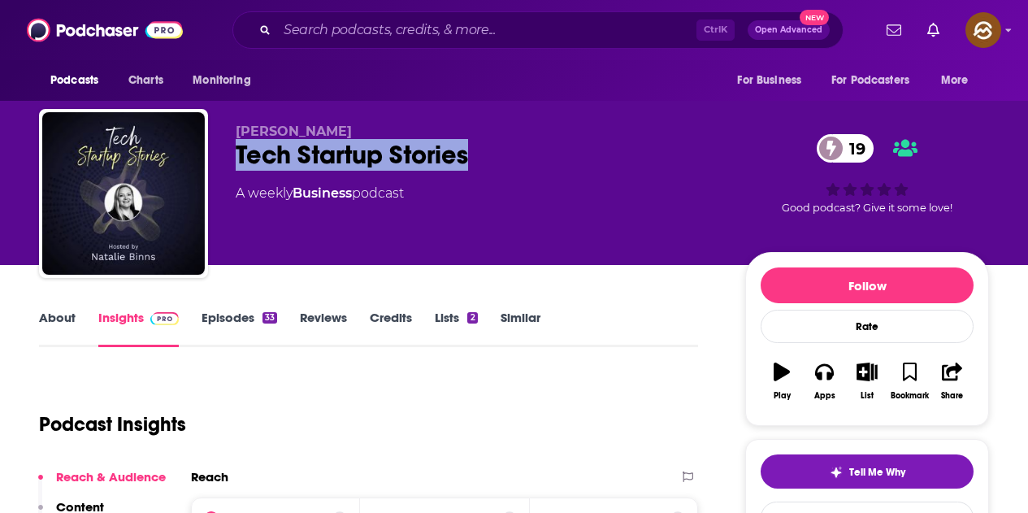
drag, startPoint x: 232, startPoint y: 154, endPoint x: 482, endPoint y: 153, distance: 249.5
click at [482, 153] on div "[PERSON_NAME] Tech Startup Stories 19 A weekly Business podcast 19 Good podcast…" at bounding box center [514, 197] width 950 height 176
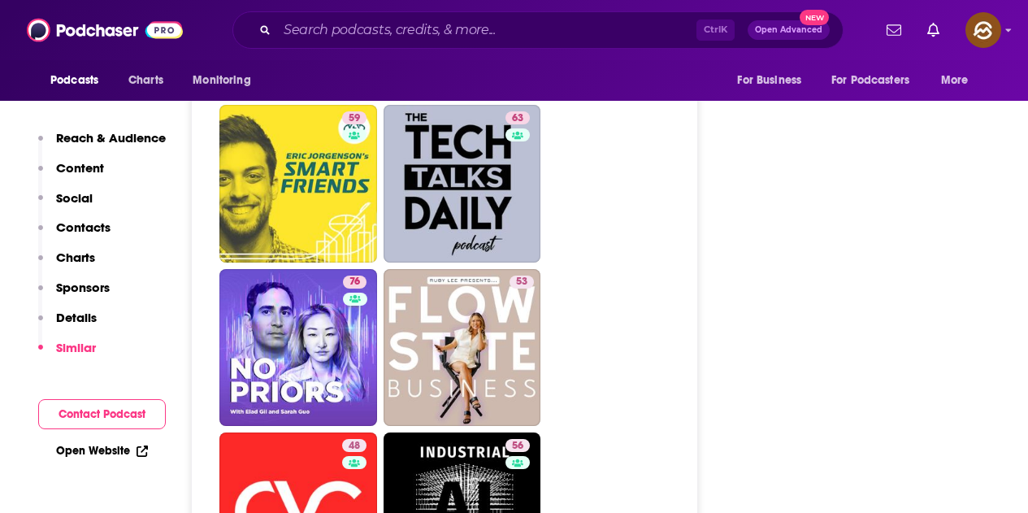
scroll to position [2520, 0]
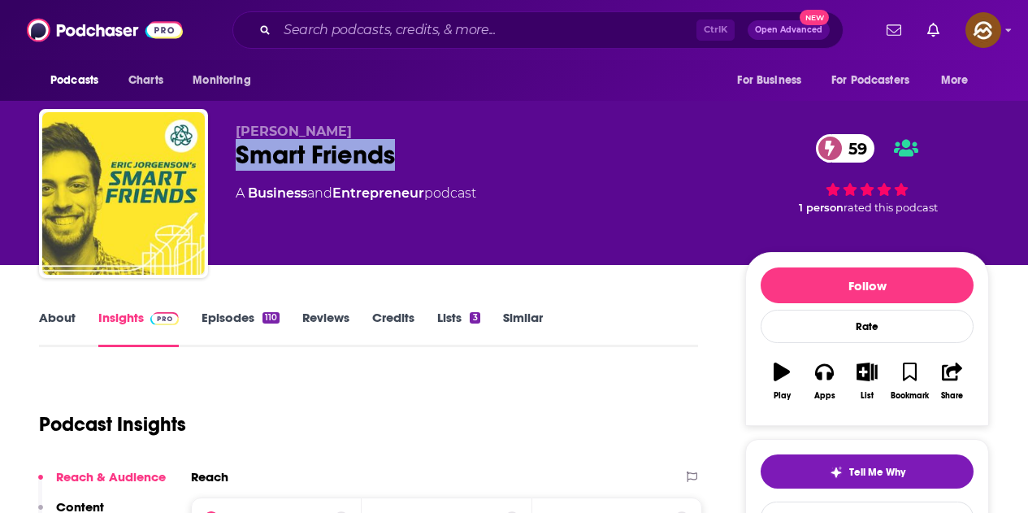
drag, startPoint x: 233, startPoint y: 159, endPoint x: 512, endPoint y: 156, distance: 278.8
click at [512, 156] on div "Eric Jorgenson Smart Friends 59 A Business and Entrepreneur podcast 59 1 person…" at bounding box center [514, 197] width 950 height 176
click at [836, 391] on button "Apps" at bounding box center [824, 381] width 42 height 59
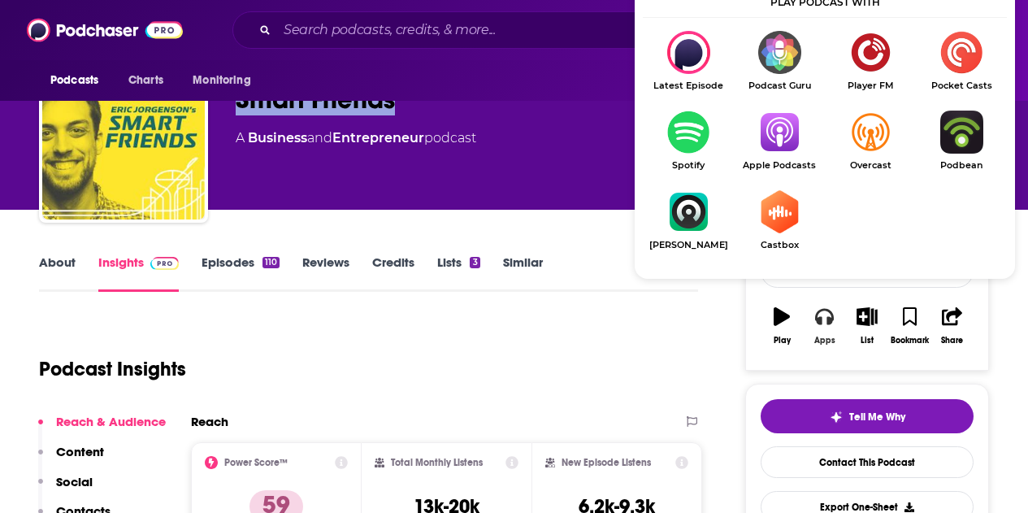
scroll to position [81, 0]
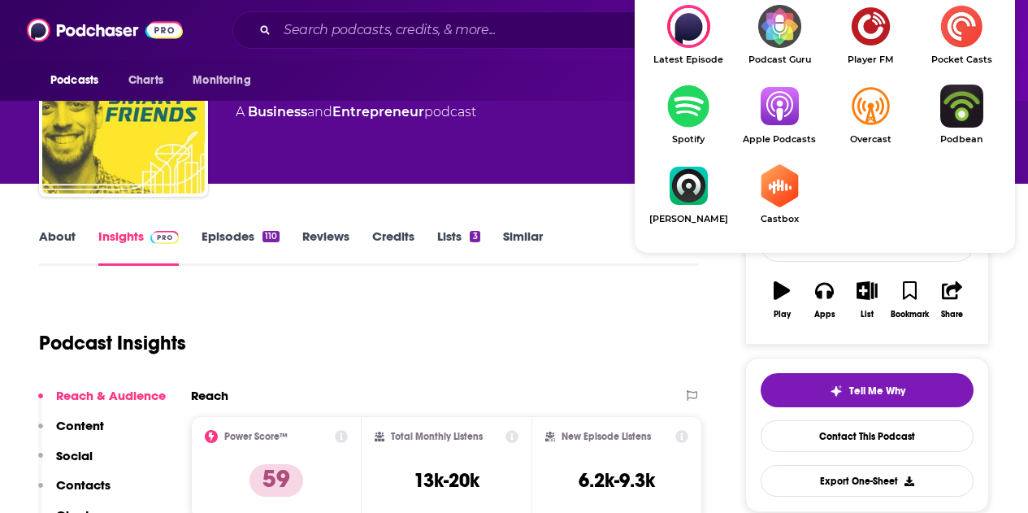
click at [775, 124] on img "Show Listen On dropdown" at bounding box center [779, 106] width 91 height 43
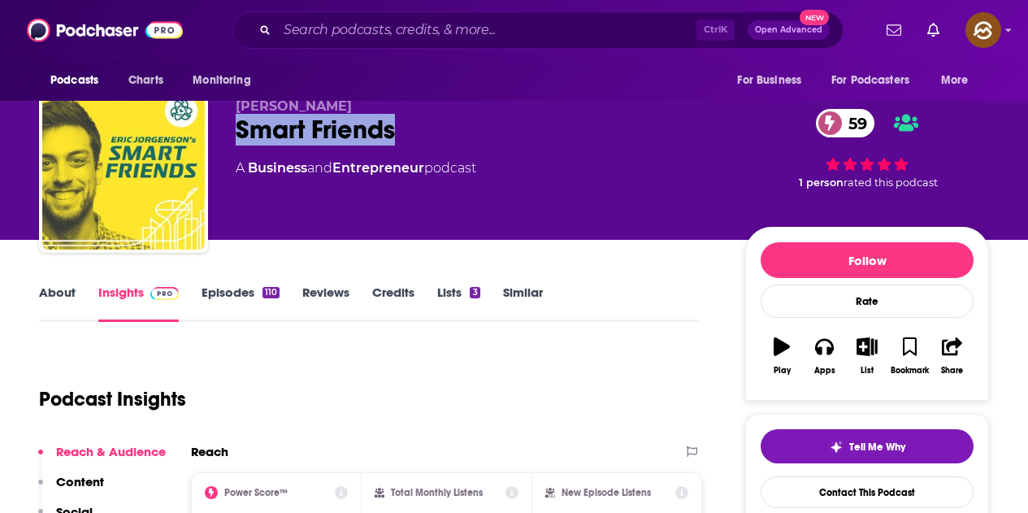
scroll to position [0, 0]
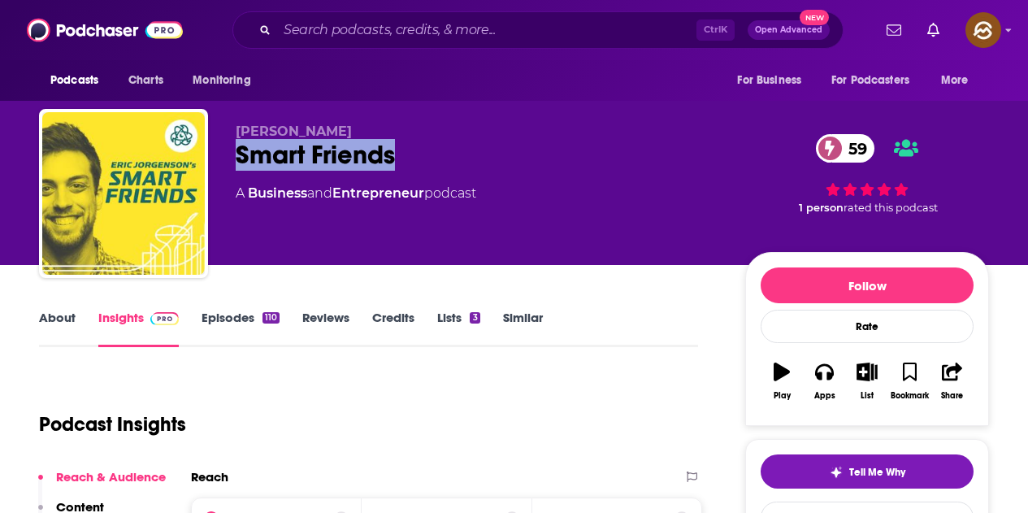
click at [227, 316] on link "Episodes 110" at bounding box center [241, 328] width 78 height 37
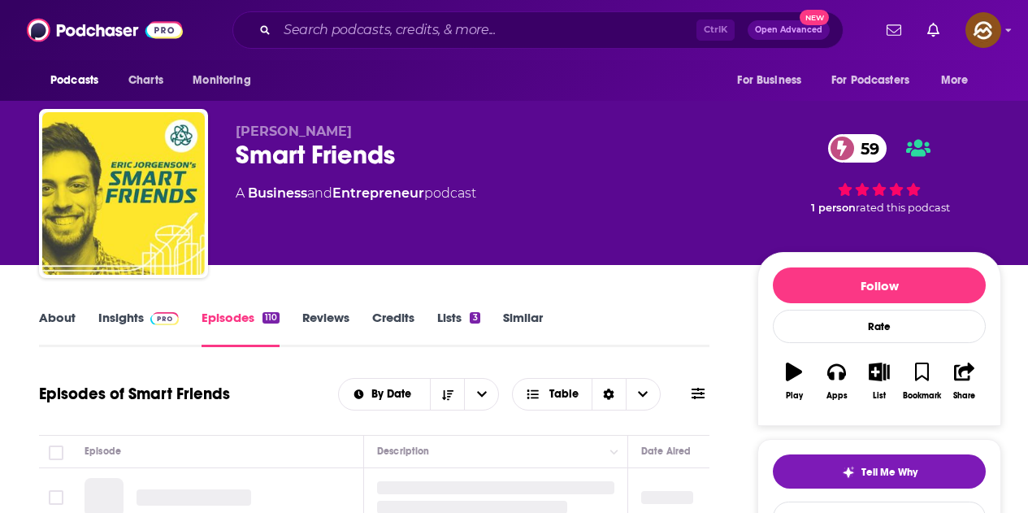
click at [698, 393] on icon at bounding box center [698, 393] width 13 height 11
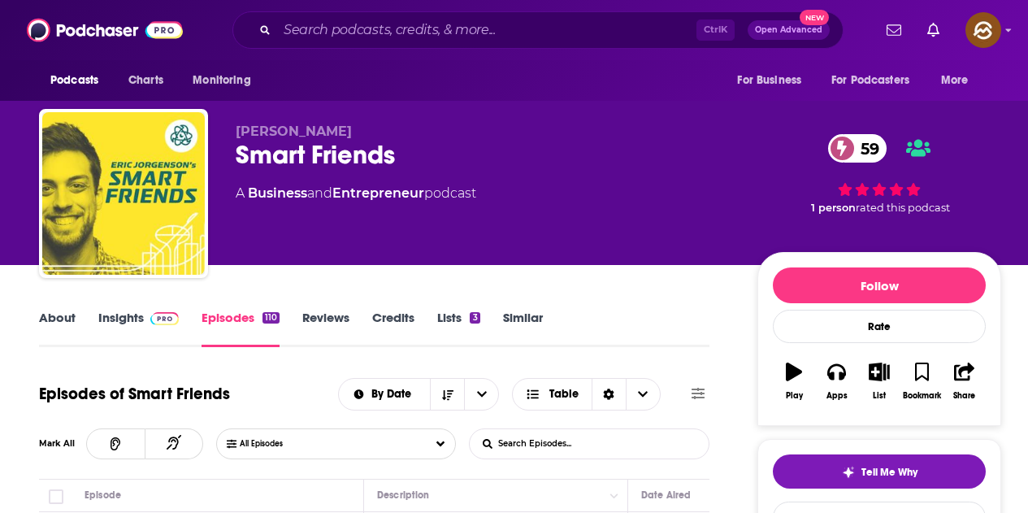
click at [567, 441] on input "List Search Input" at bounding box center [555, 443] width 170 height 29
type input "startup"
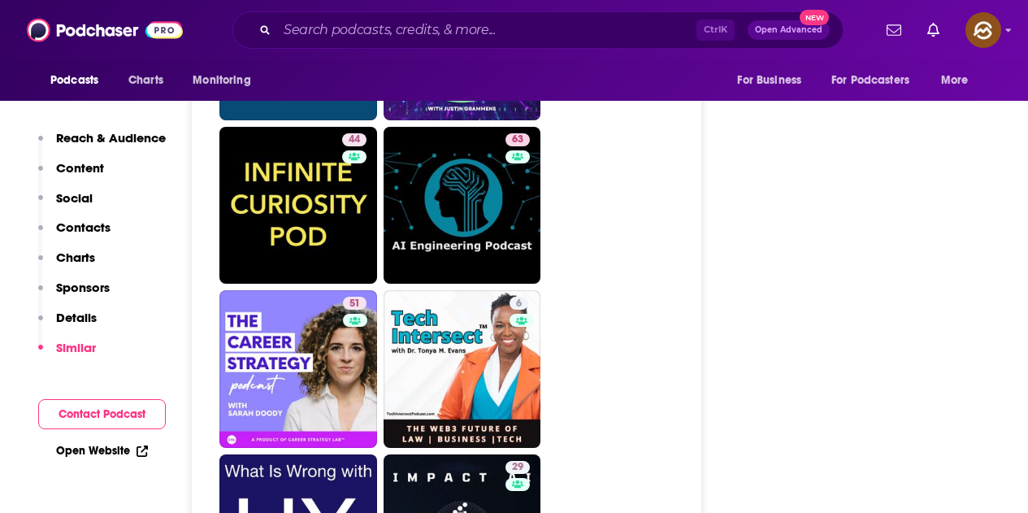
scroll to position [3739, 0]
